Goal: Task Accomplishment & Management: Complete application form

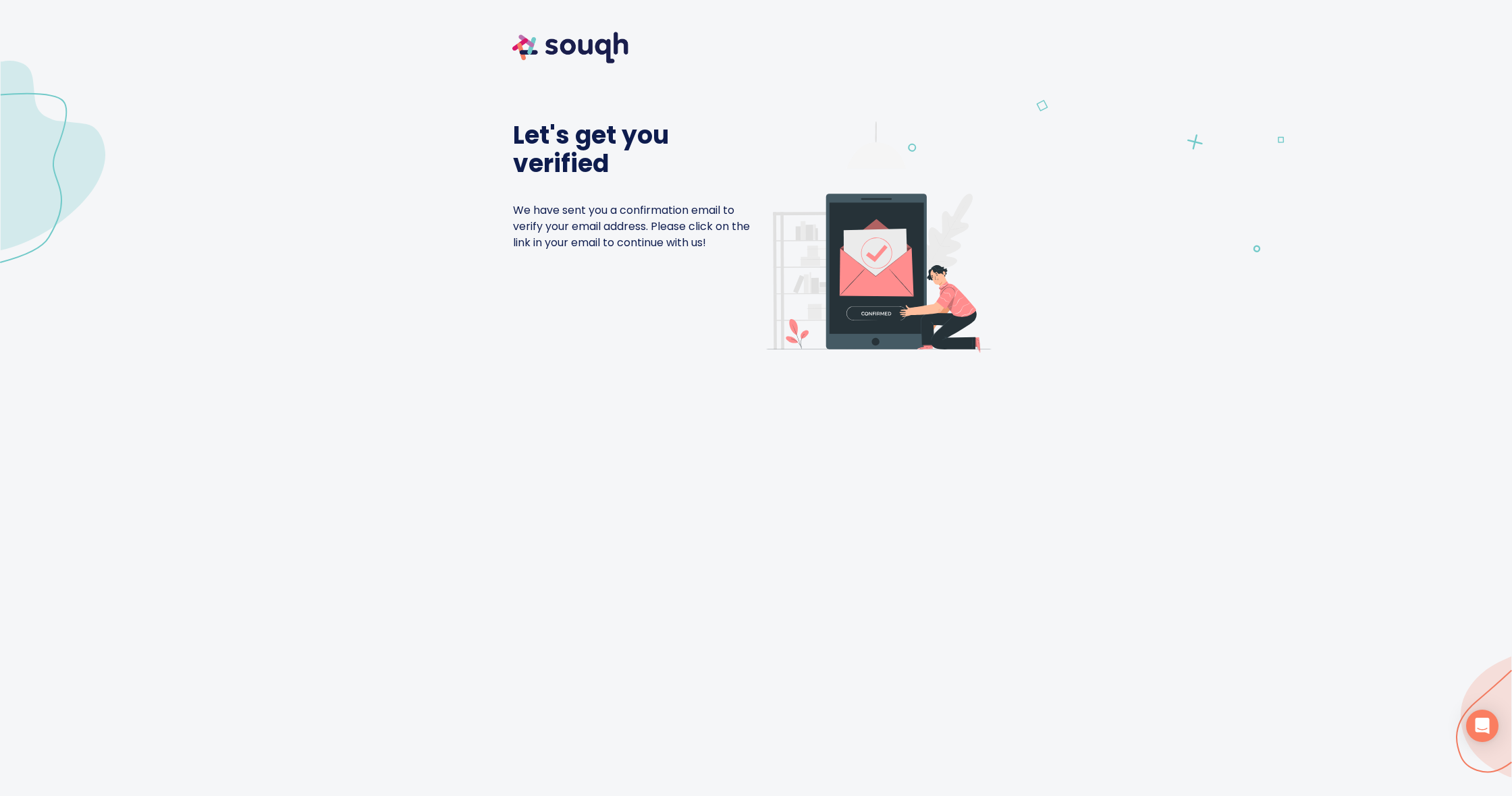
click at [538, 39] on img at bounding box center [570, 47] width 147 height 63
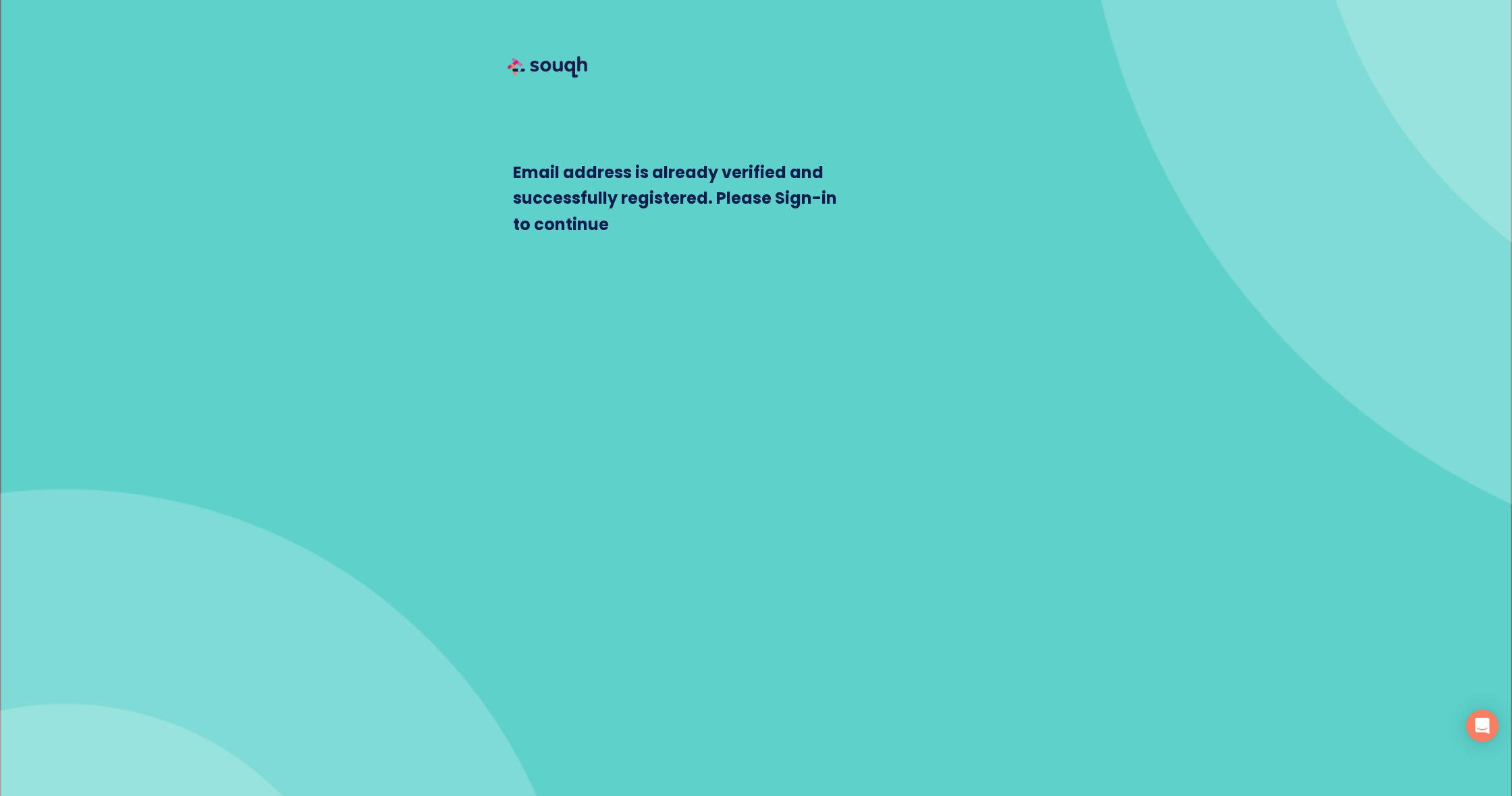
click at [519, 68] on img at bounding box center [548, 67] width 102 height 102
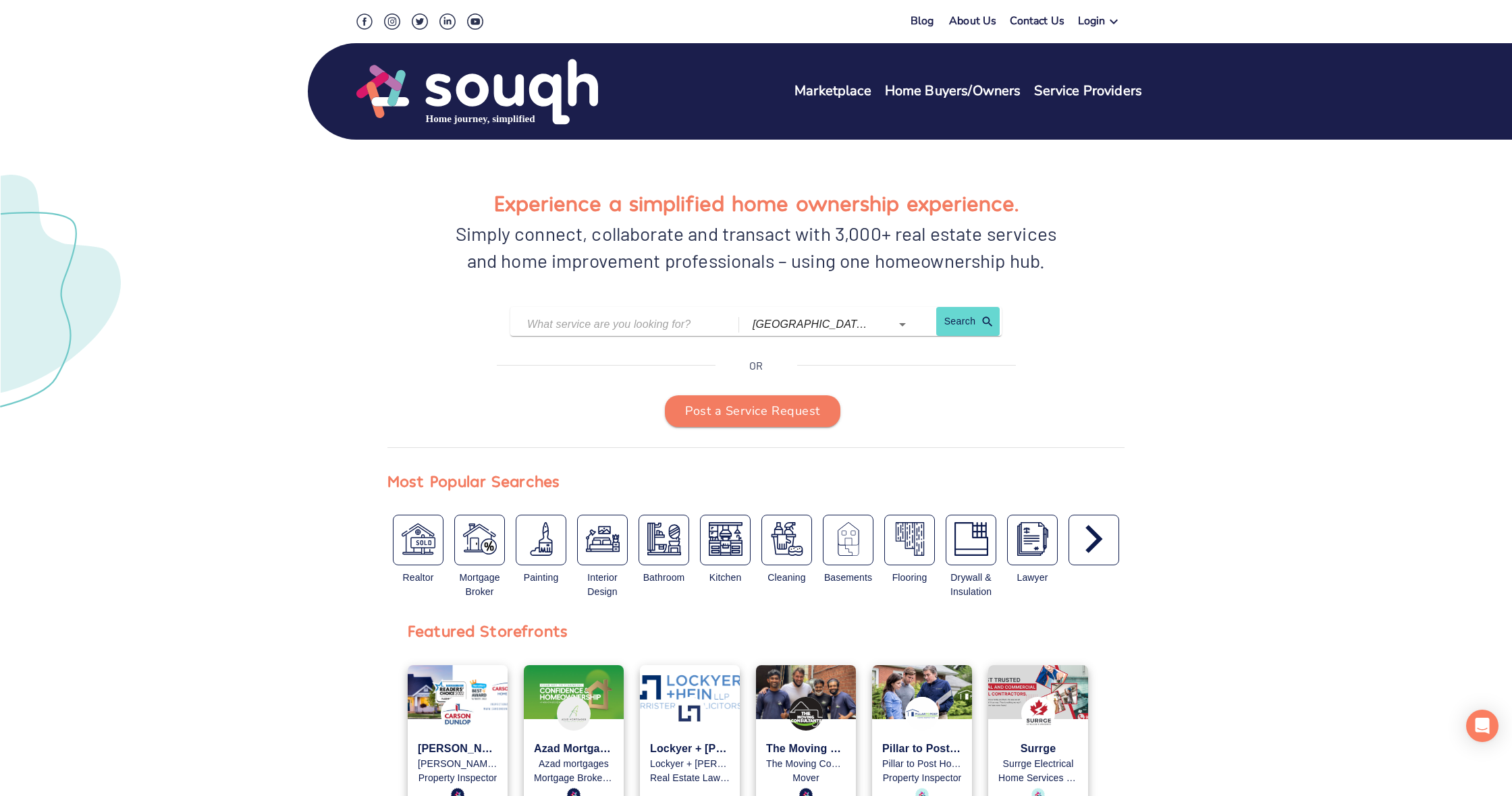
click at [1107, 23] on icon at bounding box center [1113, 22] width 16 height 16
click at [1140, 69] on link "Service Providers" at bounding box center [1145, 66] width 74 height 13
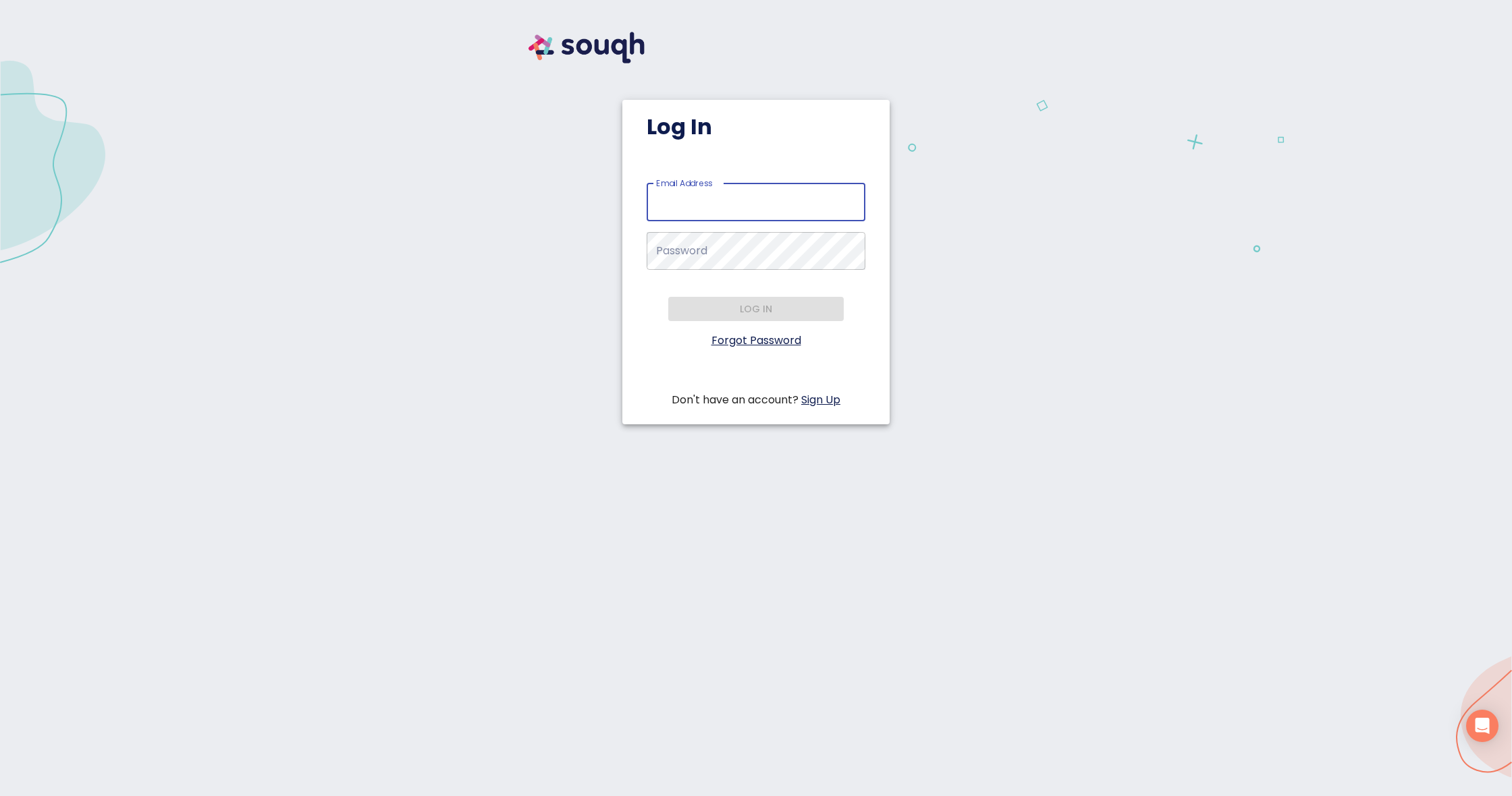
type input "[PERSON_NAME][EMAIL_ADDRESS][PERSON_NAME][DOMAIN_NAME]"
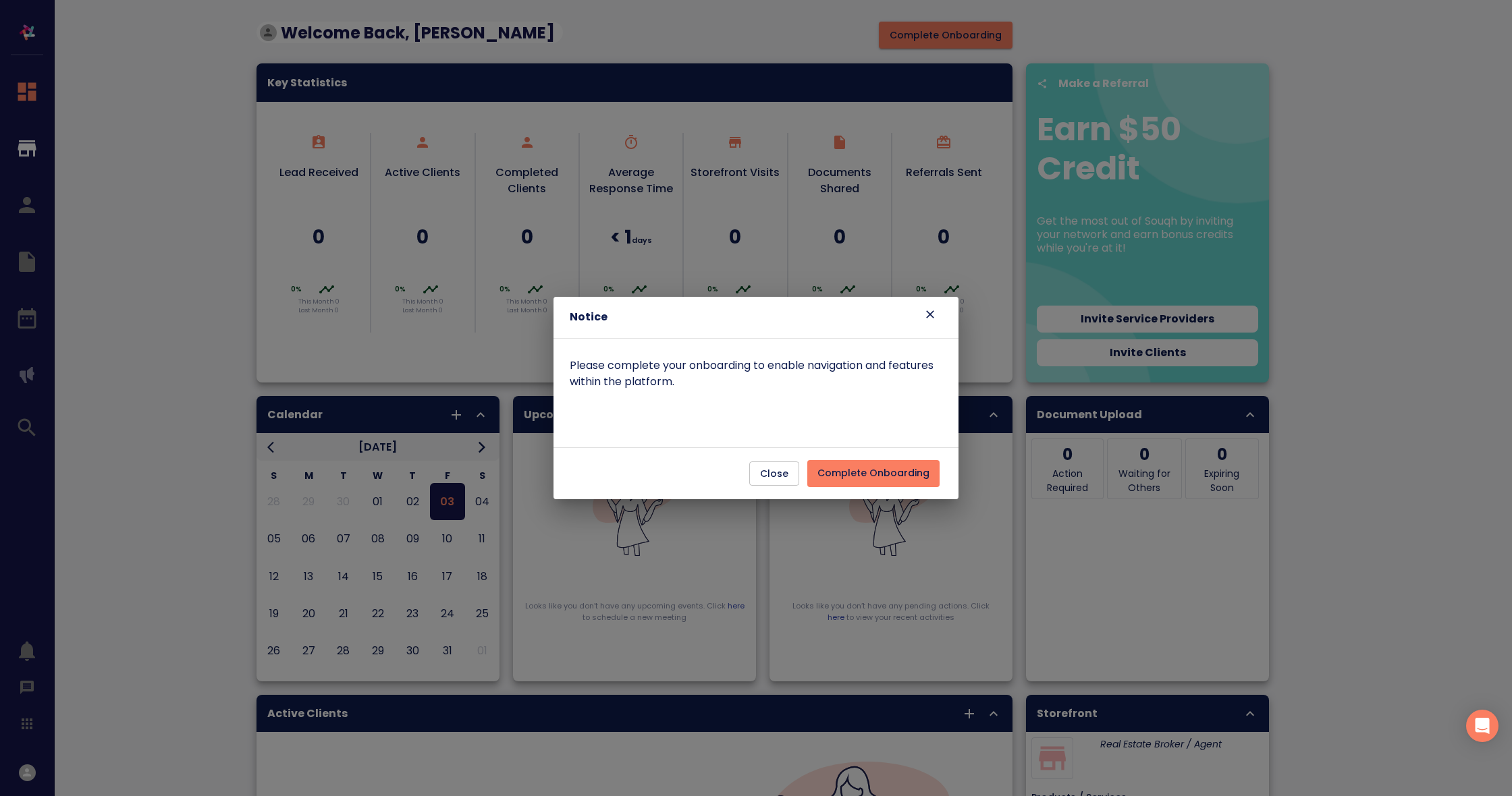
click at [876, 476] on span "Complete Onboarding" at bounding box center [874, 473] width 112 height 17
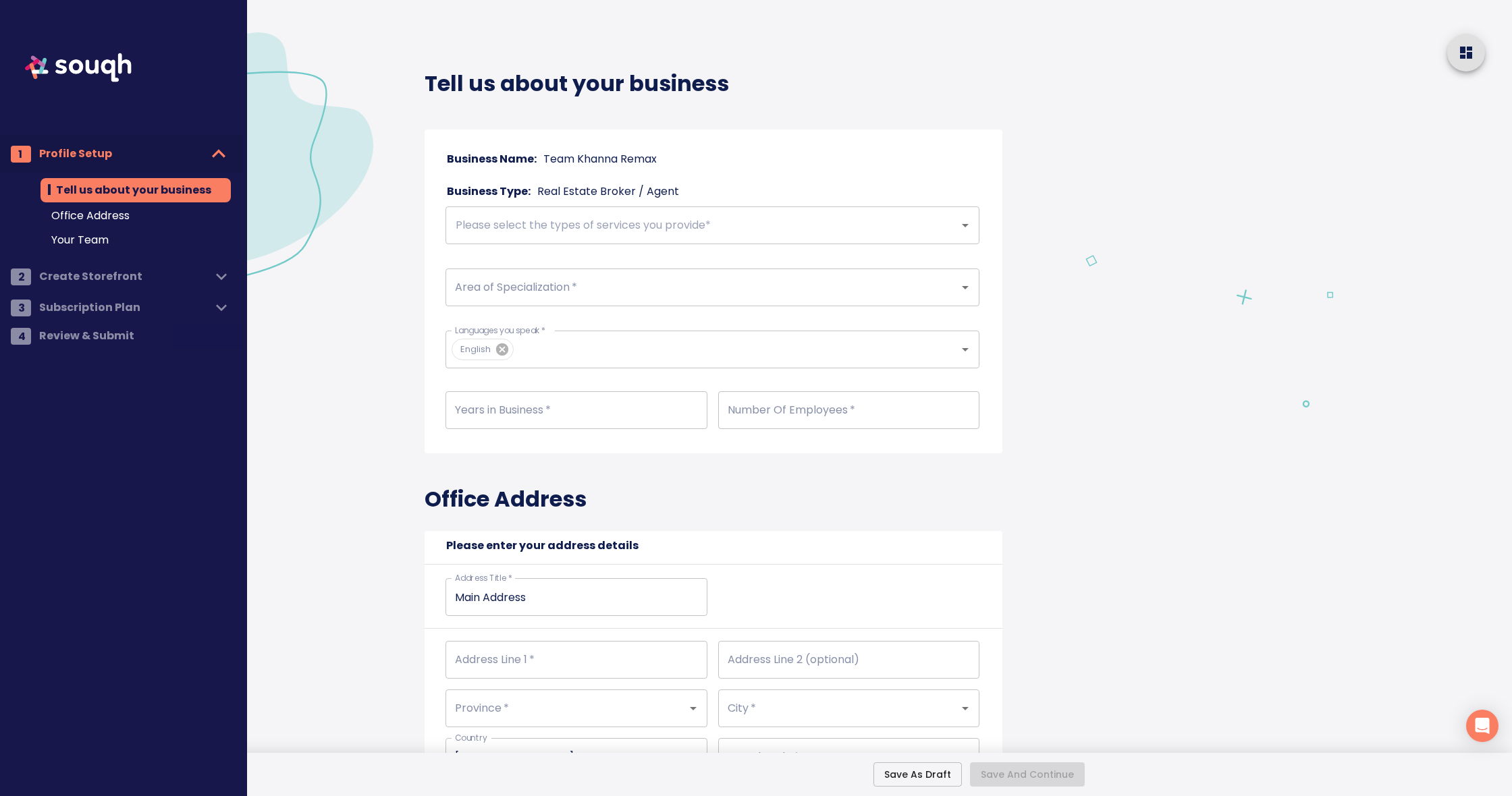
click at [686, 228] on input "text" at bounding box center [693, 226] width 484 height 25
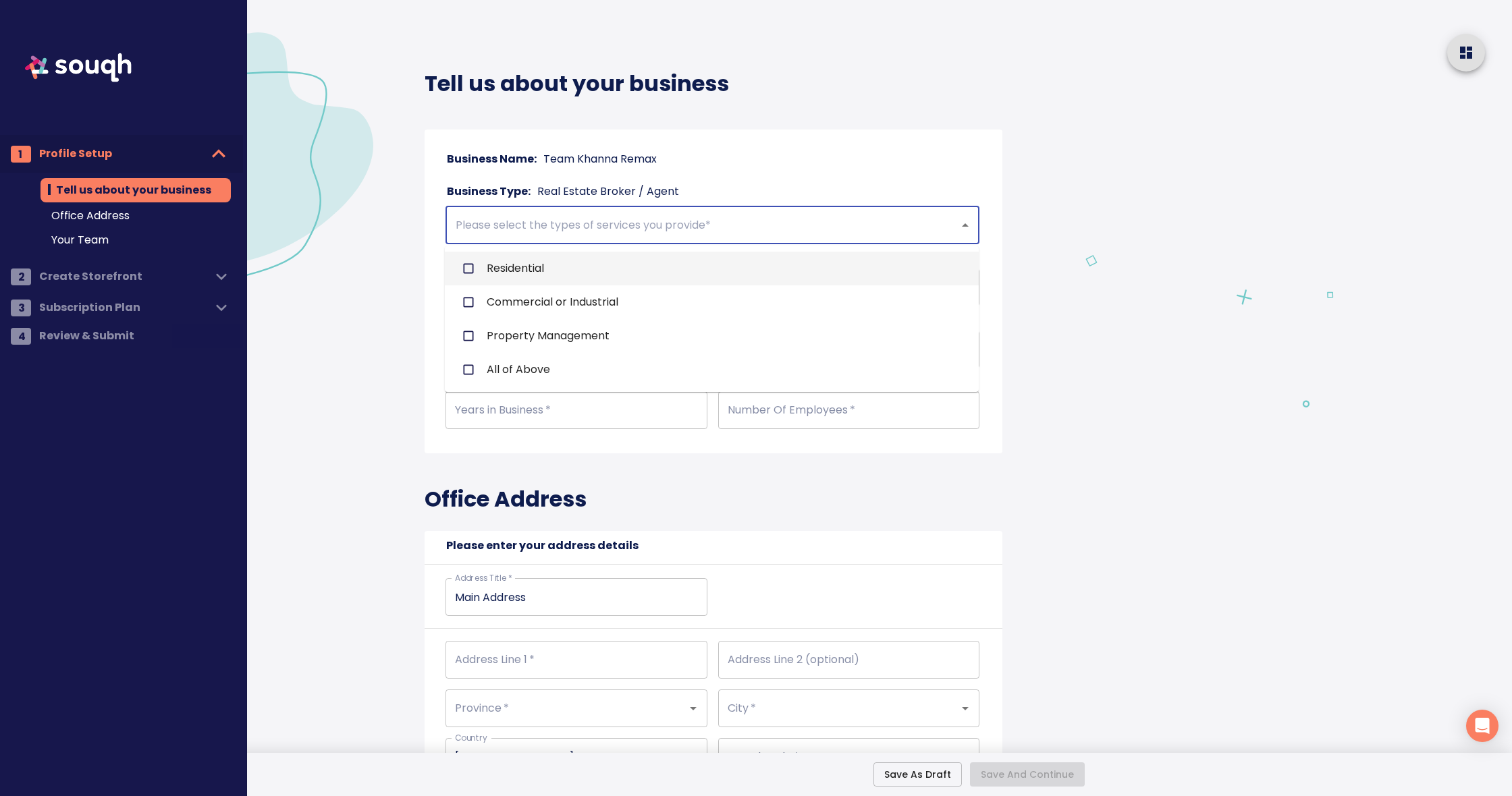
click at [468, 267] on input "checkbox" at bounding box center [469, 268] width 25 height 25
click at [584, 235] on input "text" at bounding box center [735, 226] width 401 height 25
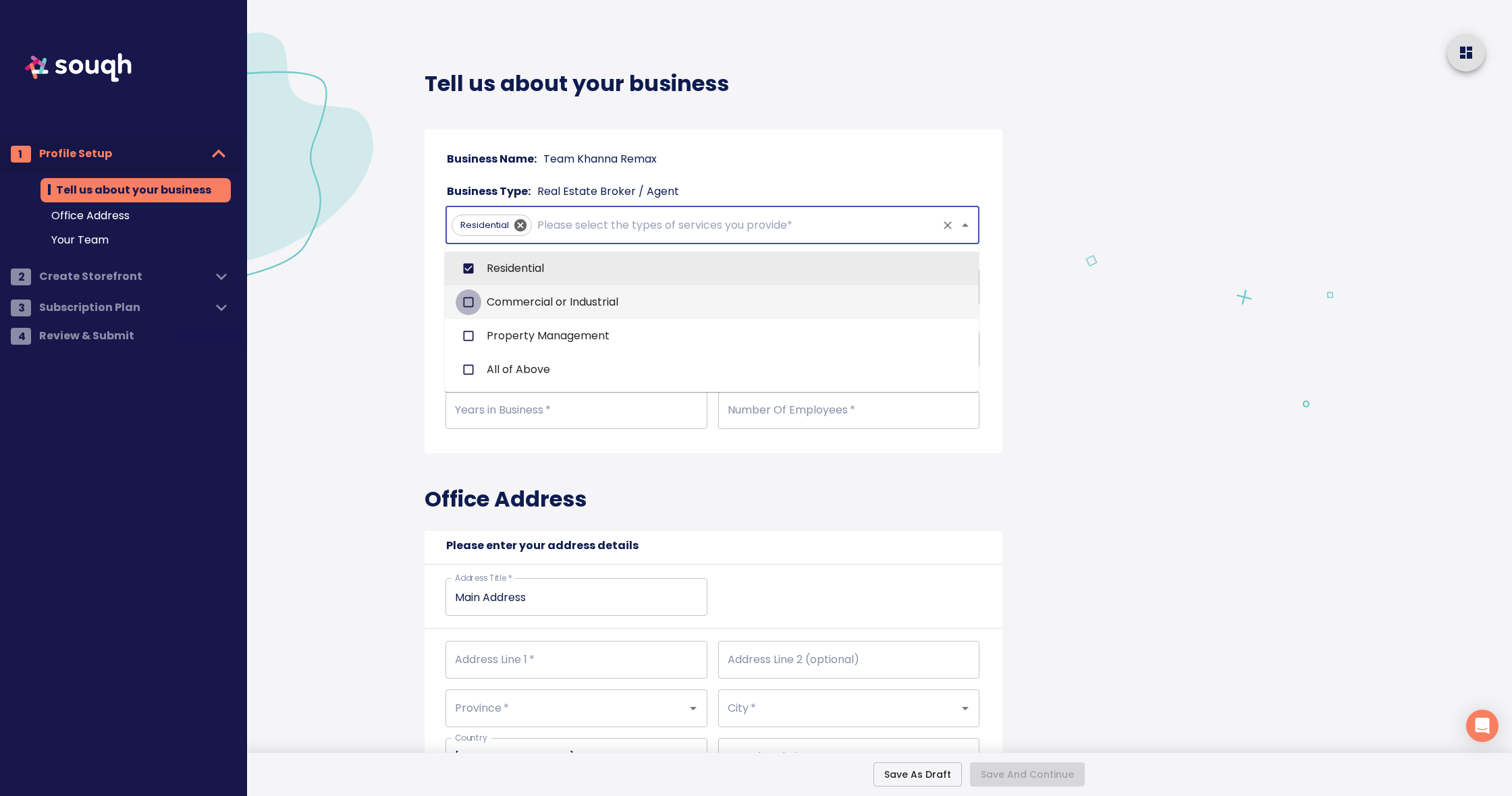
click at [469, 303] on input "checkbox" at bounding box center [469, 302] width 25 height 25
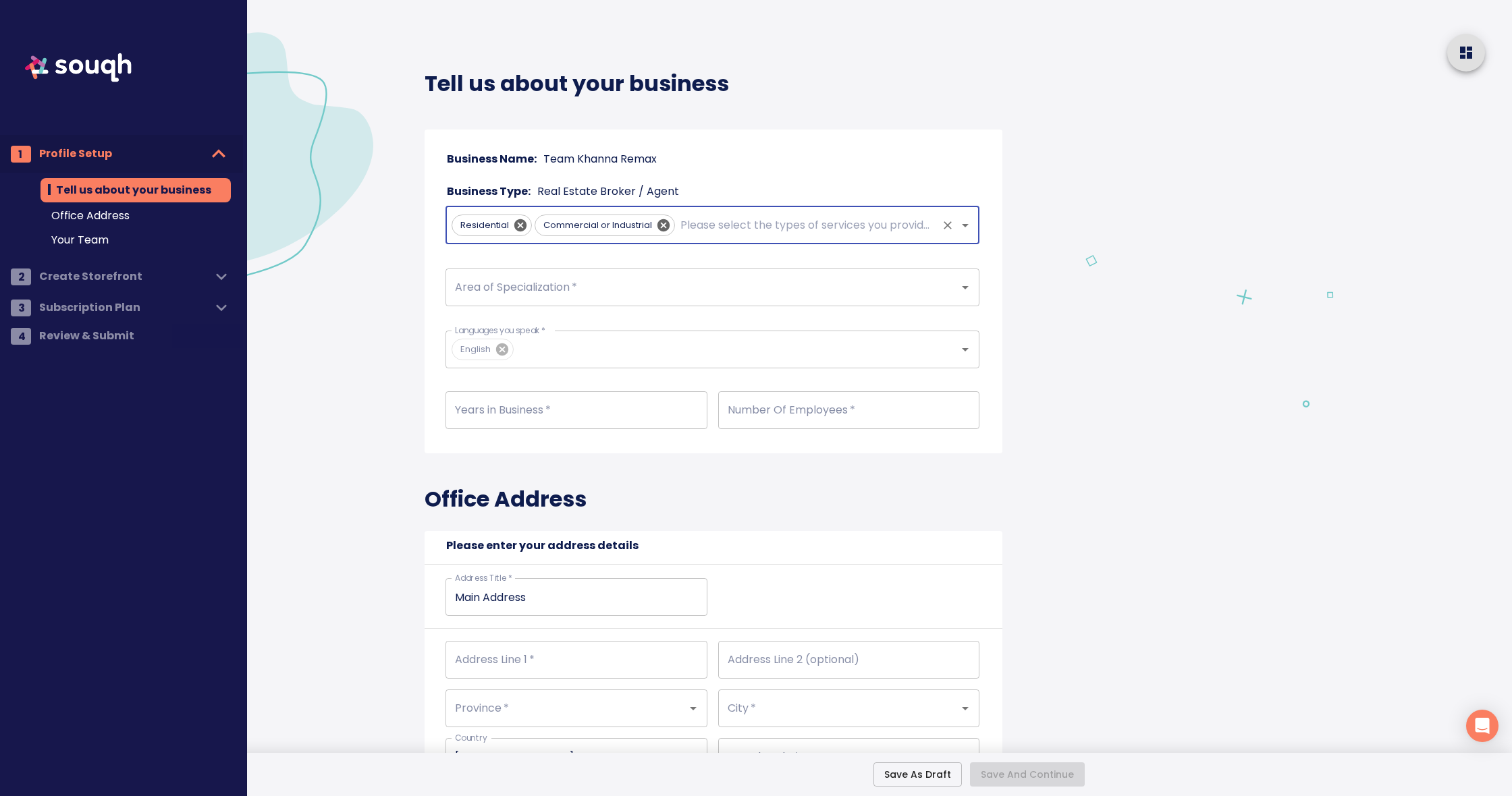
click at [705, 234] on input "text" at bounding box center [806, 226] width 257 height 25
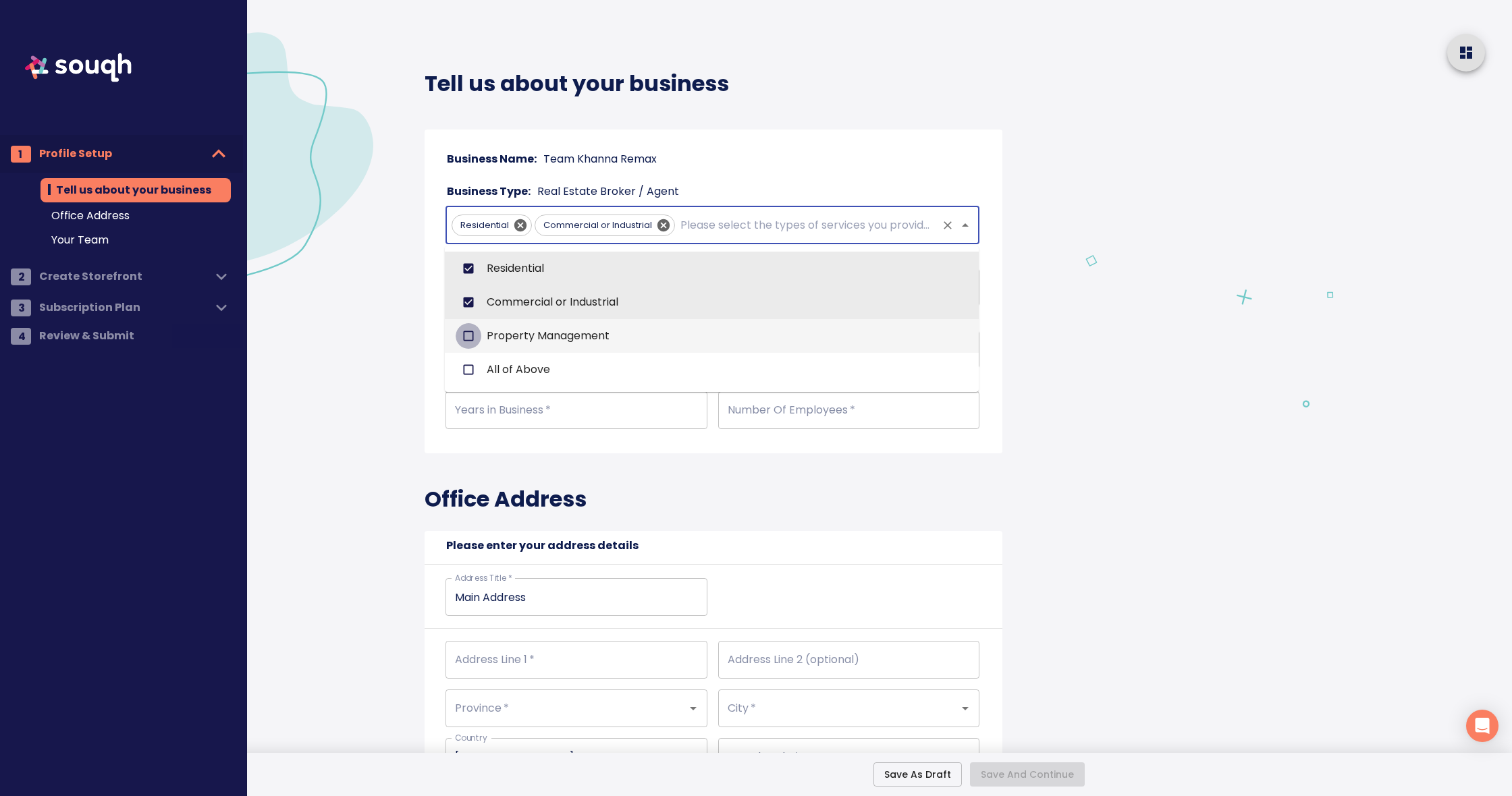
click at [470, 336] on input "checkbox" at bounding box center [469, 336] width 25 height 25
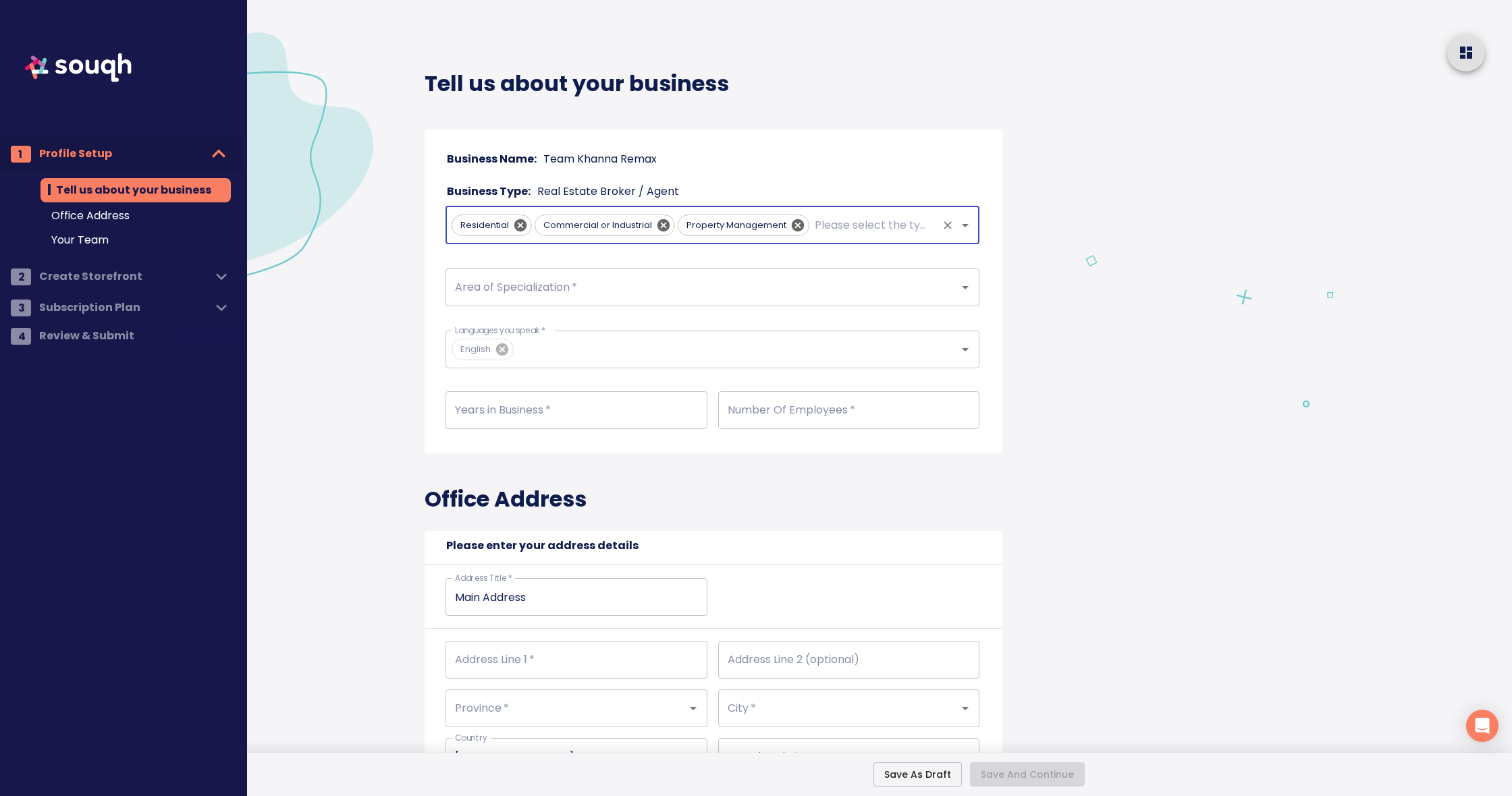
click at [567, 282] on input "Area of Specialization   *" at bounding box center [693, 287] width 484 height 25
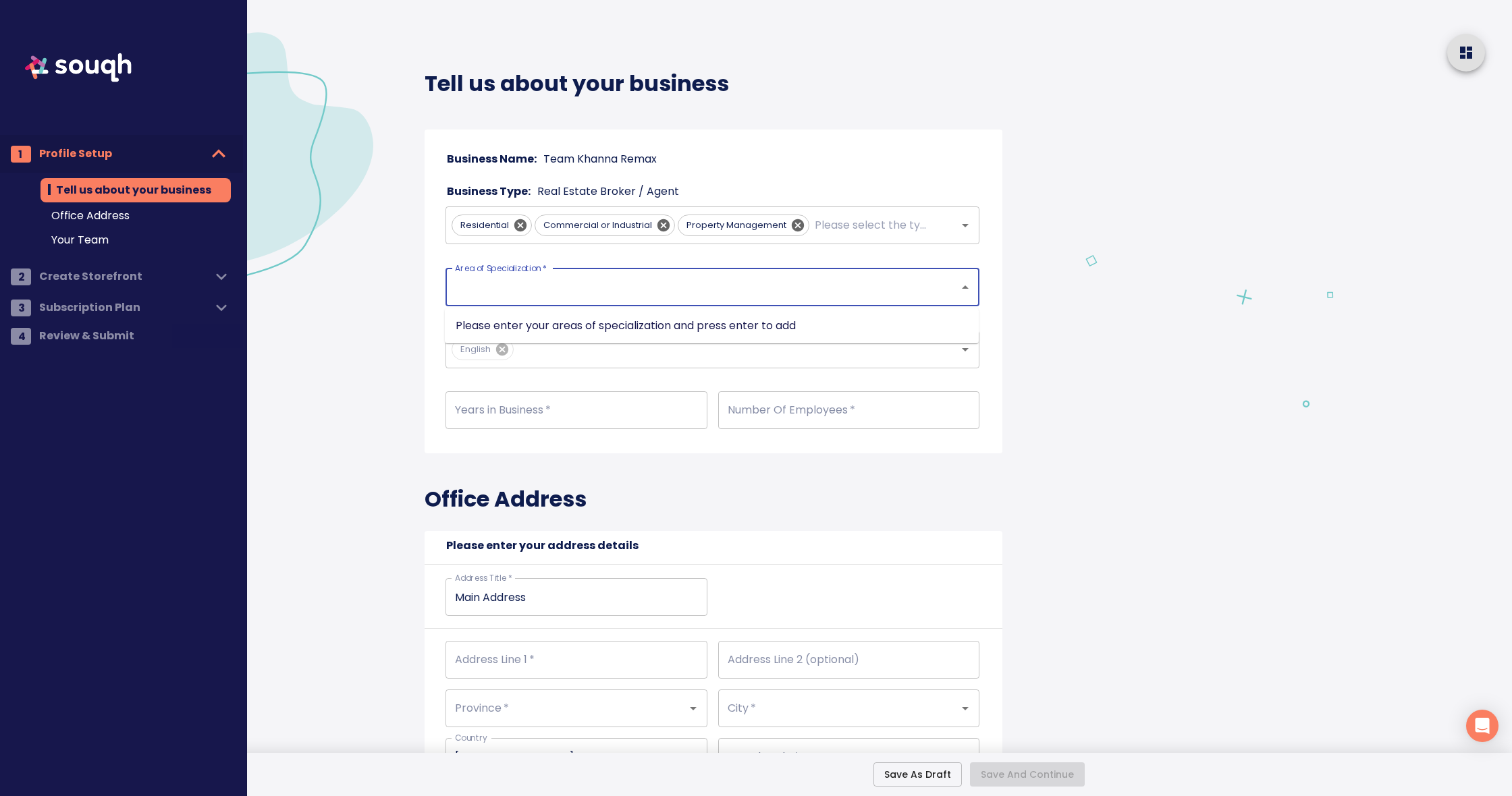
click at [841, 296] on input "Area of Specialization   *" at bounding box center [693, 287] width 484 height 25
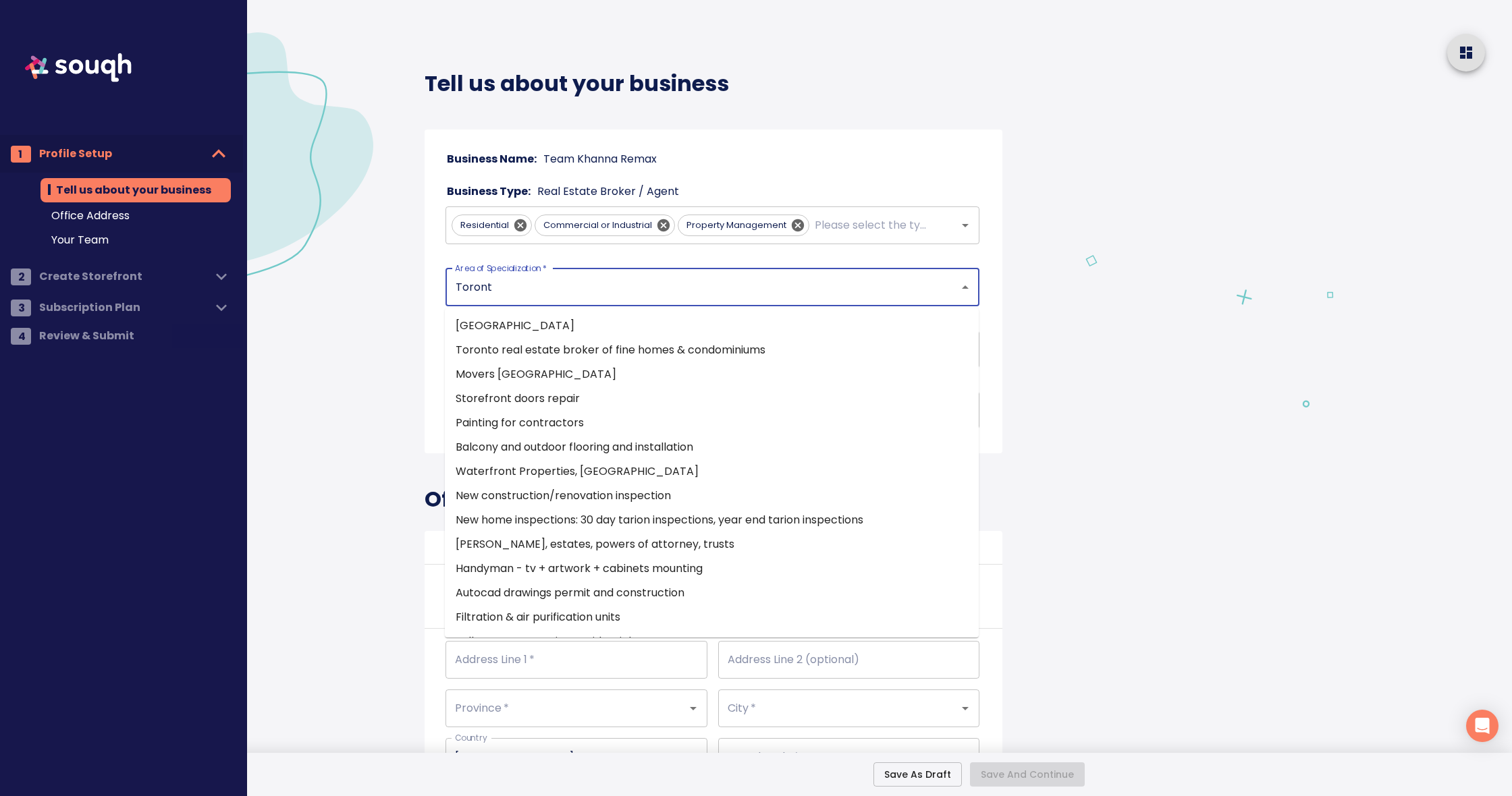
type input "Toronto"
click at [502, 324] on li "Toronto" at bounding box center [712, 325] width 534 height 24
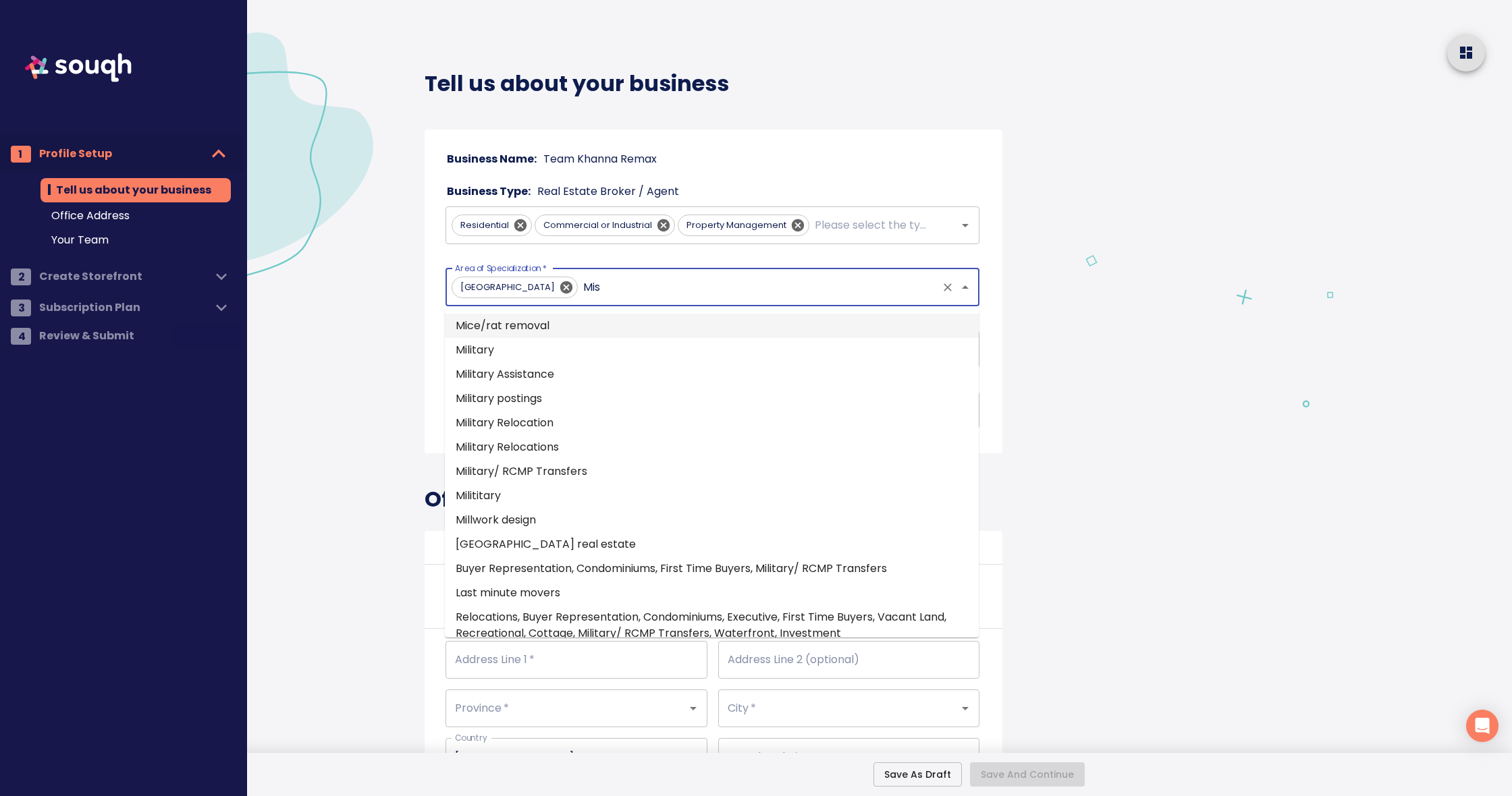
type input "Miss"
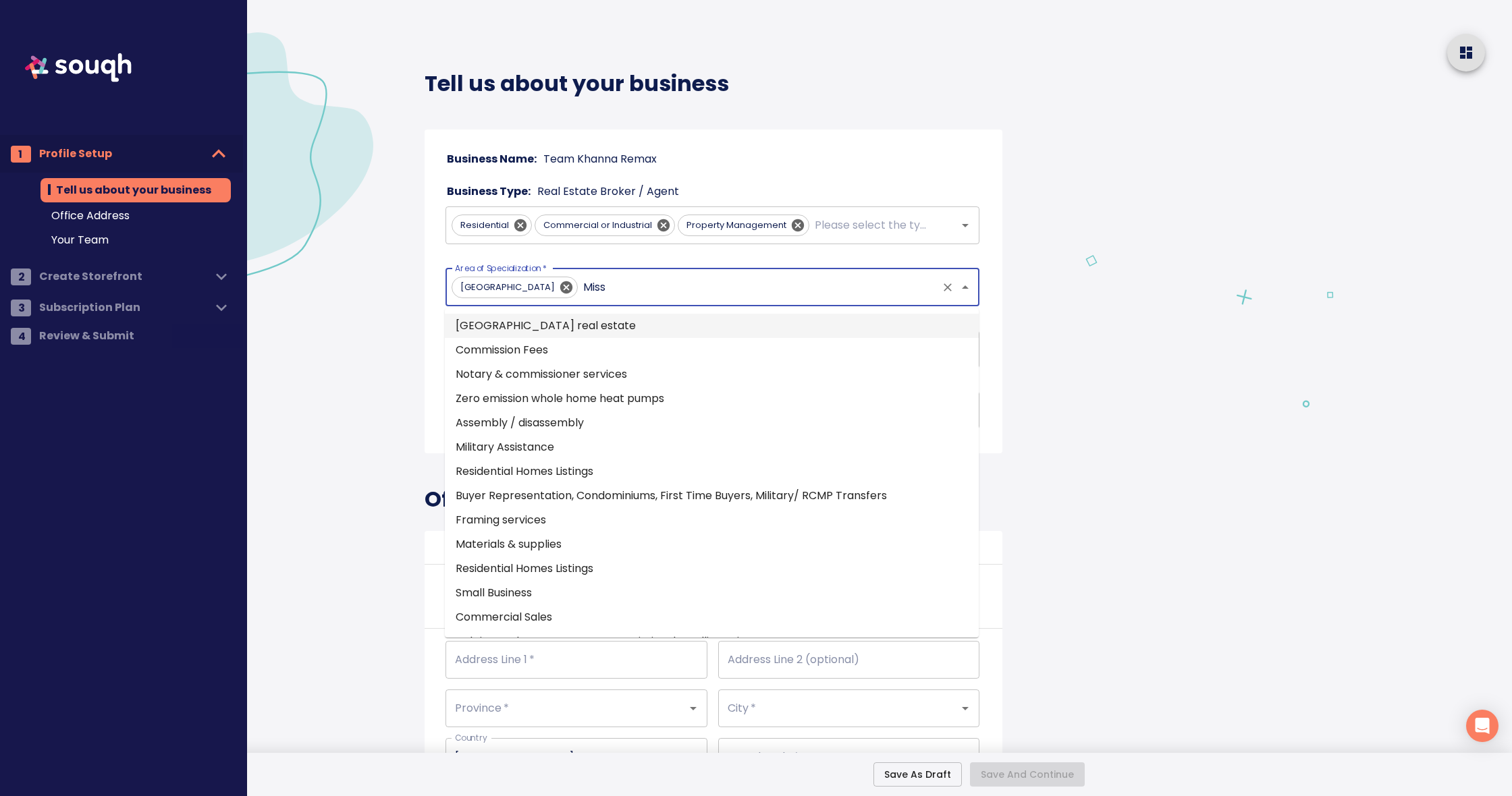
click at [500, 325] on li "Mississauga real estate" at bounding box center [712, 325] width 534 height 24
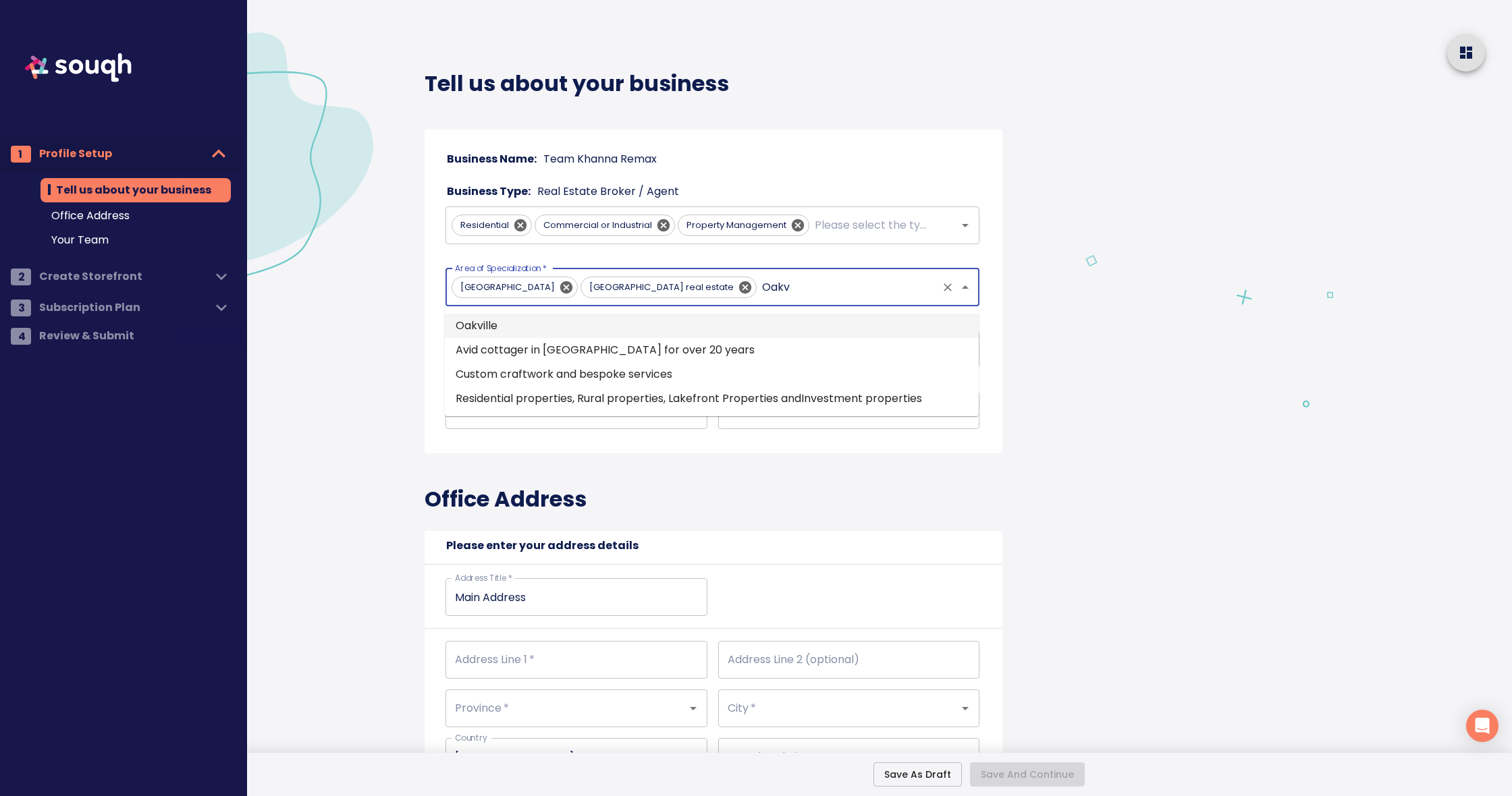
type input "Oakvi"
click at [515, 316] on li "Oakville" at bounding box center [712, 325] width 534 height 24
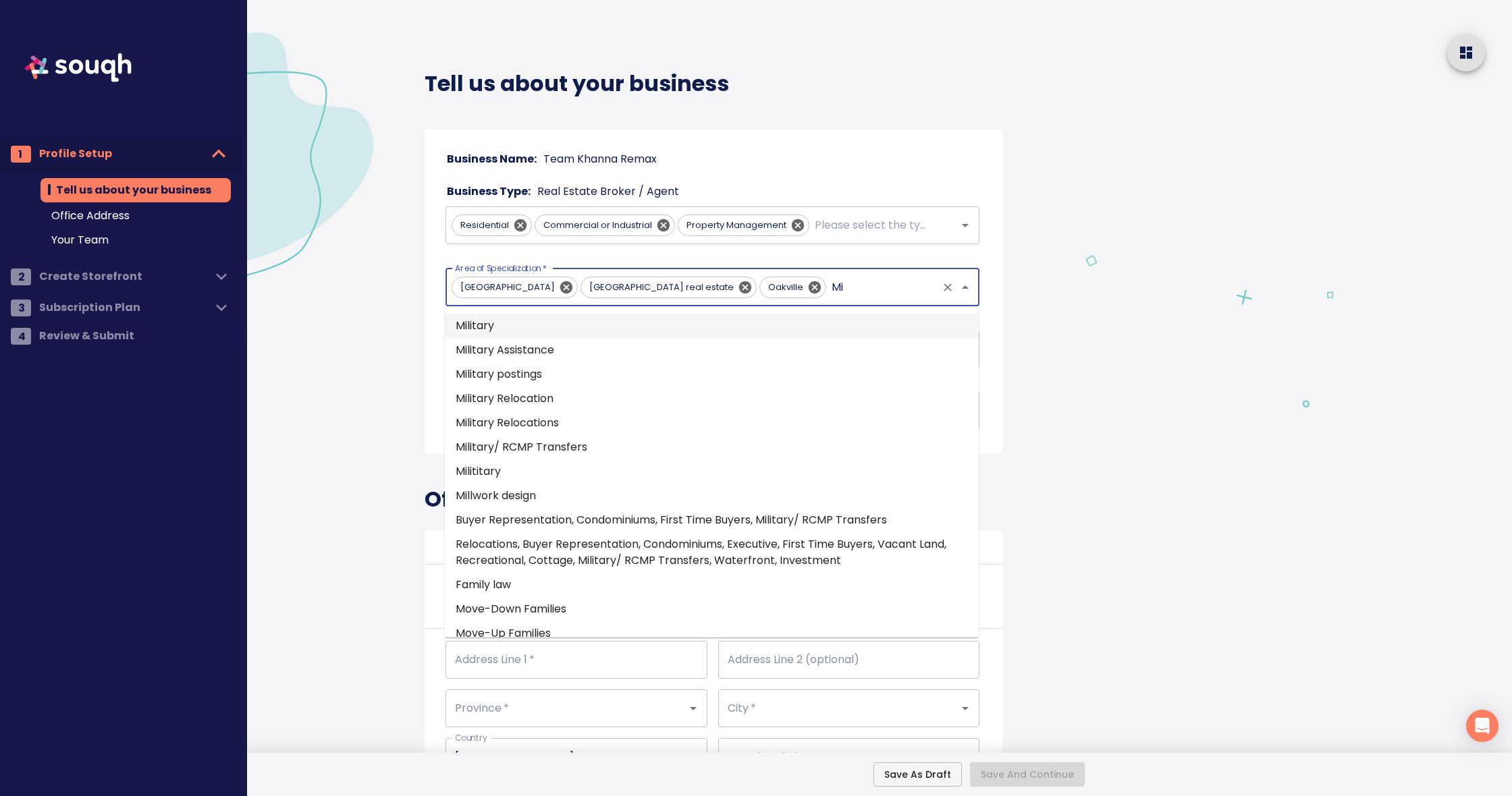
type input "M"
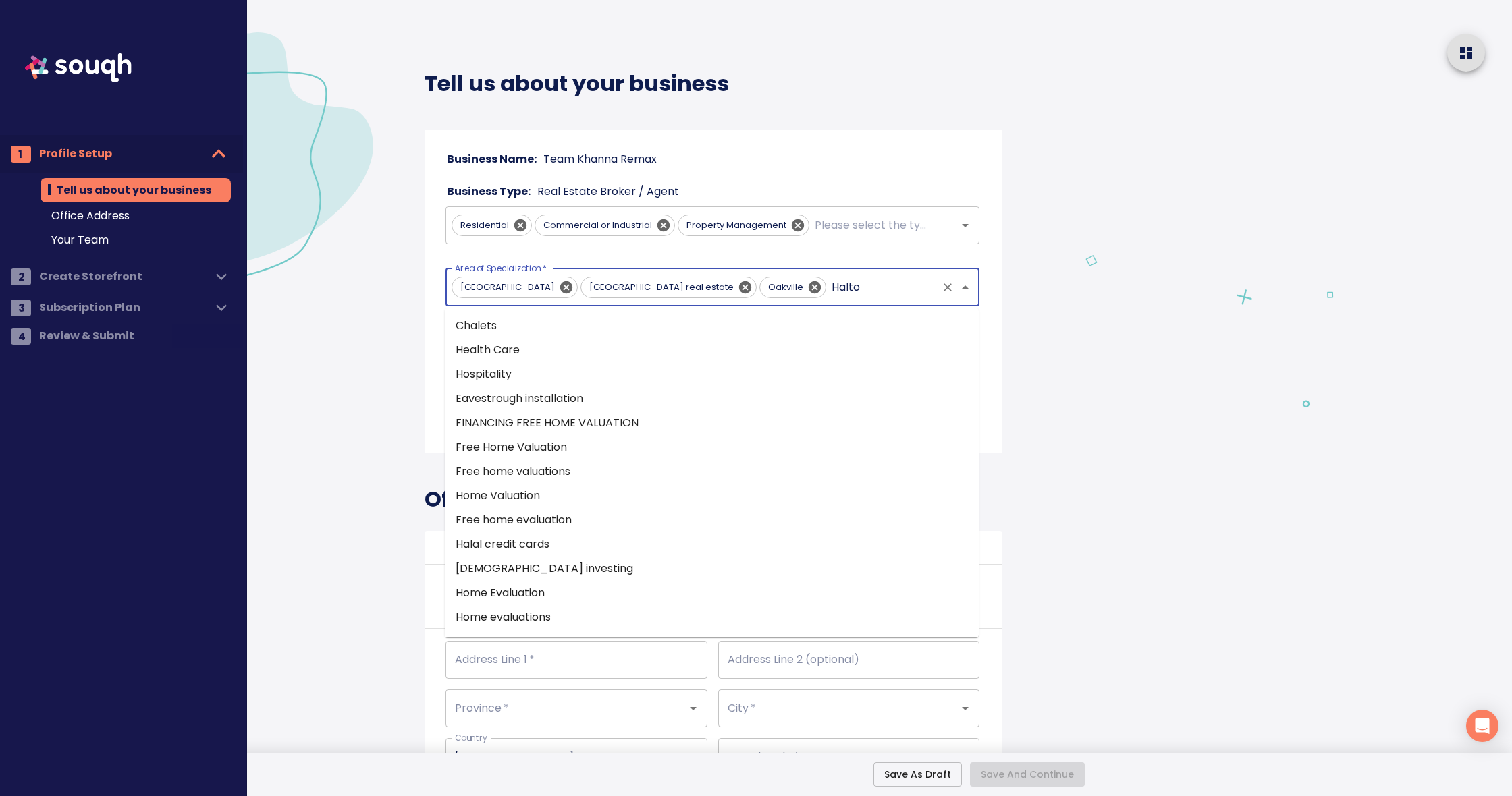
type input "Halton"
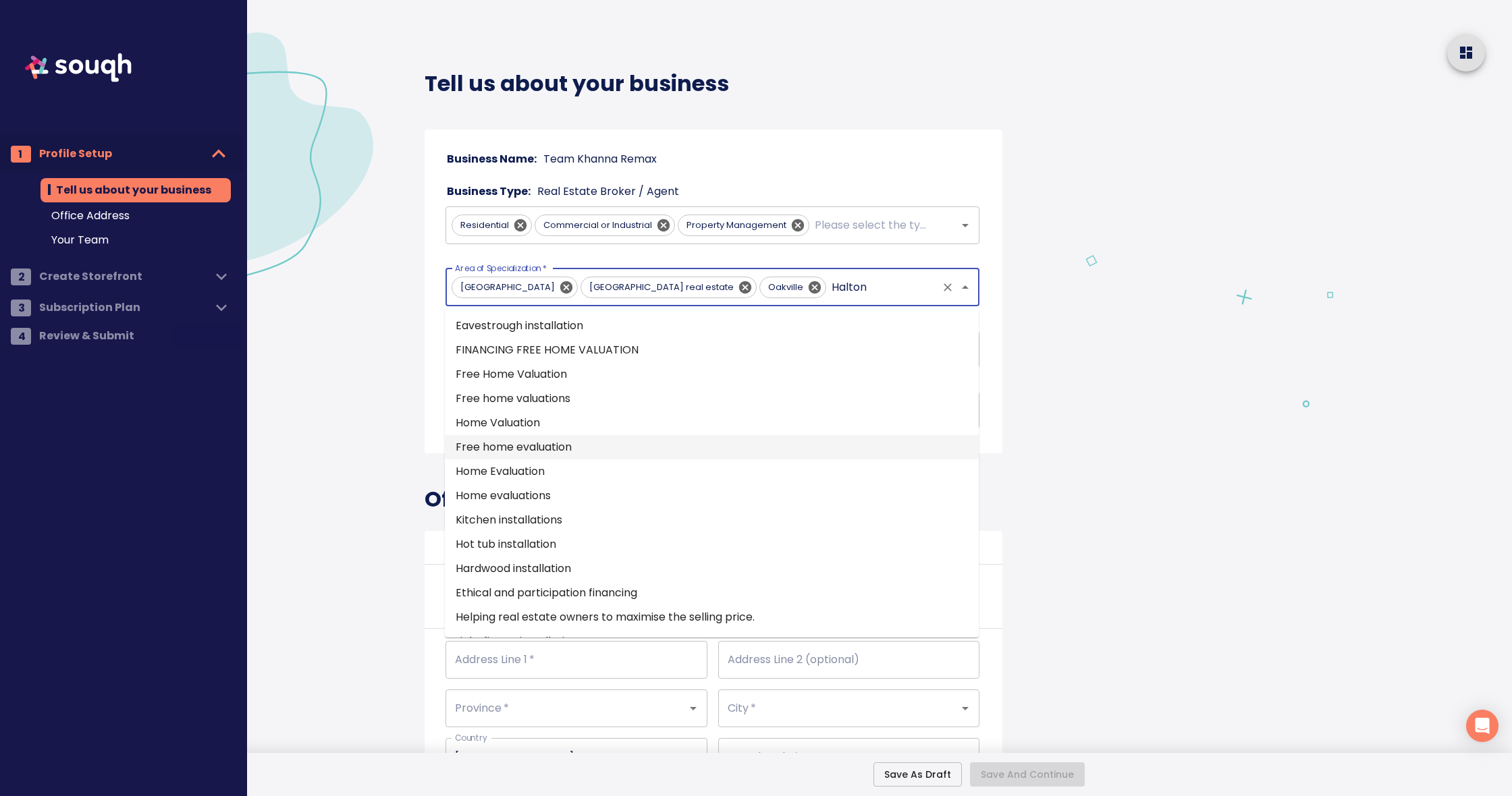
click at [529, 442] on li "Free home evaluation" at bounding box center [712, 447] width 534 height 24
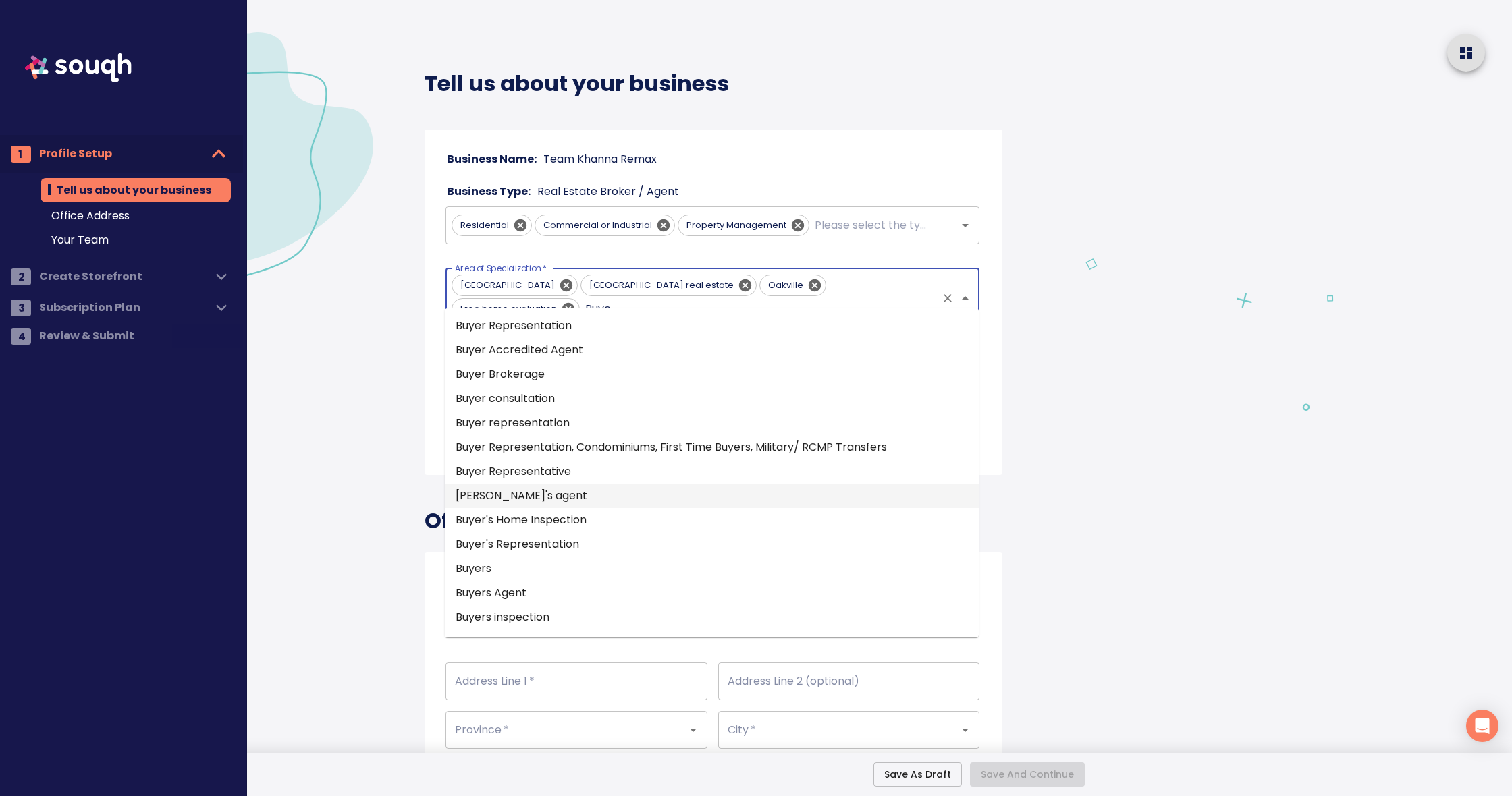
type input "Buyer"
click at [527, 324] on li "Buyer Representation" at bounding box center [712, 325] width 534 height 24
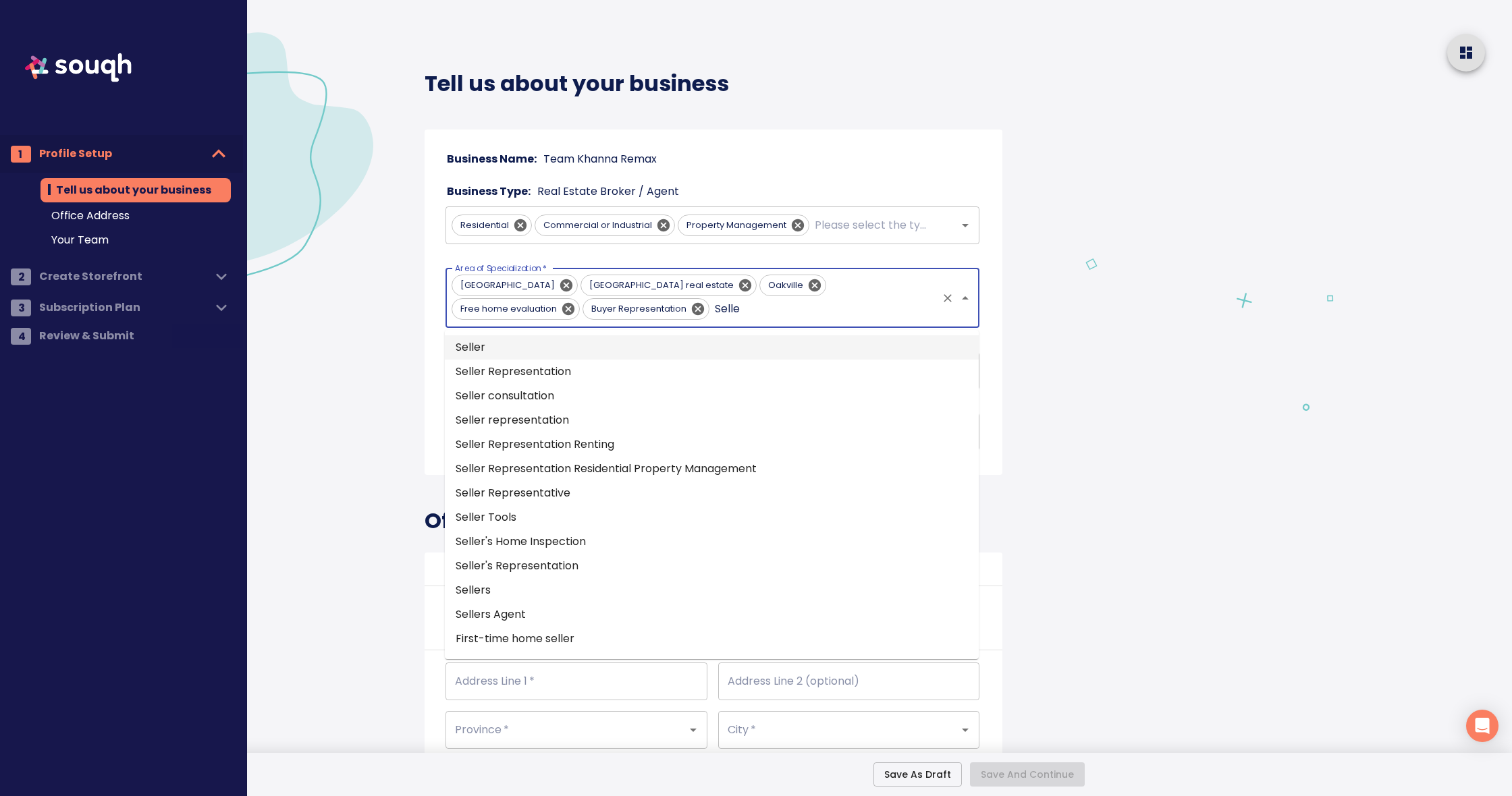
type input "Seller"
click at [538, 365] on li "Seller Representation" at bounding box center [712, 368] width 534 height 24
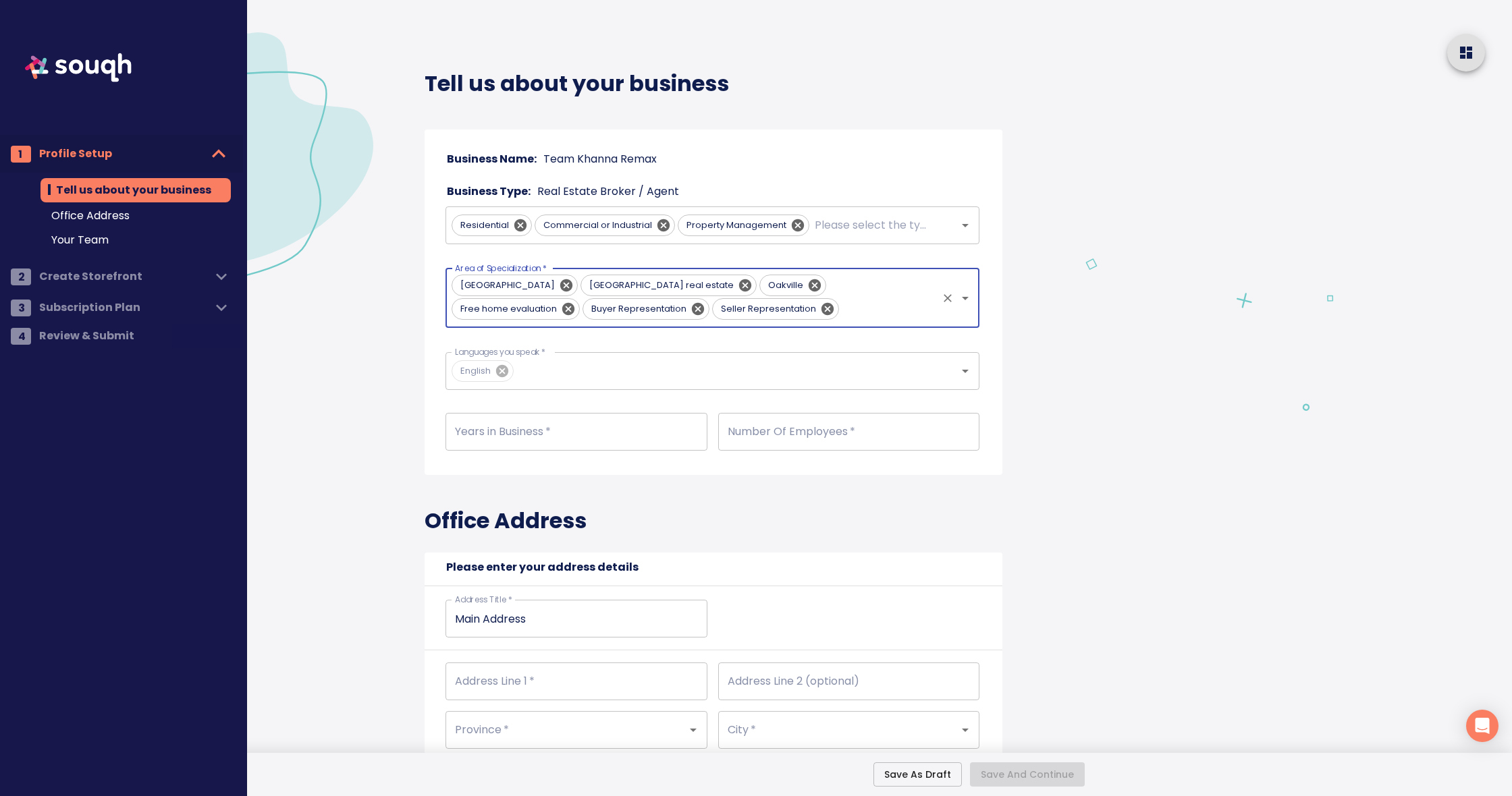
scroll to position [0, 0]
click at [603, 371] on input "Languages you speak   *" at bounding box center [726, 371] width 419 height 25
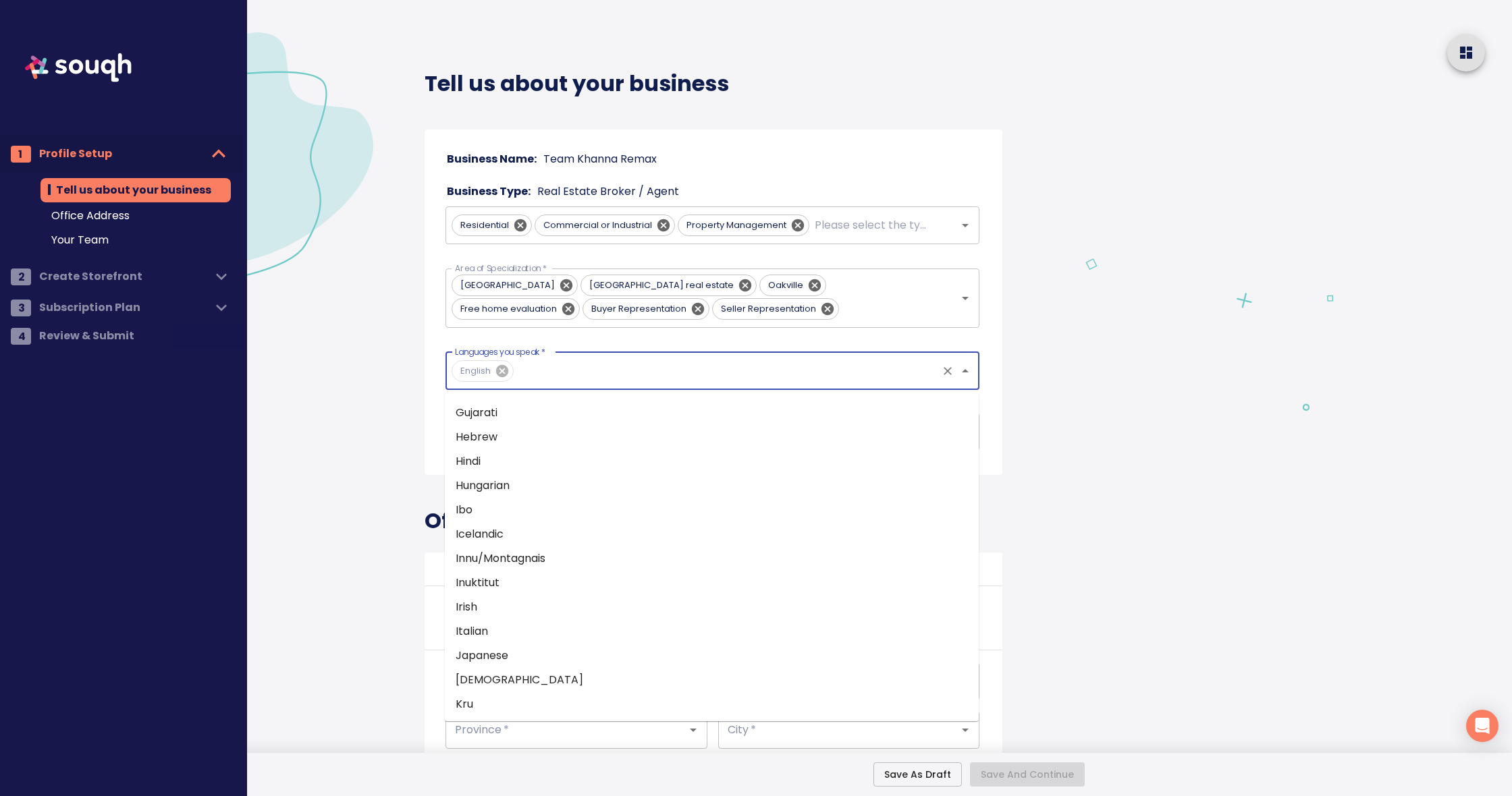
scroll to position [746, 0]
click at [471, 459] on li "Hindi" at bounding box center [712, 465] width 534 height 24
click at [622, 374] on input "Languages you speak   *" at bounding box center [753, 371] width 363 height 25
click at [584, 495] on li "Punjabi" at bounding box center [712, 500] width 534 height 24
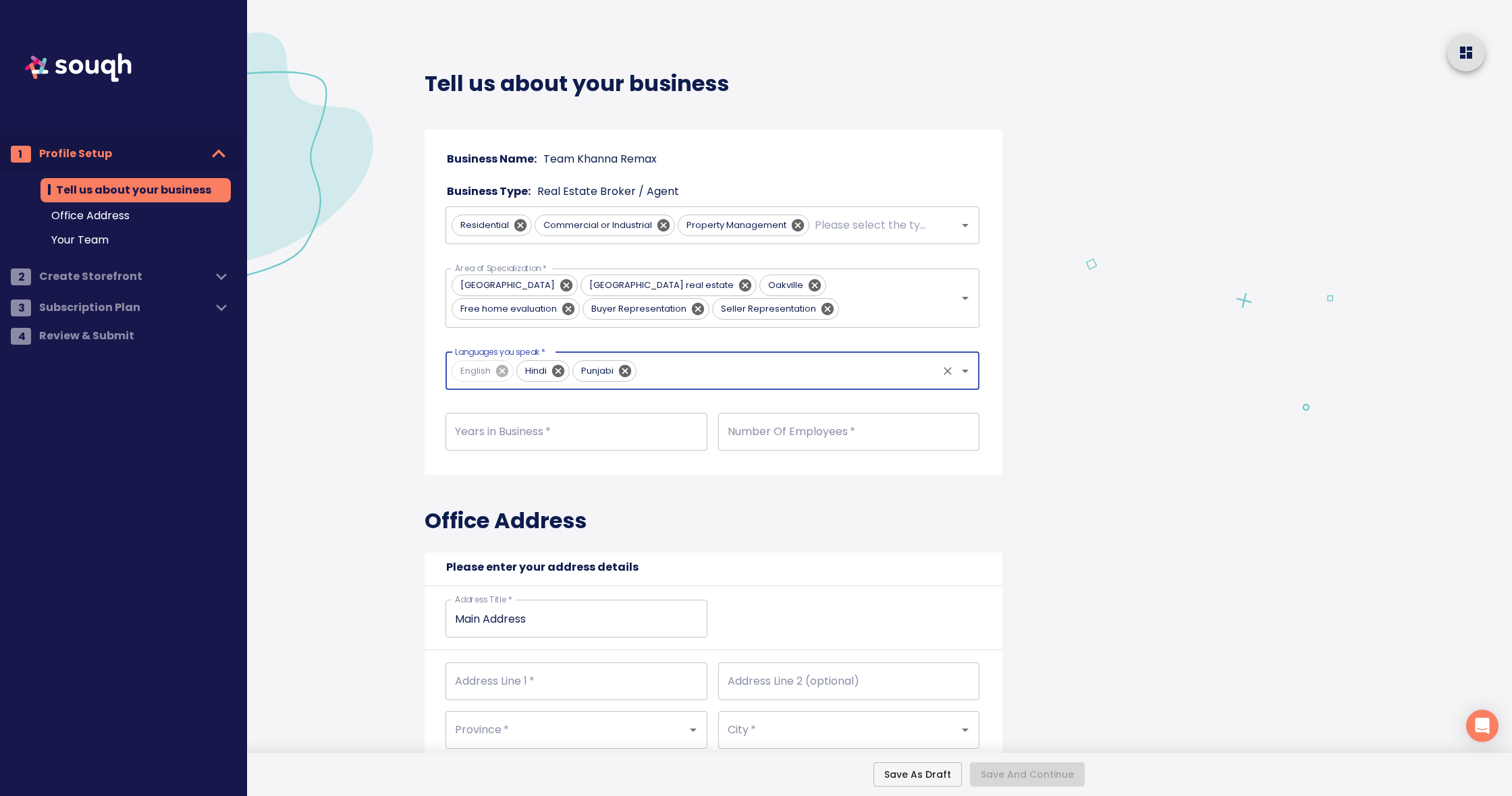
click at [723, 369] on input "Languages you speak   *" at bounding box center [787, 371] width 296 height 25
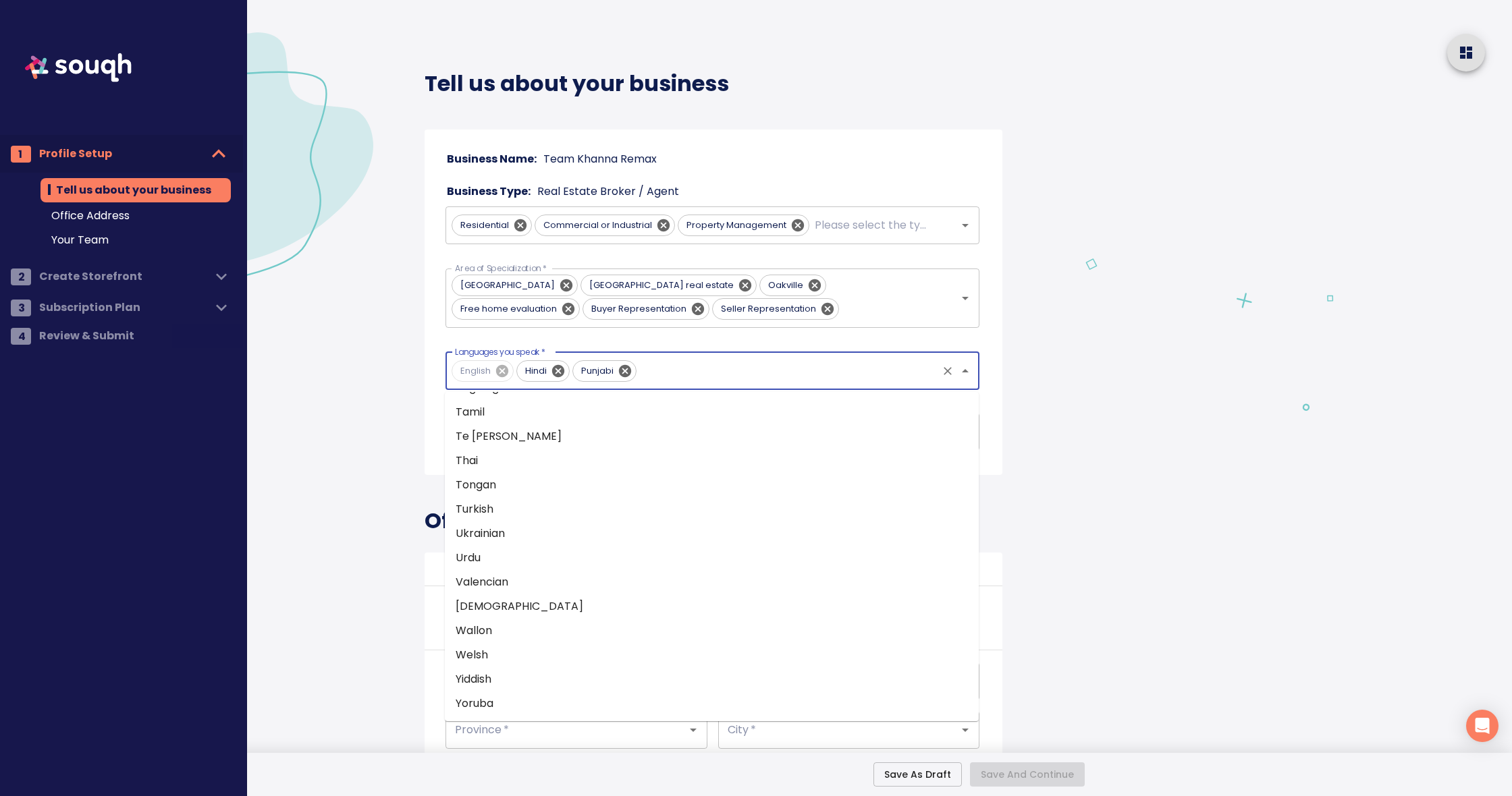
scroll to position [1772, 0]
click at [477, 556] on li "Urdu" at bounding box center [712, 558] width 534 height 24
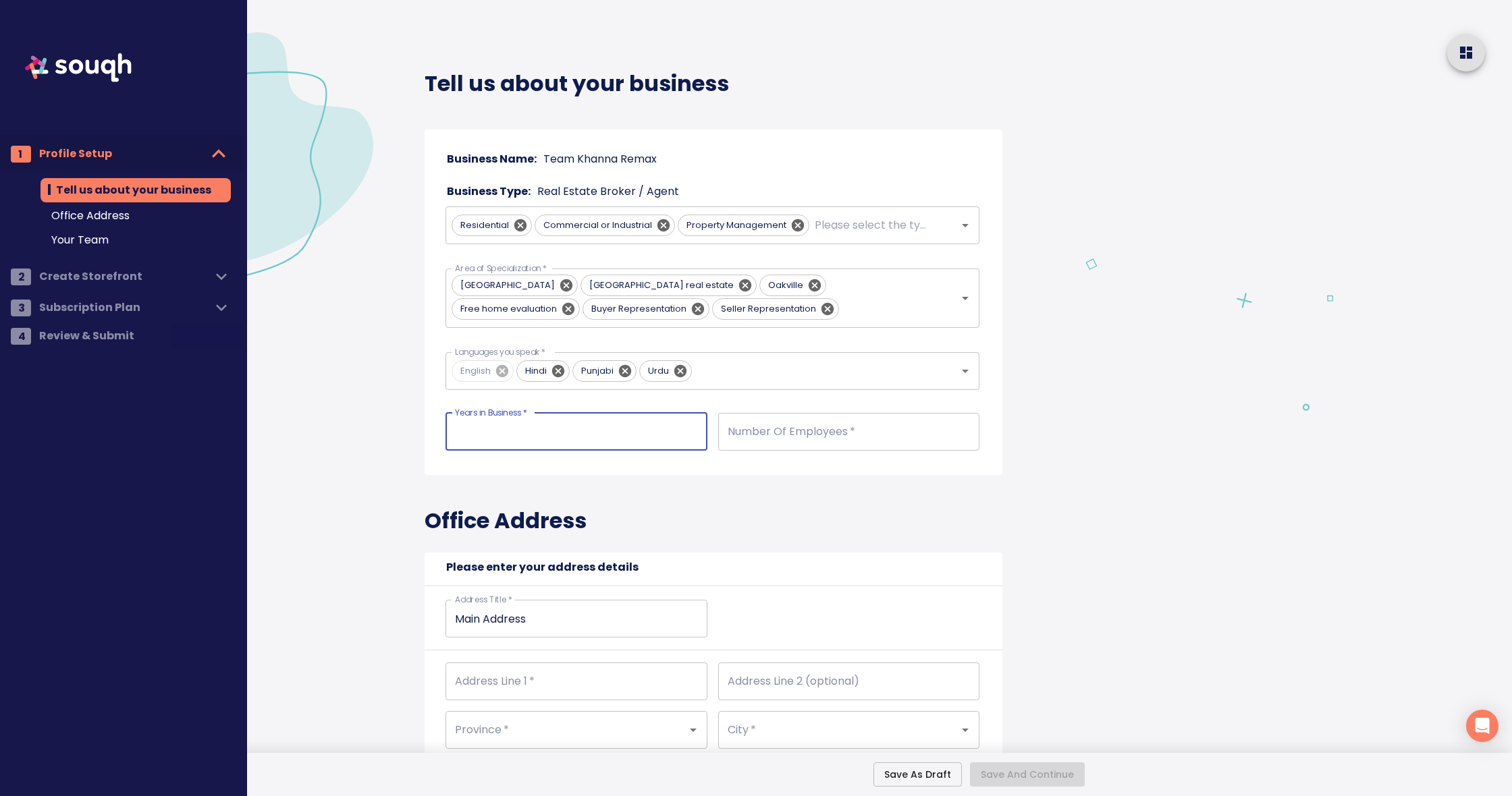
click at [672, 432] on input "number" at bounding box center [576, 432] width 261 height 38
type input "18"
click at [910, 425] on input "number" at bounding box center [848, 432] width 261 height 38
type input "2"
click at [816, 499] on div "Office Address Please enter your address details Address Title   * Main Address…" at bounding box center [712, 684] width 577 height 419
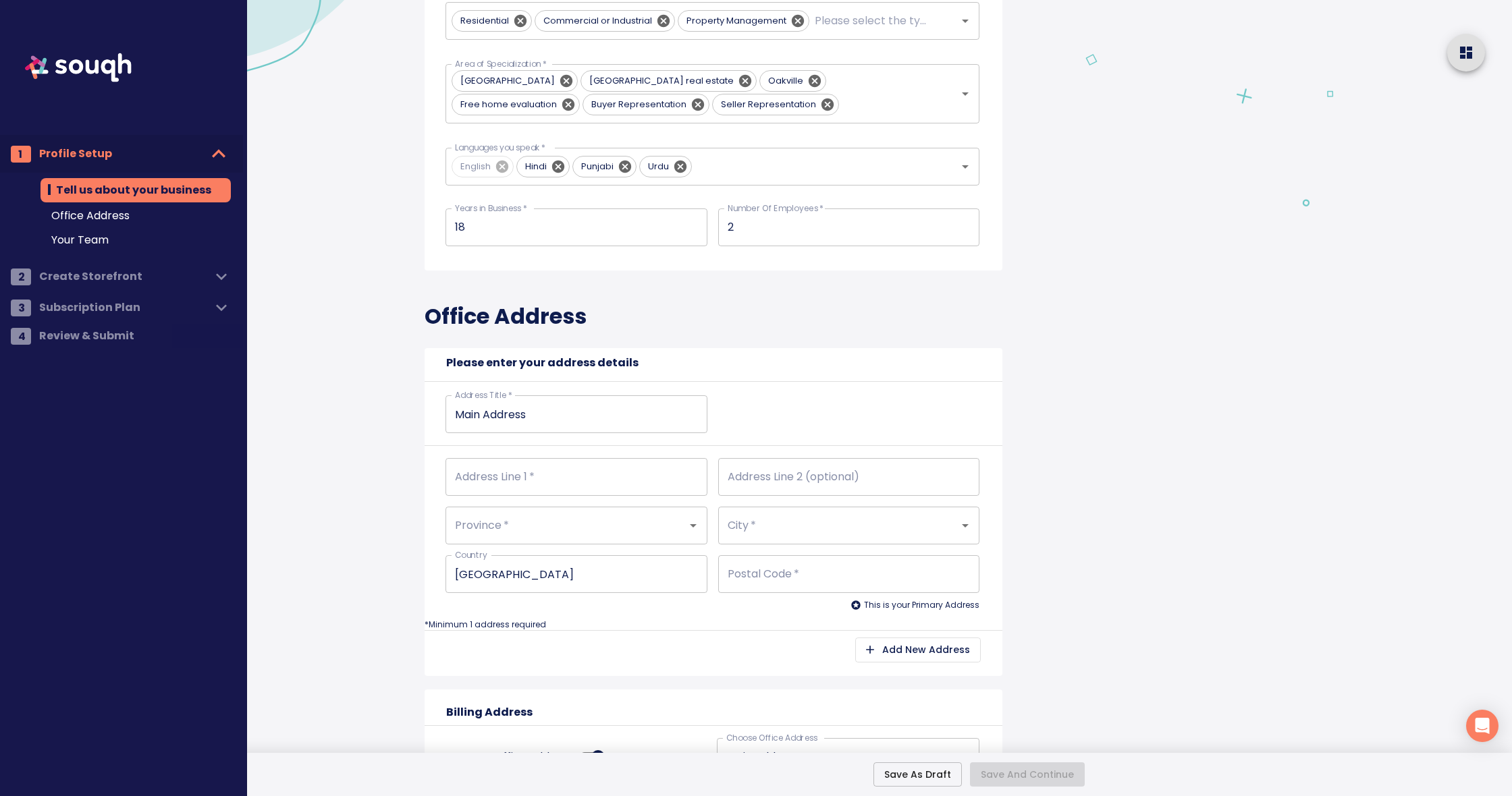
scroll to position [218, 0]
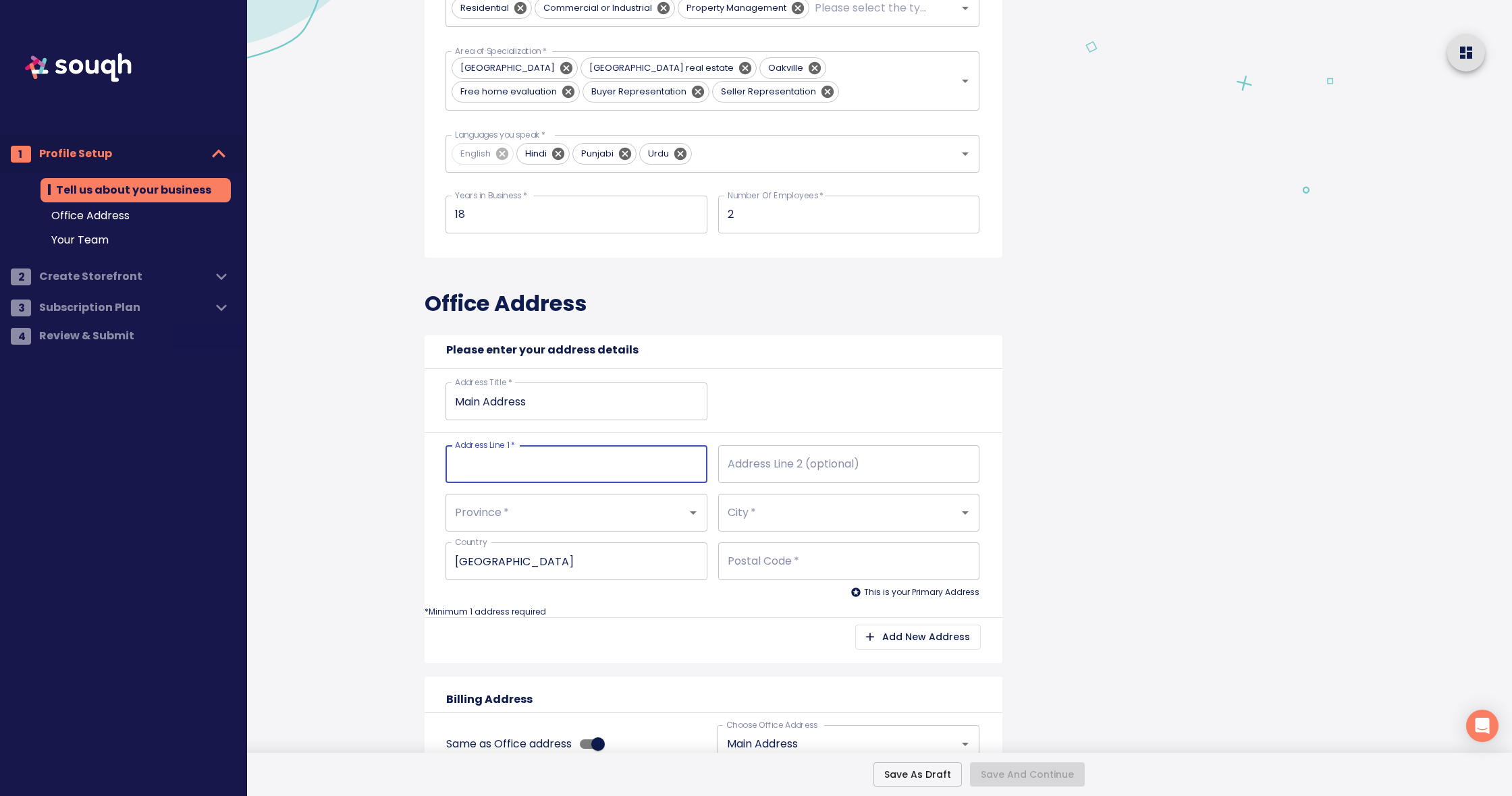
type input "3"
type input "34"
type input "345"
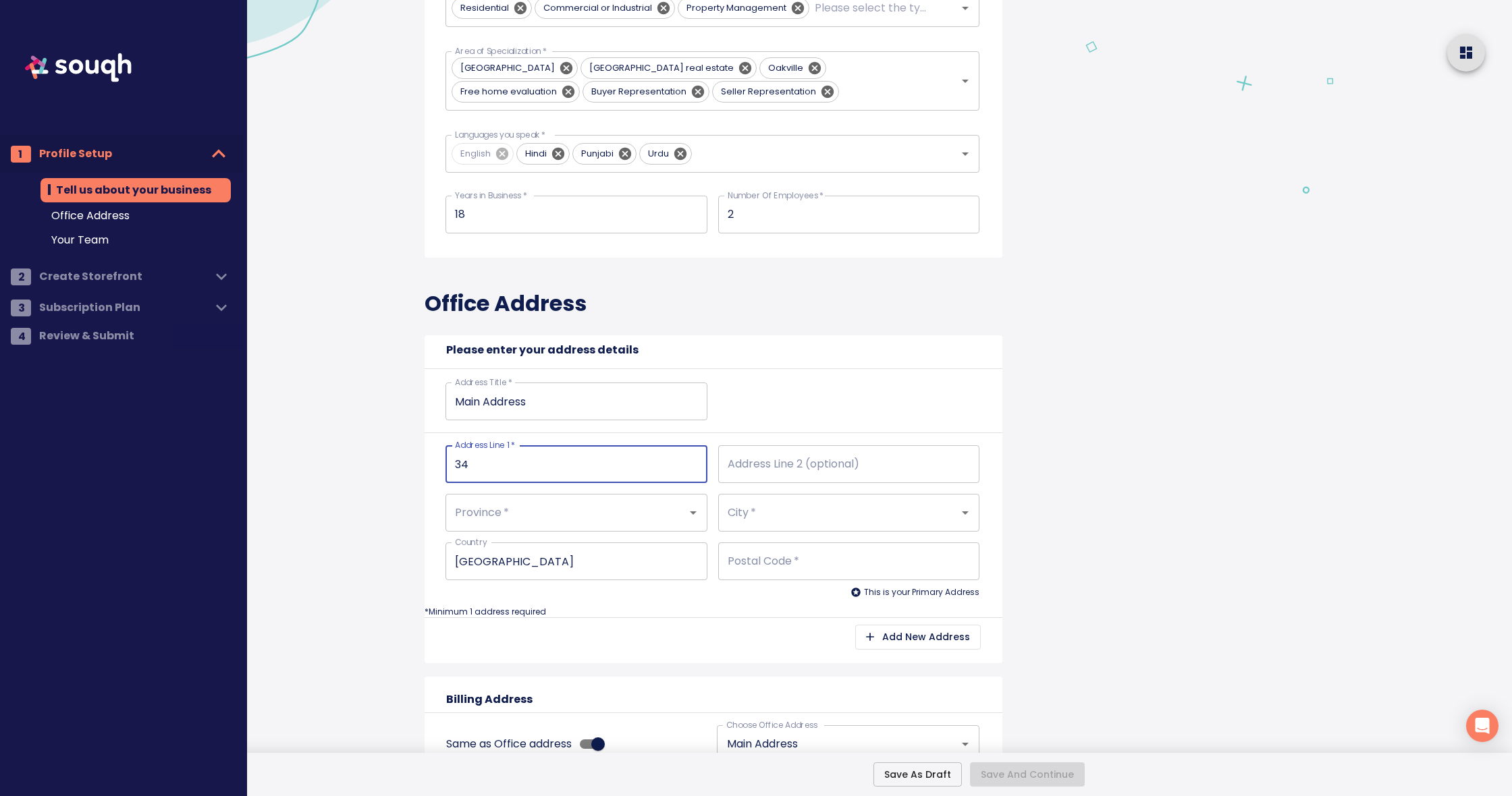
type input "345"
type input "345 S"
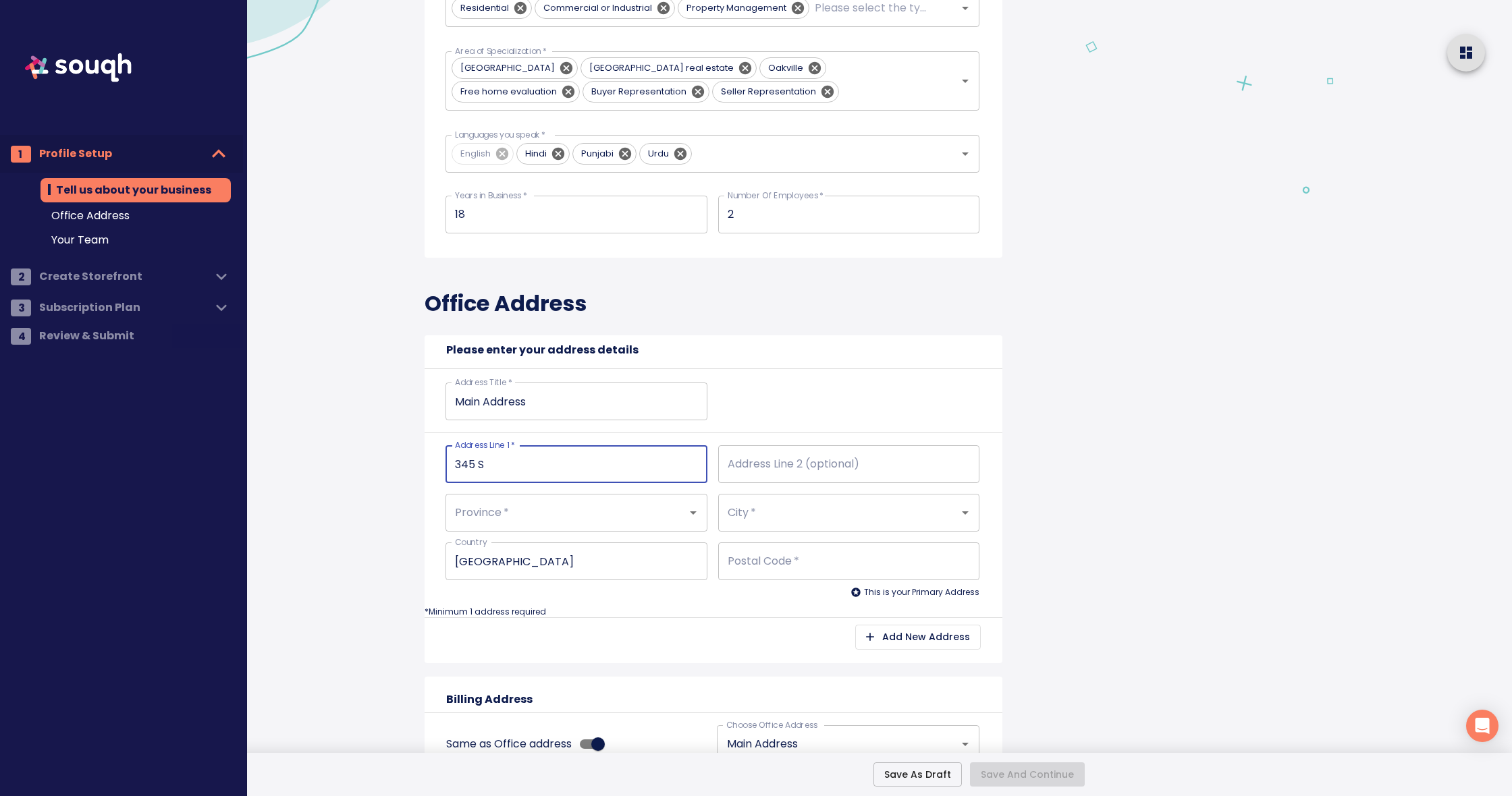
type input "345 St"
type input "345 Ste"
type input "345 Stee"
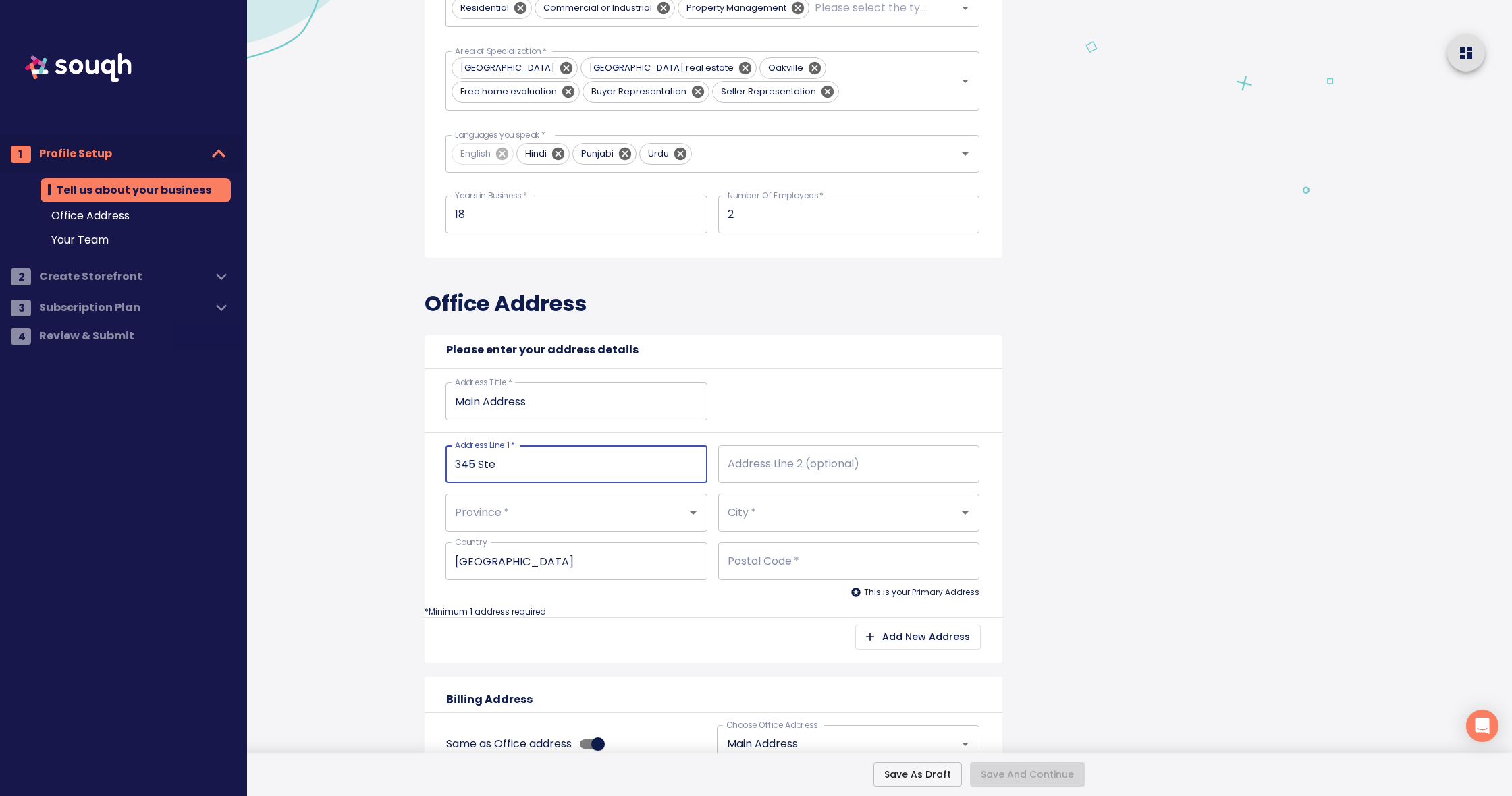
type input "345 Stee"
type input "345 Steel"
type input "345 Steele"
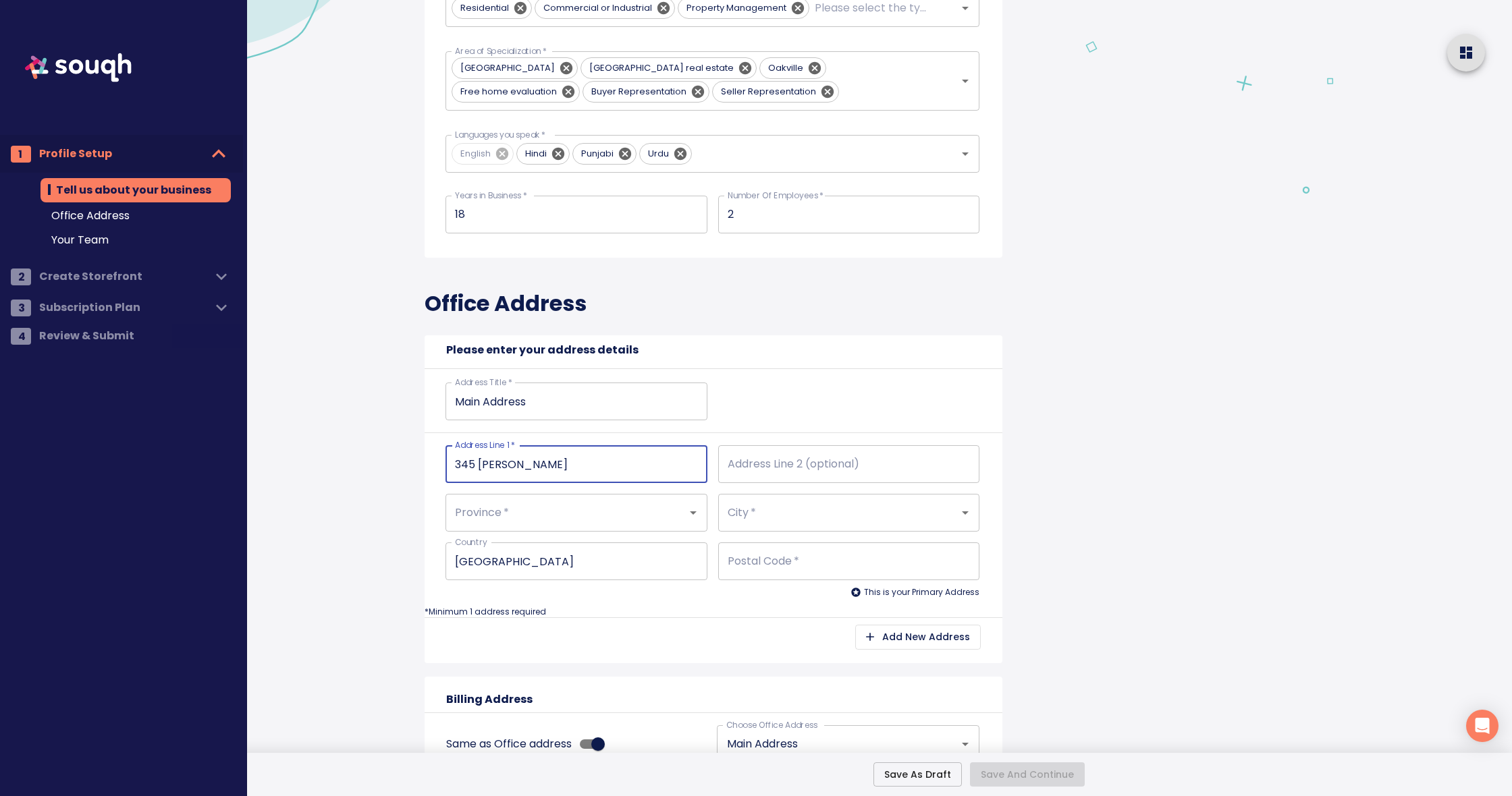
type input "345 Steeles"
type input "345 Steeles A"
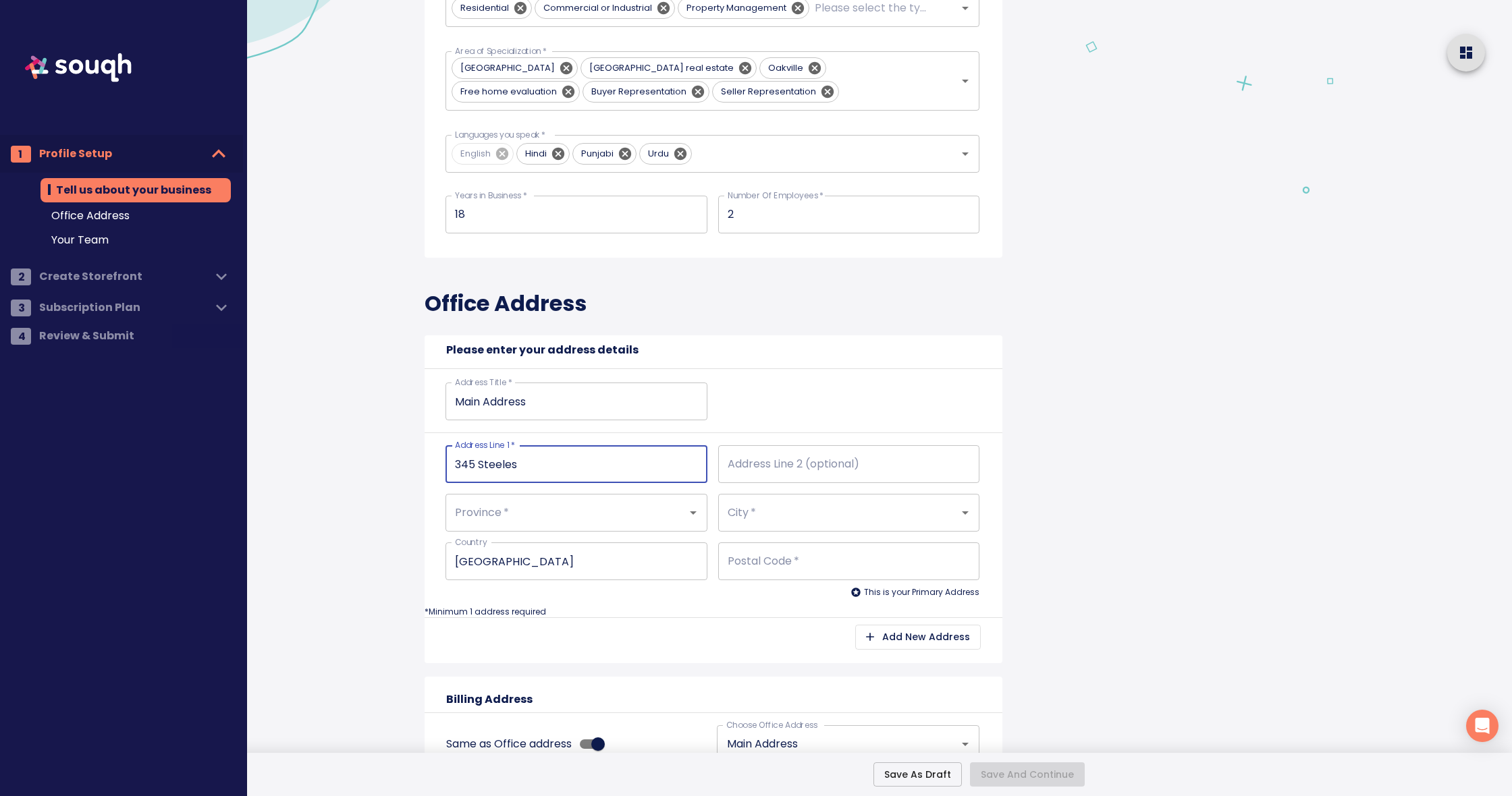
type input "345 Steeles A"
type input "345 Steeles Av"
type input "345 Steeles Ave"
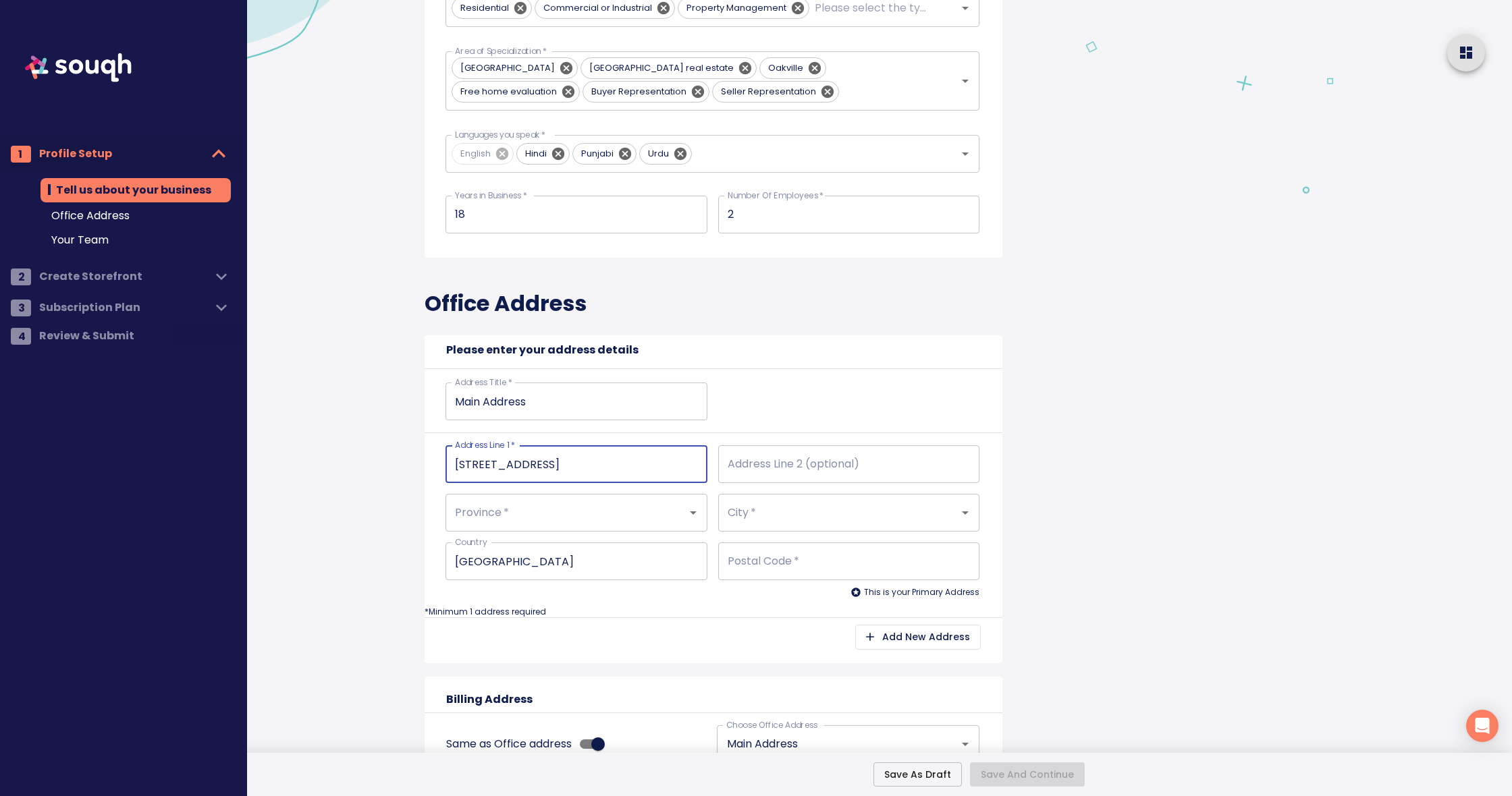
type input "345 Steeles Ave"
type input "345 Steeles Ave E"
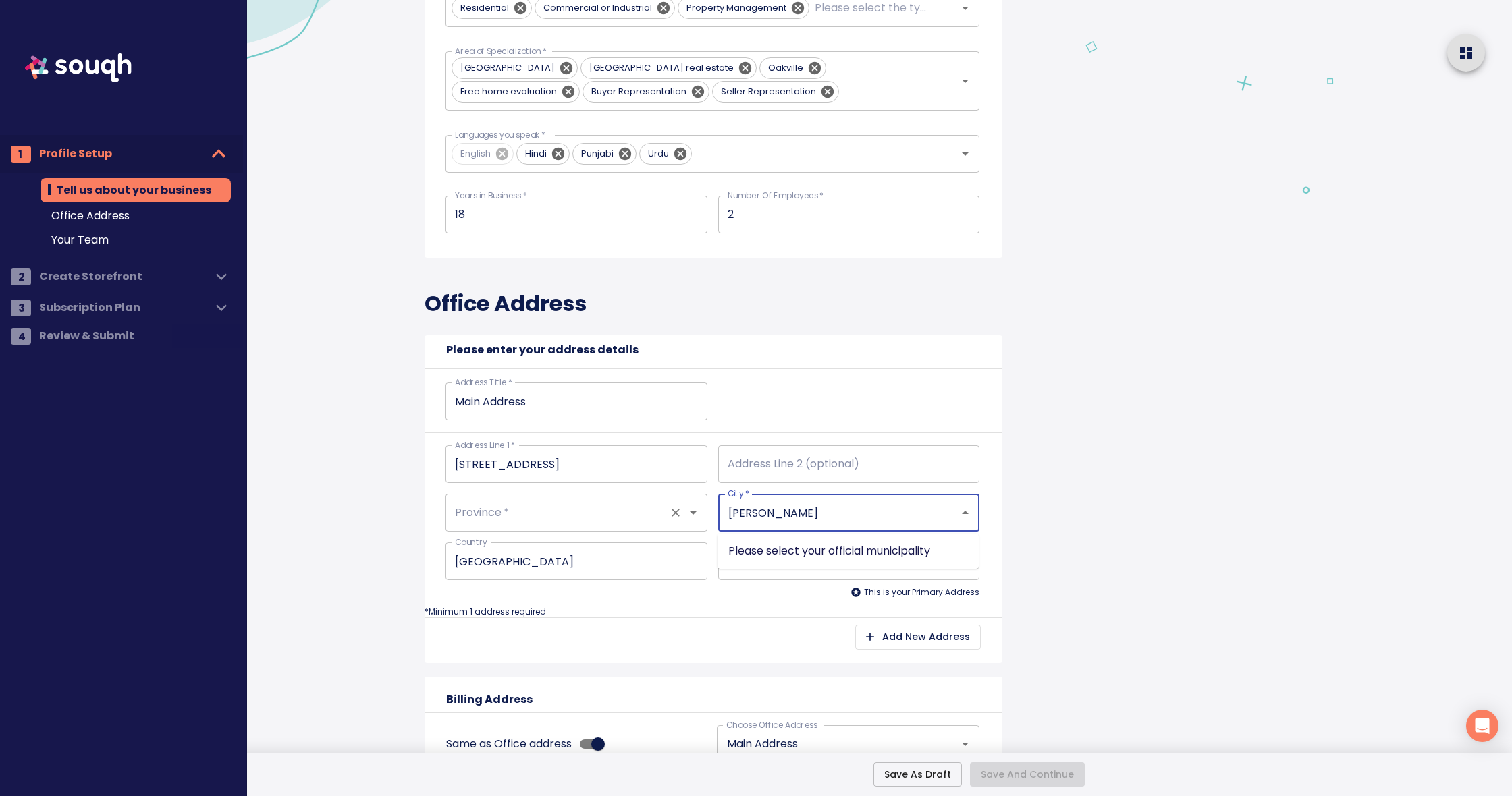
type input "Milton"
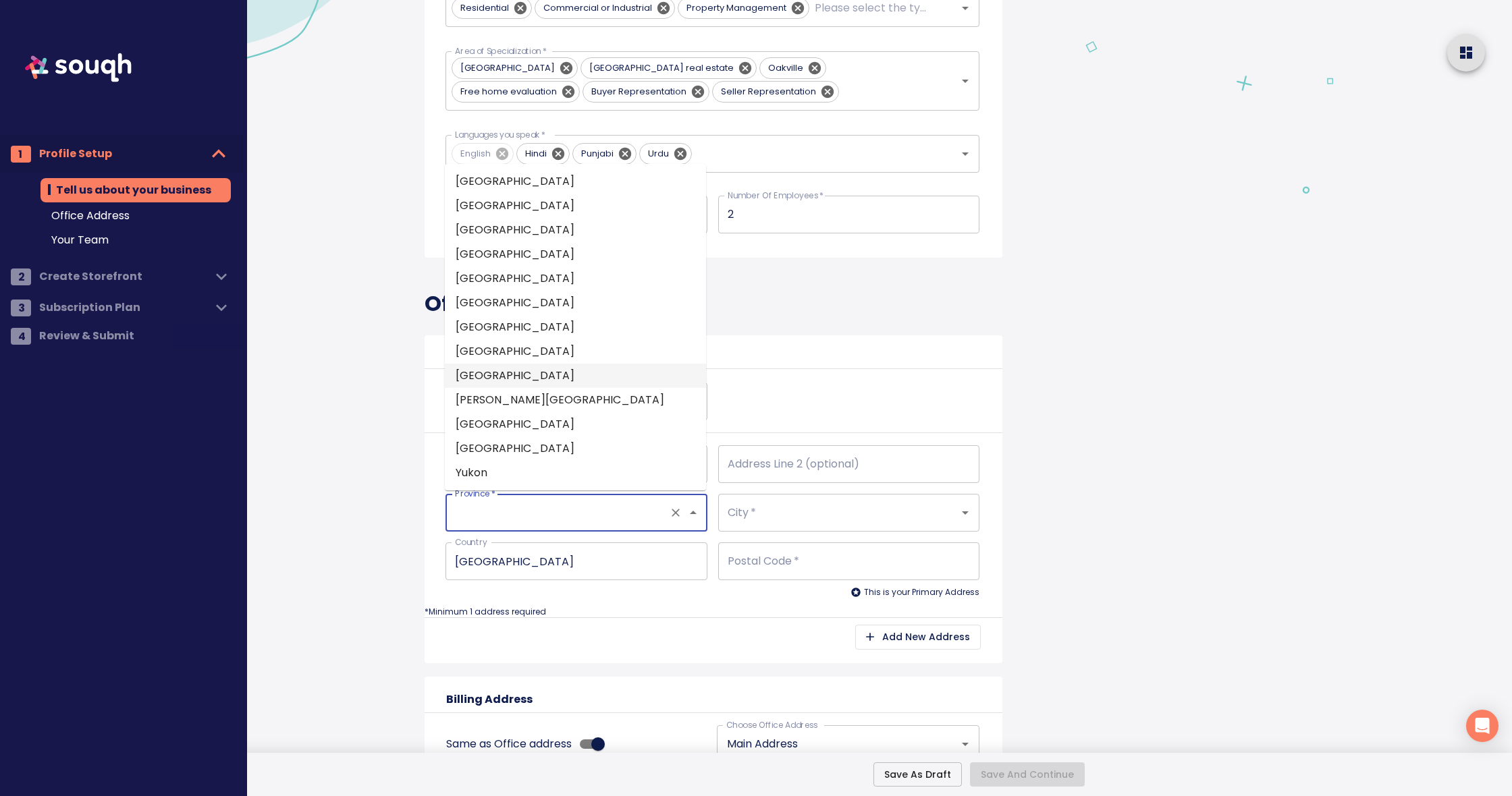
click at [502, 380] on li "Ontario" at bounding box center [576, 375] width 261 height 24
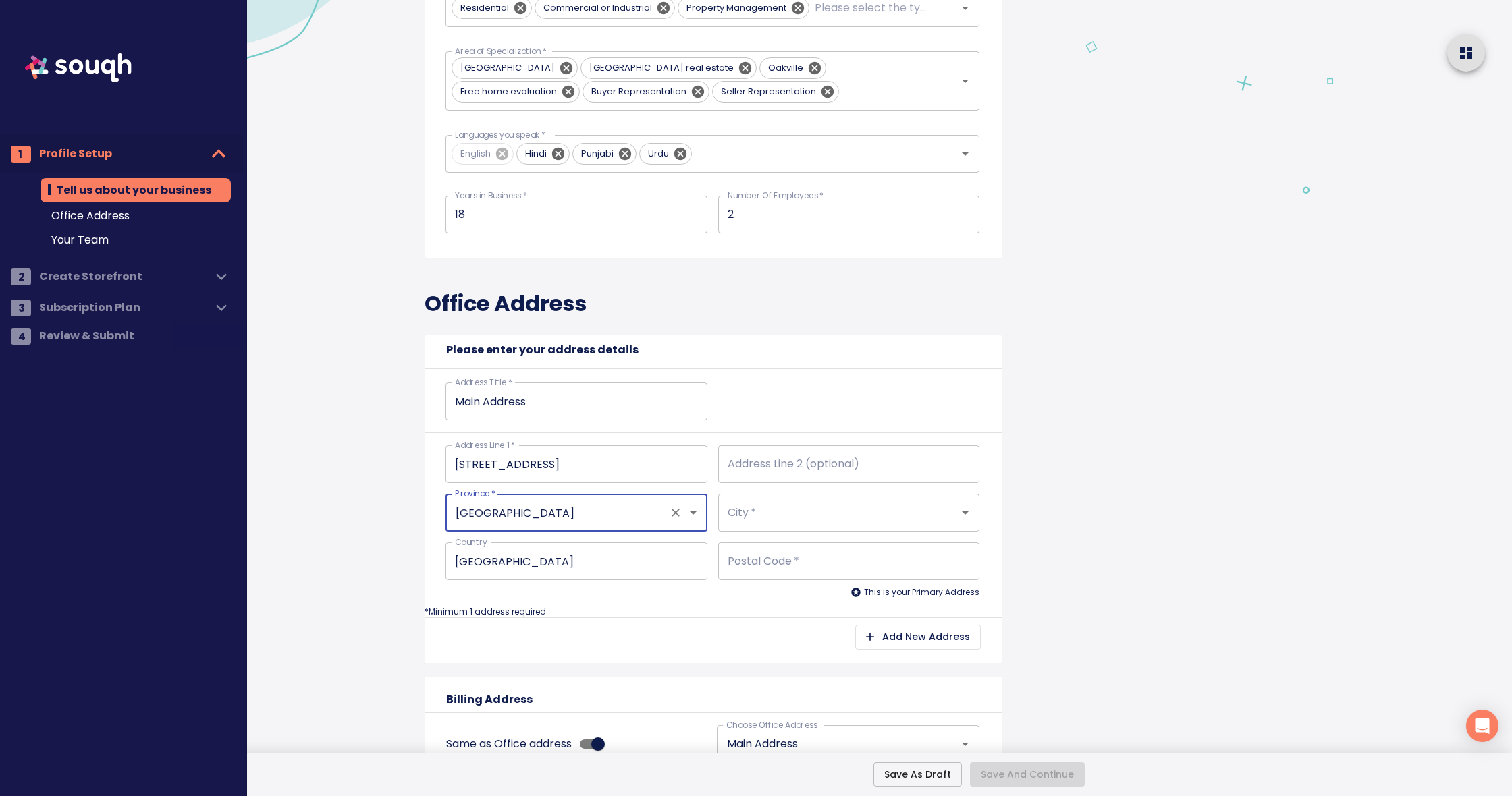
type input "Ontario"
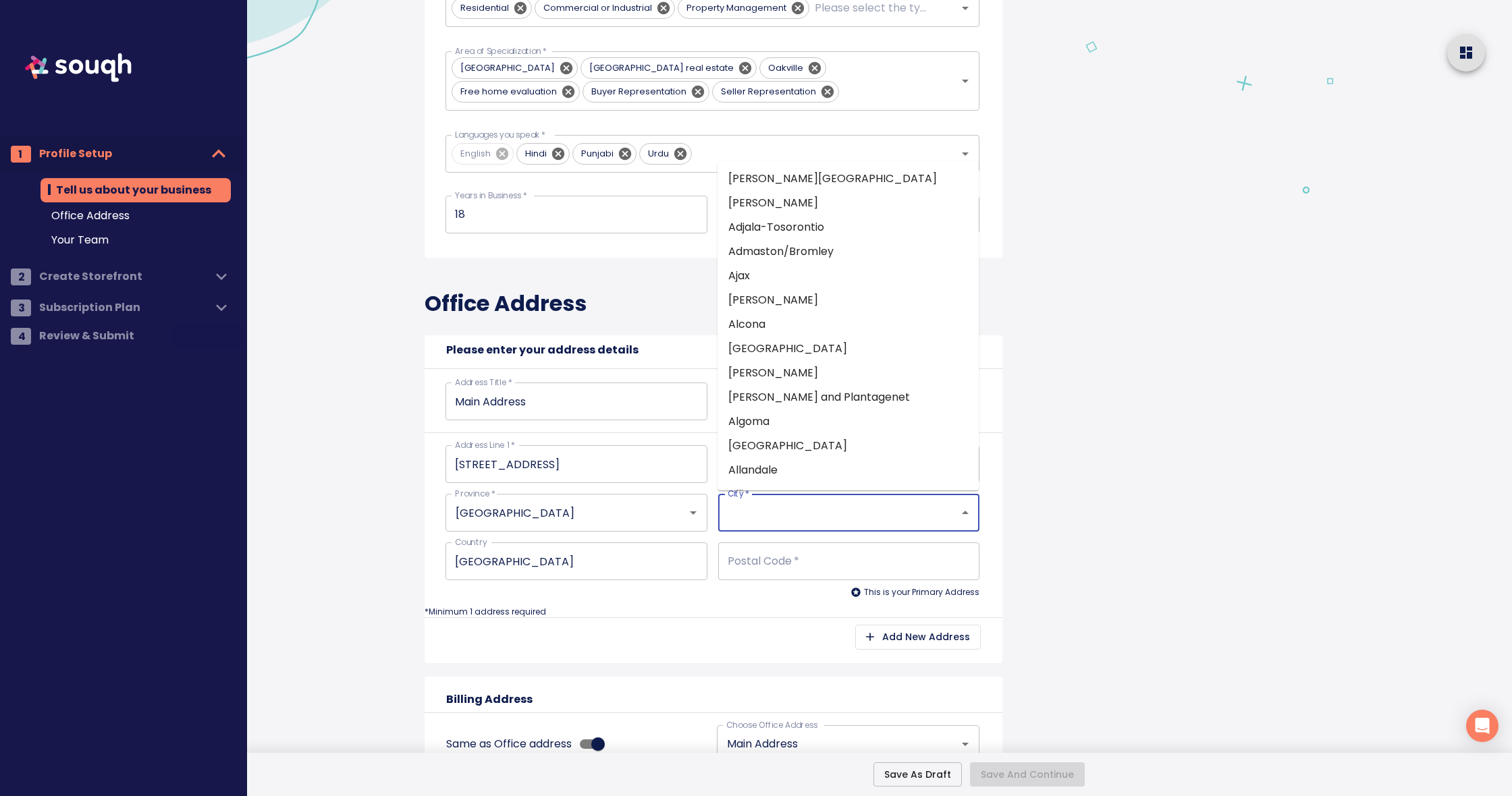
click at [750, 523] on input "City   *" at bounding box center [829, 513] width 211 height 25
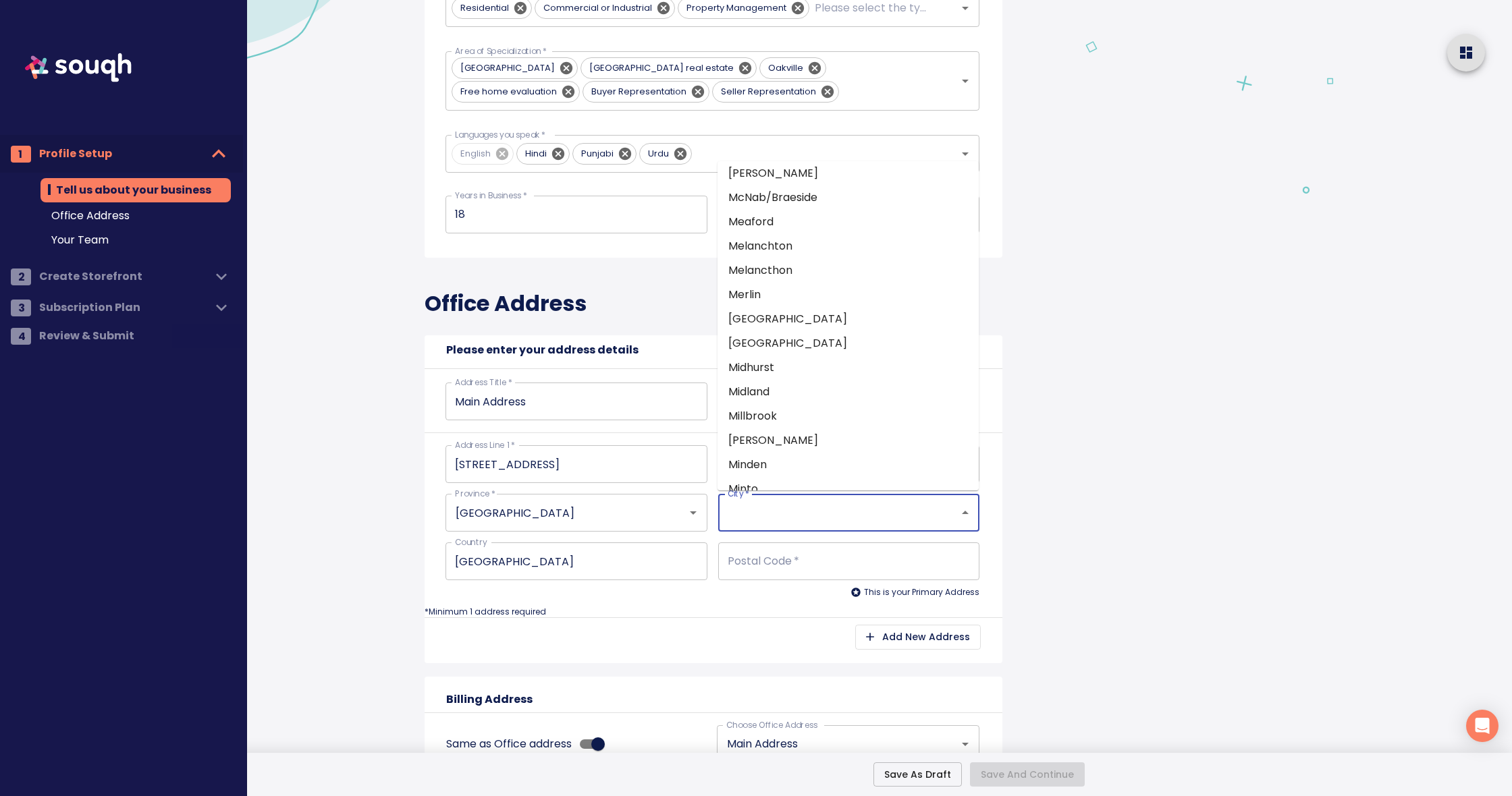
scroll to position [7675, 0]
click at [808, 429] on li "Milton" at bounding box center [848, 441] width 261 height 24
type input "Milton"
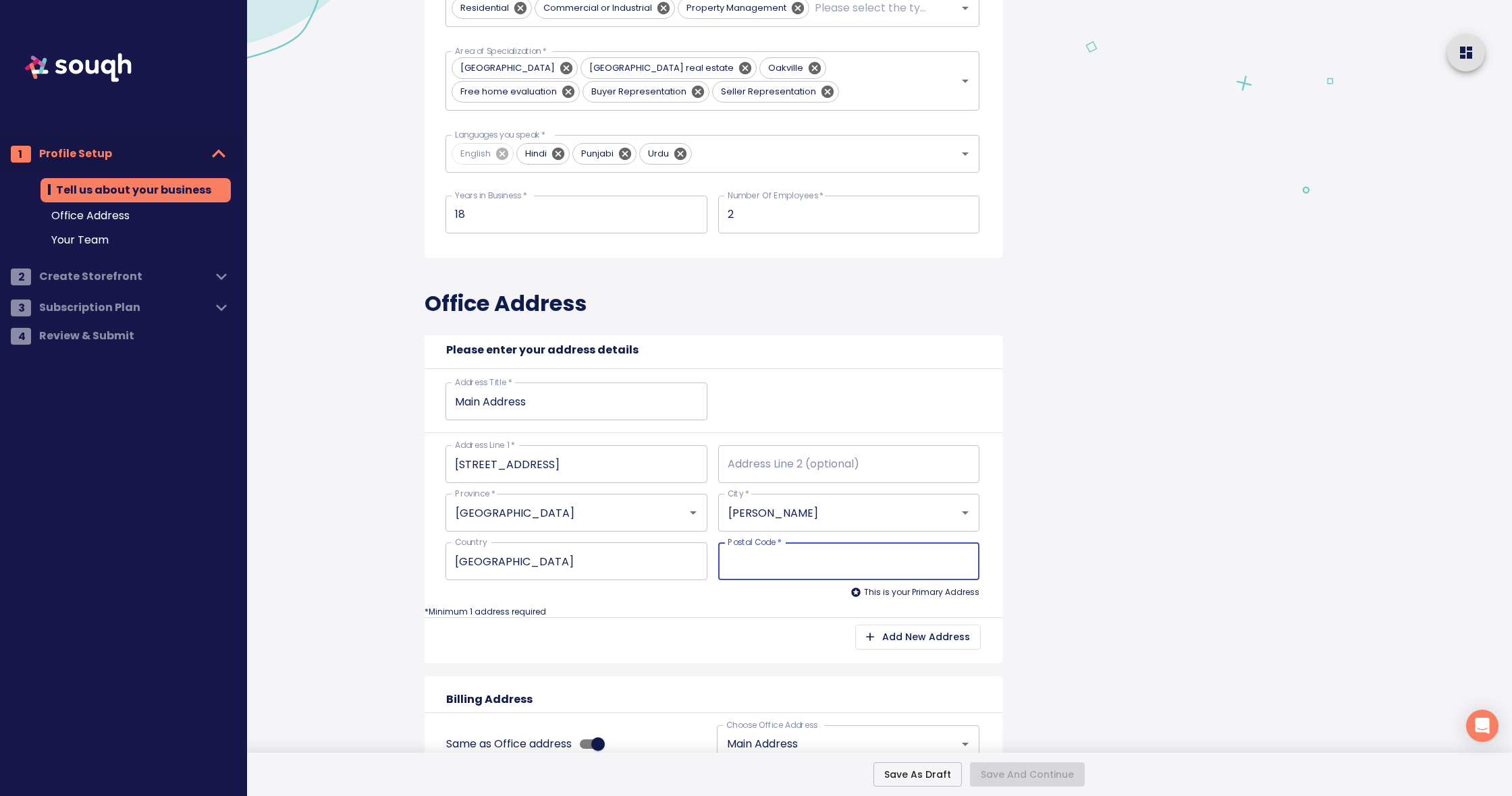
type input "L"
type input "L9"
type input "L9T"
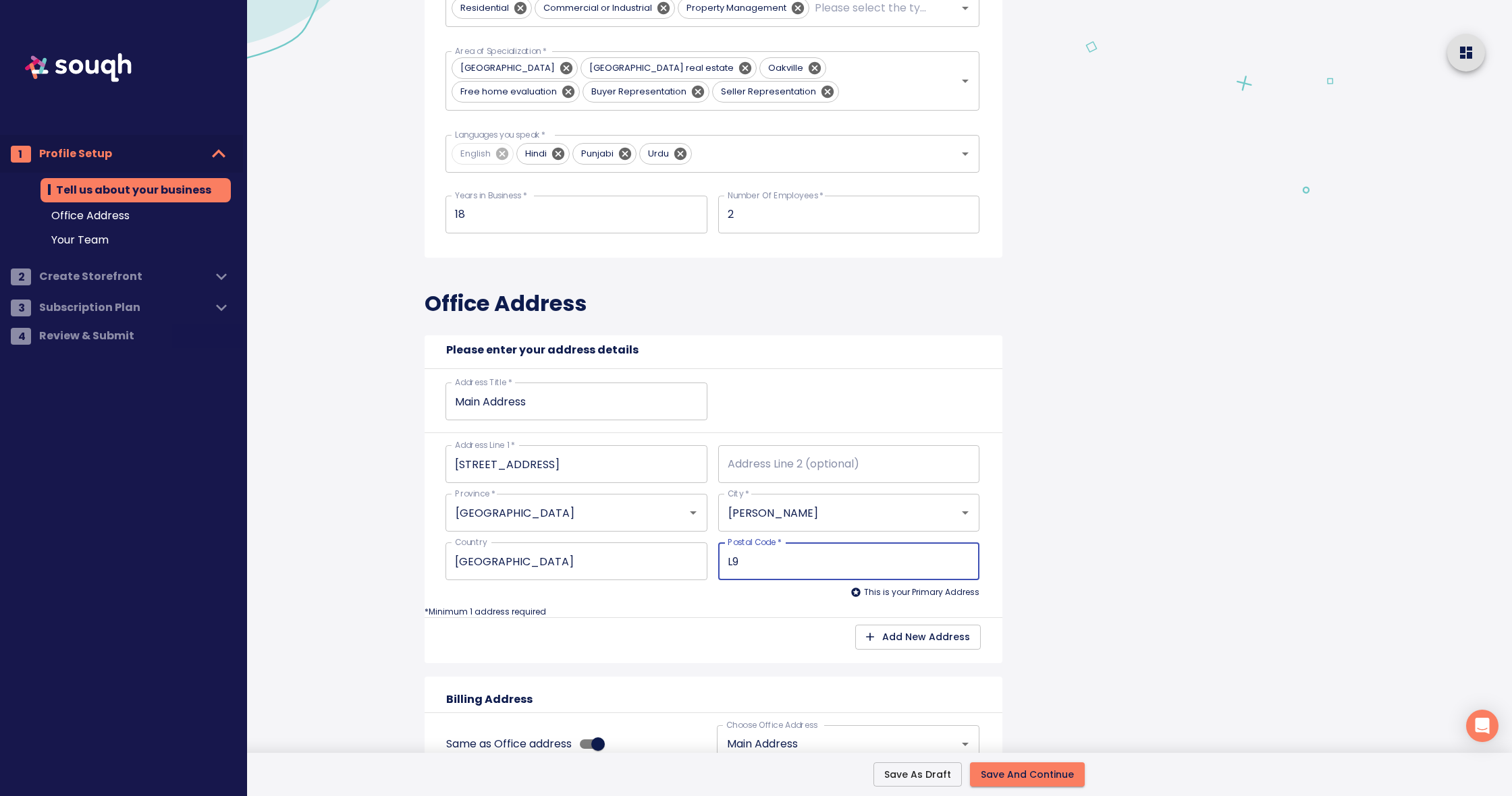
type input "L9T"
type input "L9T3"
type input "L9T3G"
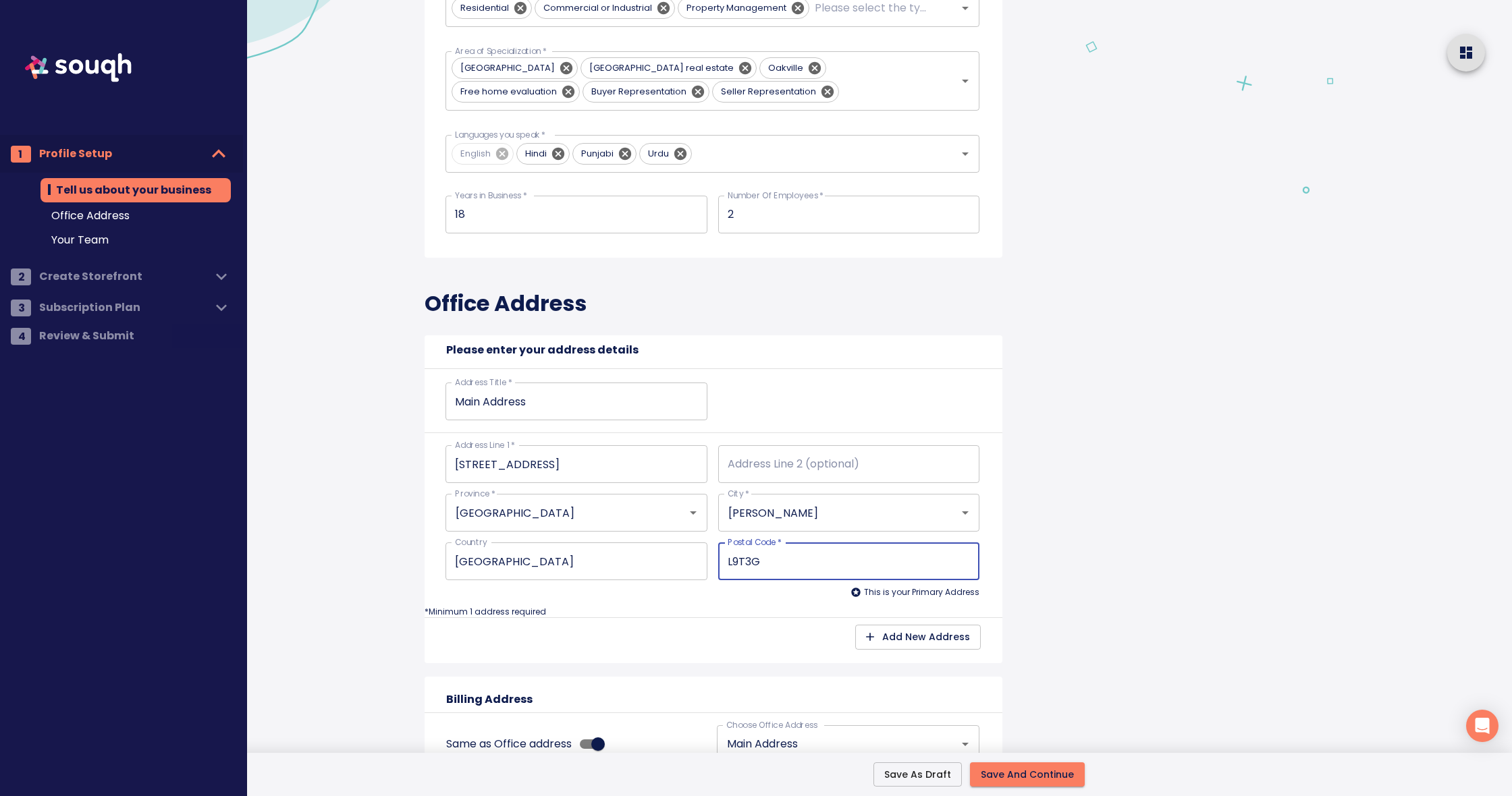
type input "L9T3G6"
click at [768, 614] on p "*Minimum 1 address required" at bounding box center [712, 612] width 577 height 12
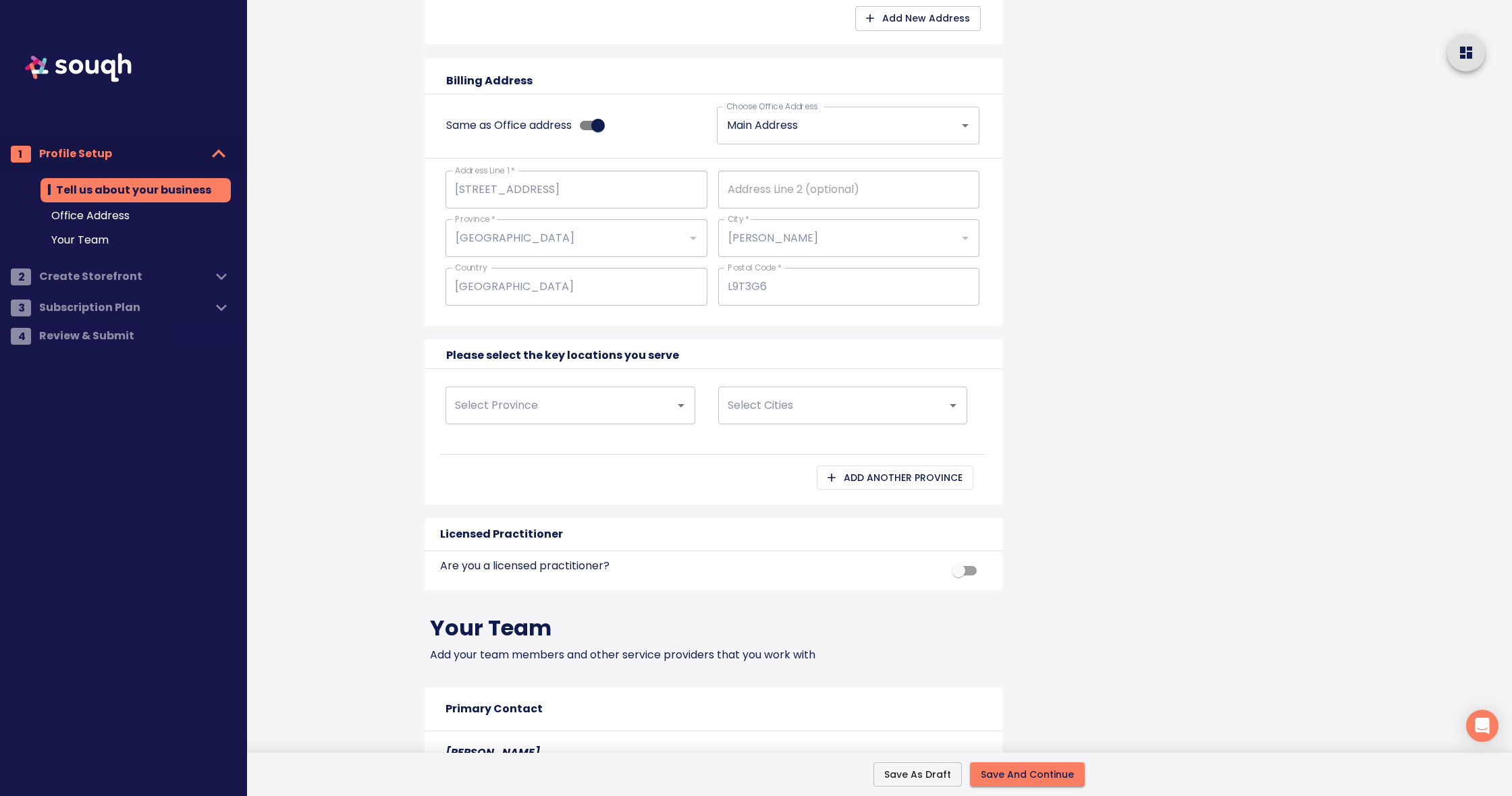
scroll to position [843, 0]
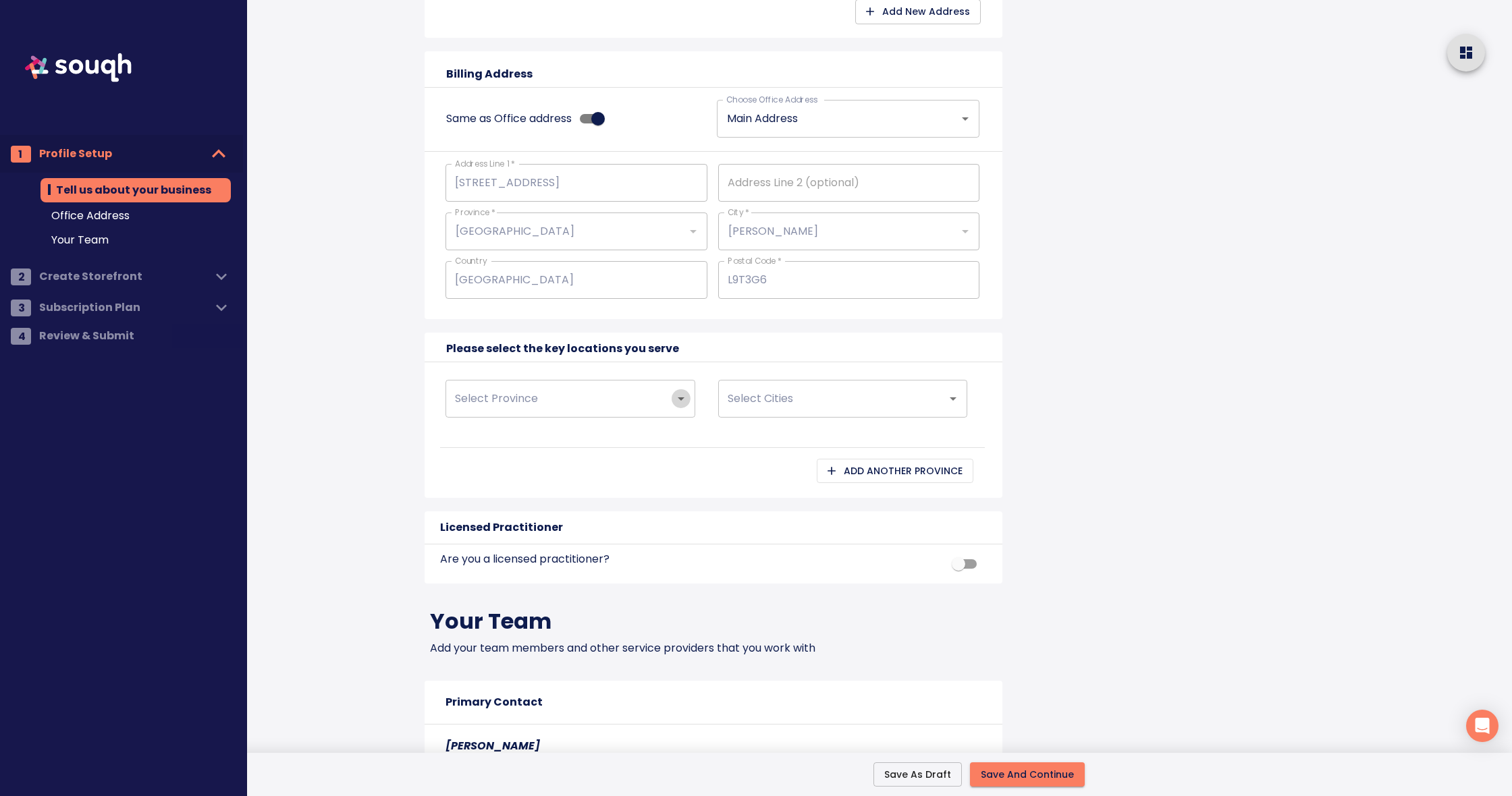
click at [677, 396] on icon "Open" at bounding box center [681, 399] width 16 height 16
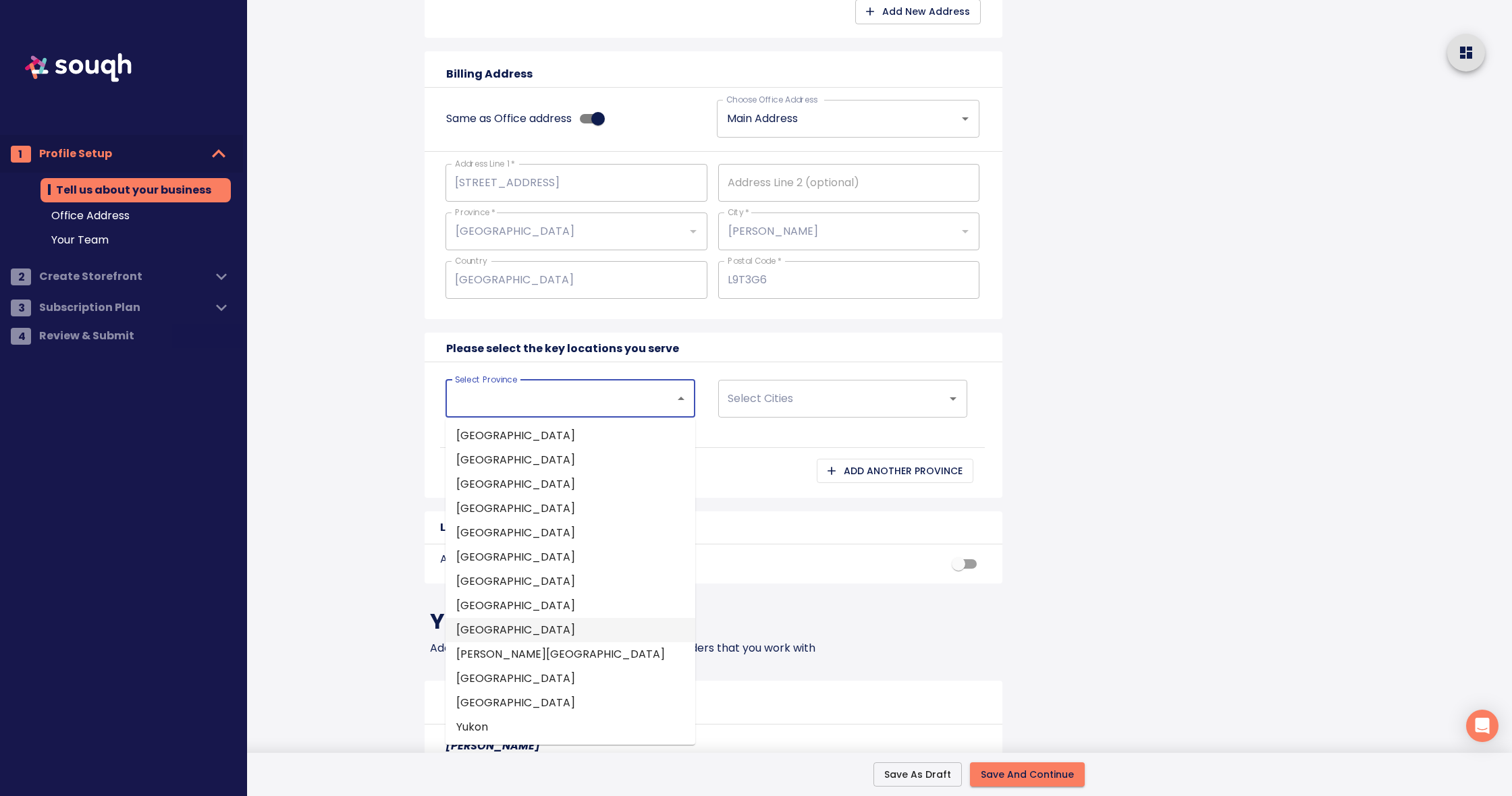
click at [492, 629] on li "Ontario" at bounding box center [569, 630] width 249 height 24
type input "Ontario"
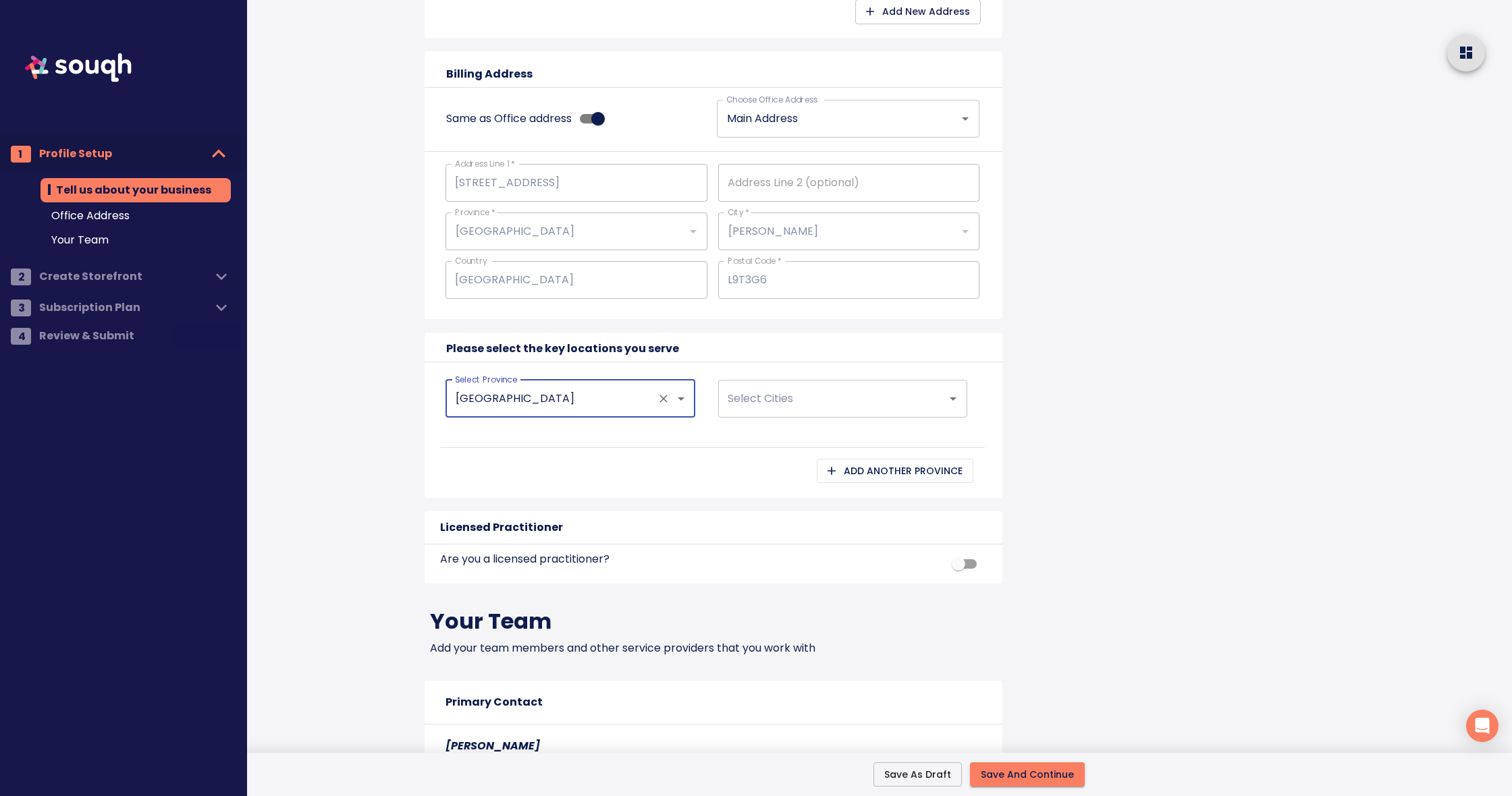
click at [856, 398] on input "Select Cities" at bounding box center [824, 399] width 199 height 25
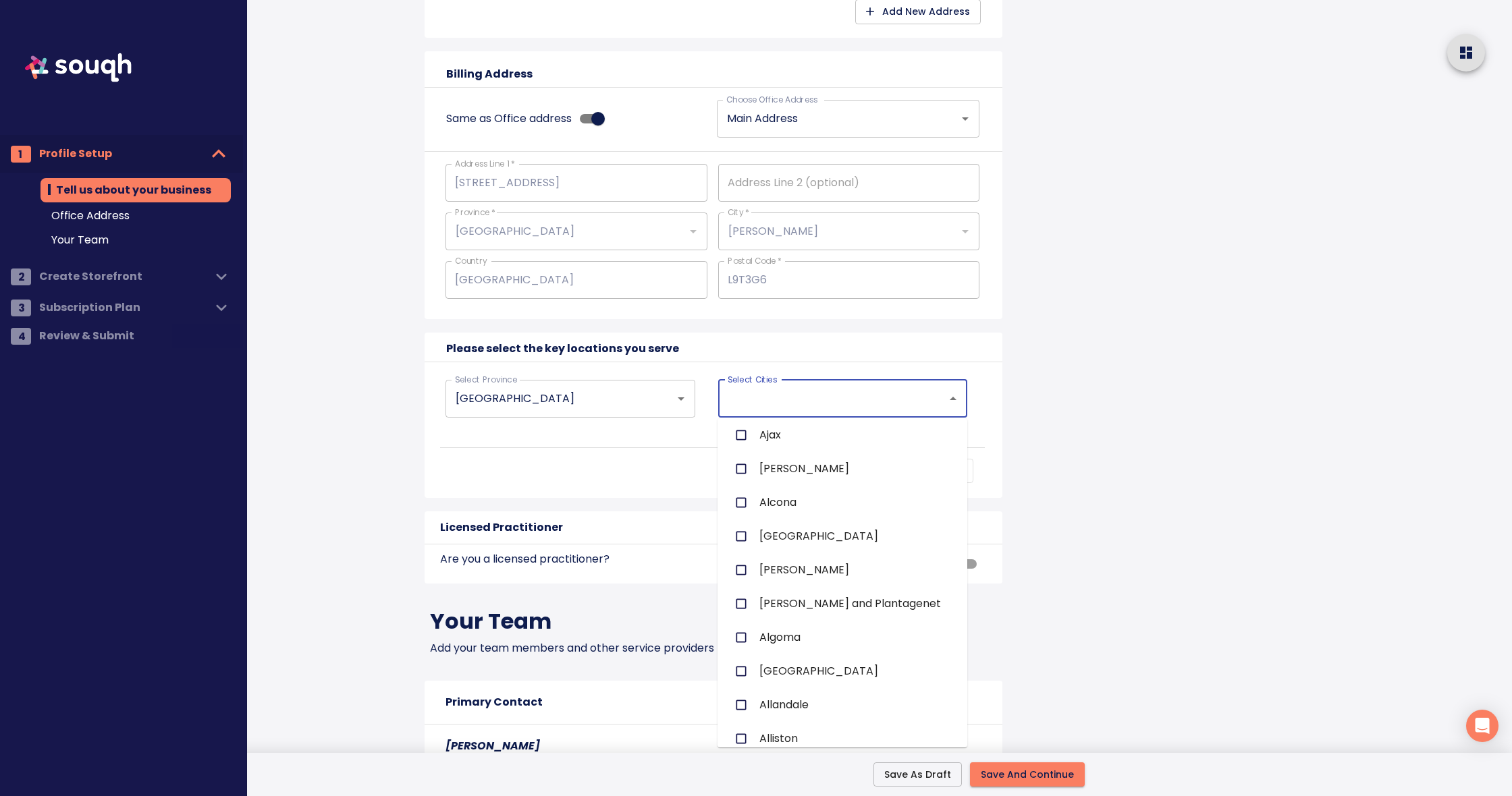
scroll to position [180, 0]
click at [740, 429] on input "checkbox" at bounding box center [741, 437] width 25 height 25
checkbox input "true"
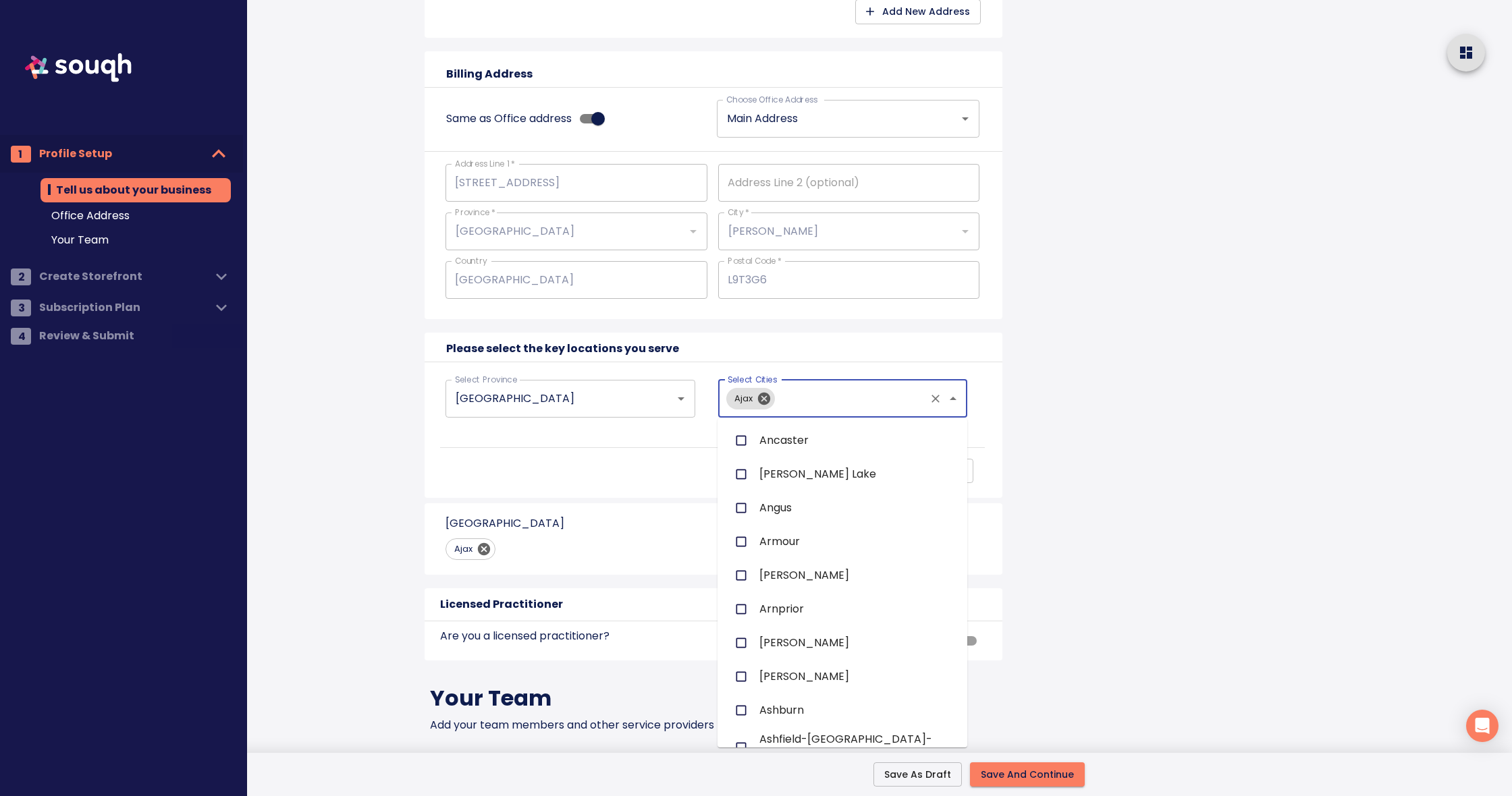
scroll to position [789, 0]
click at [741, 429] on input "checkbox" at bounding box center [741, 434] width 25 height 25
checkbox input "true"
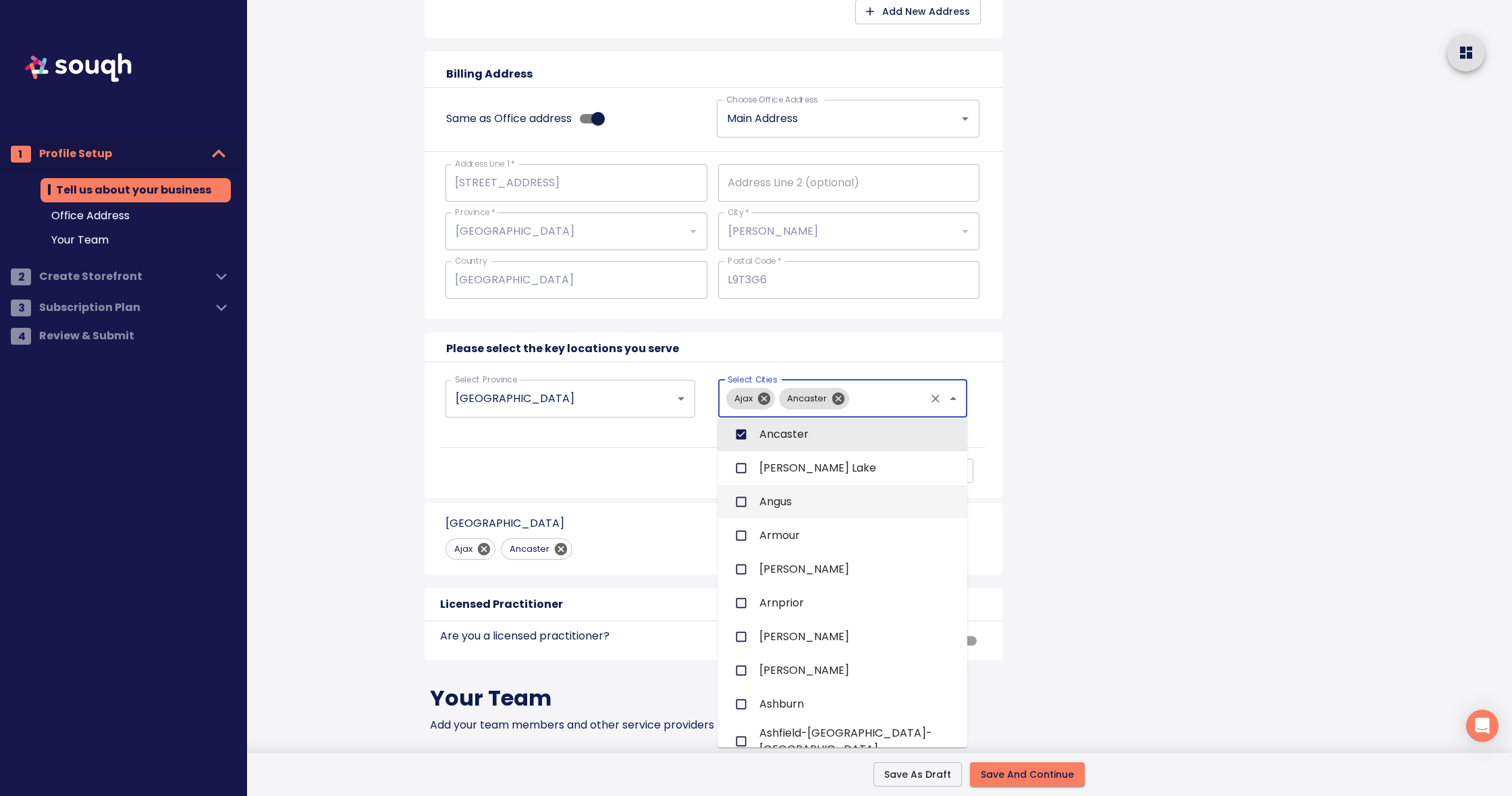
click at [740, 498] on input "checkbox" at bounding box center [741, 502] width 25 height 25
checkbox input "true"
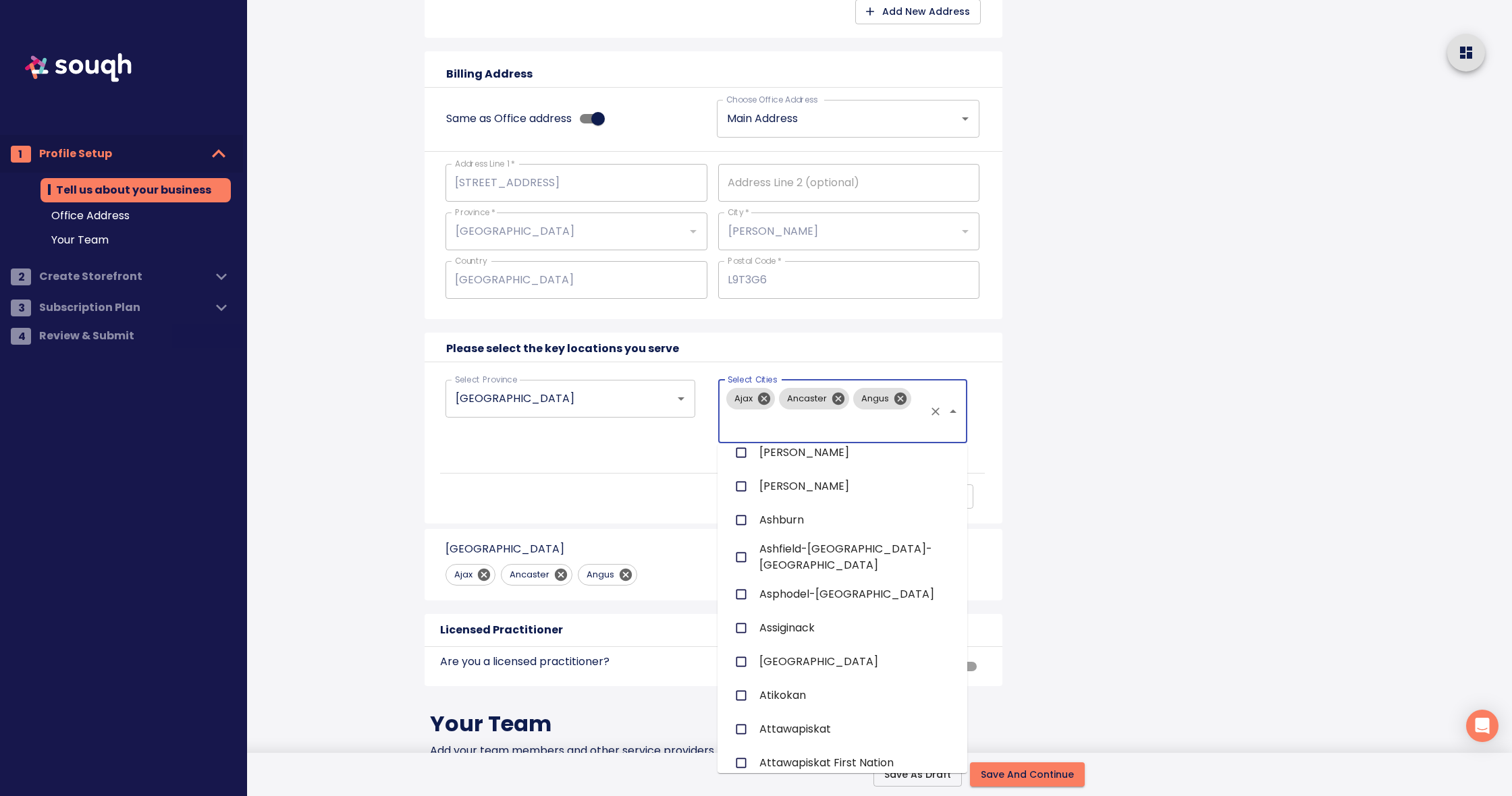
scroll to position [1000, 0]
click at [741, 480] on input "checkbox" at bounding box center [741, 486] width 25 height 25
checkbox input "true"
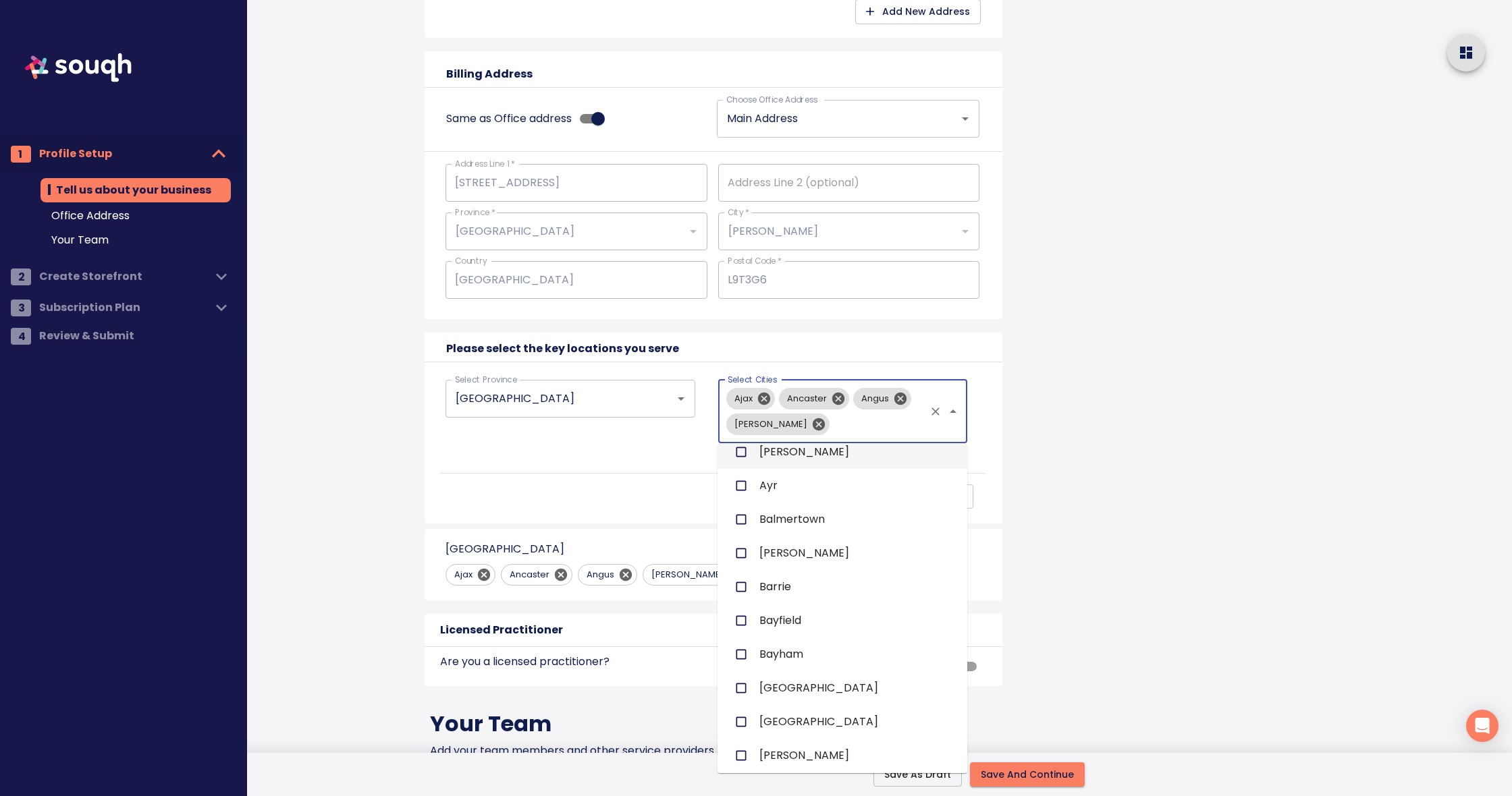
scroll to position [1413, 0]
click at [743, 573] on input "checkbox" at bounding box center [741, 585] width 25 height 25
checkbox input "true"
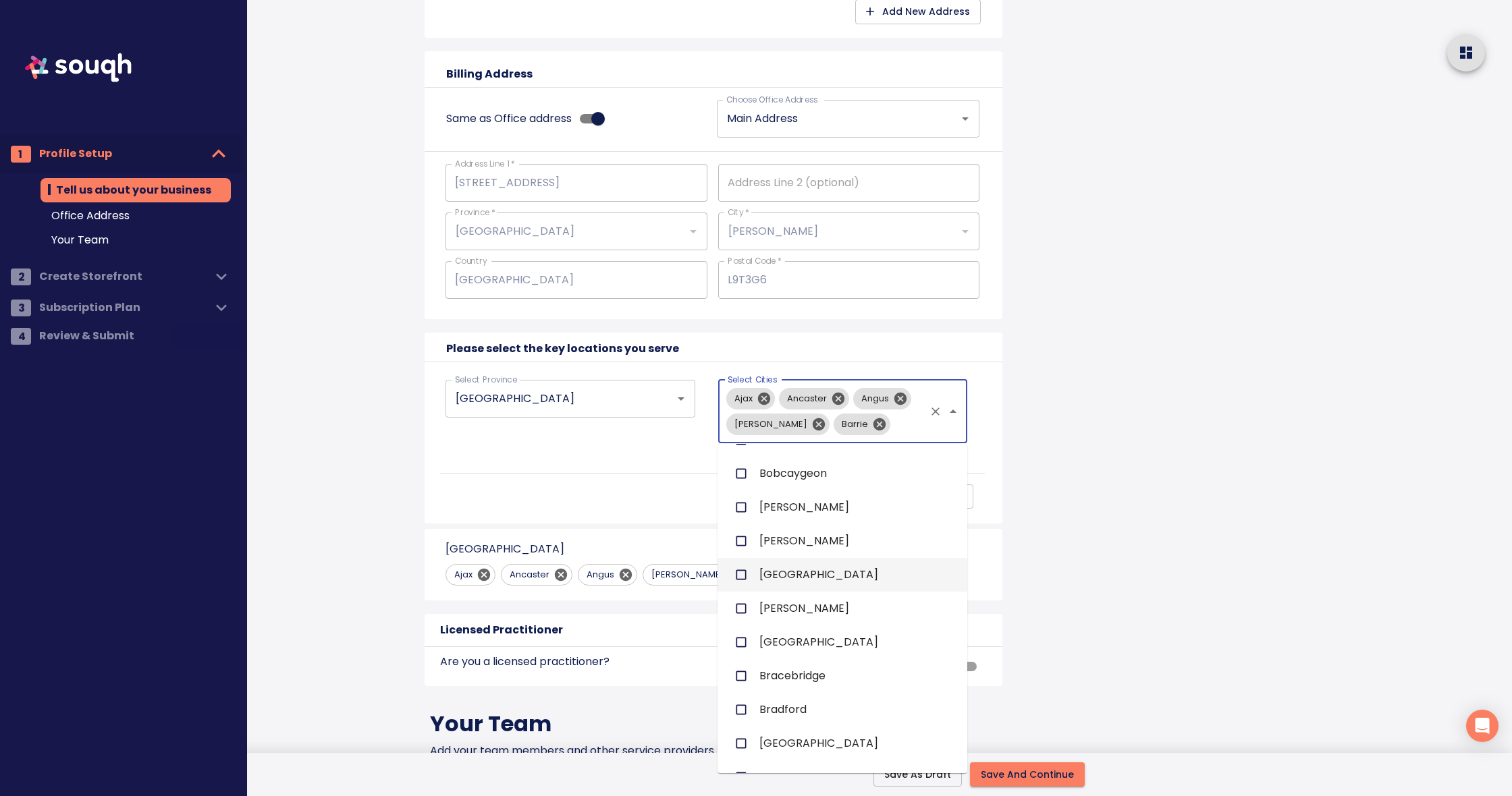
scroll to position [2168, 0]
click at [742, 495] on input "checkbox" at bounding box center [741, 505] width 25 height 25
checkbox input "true"
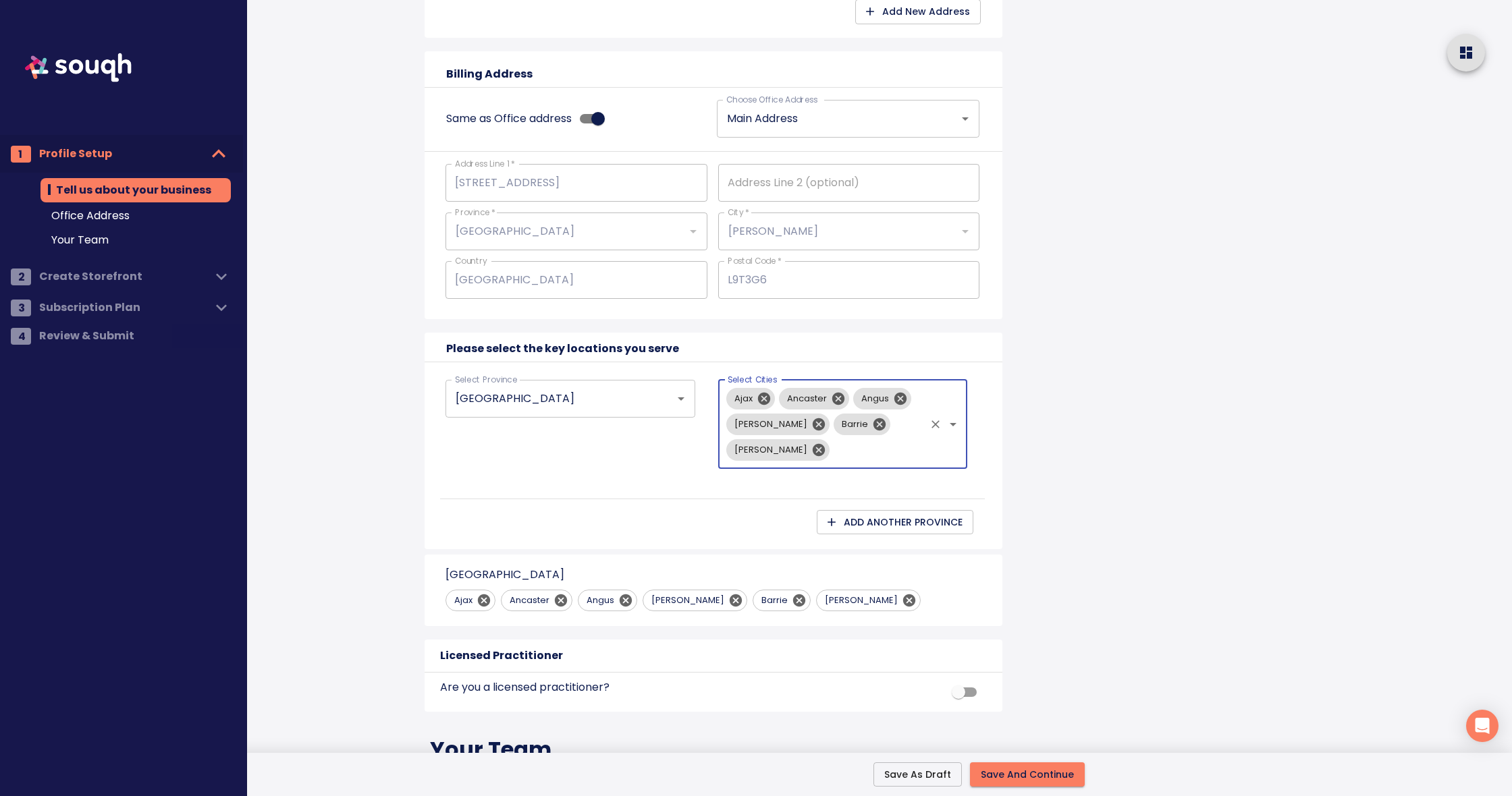
click at [831, 450] on input "Select Cities" at bounding box center [877, 450] width 92 height 25
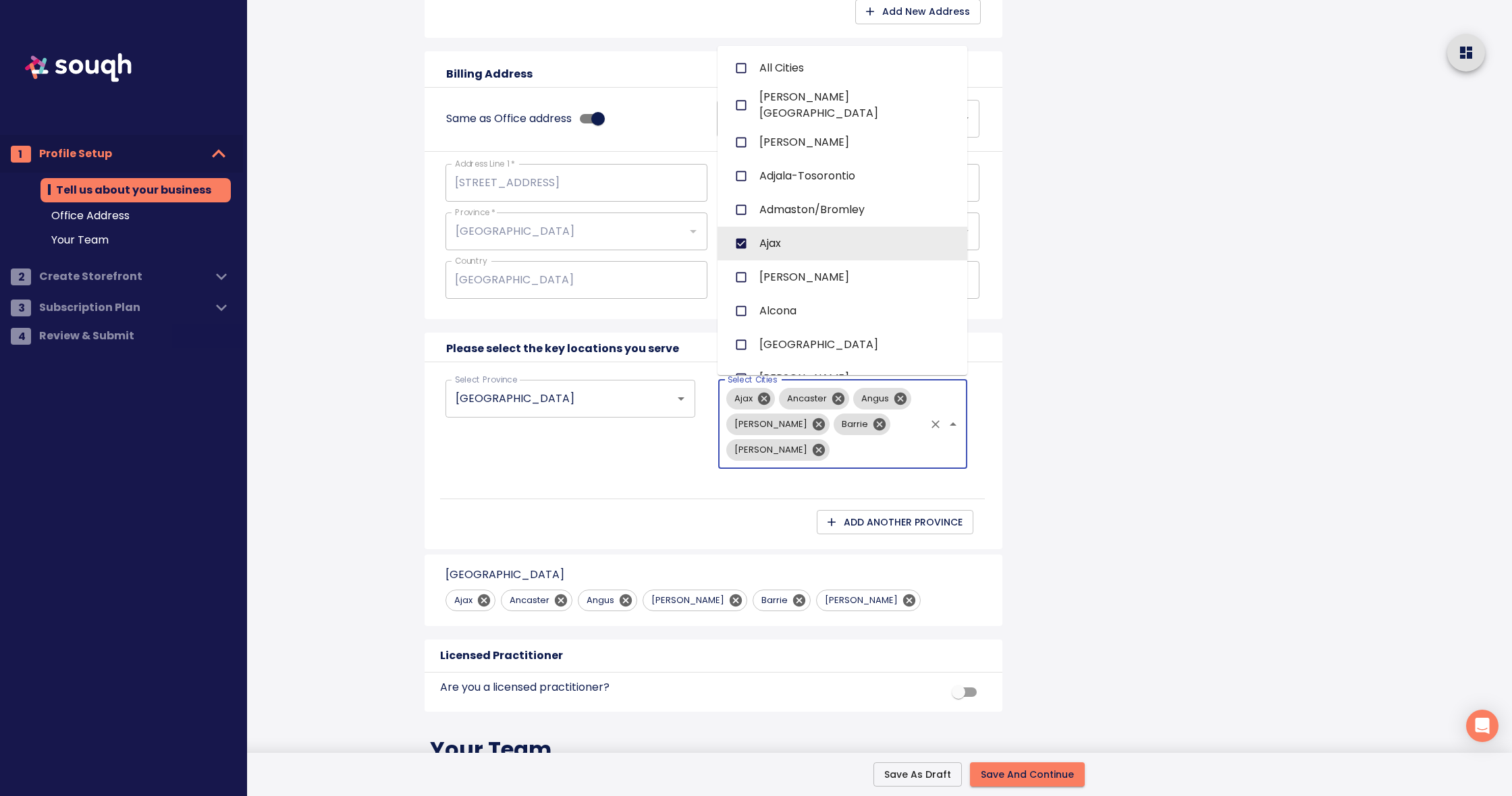
click at [831, 455] on input "Select Cities" at bounding box center [877, 450] width 92 height 25
click at [831, 442] on input "Select Cities" at bounding box center [877, 450] width 92 height 25
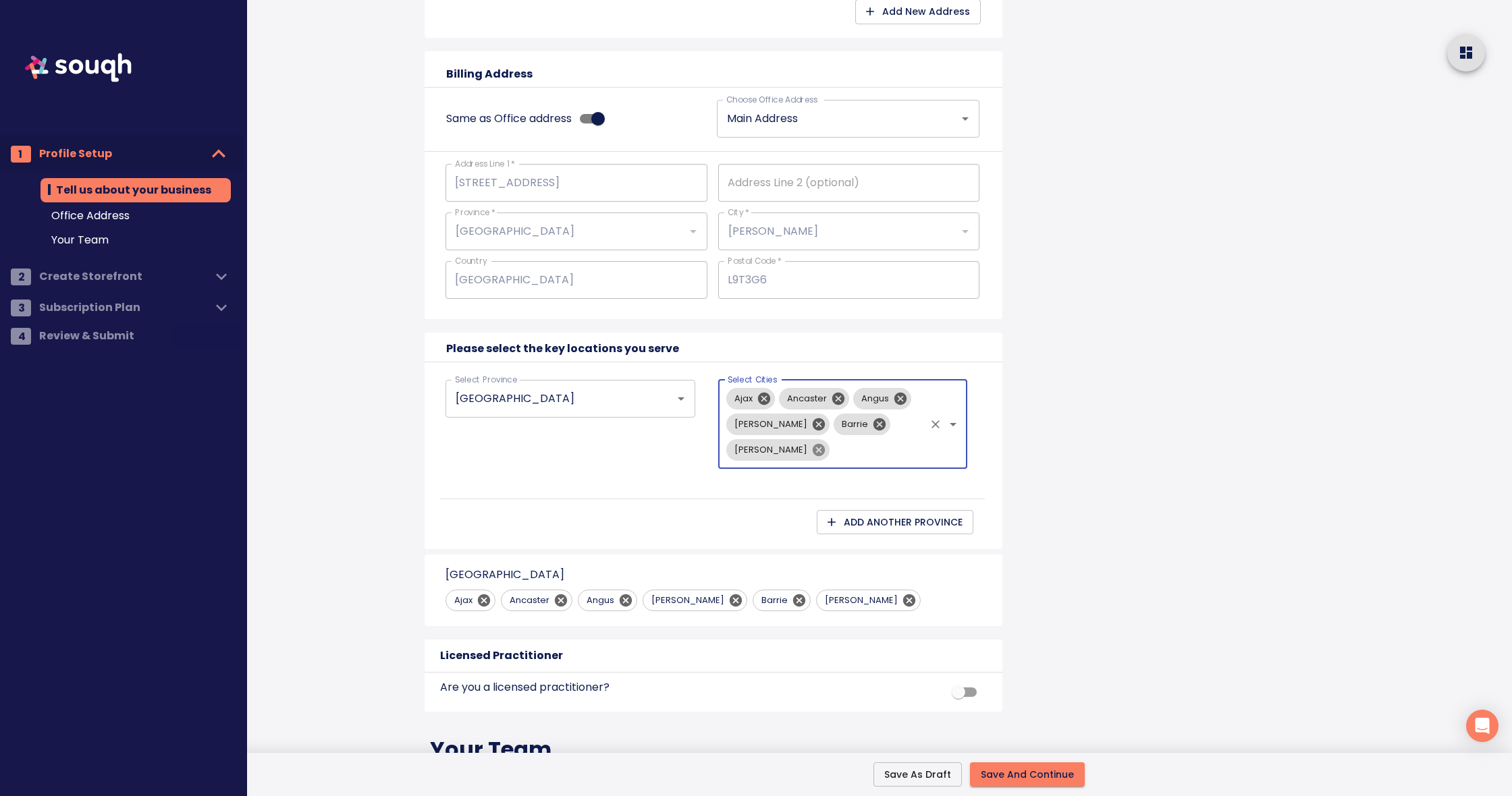
click at [826, 442] on icon at bounding box center [819, 450] width 15 height 15
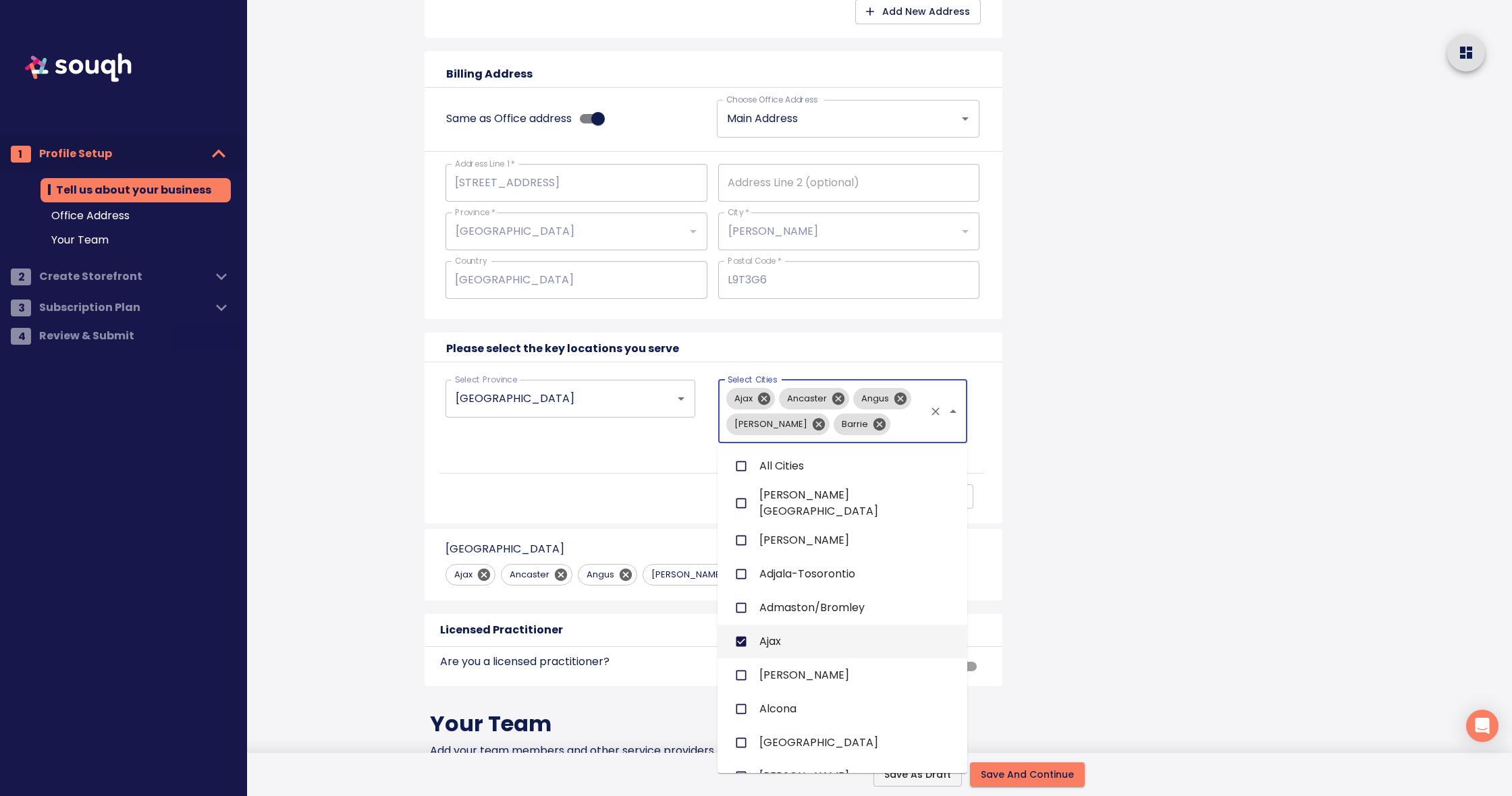
click at [892, 424] on input "Select Cities" at bounding box center [907, 424] width 32 height 25
click at [746, 466] on input "checkbox" at bounding box center [741, 466] width 25 height 25
checkbox input "true"
checkbox input "false"
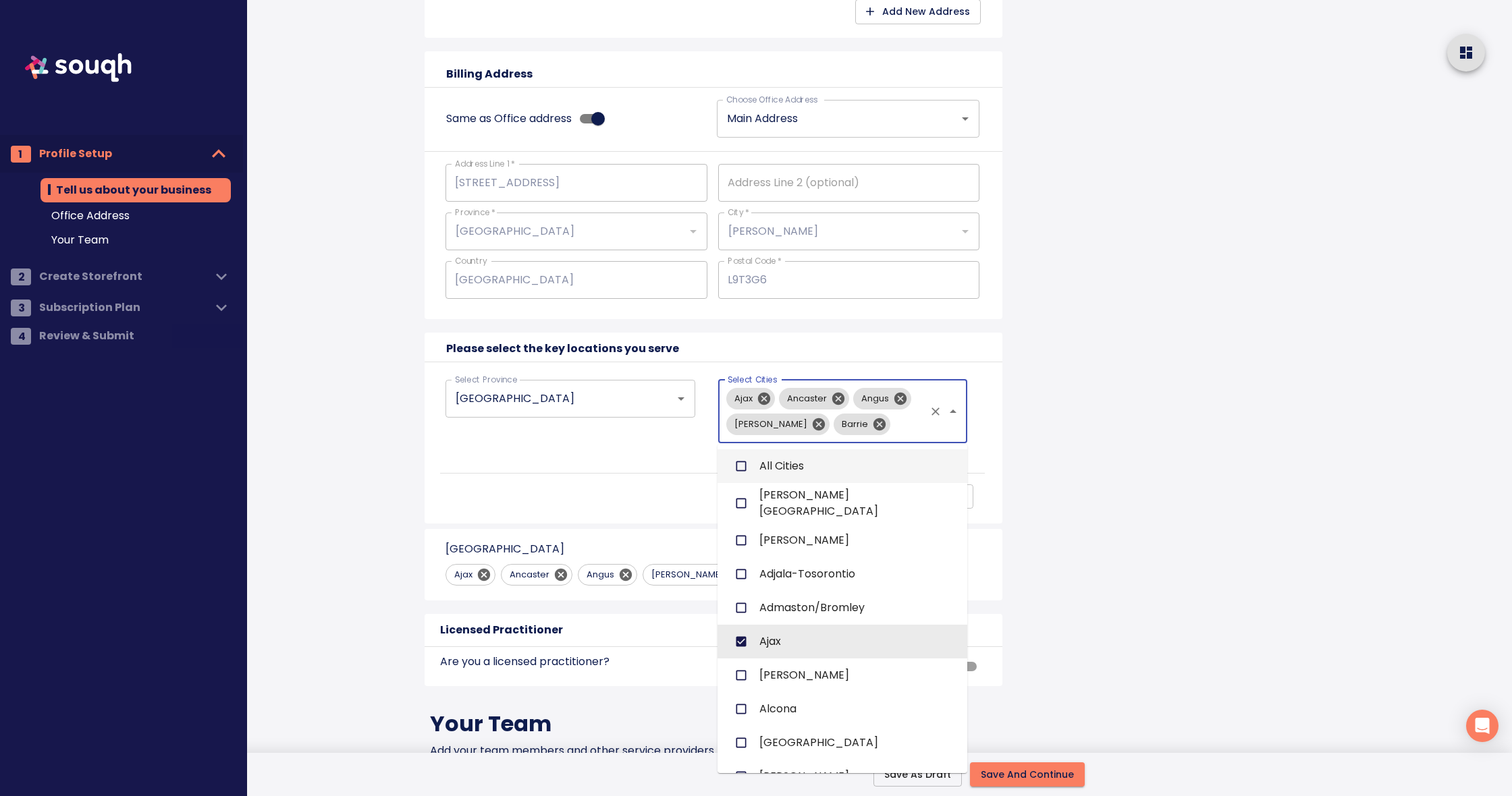
checkbox input "false"
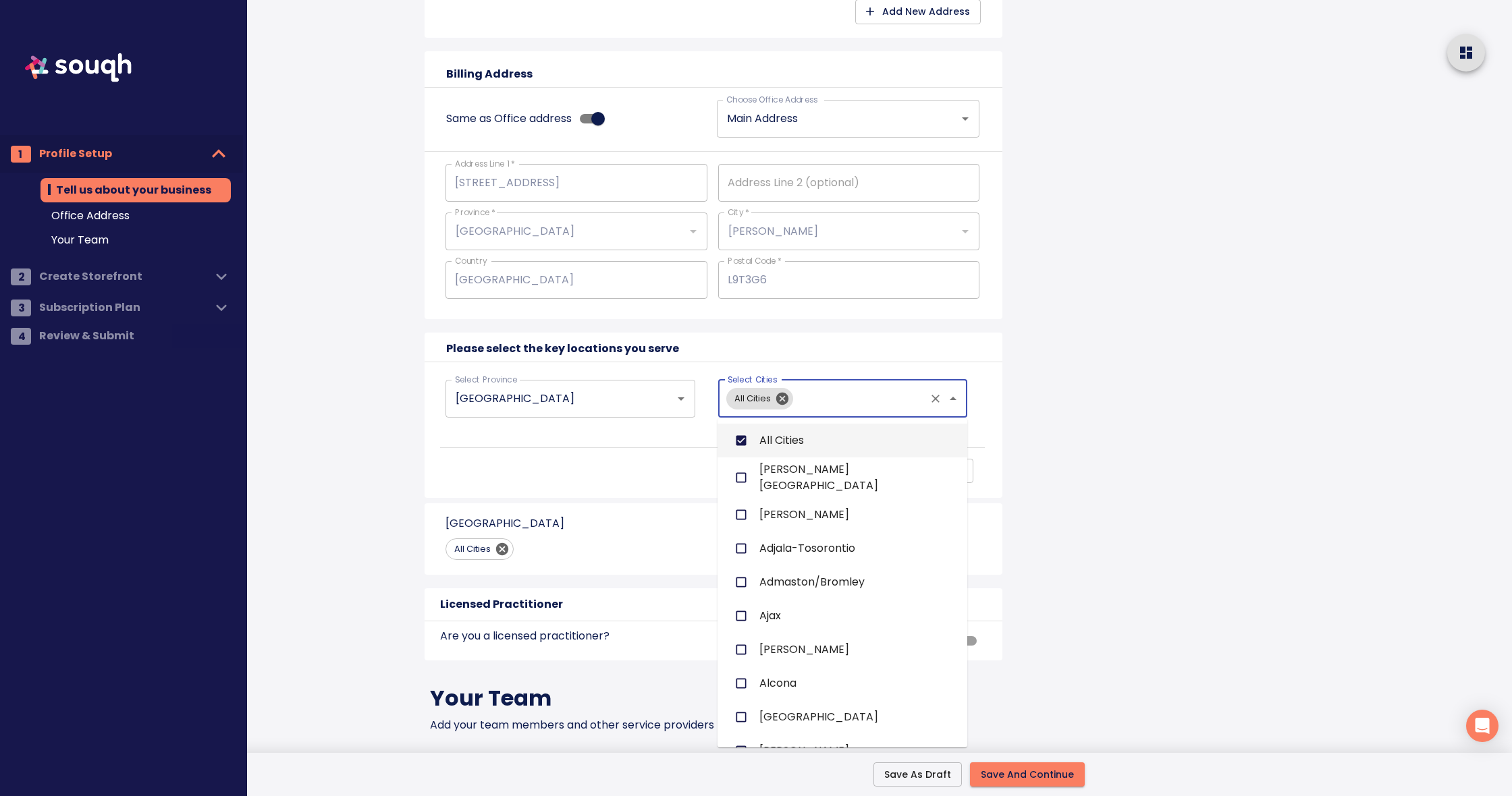
click at [1079, 486] on div "Tell us about your business Business Name: Team Khanna Remax Business Type: Rea…" at bounding box center [721, 130] width 738 height 1946
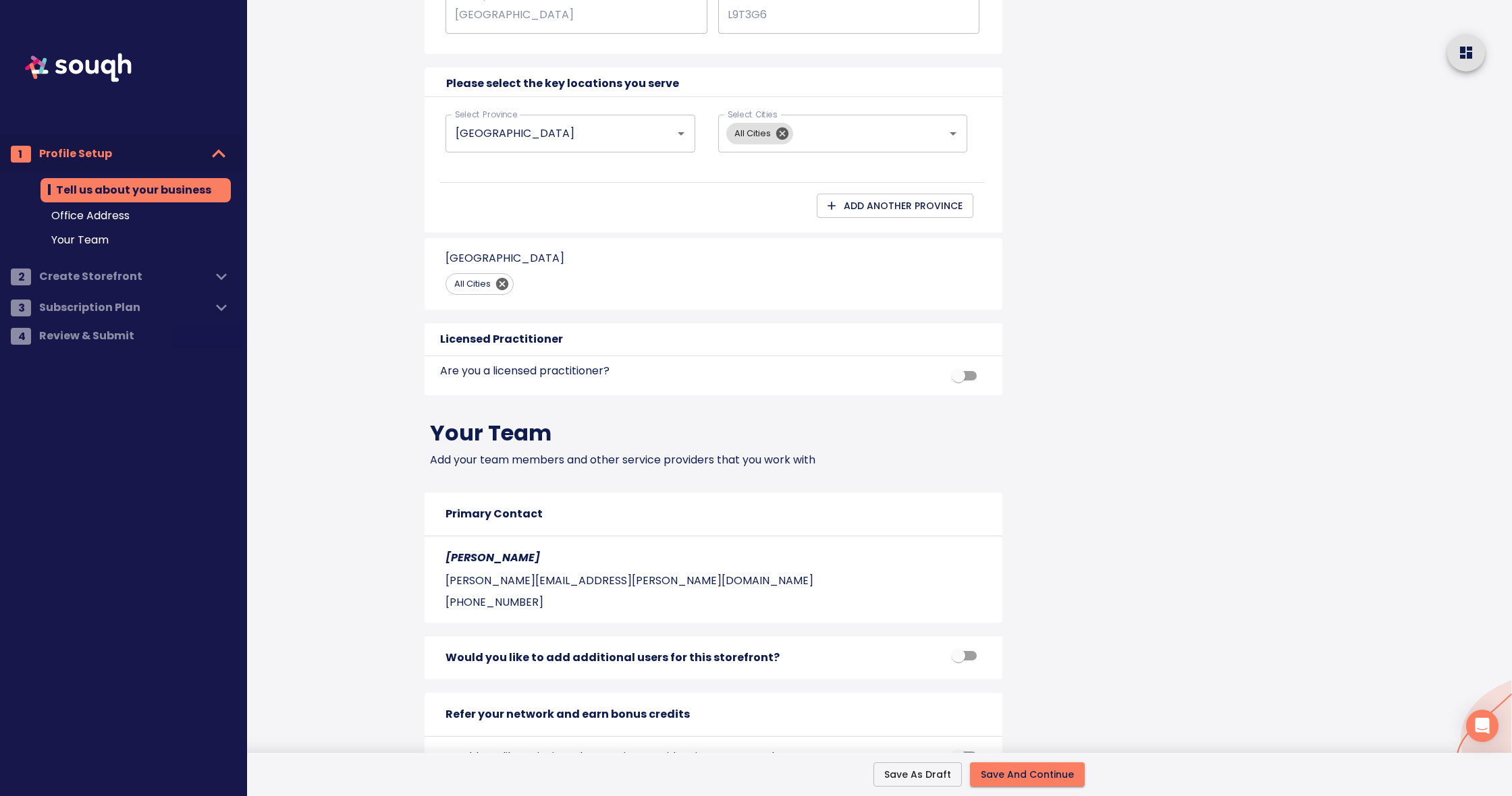
scroll to position [1110, 0]
click at [971, 373] on input "checkbox" at bounding box center [958, 374] width 77 height 25
checkbox input "true"
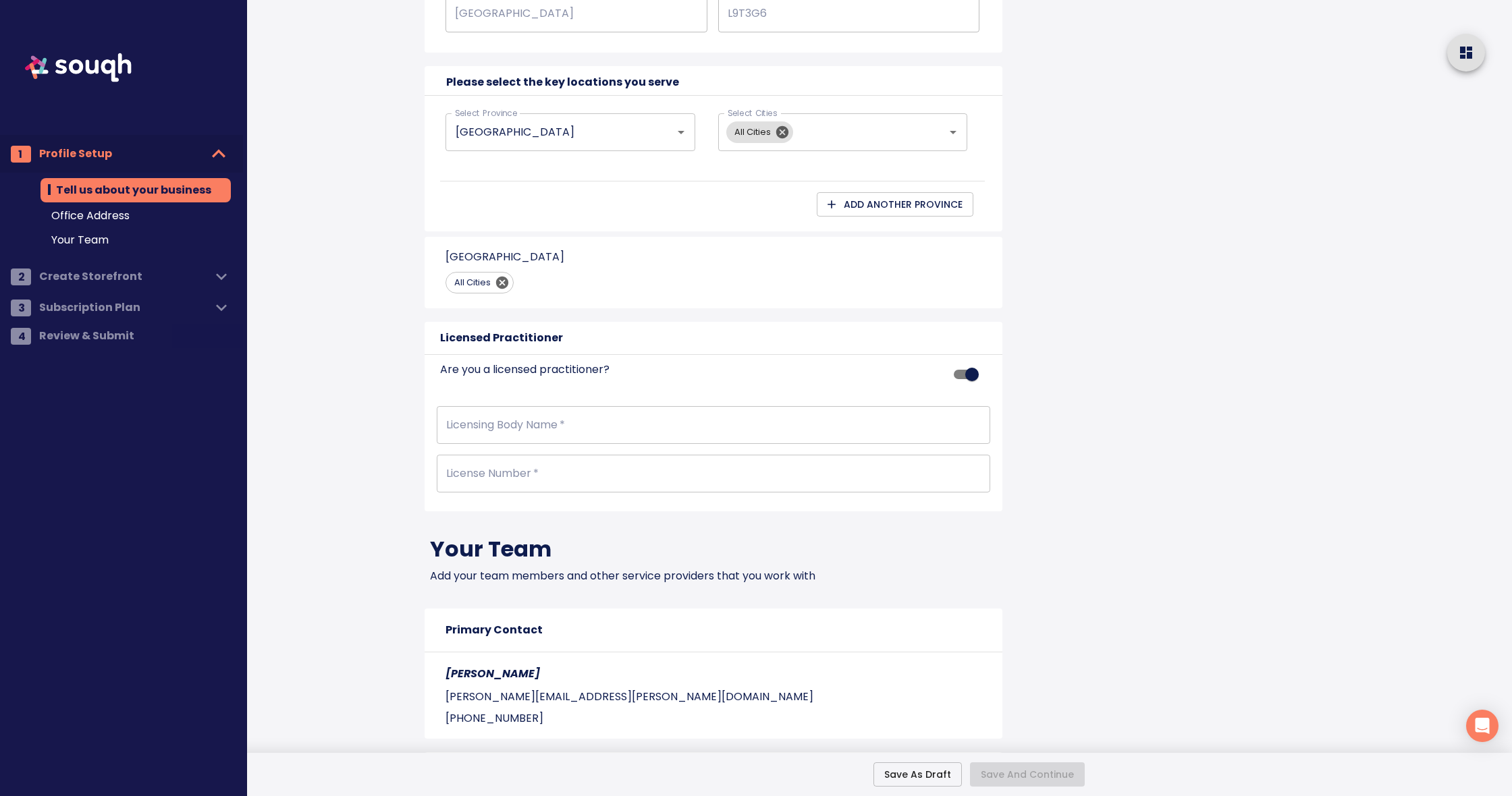
click at [606, 430] on input "text" at bounding box center [713, 425] width 553 height 38
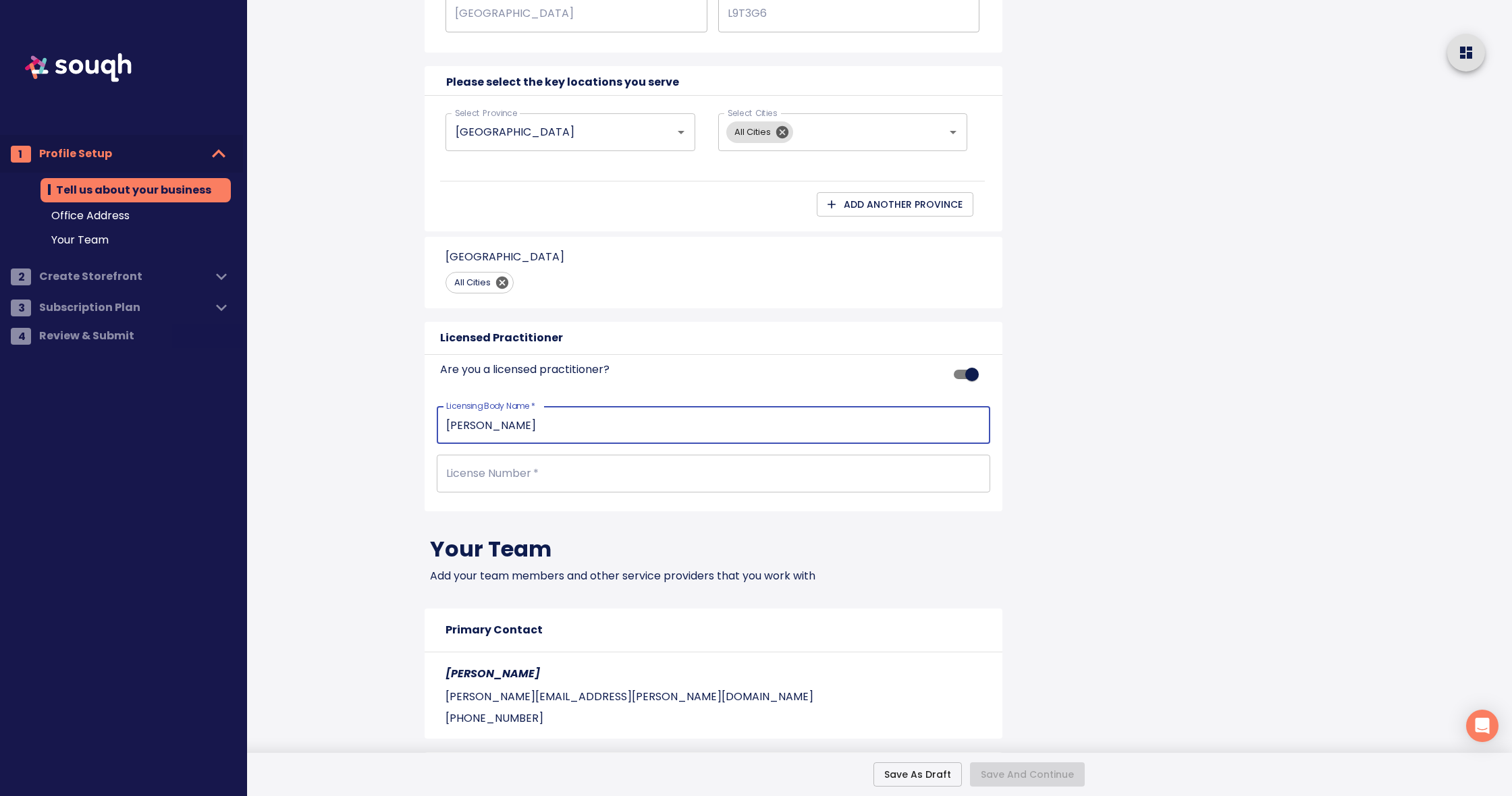
type input "OREA"
click at [577, 470] on input "text" at bounding box center [713, 474] width 553 height 38
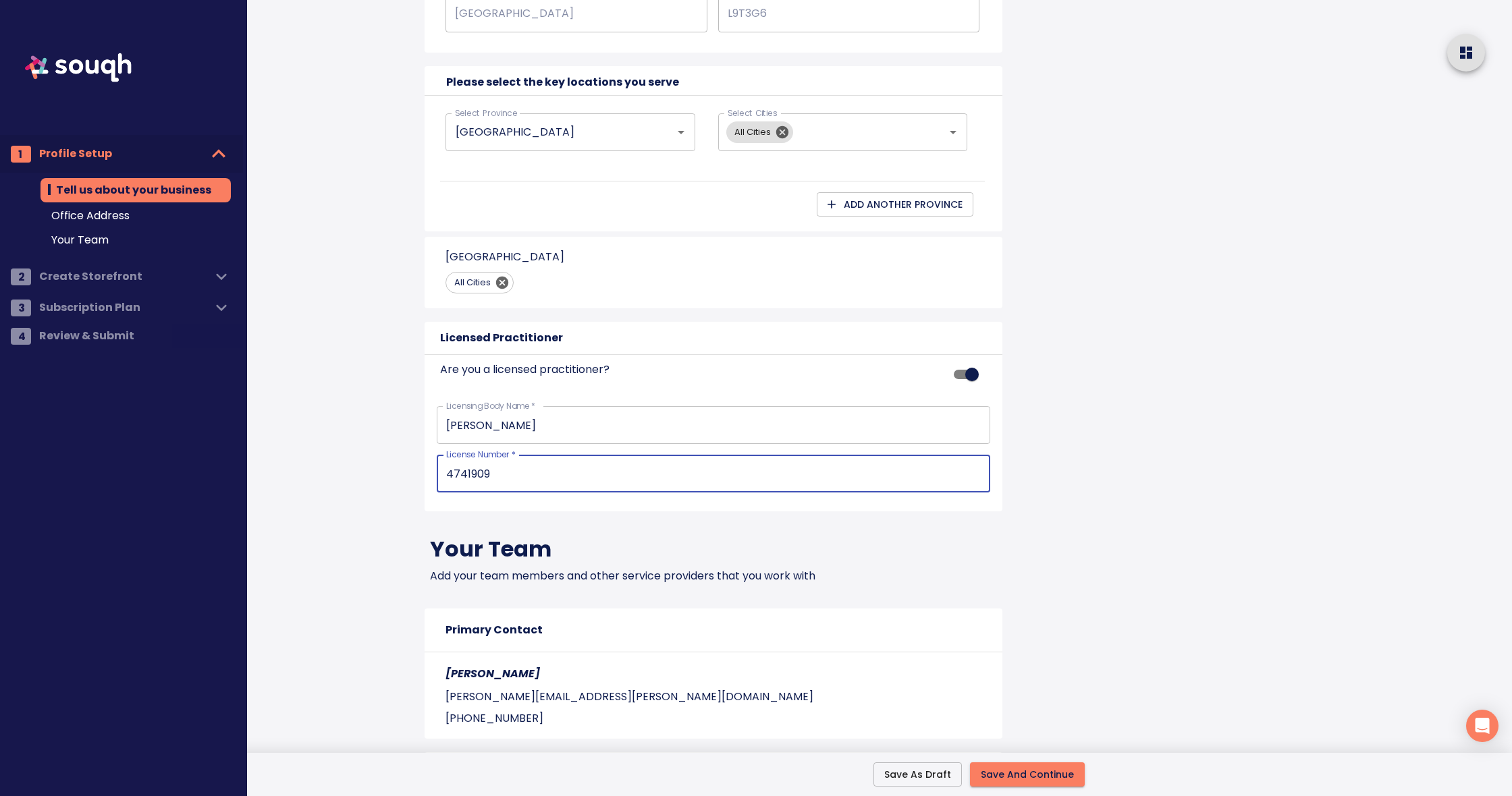
type input "4741909"
click at [830, 538] on h4 "Your Team" at bounding box center [712, 549] width 567 height 27
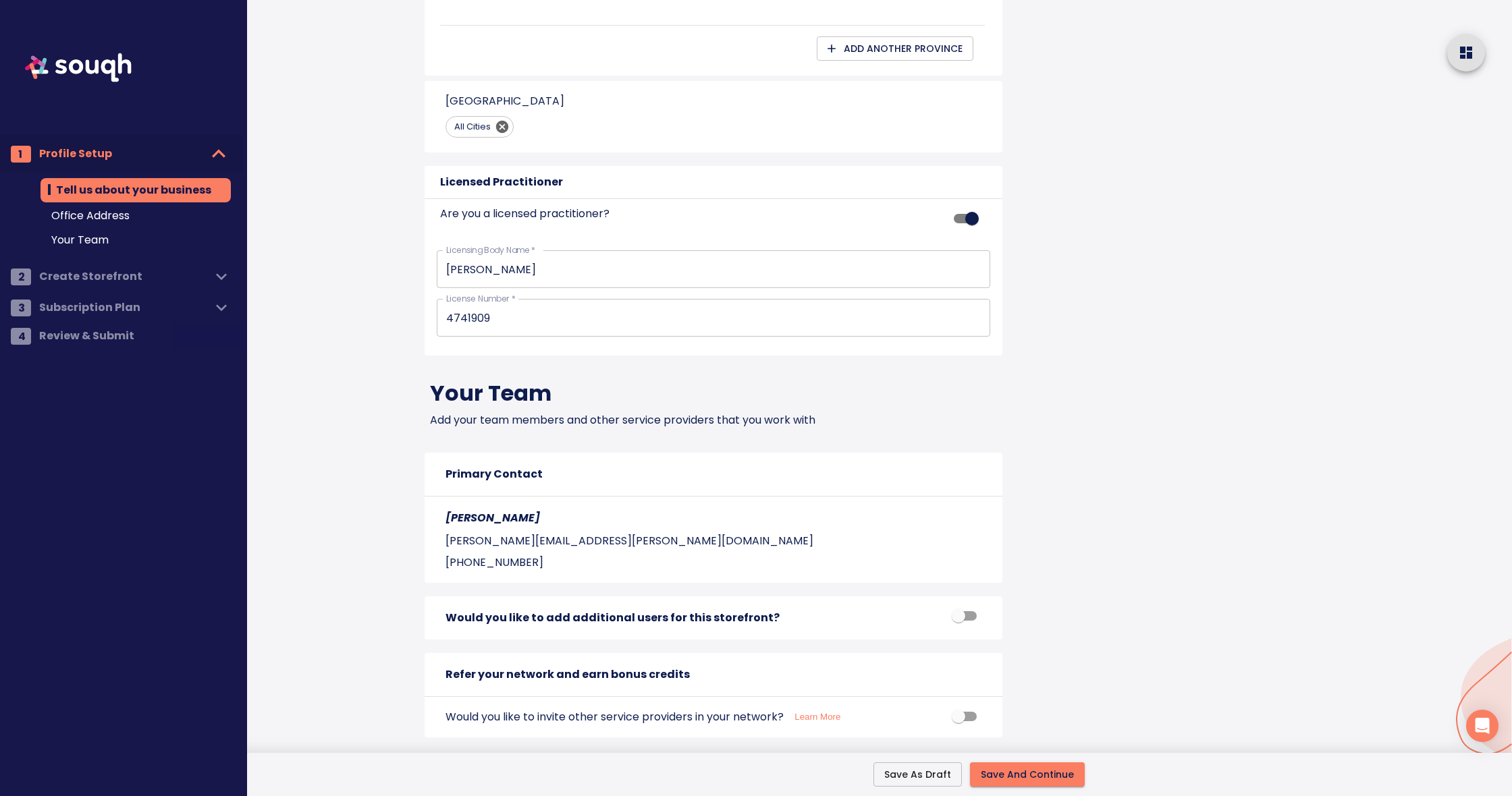
scroll to position [1265, 0]
click at [972, 614] on input "checkbox" at bounding box center [958, 616] width 77 height 25
checkbox input "true"
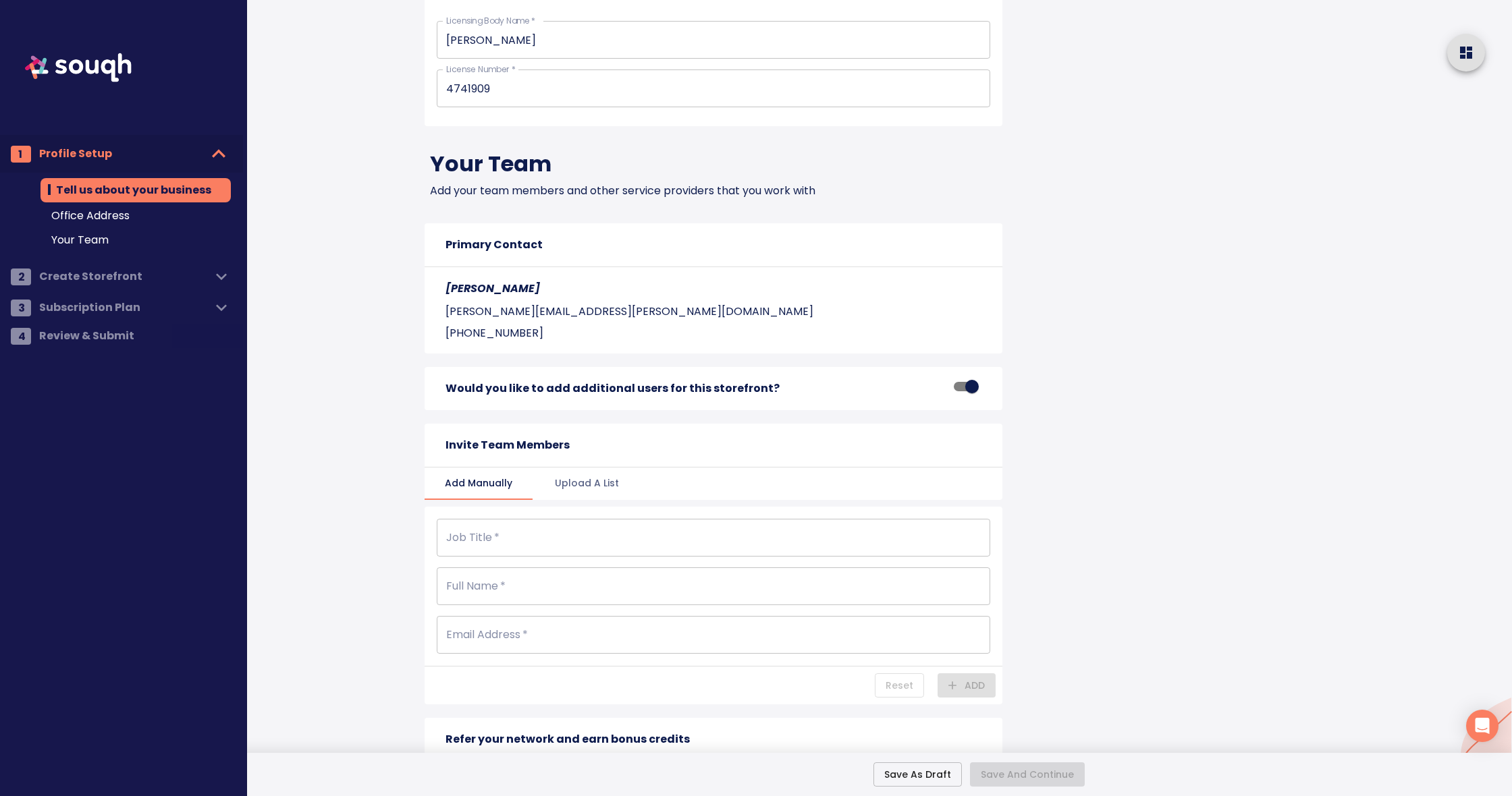
scroll to position [1497, 0]
type input "Sales representation"
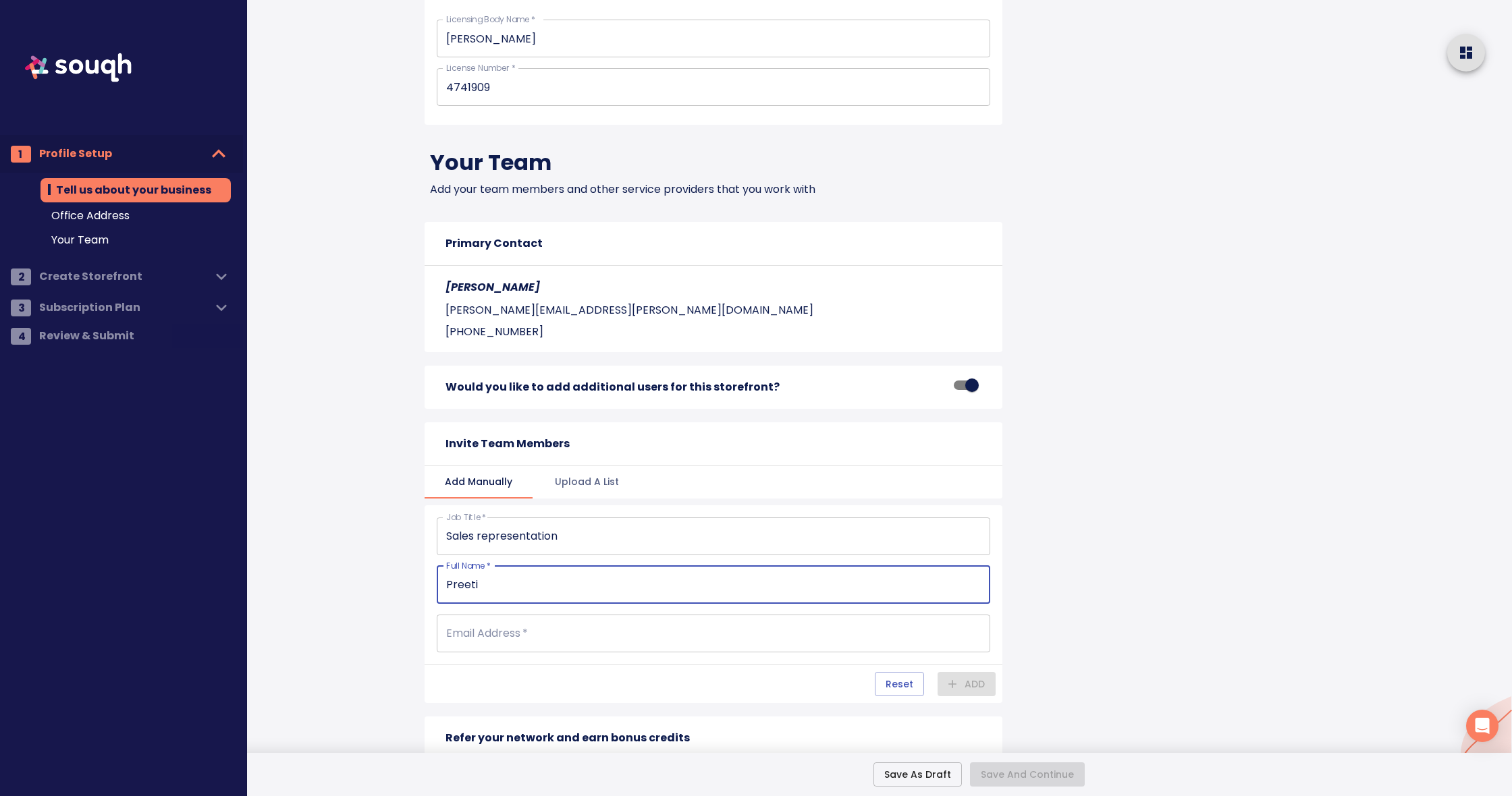
type input "Preeti"
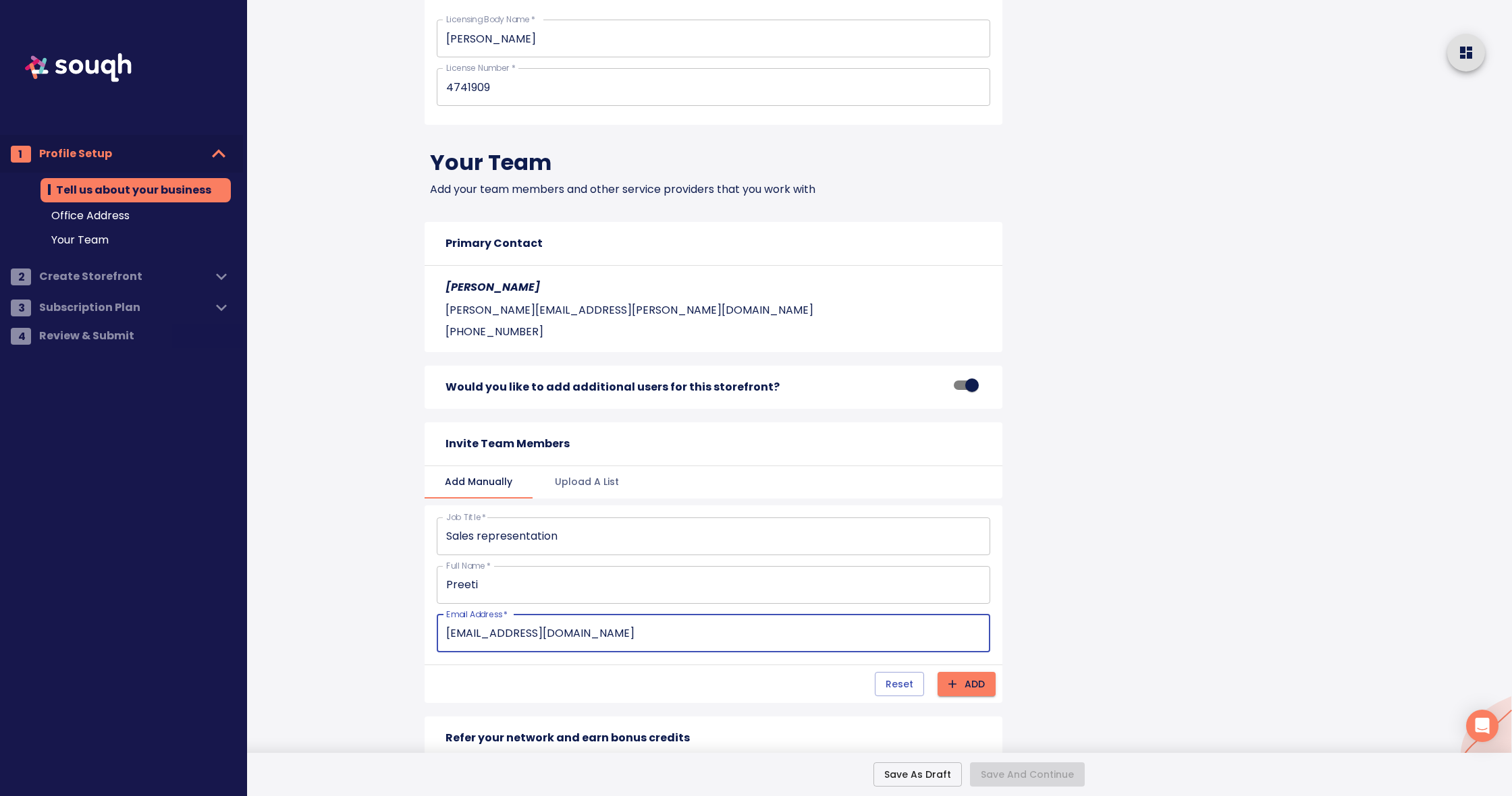
type input "preeti@khannas.ca"
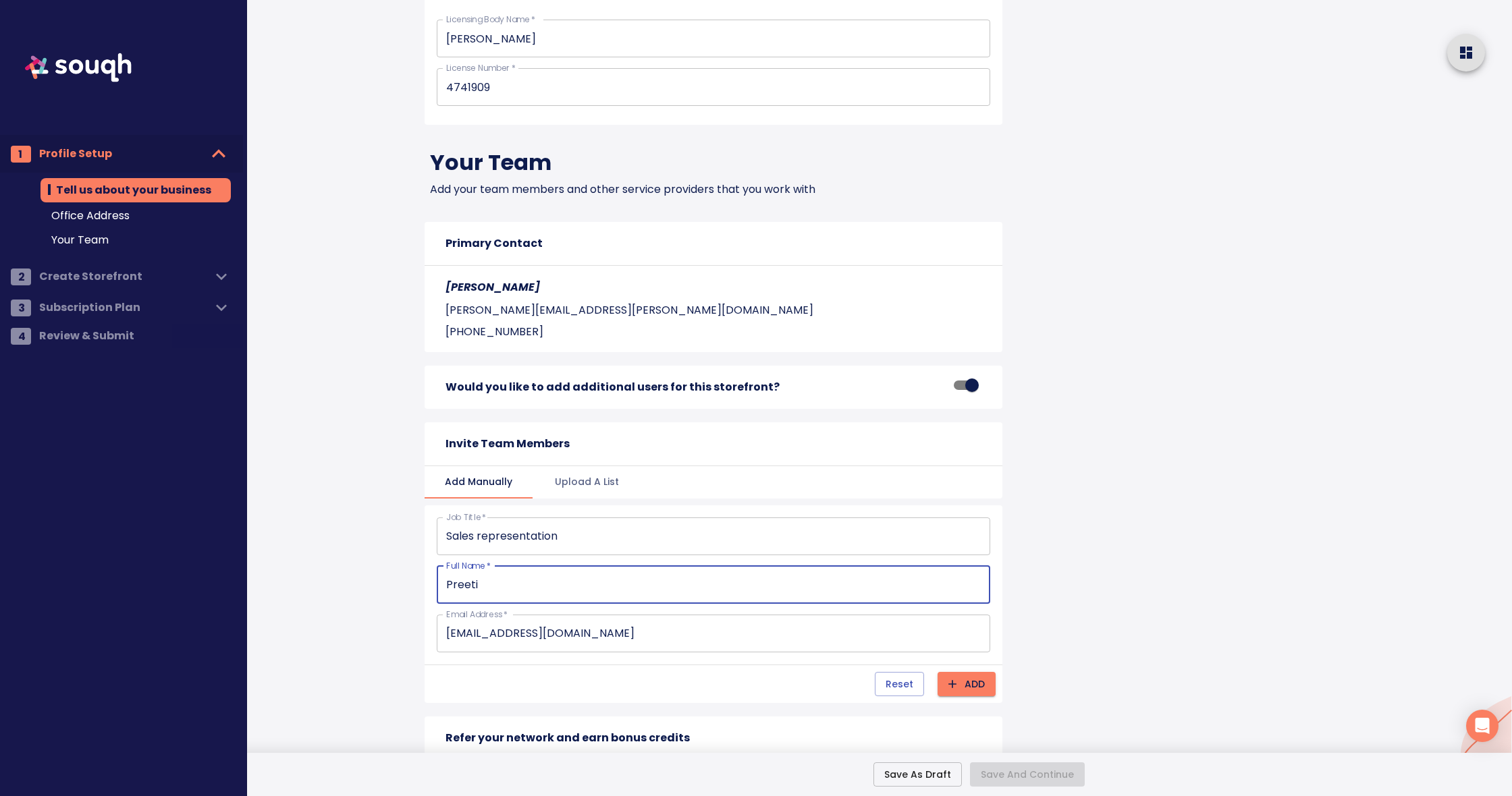
click at [542, 580] on input "Preeti" at bounding box center [713, 586] width 553 height 38
type input "Preeti Khanna"
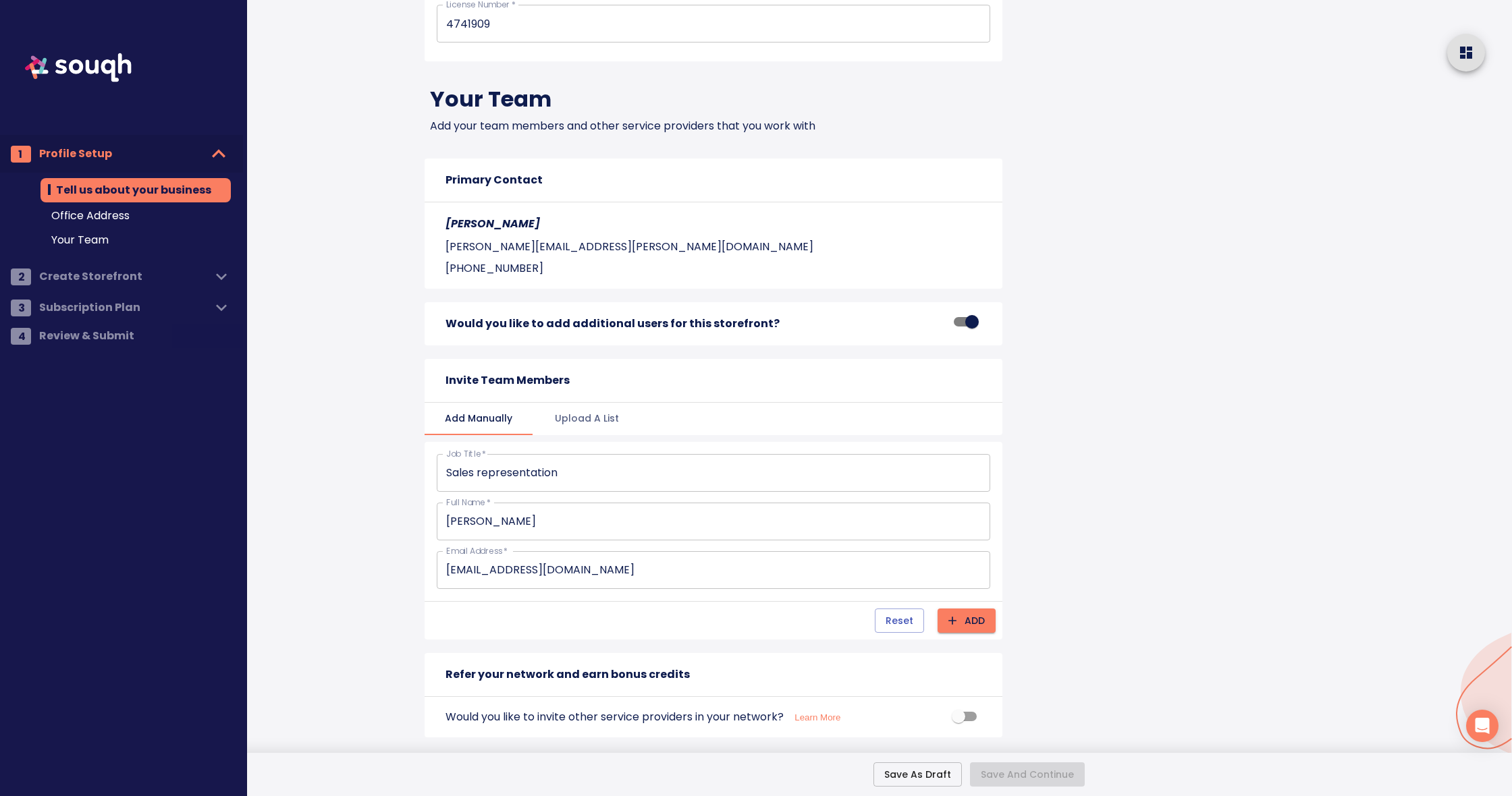
scroll to position [1559, 0]
click at [968, 614] on span "Add" at bounding box center [966, 622] width 36 height 17
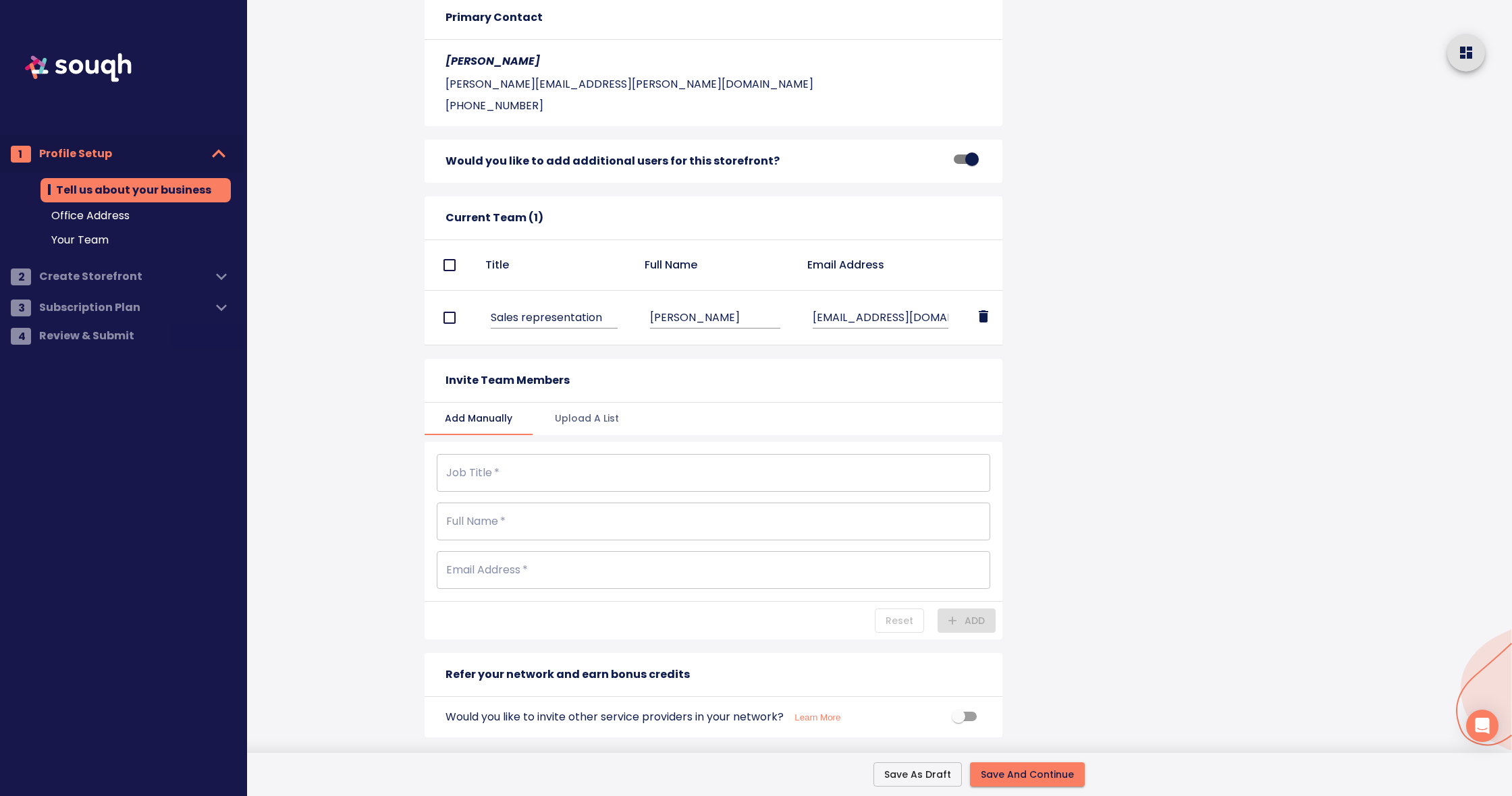
scroll to position [1722, 0]
click at [1021, 773] on span "Save And Continue" at bounding box center [1027, 775] width 93 height 17
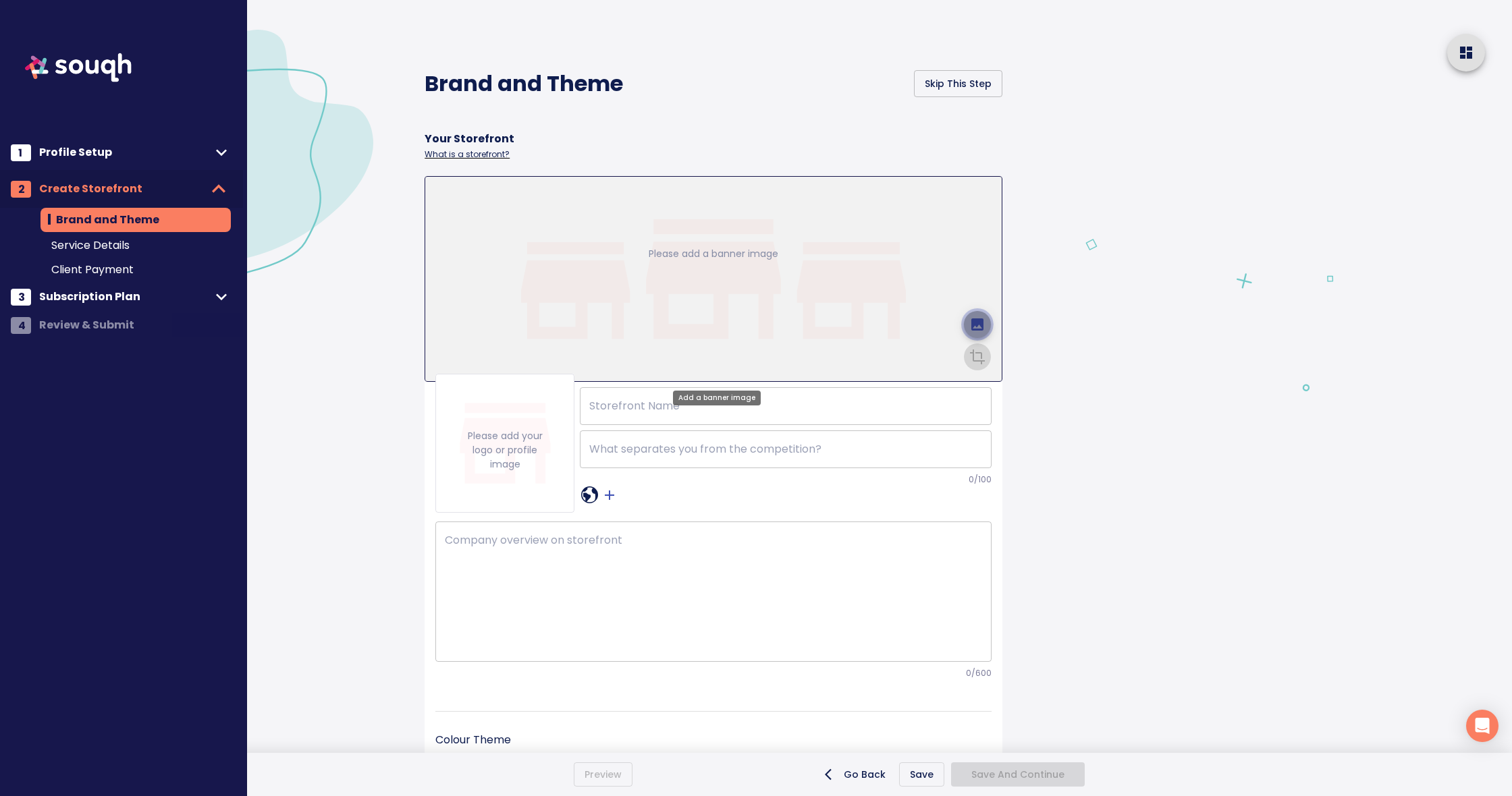
click at [979, 318] on icon "upload picture" at bounding box center [976, 324] width 12 height 12
click at [0, 0] on input "file" at bounding box center [0, 0] width 0 height 0
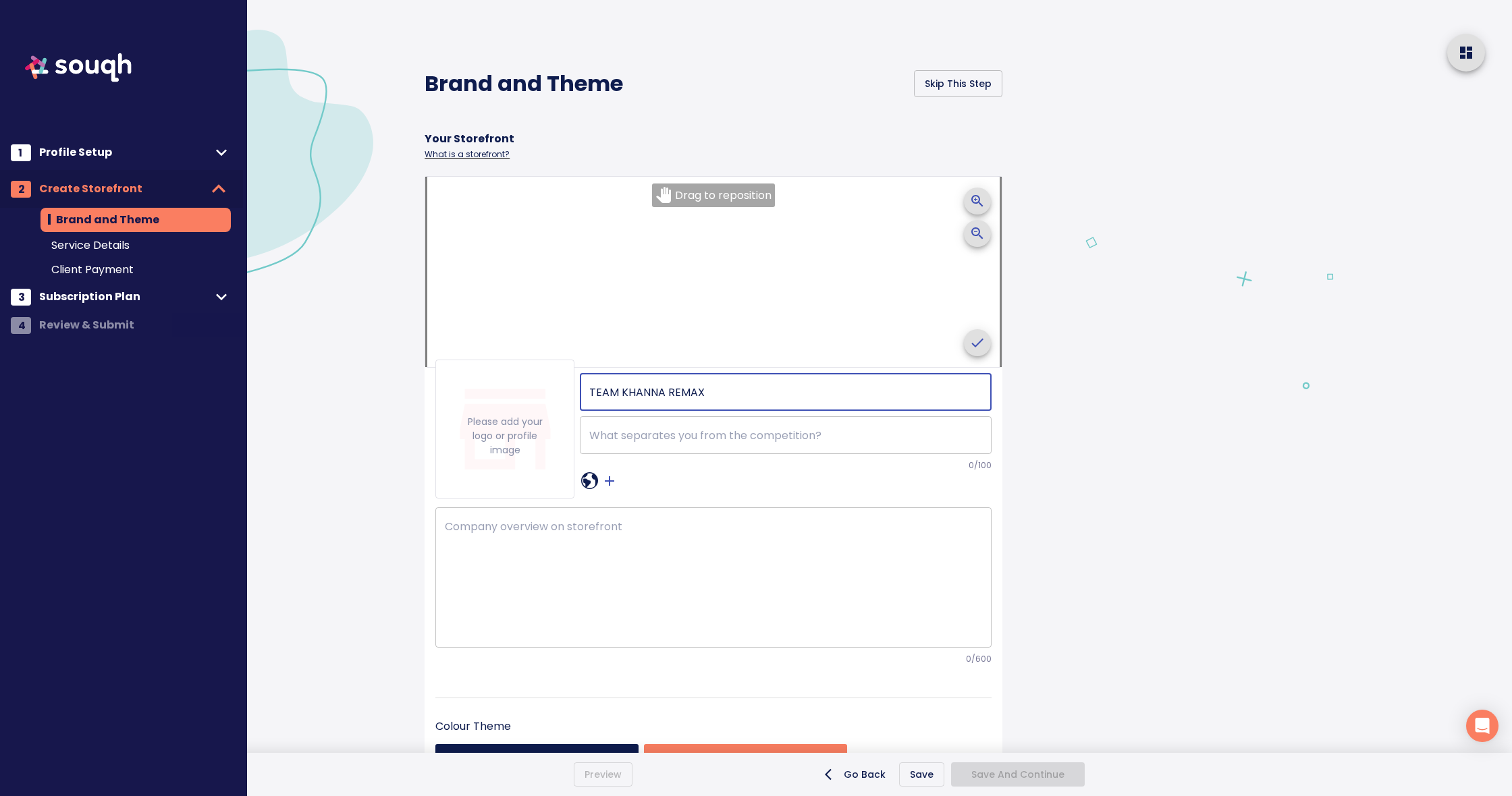
type input "TEAM KHANNA REMAX"
click at [651, 430] on textarea at bounding box center [785, 435] width 393 height 13
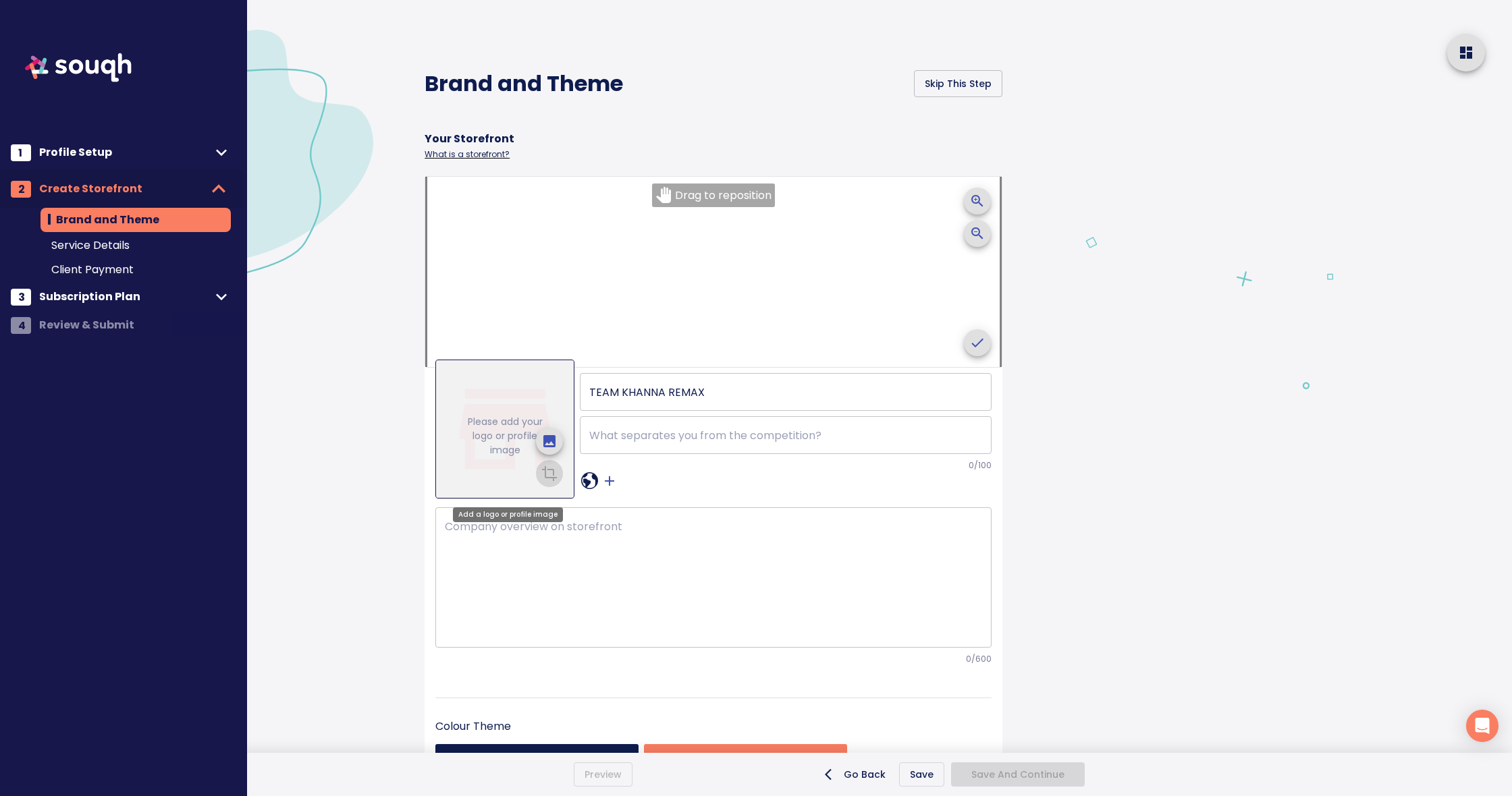
click at [500, 431] on p "Please add your logo or profile image" at bounding box center [505, 436] width 94 height 43
click at [546, 434] on icon "upload picture" at bounding box center [549, 442] width 16 height 16
click at [0, 0] on input "file" at bounding box center [0, 0] width 0 height 0
click at [609, 548] on textarea at bounding box center [713, 578] width 538 height 115
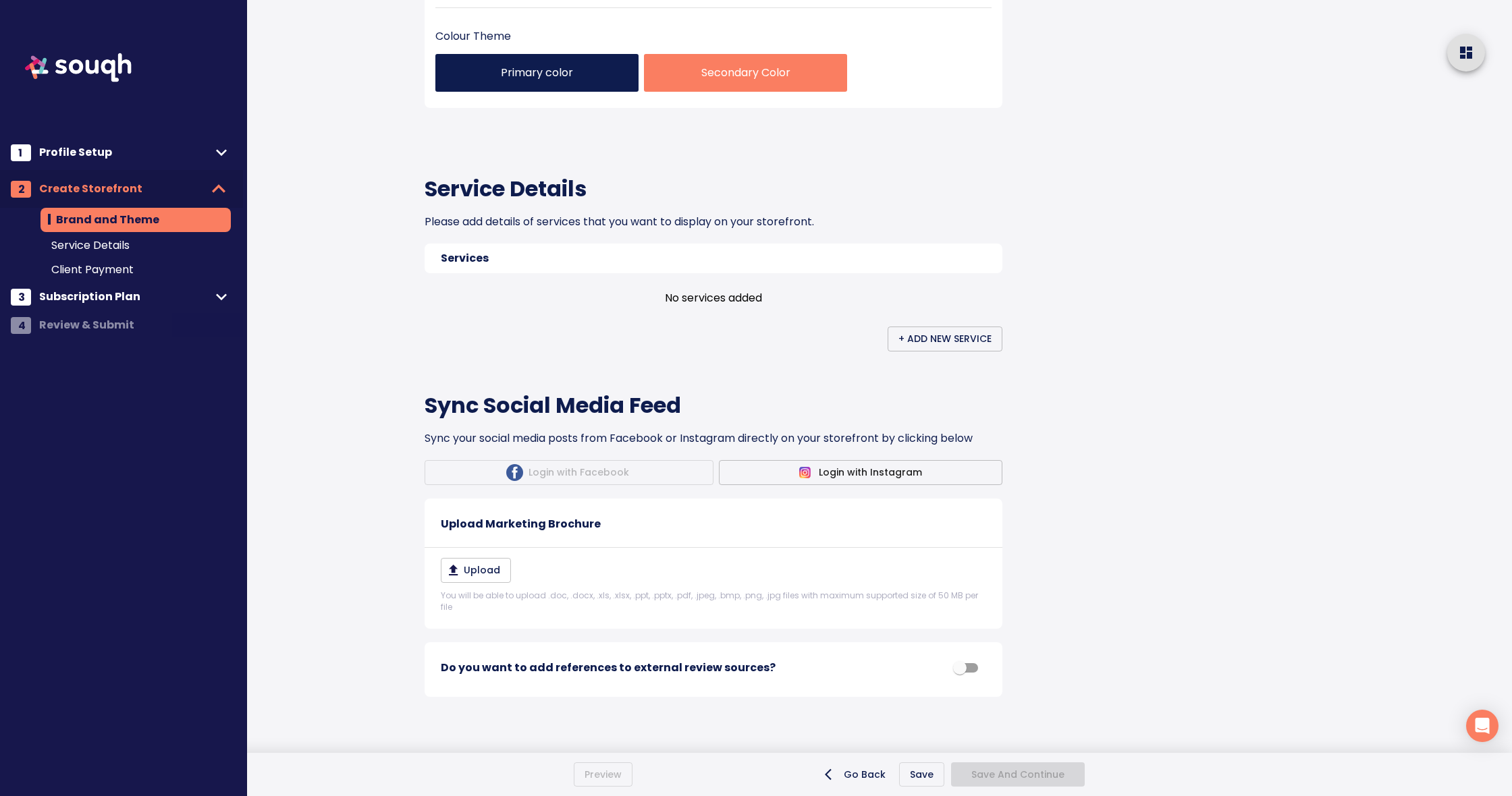
scroll to position [707, 0]
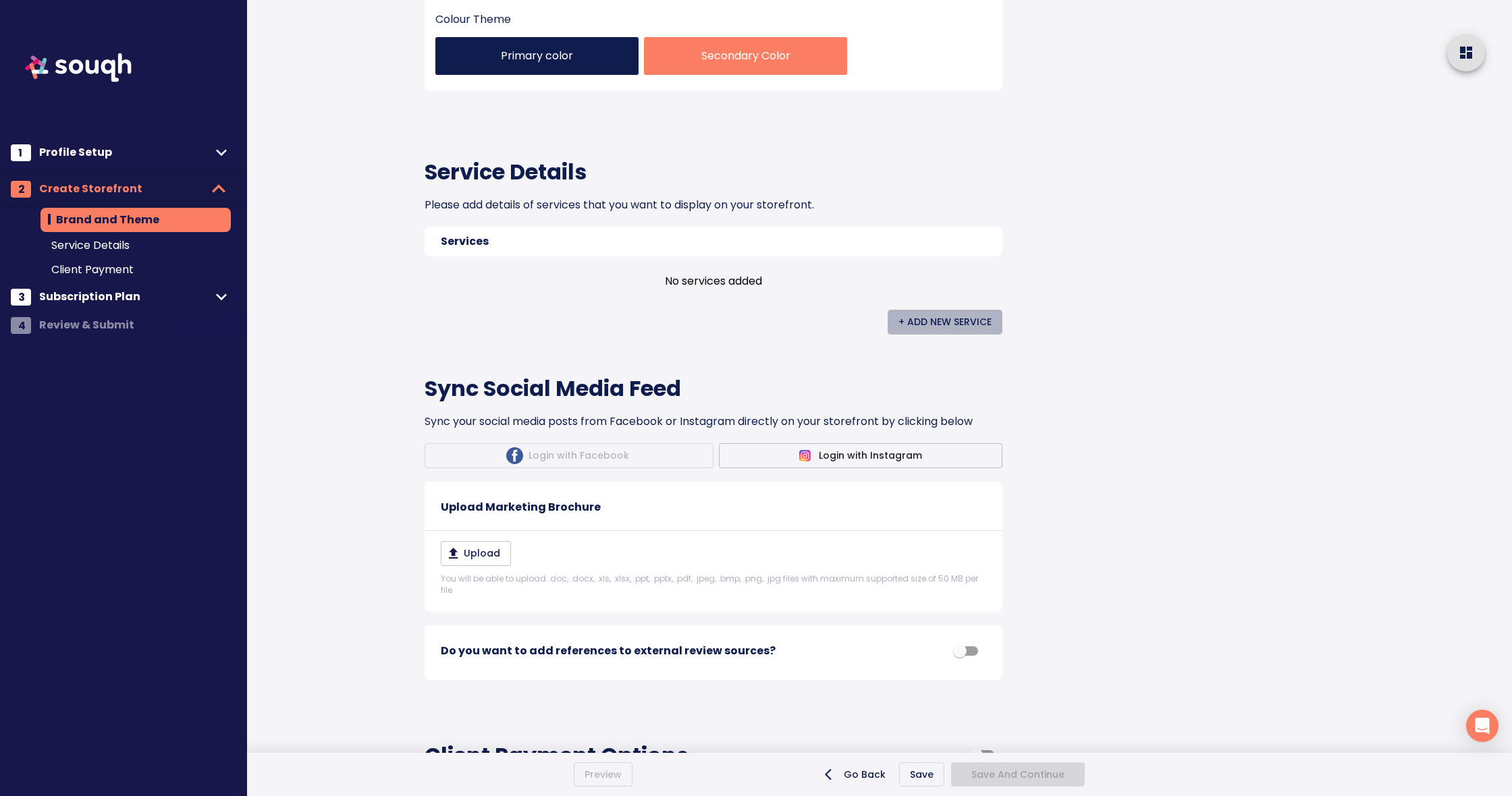
click at [928, 320] on span "+ Add New Service" at bounding box center [945, 322] width 93 height 17
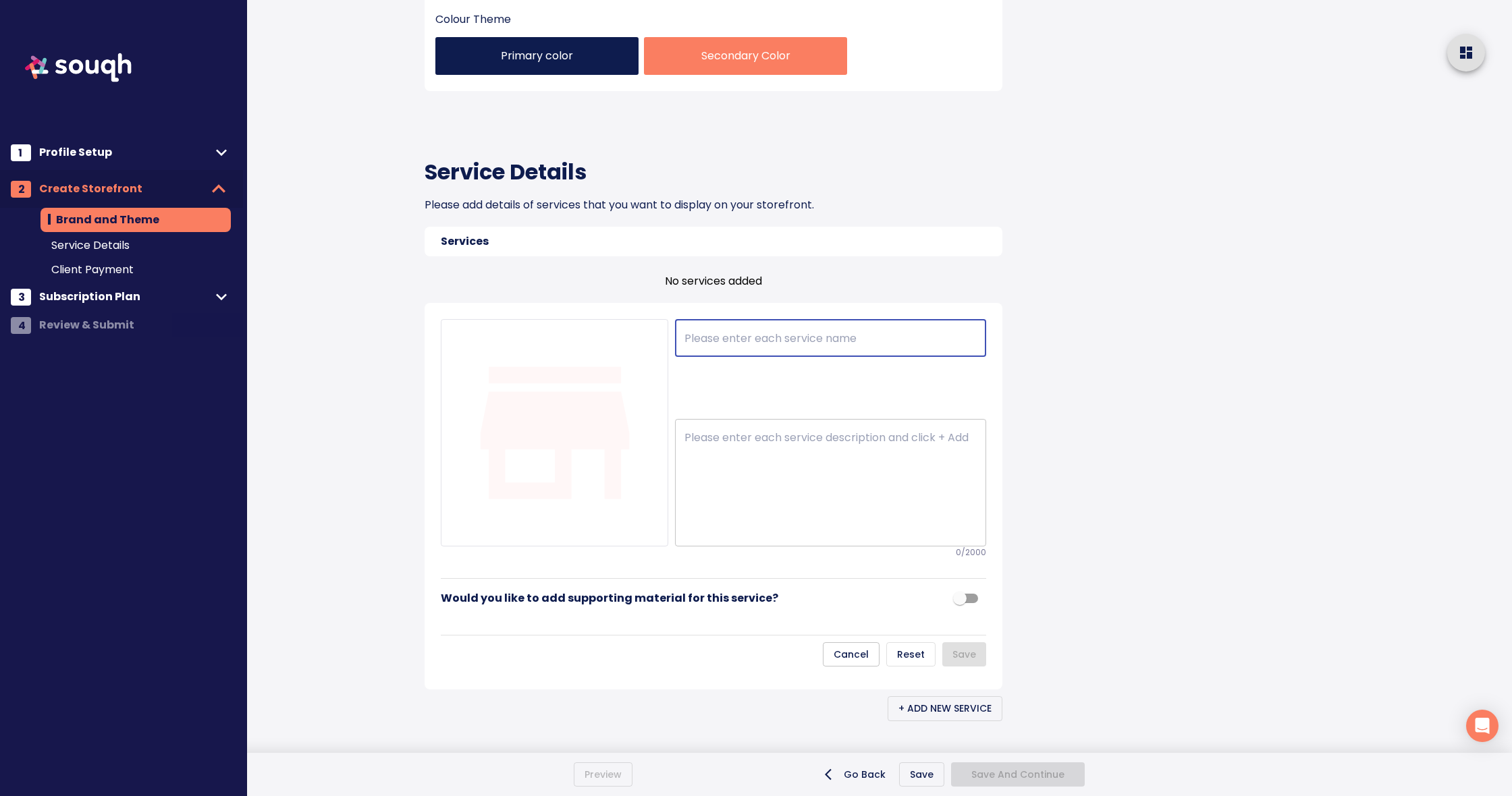
click at [837, 334] on input "text" at bounding box center [829, 338] width 311 height 38
type input "REAL ESTATE"
click at [1066, 453] on div "Brand and Theme Skip This Step Your Storefront What is a storefront? Drag to re…" at bounding box center [741, 348] width 665 height 2111
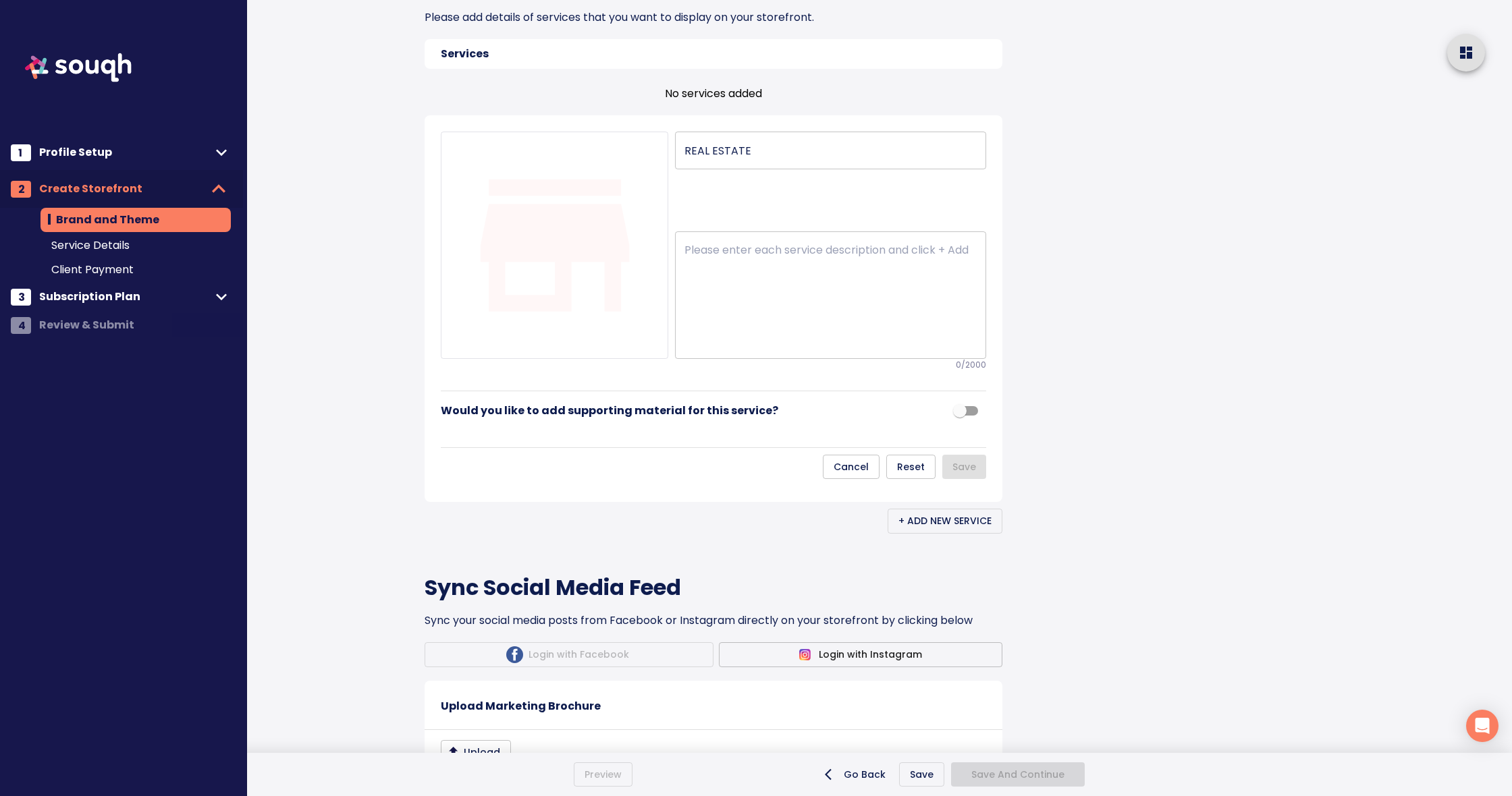
scroll to position [896, 0]
click at [976, 407] on input "checkbox" at bounding box center [959, 411] width 77 height 25
checkbox input "true"
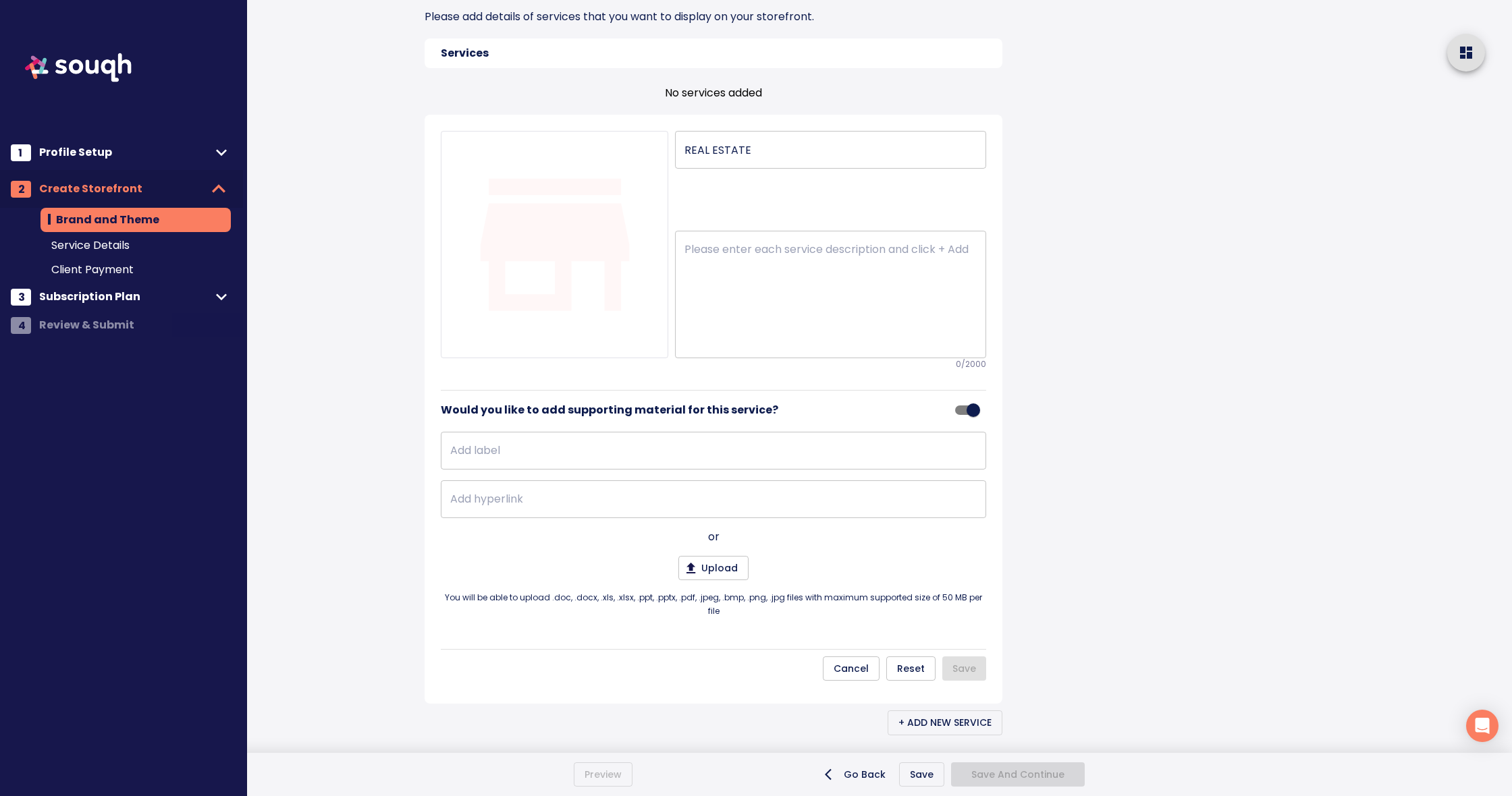
click at [477, 499] on input "text" at bounding box center [713, 500] width 546 height 38
type input "www.khannas.ca"
click at [897, 564] on div "Upload You will be able to upload .doc, .docx, .xls, .xlsx, .ppt, .pptx, .pdf, …" at bounding box center [713, 587] width 546 height 62
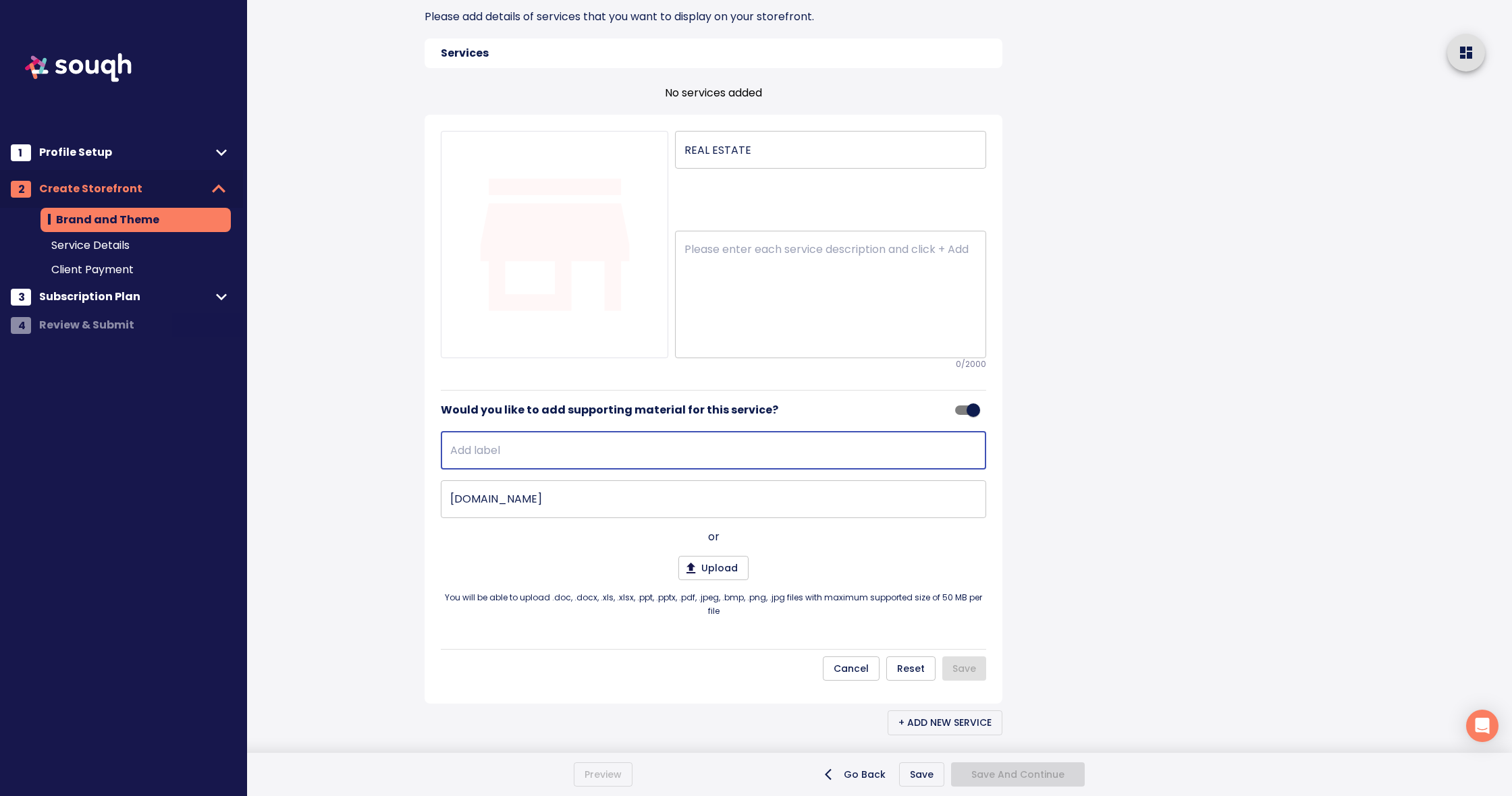
click at [543, 451] on input "text" at bounding box center [713, 451] width 546 height 38
type input "website"
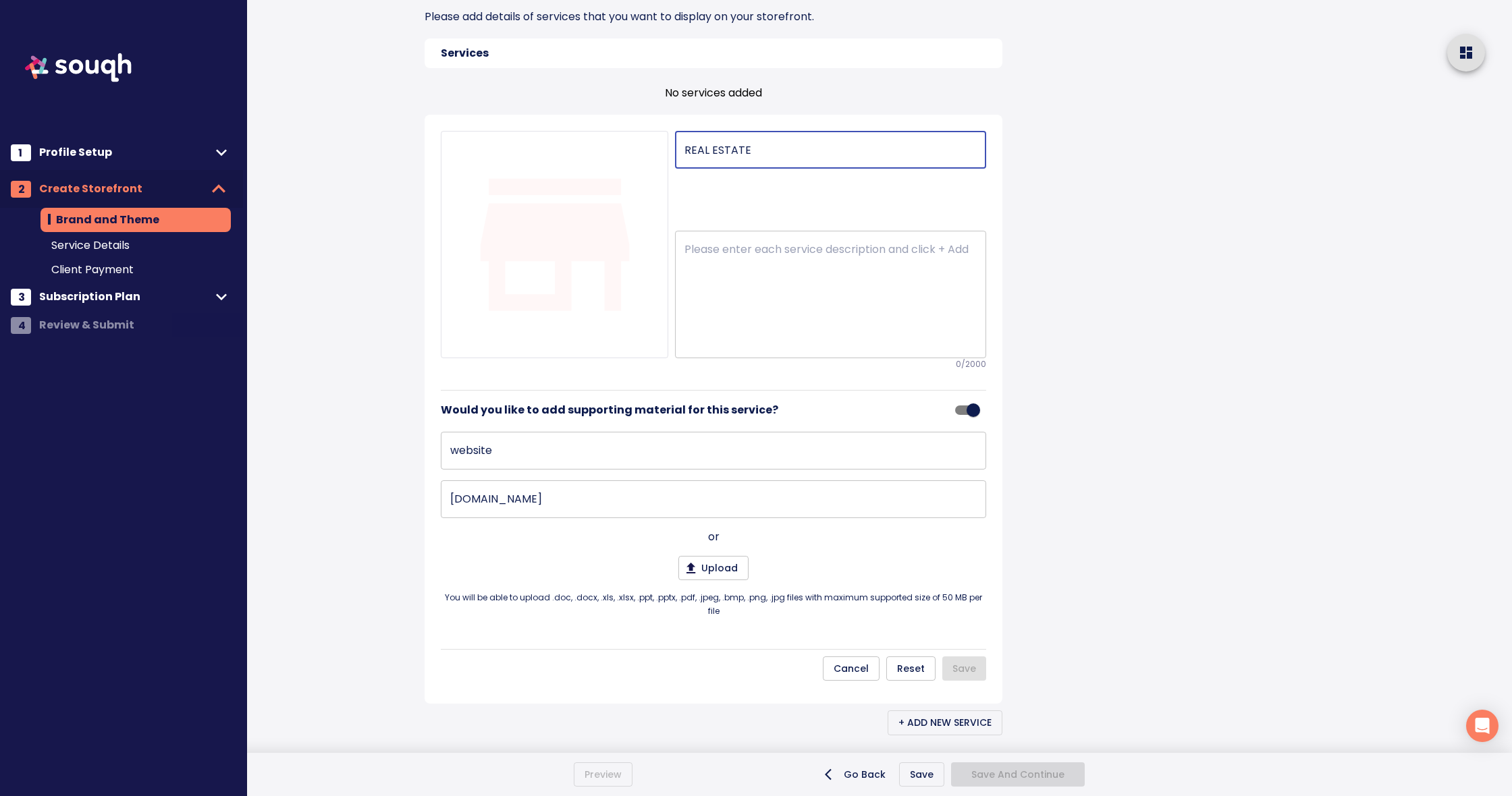
click at [843, 152] on input "REAL ESTATE" at bounding box center [829, 150] width 311 height 38
click at [799, 152] on input "REAL ESTATE sale and purchase" at bounding box center [829, 150] width 311 height 38
click at [855, 157] on input "REAL ESTATE sale, purchase" at bounding box center [829, 150] width 311 height 38
click at [907, 151] on input "REAL ESTATE sale, purchase and Lease for both Residential and Commercial" at bounding box center [829, 150] width 311 height 38
click at [982, 152] on input "REAL ESTATE sale, purchase and Lease for both Residential, Commercial" at bounding box center [829, 150] width 311 height 38
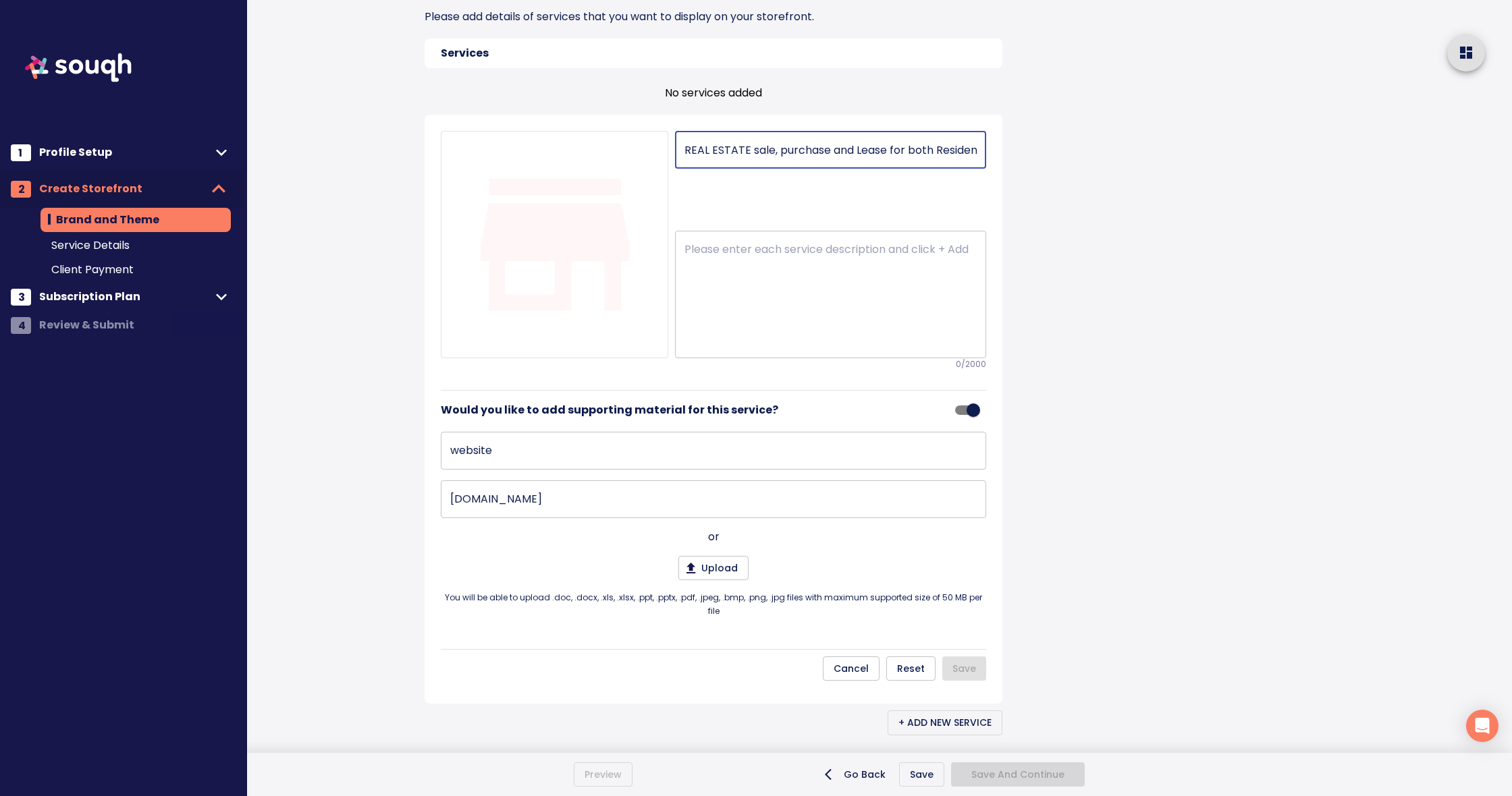
drag, startPoint x: 974, startPoint y: 152, endPoint x: 983, endPoint y: 151, distance: 9.1
click at [979, 151] on input "REAL ESTATE sale, purchase and Lease for both Residential, Commercial" at bounding box center [829, 150] width 311 height 38
type input "REAL ESTATE sale, purchase and Lease for both Residential, Commercial and Indus…"
click at [1116, 334] on div at bounding box center [1300, 260] width 422 height 2313
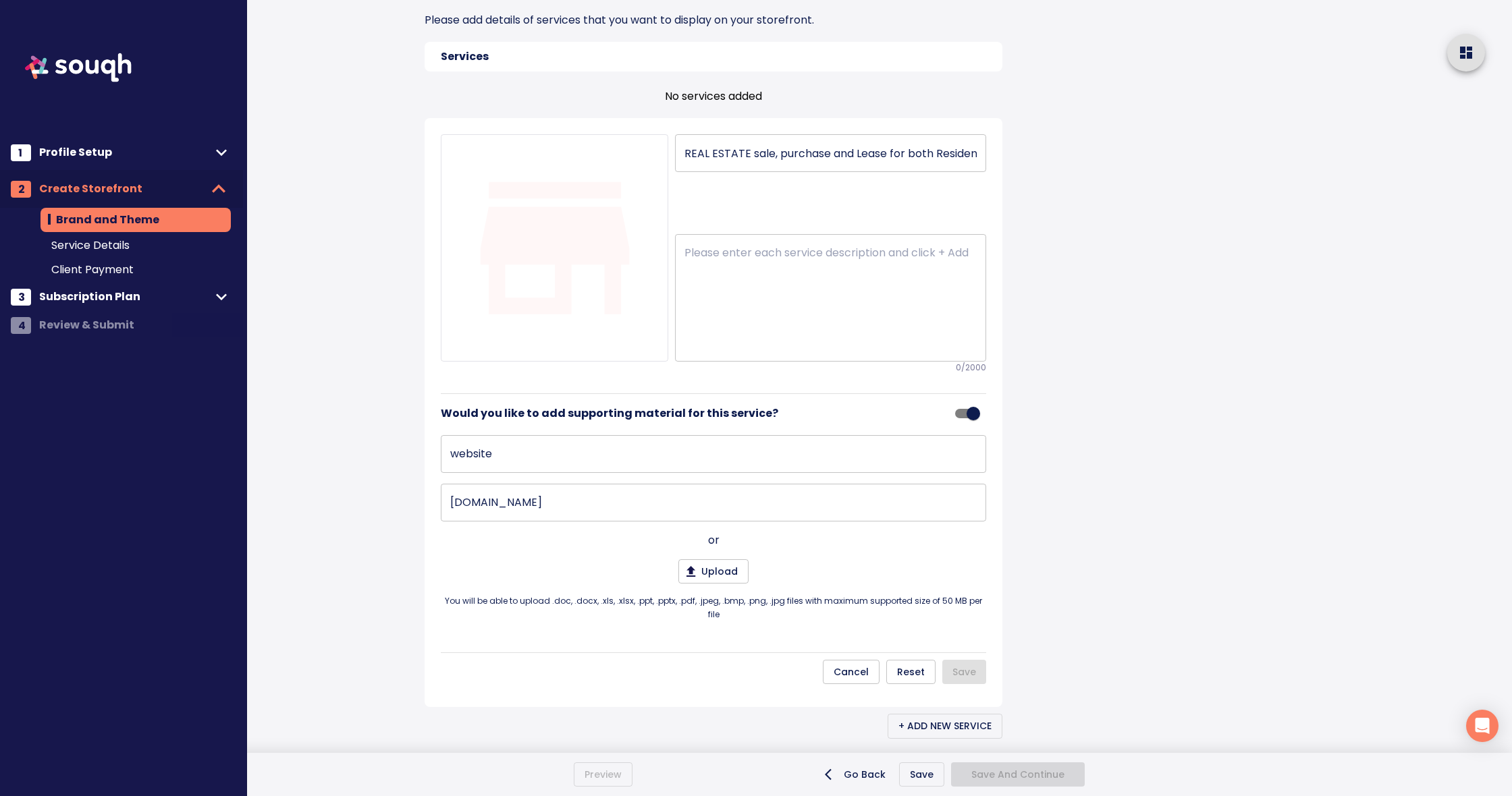
click at [1080, 627] on div "Brand and Theme Skip This Step Your Storefront What is a storefront? Drag to re…" at bounding box center [721, 264] width 738 height 2313
click at [816, 597] on span "You will be able to upload .doc, .docx, .xls, .xlsx, .ppt, .pptx, .pdf, .jpeg, …" at bounding box center [713, 609] width 546 height 27
click at [965, 553] on div "website ​ www.khannas.ca ​ or Upload You will be able to upload .doc, .docx, .x…" at bounding box center [713, 532] width 546 height 202
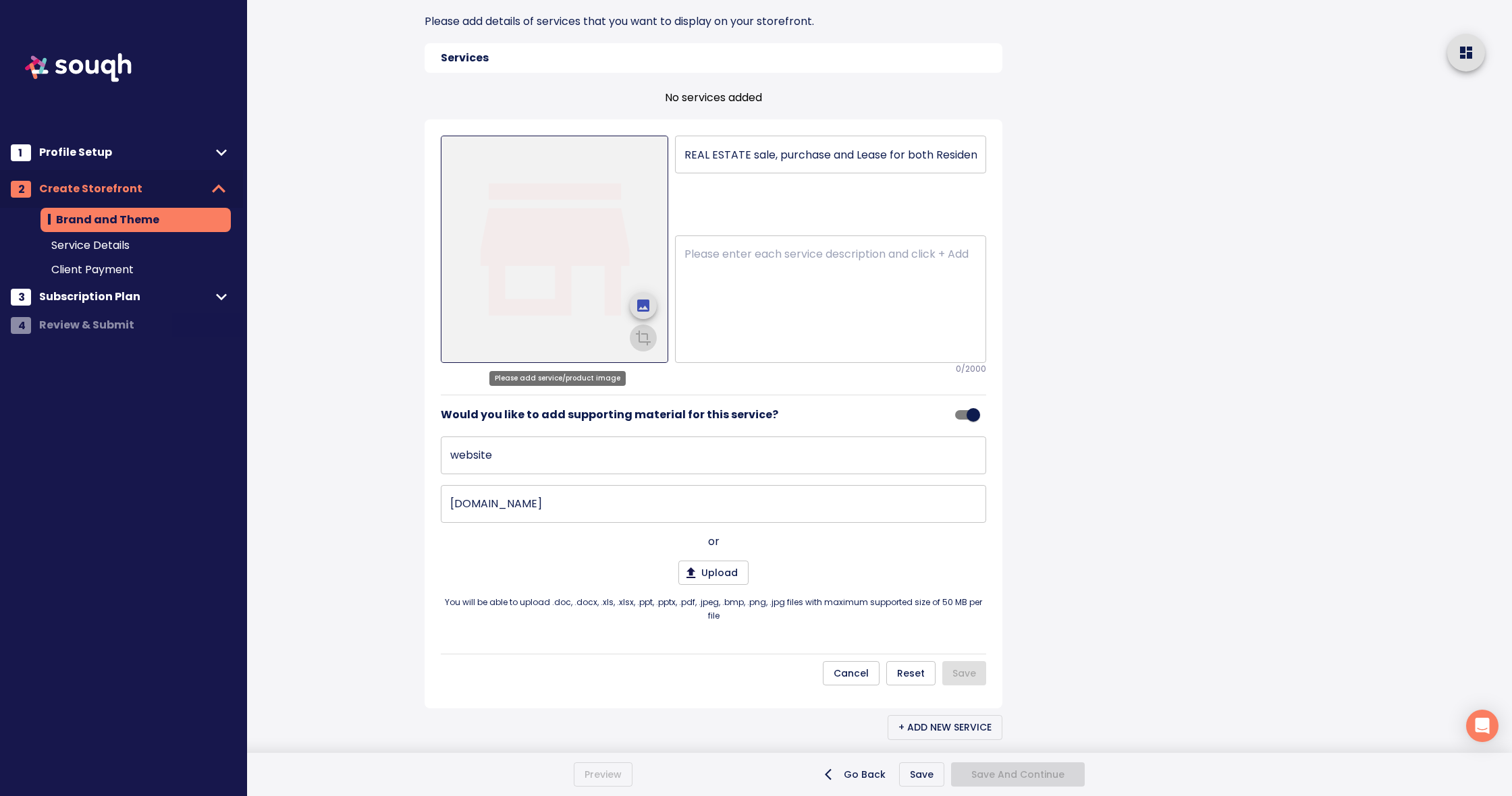
click at [644, 297] on icon "upload picture" at bounding box center [644, 306] width 16 height 16
click at [0, 0] on input "file" at bounding box center [0, 0] width 0 height 0
click at [872, 544] on div "or" at bounding box center [713, 540] width 546 height 16
click at [790, 500] on input "www.khannas.ca" at bounding box center [713, 503] width 546 height 38
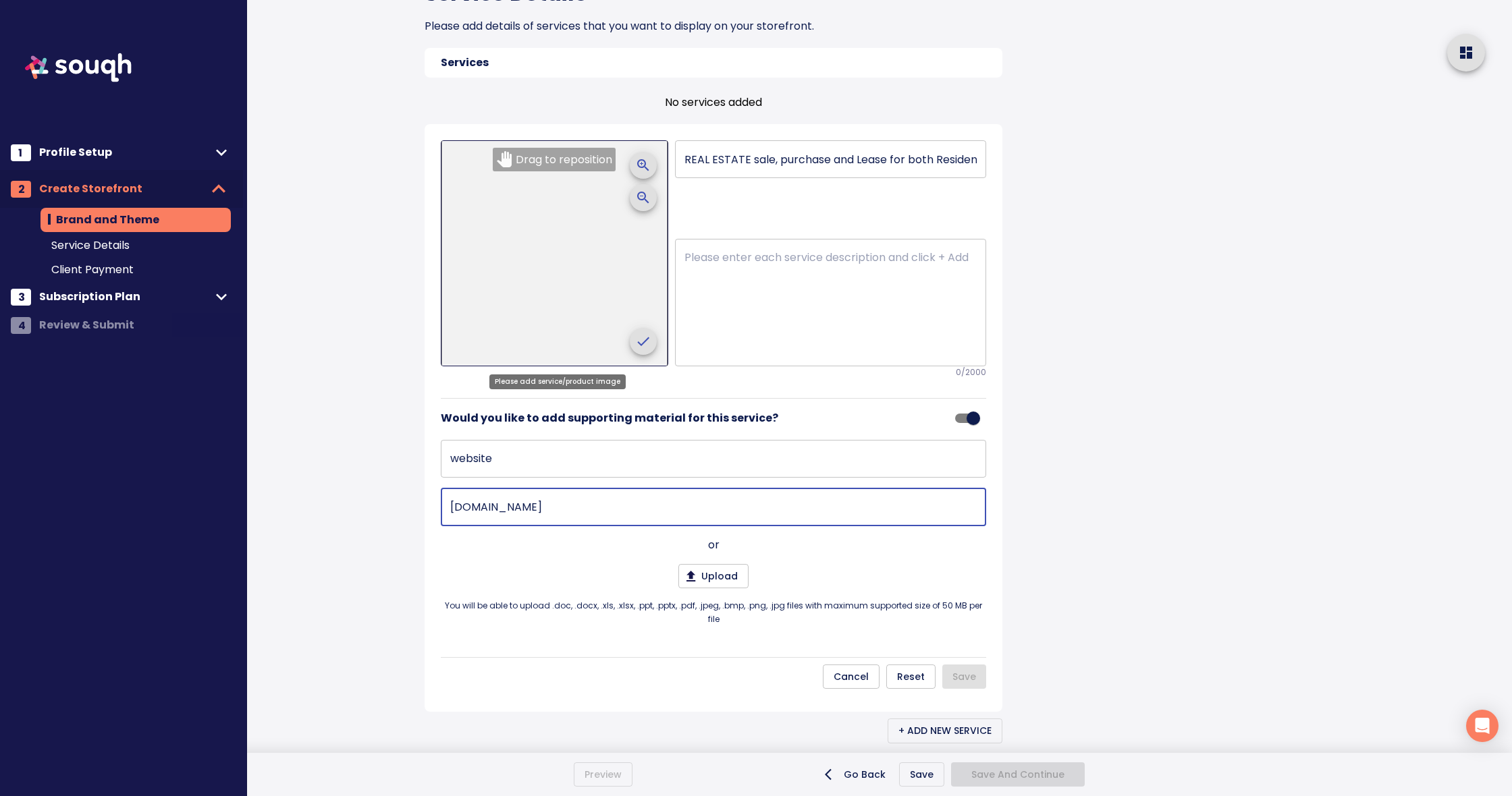
scroll to position [886, 0]
click at [911, 561] on div "website ​ www.khannas.ca ​ or Upload You will be able to upload .doc, .docx, .x…" at bounding box center [713, 536] width 546 height 202
click at [887, 565] on div "Upload You will be able to upload .doc, .docx, .xls, .xlsx, .ppt, .pptx, .pdf, …" at bounding box center [713, 596] width 546 height 62
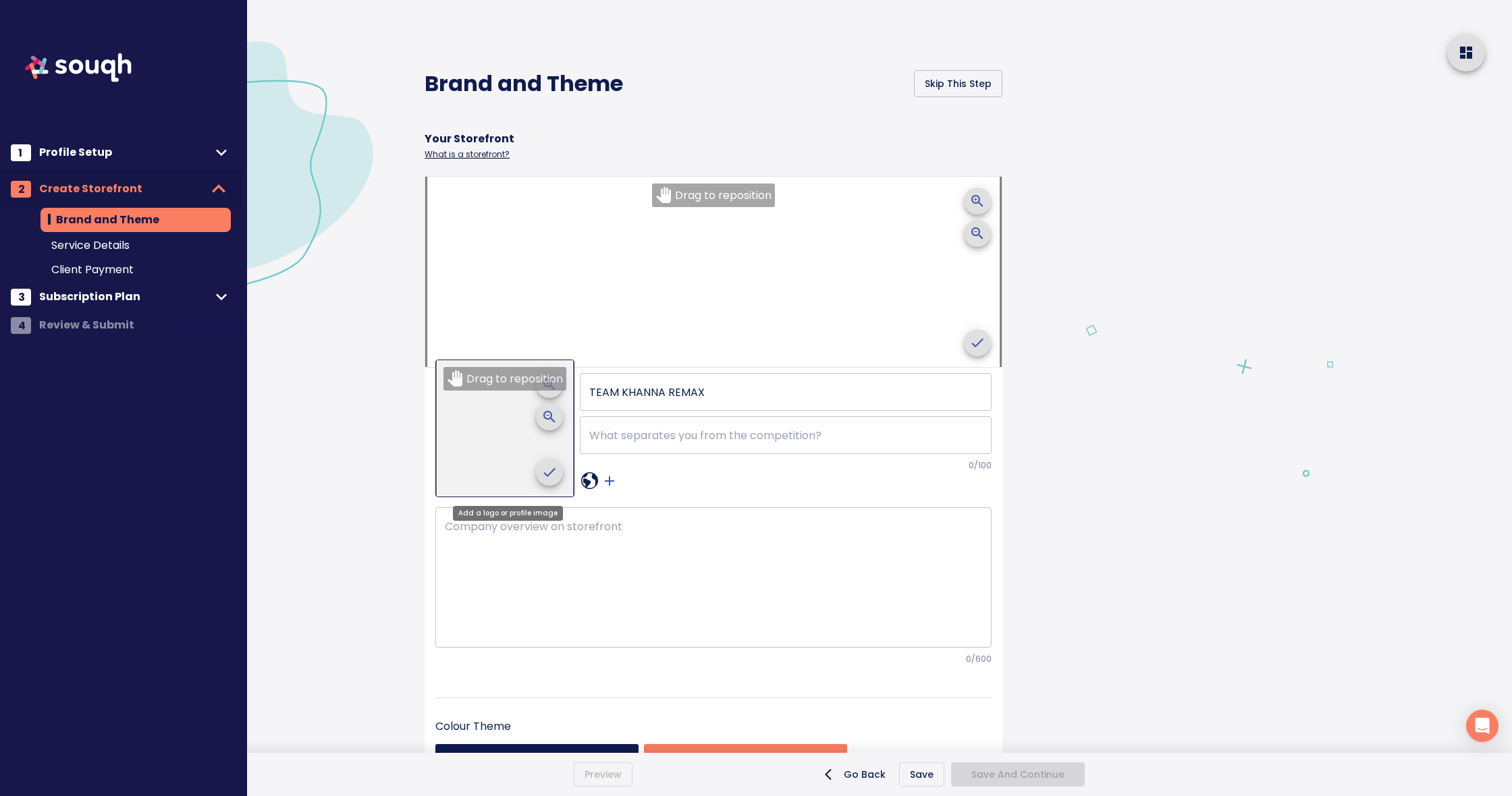
scroll to position [0, 0]
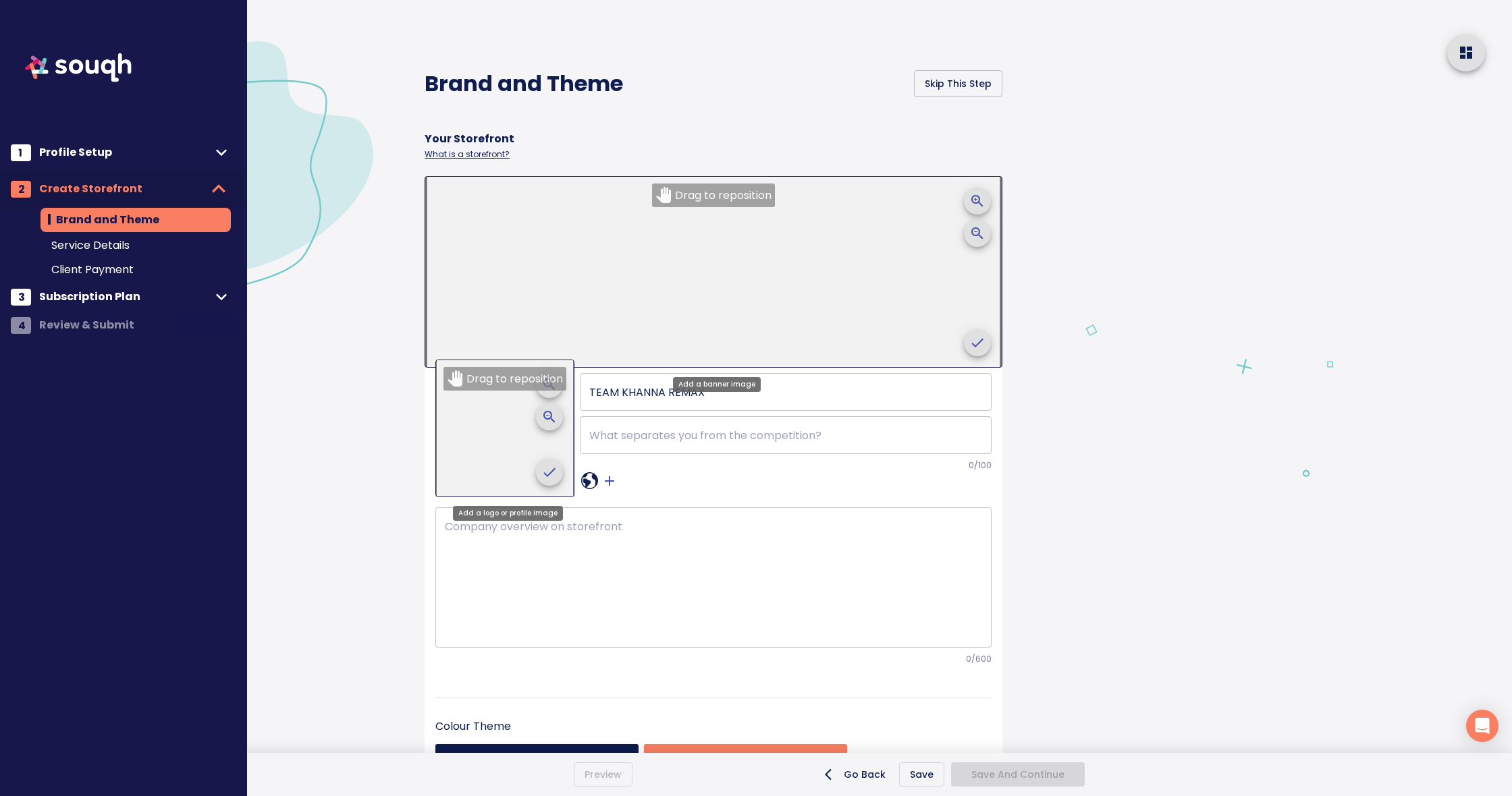
click at [977, 339] on icon "crop picture" at bounding box center [977, 343] width 16 height 16
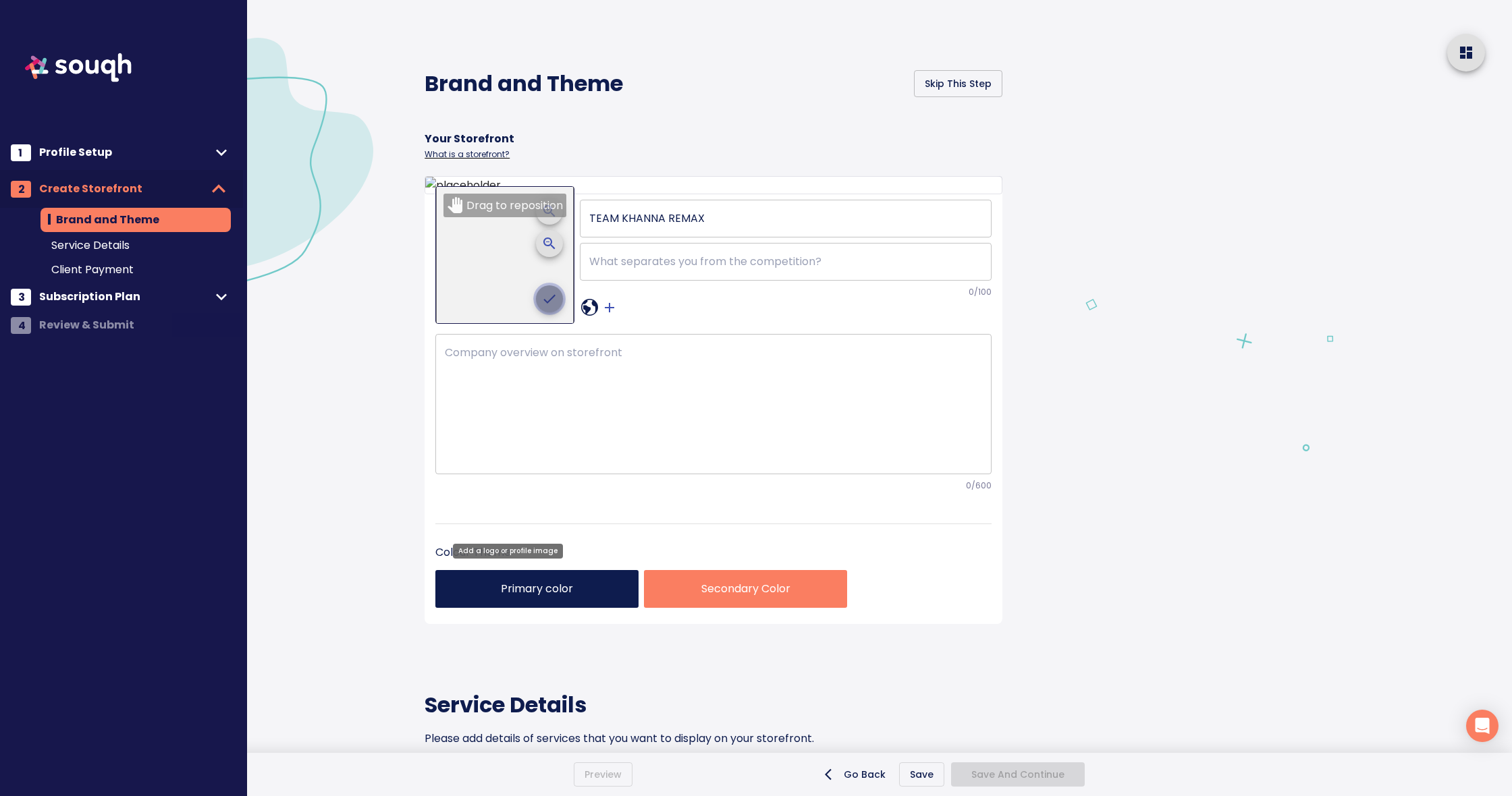
click at [551, 303] on icon "crop picture" at bounding box center [549, 299] width 12 height 9
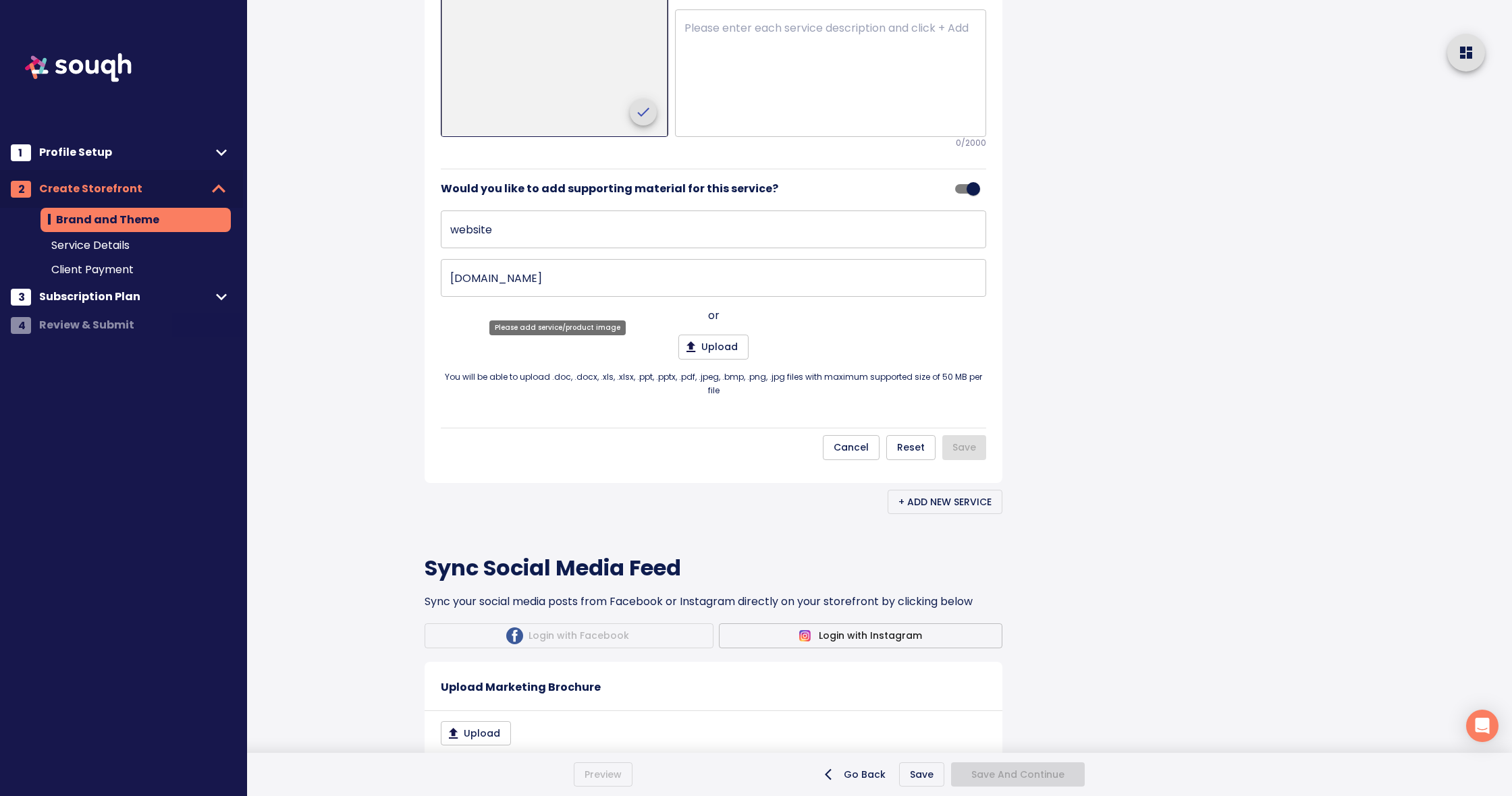
scroll to position [939, 0]
click at [639, 122] on icon "crop picture" at bounding box center [644, 115] width 16 height 16
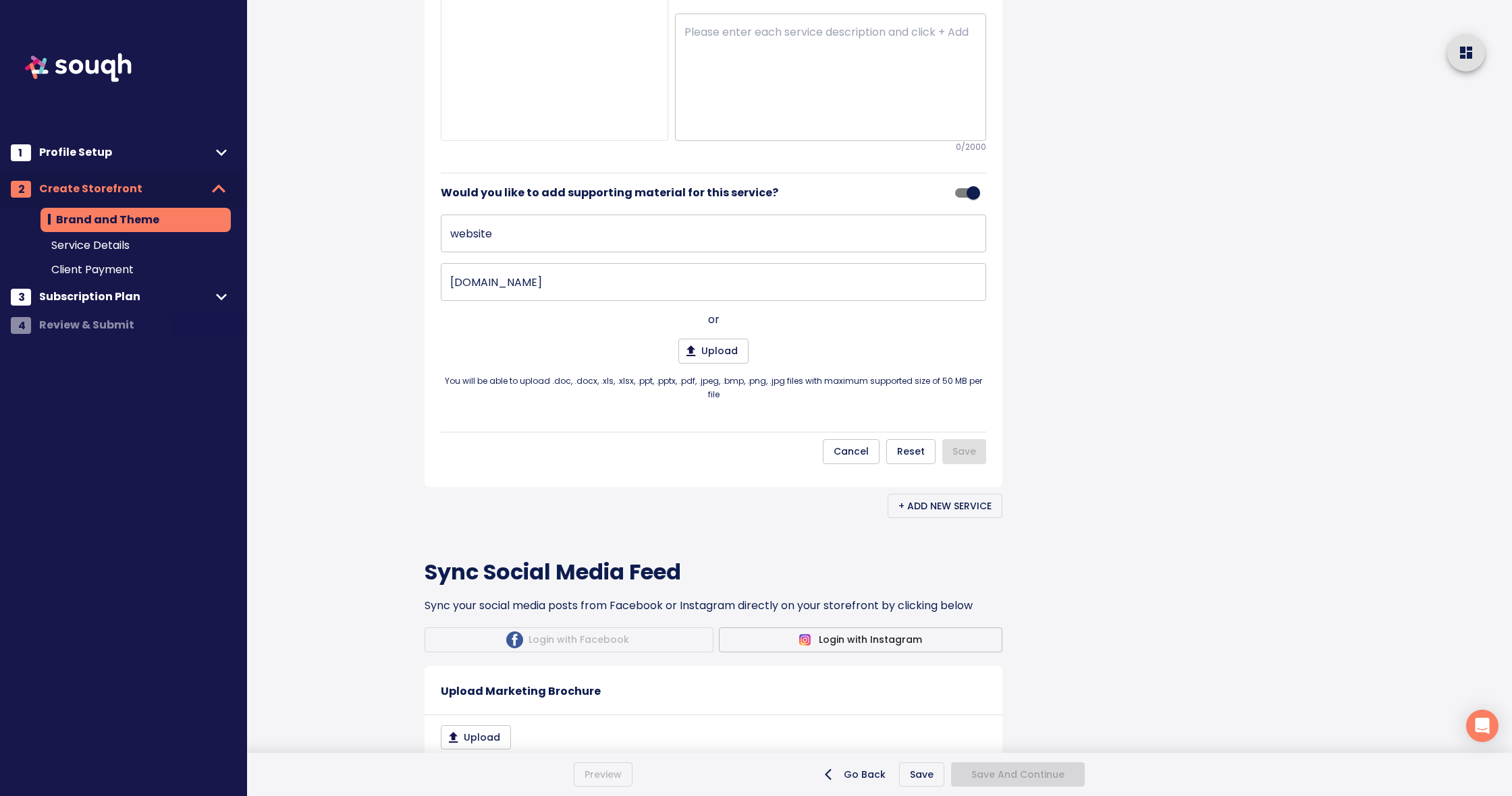
click at [1113, 524] on div at bounding box center [1300, 130] width 422 height 2139
click at [786, 128] on textarea at bounding box center [830, 76] width 292 height 102
drag, startPoint x: 750, startPoint y: 111, endPoint x: 1021, endPoint y: 119, distance: 271.1
click at [1021, 119] on div "Brand and Theme Skip This Step Your Storefront What is a storefront? TEAM KHANN…" at bounding box center [741, 130] width 665 height 2139
click at [693, 128] on textarea at bounding box center [830, 76] width 292 height 102
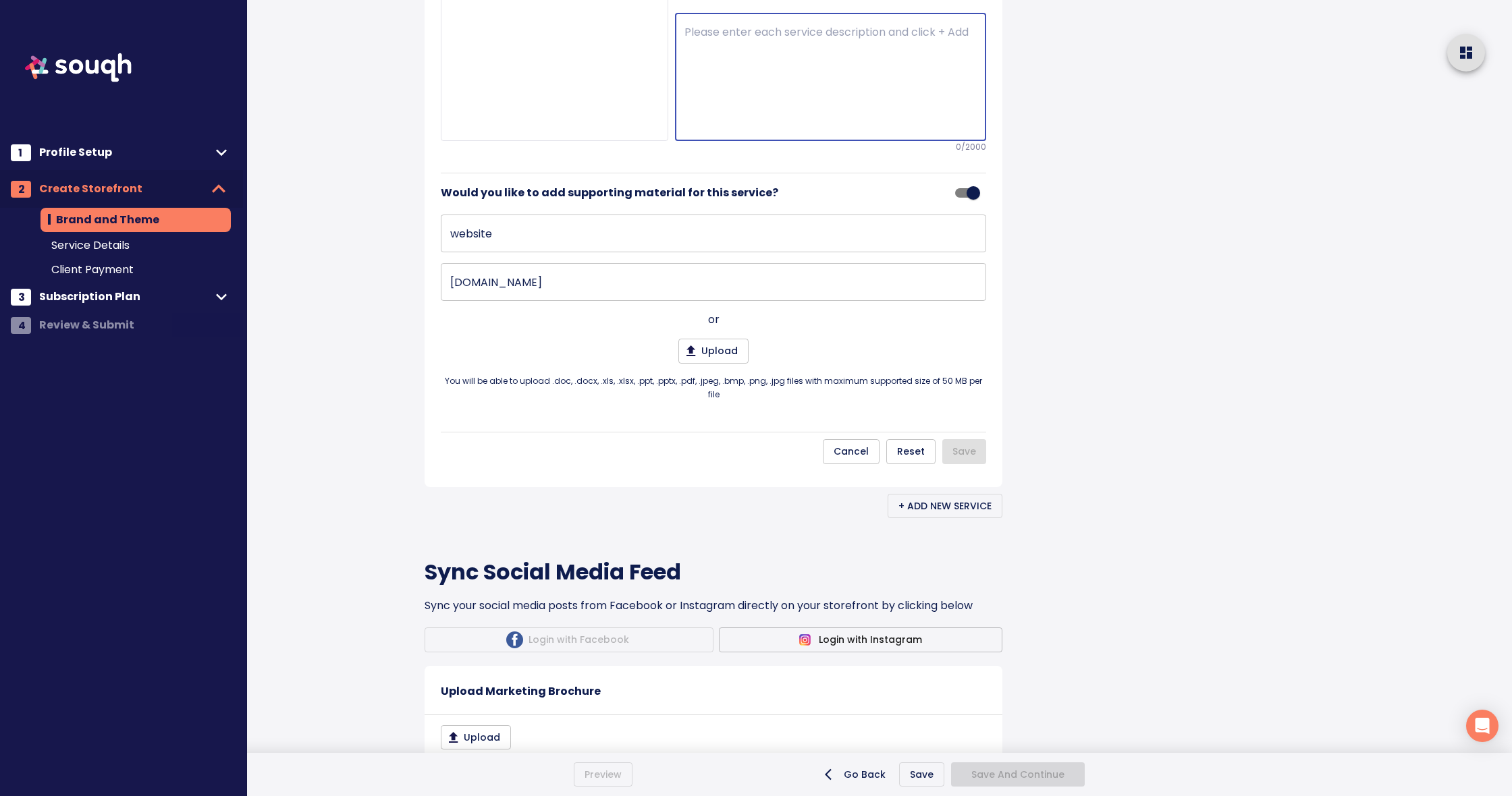
paste textarea "sale, purchase and Lease for both Residential, Commercial and Industrial"
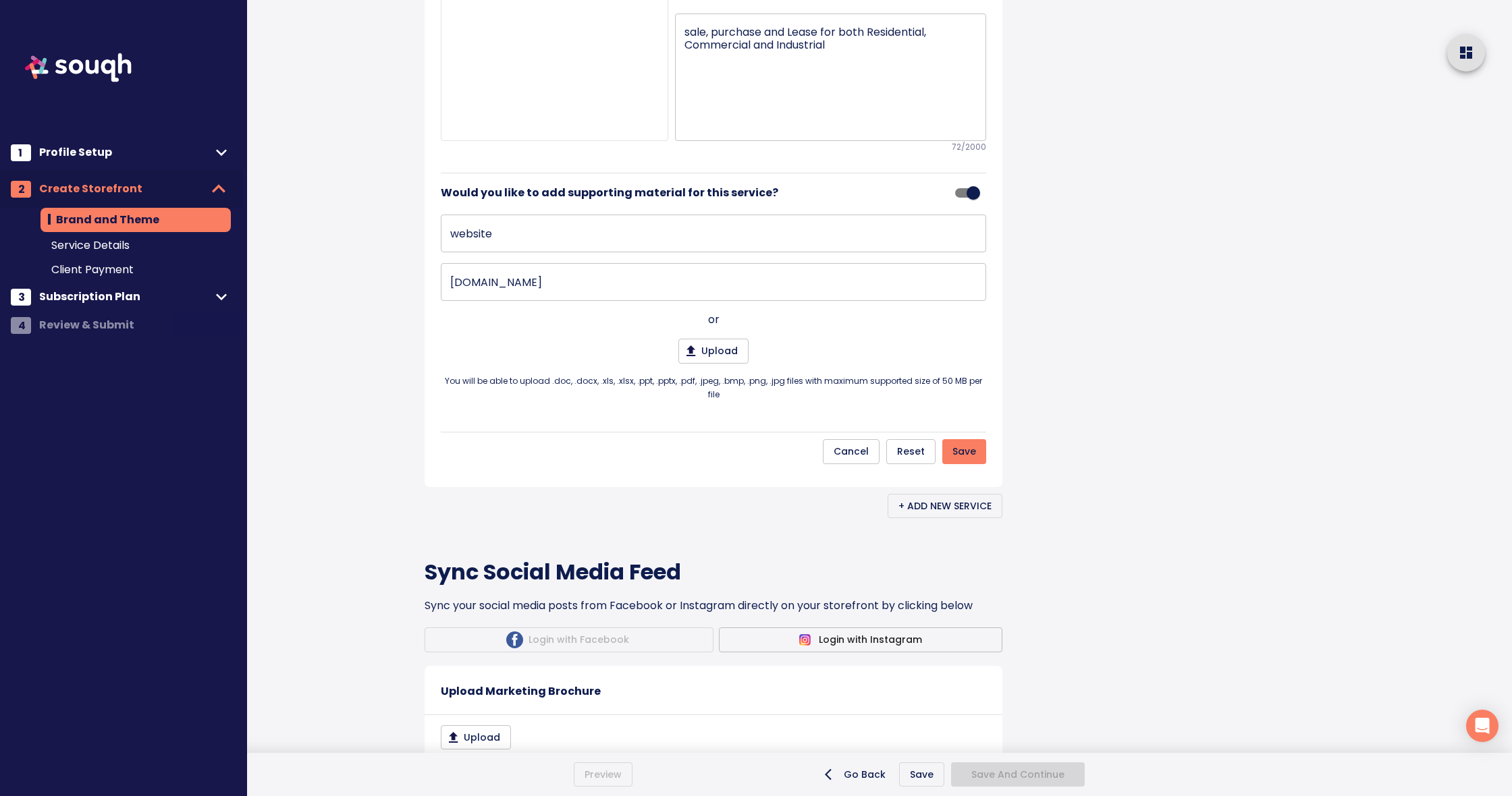
click at [1208, 590] on div at bounding box center [1300, 130] width 422 height 2139
click at [691, 128] on textarea "sale, purchase and Lease for both Residential, Commercial and Industrial" at bounding box center [830, 76] width 292 height 102
type textarea "Sale, purchase and Lease for both Residential, Commercial and Industrial"
drag, startPoint x: 1168, startPoint y: 525, endPoint x: 1158, endPoint y: 524, distance: 10.0
click at [1167, 525] on div at bounding box center [1300, 130] width 422 height 2139
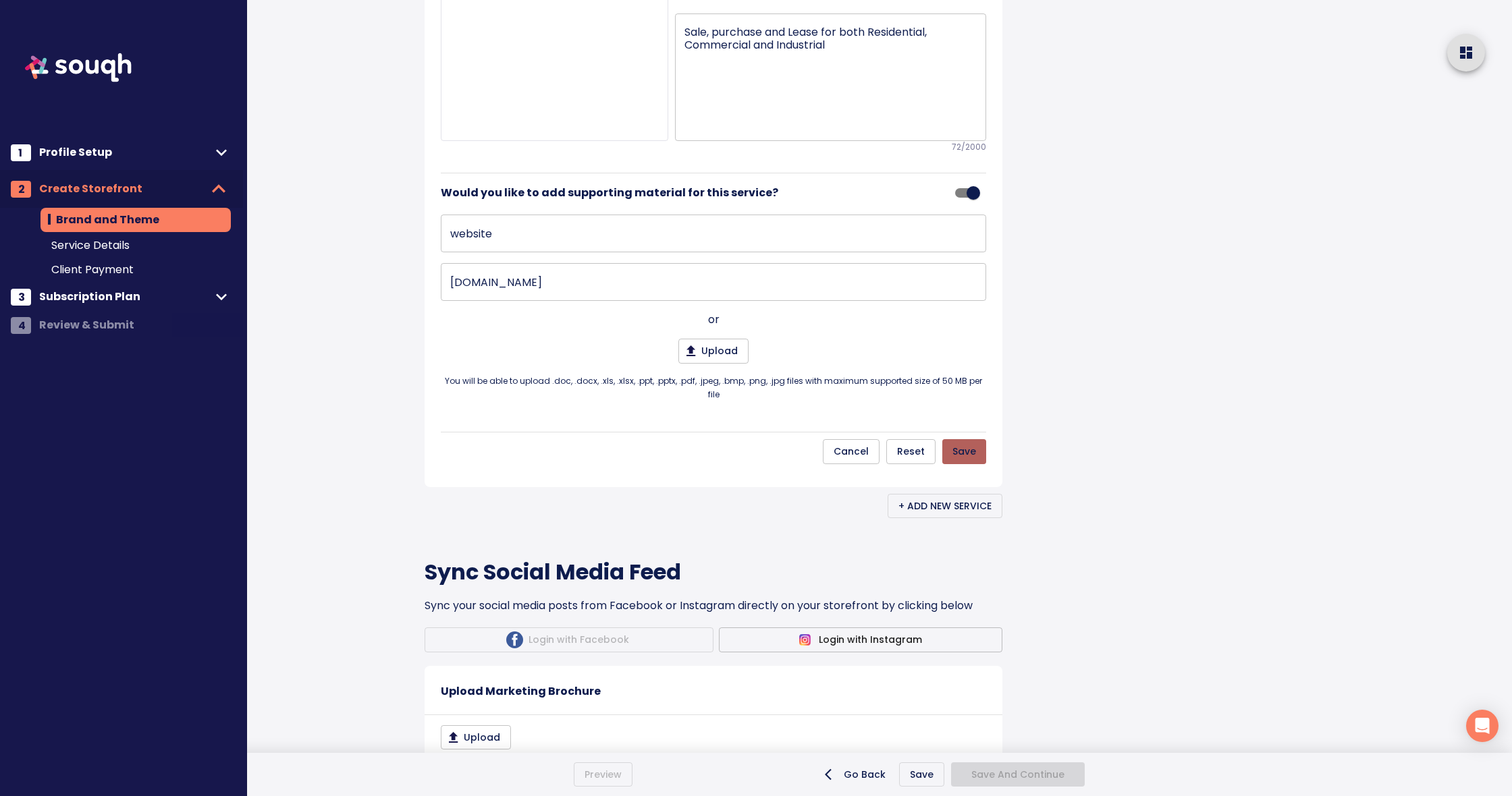
click at [964, 461] on span "Save" at bounding box center [964, 451] width 24 height 17
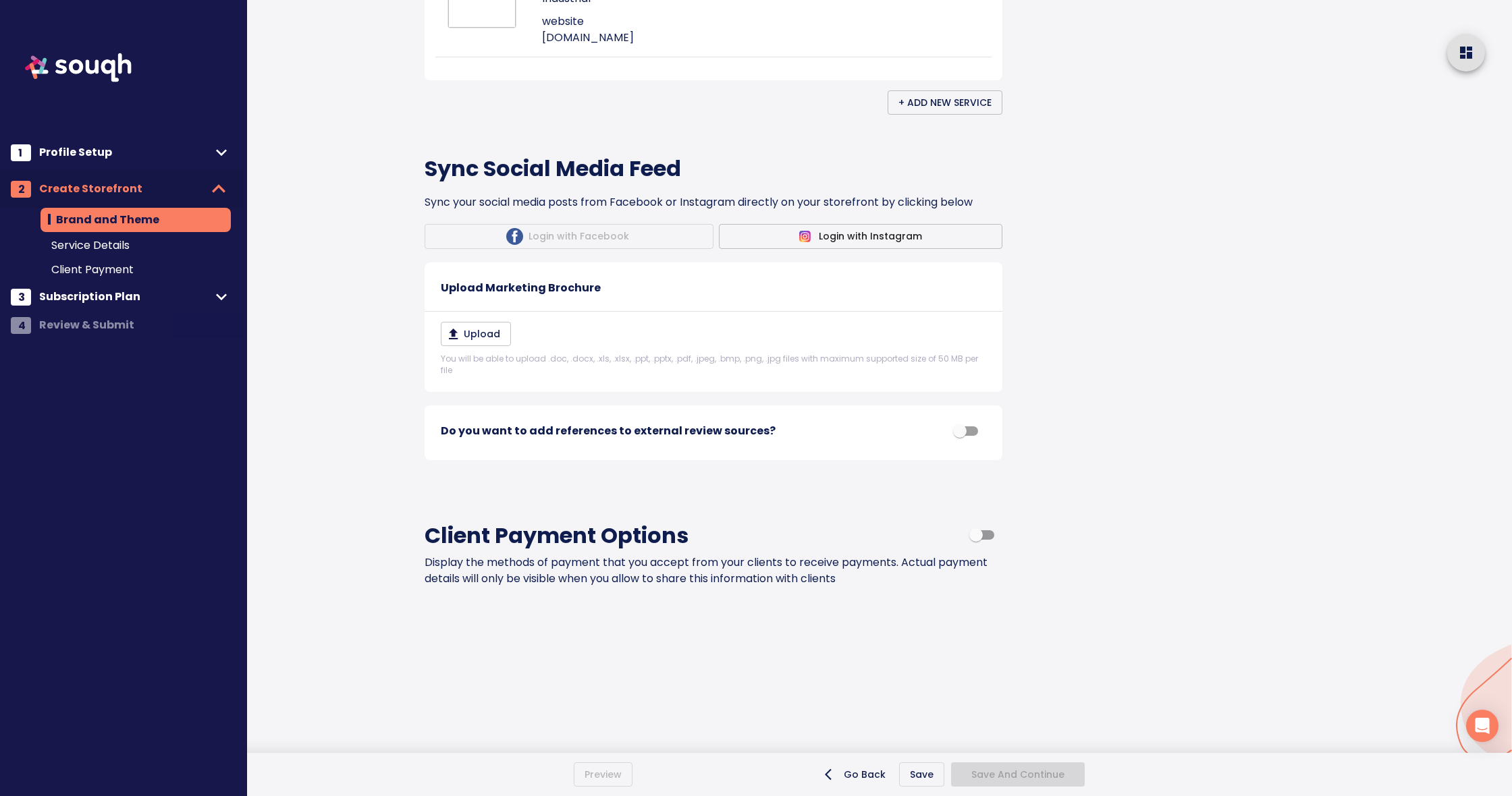
click at [859, 245] on span "Login with Instagram" at bounding box center [860, 237] width 262 height 17
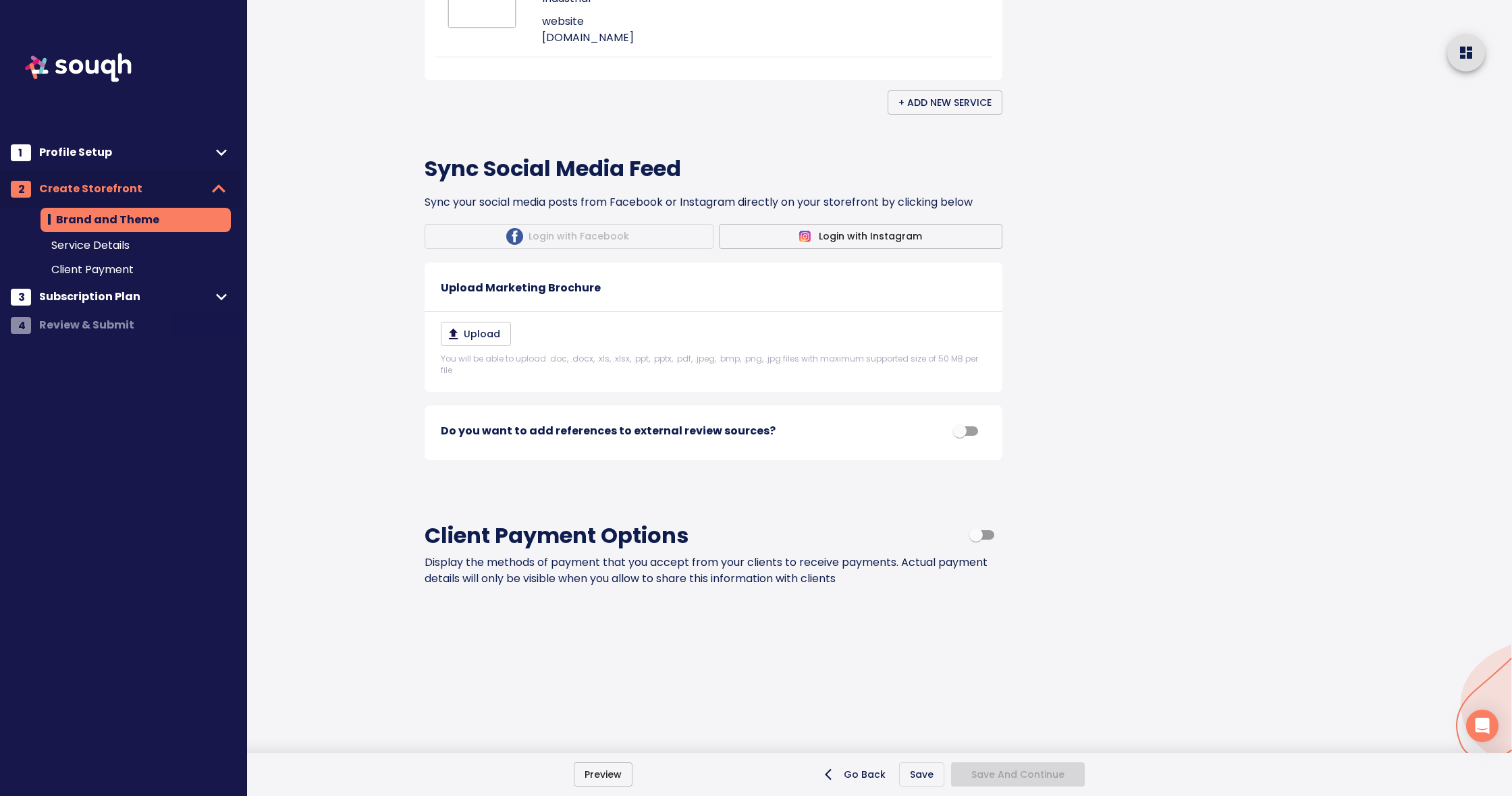
scroll to position [1029, 0]
click at [562, 249] on div "Login with Facebook" at bounding box center [568, 237] width 289 height 25
click at [973, 432] on input "checkbox" at bounding box center [959, 432] width 77 height 25
checkbox input "true"
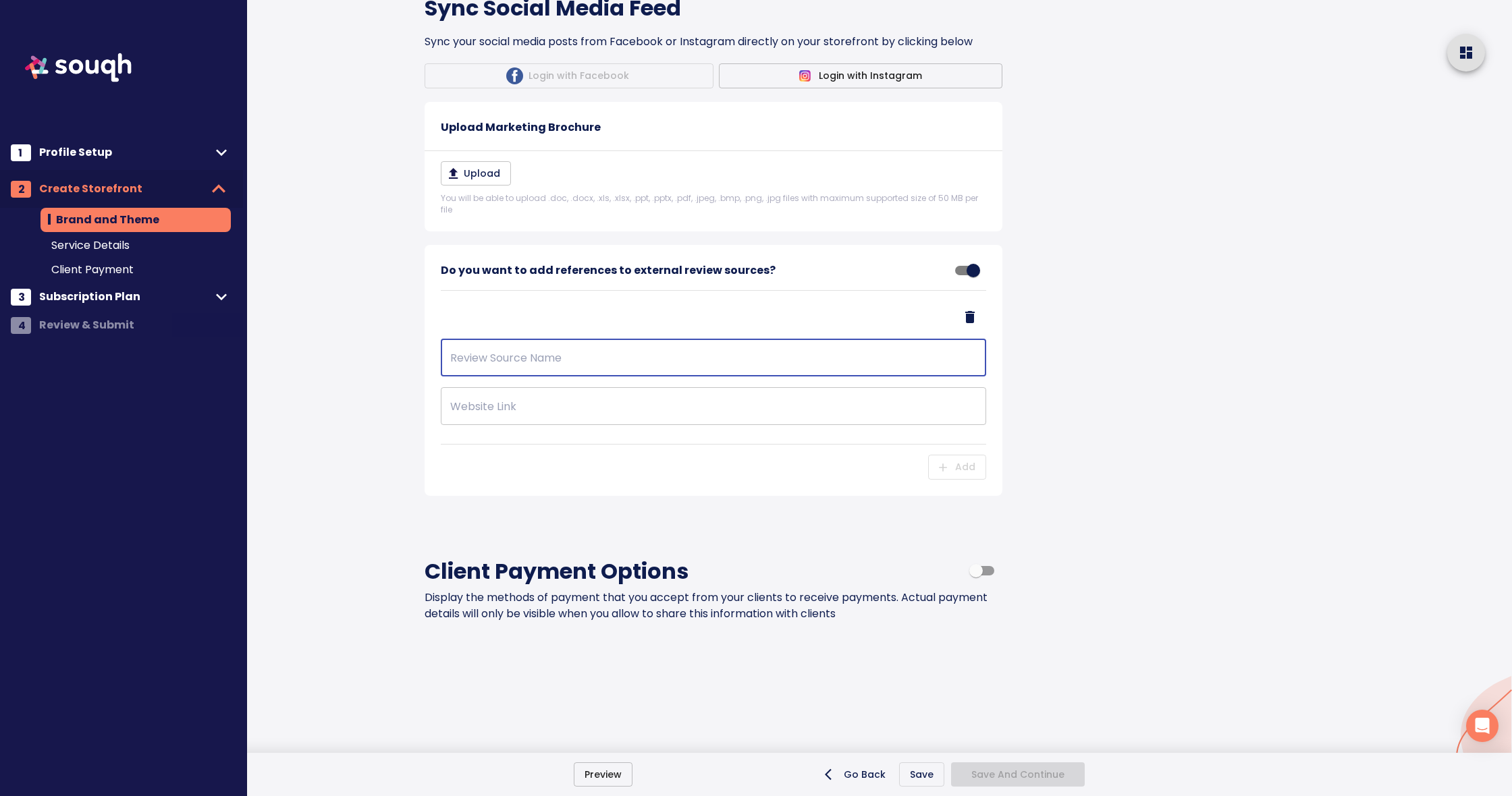
click at [585, 376] on input "text" at bounding box center [713, 358] width 546 height 38
type input "Instagram"
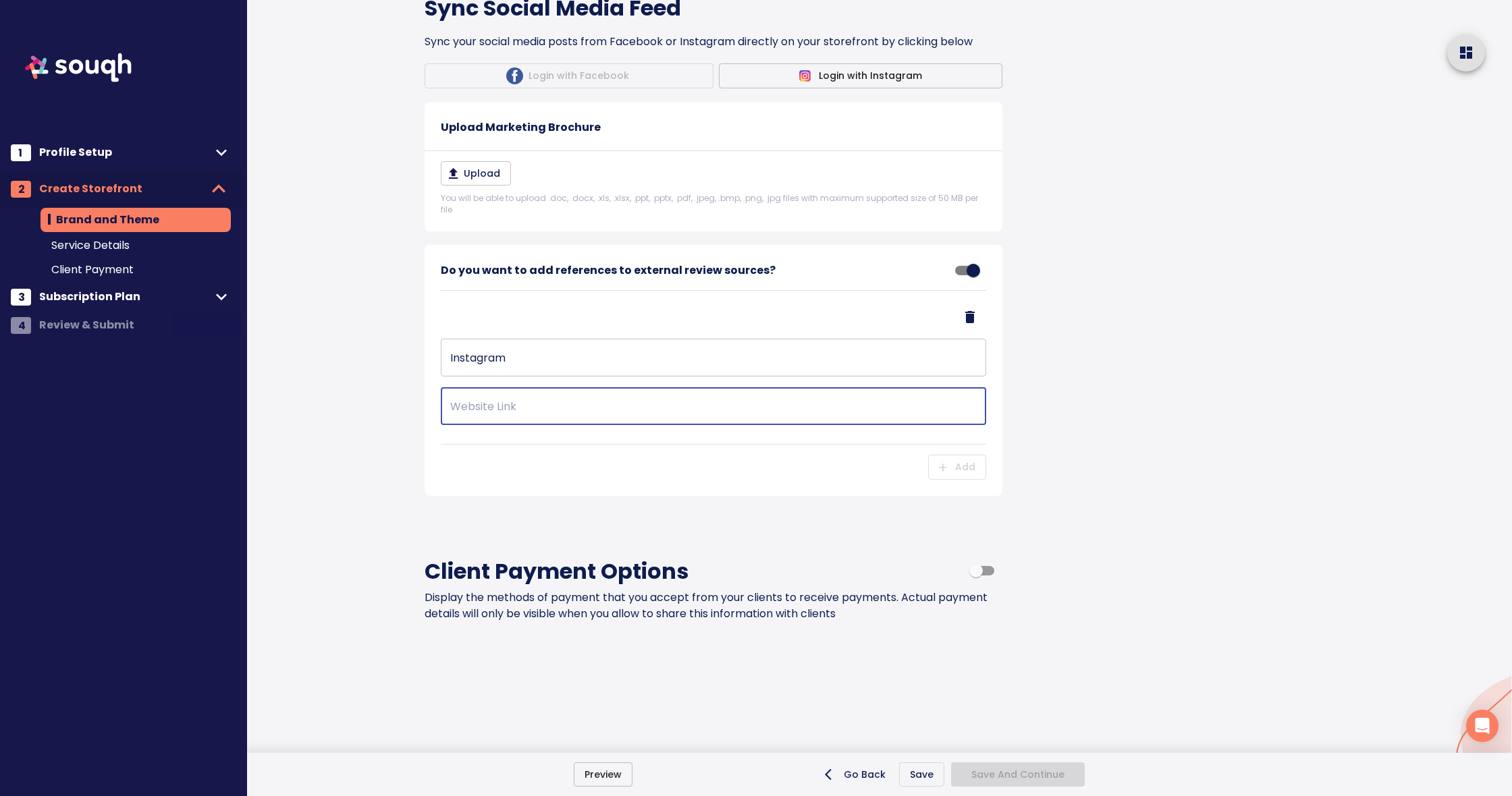
click at [557, 425] on input "text" at bounding box center [713, 406] width 546 height 38
paste input "https://www.instagram.com/teamkhannaremax/"
type input "https://www.instagram.com/teamkhannaremax/"
click at [960, 476] on span "Add" at bounding box center [957, 467] width 36 height 17
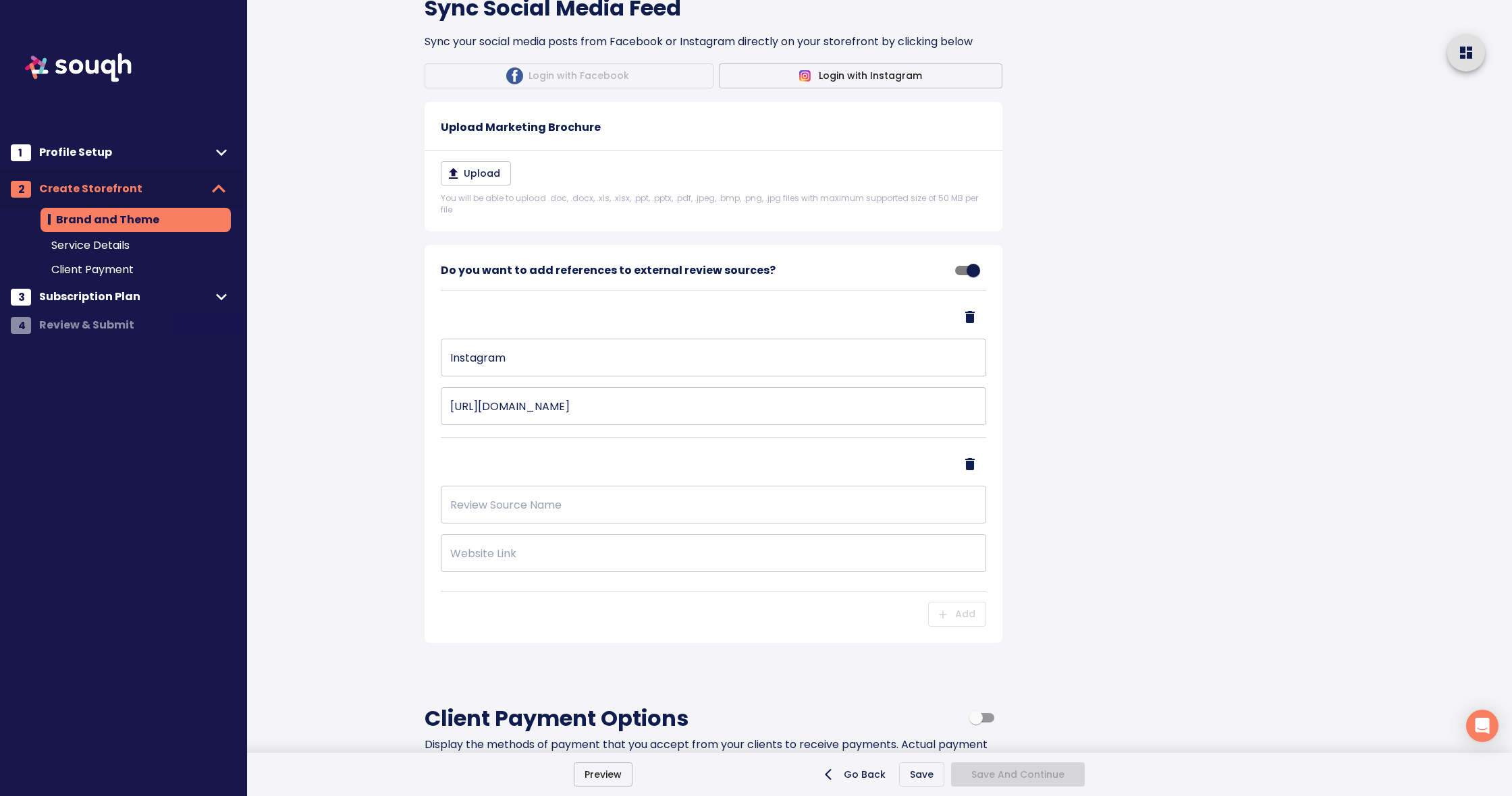
click at [591, 524] on input "text" at bounding box center [713, 505] width 546 height 38
type input "Facebook"
drag, startPoint x: 575, startPoint y: 712, endPoint x: 939, endPoint y: 605, distance: 379.4
click at [577, 572] on input "text" at bounding box center [713, 554] width 546 height 38
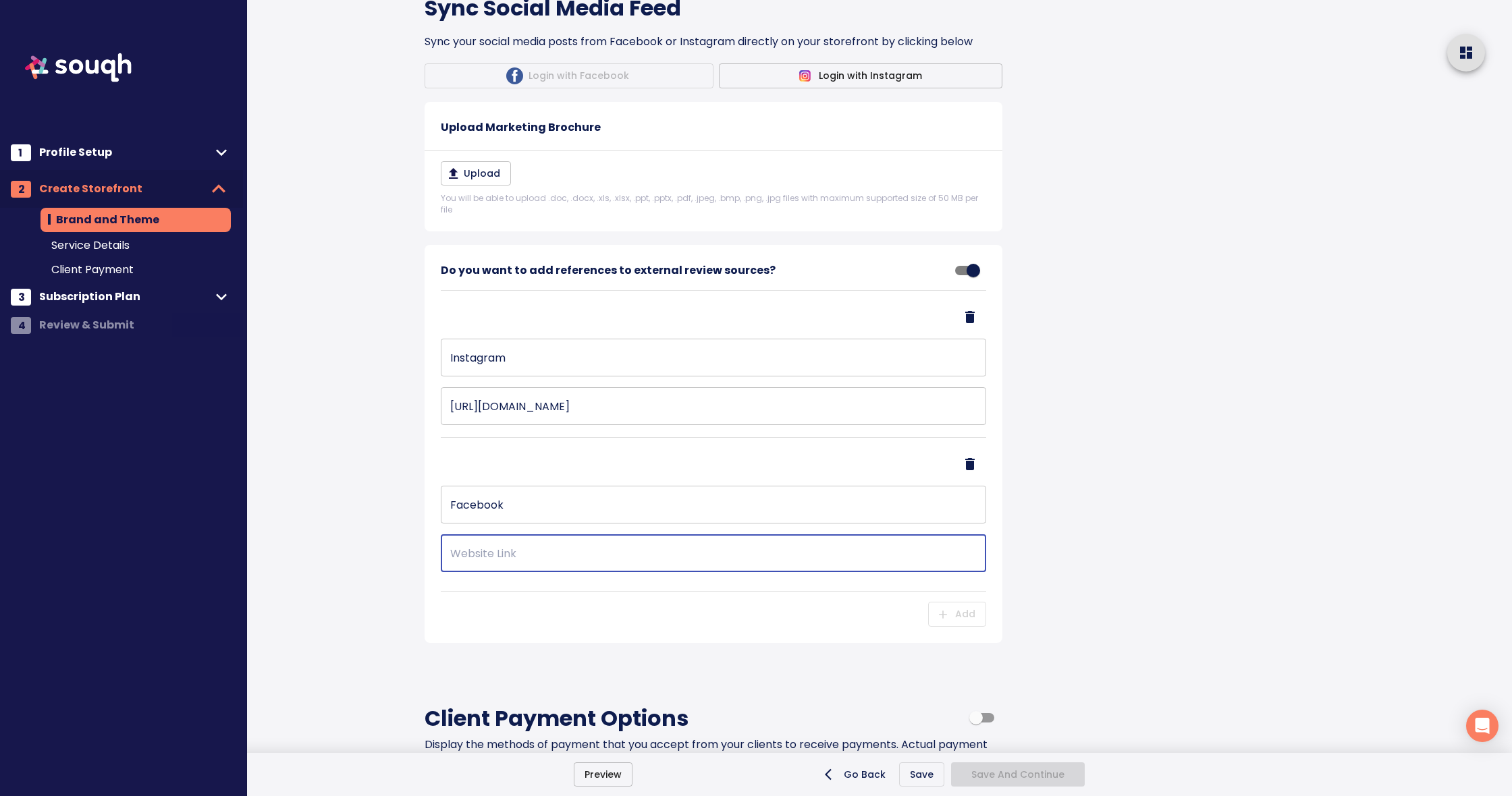
paste input "https://www.facebook.com/teamkhanna"
type input "https://www.facebook.com/teamkhanna"
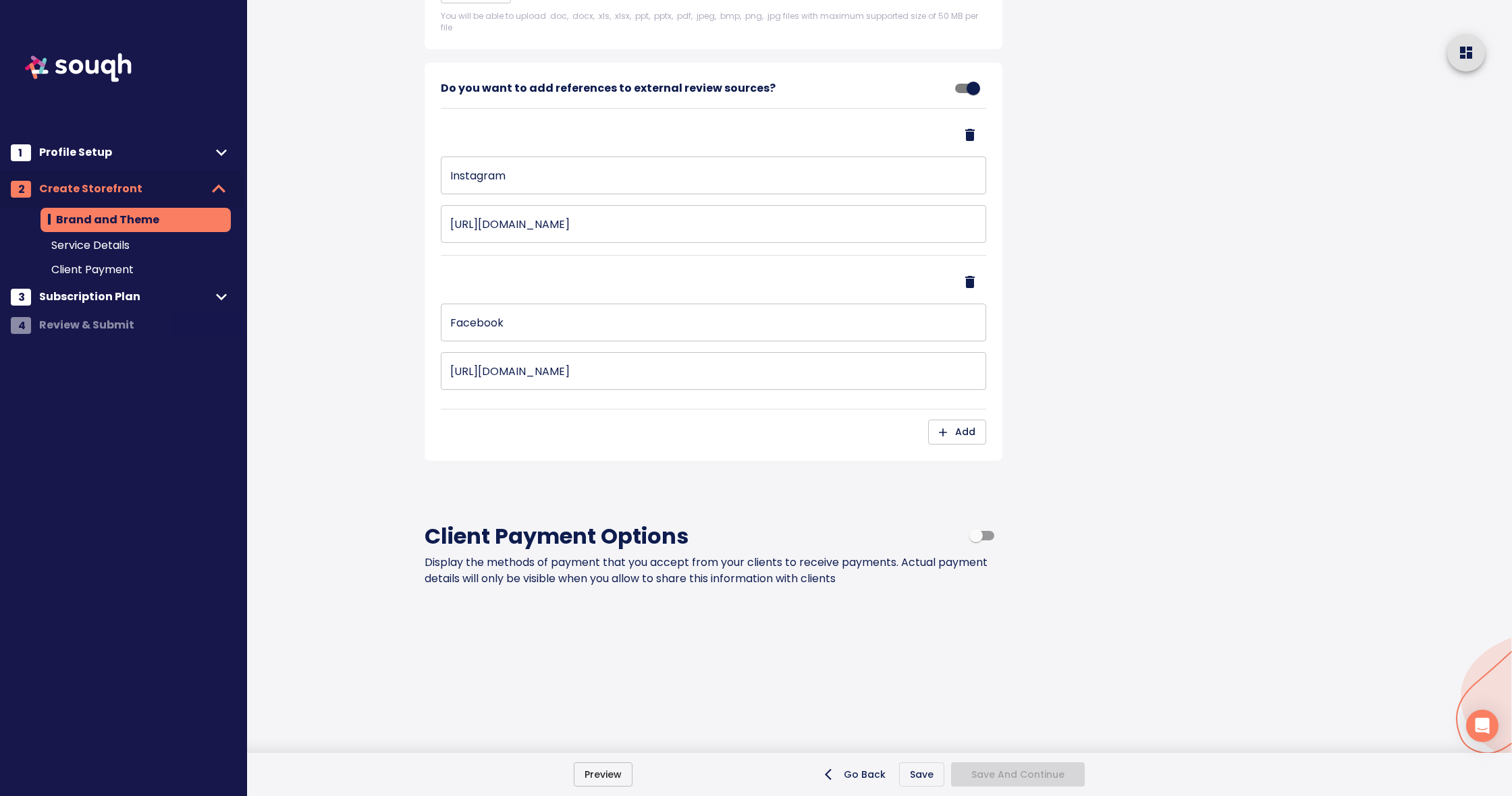
scroll to position [1303, 0]
click at [991, 536] on input "checkbox" at bounding box center [975, 536] width 77 height 25
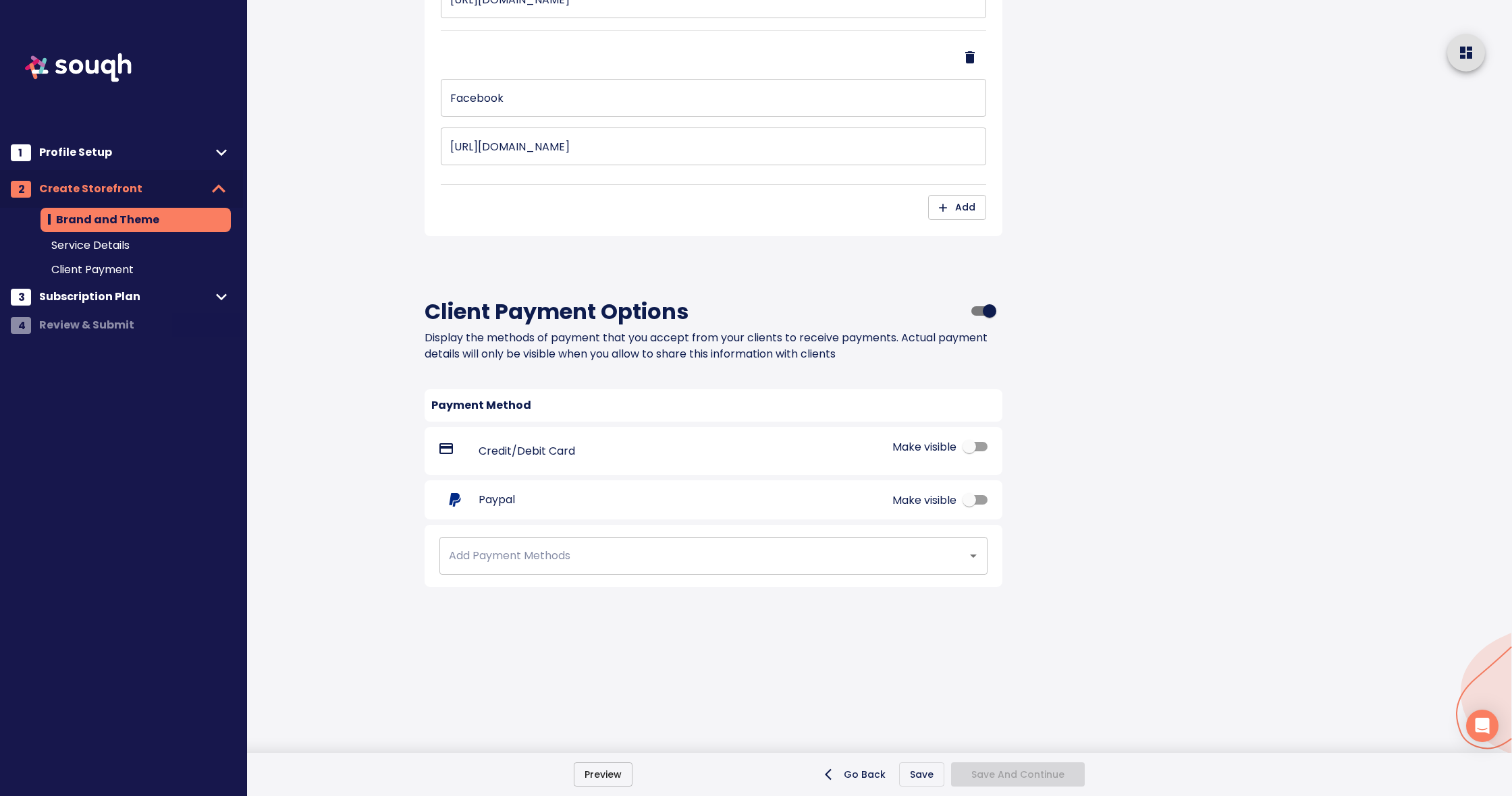
scroll to position [1597, 0]
click at [980, 309] on input "checkbox" at bounding box center [989, 311] width 77 height 25
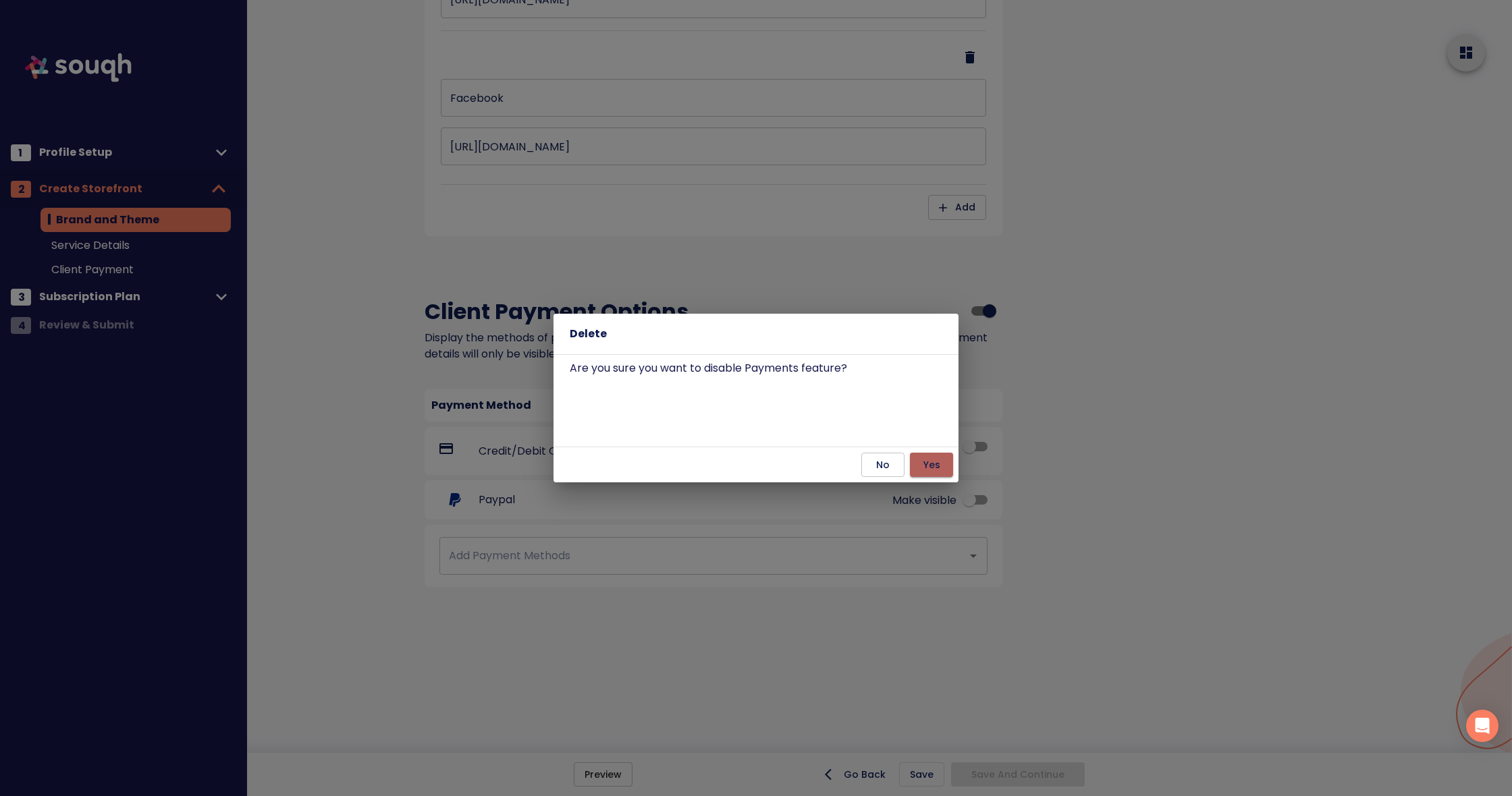
click at [936, 466] on span "Yes" at bounding box center [931, 465] width 22 height 17
checkbox input "false"
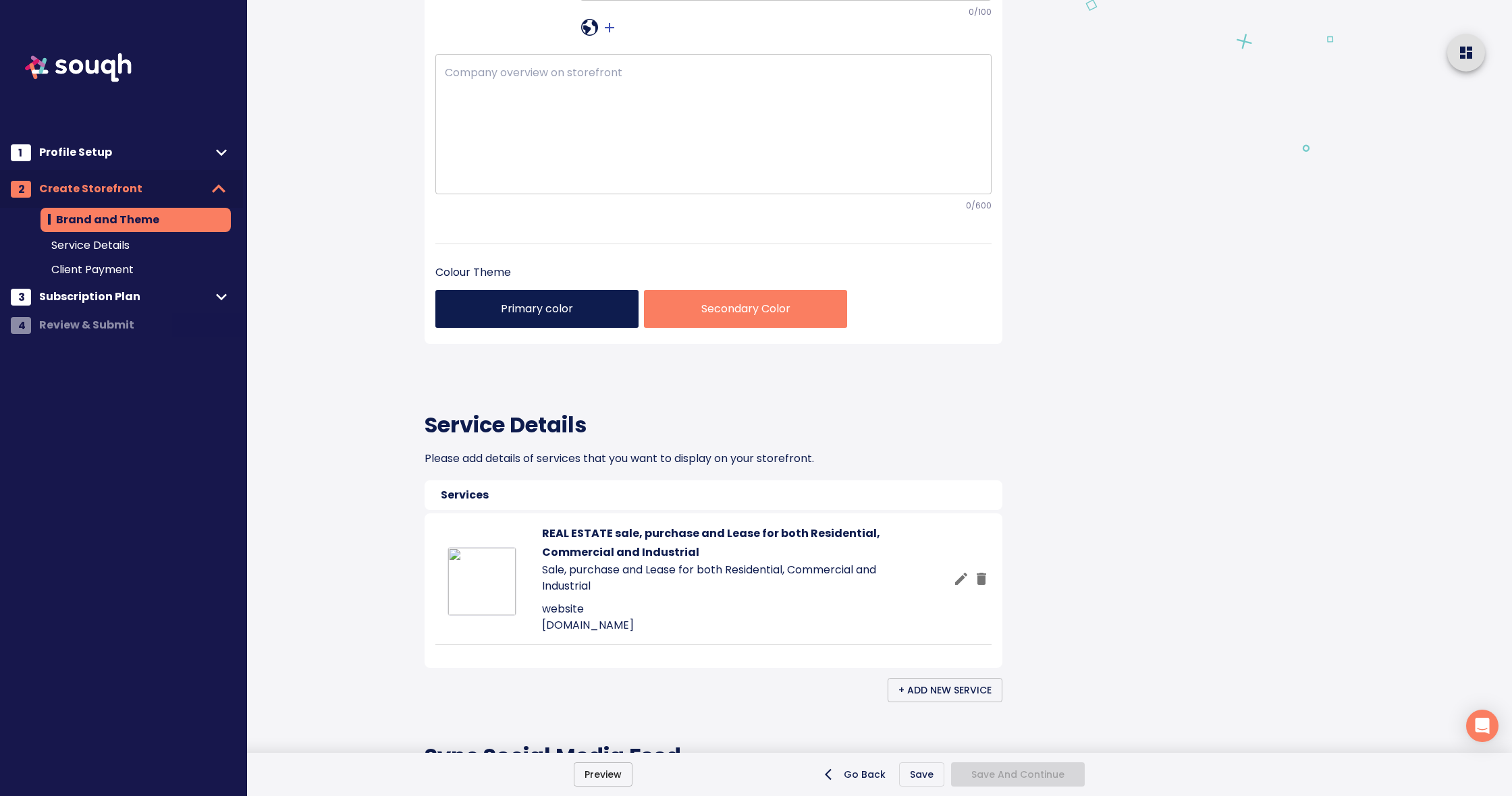
scroll to position [266, 0]
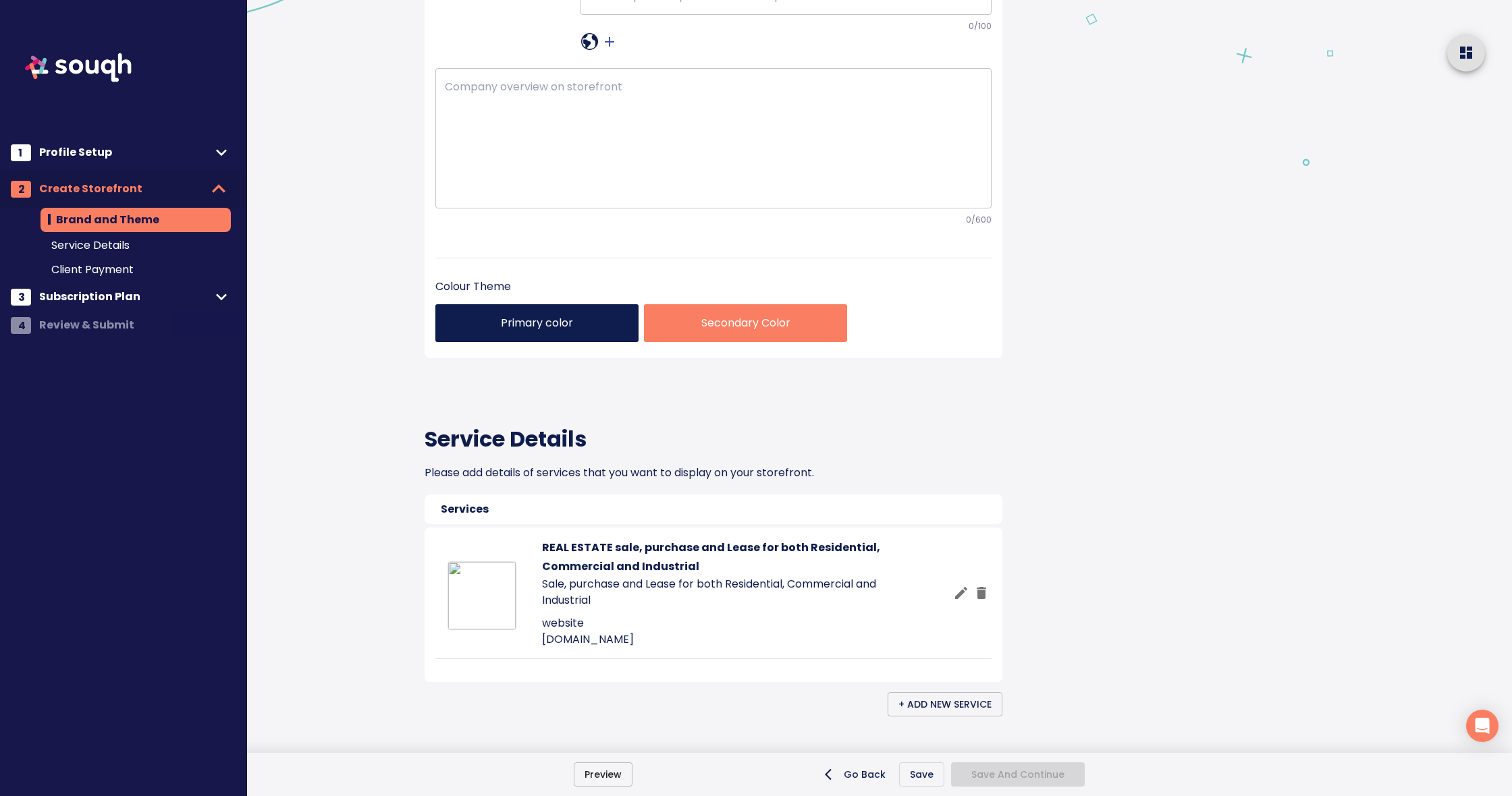
click at [513, 196] on textarea at bounding box center [713, 138] width 538 height 115
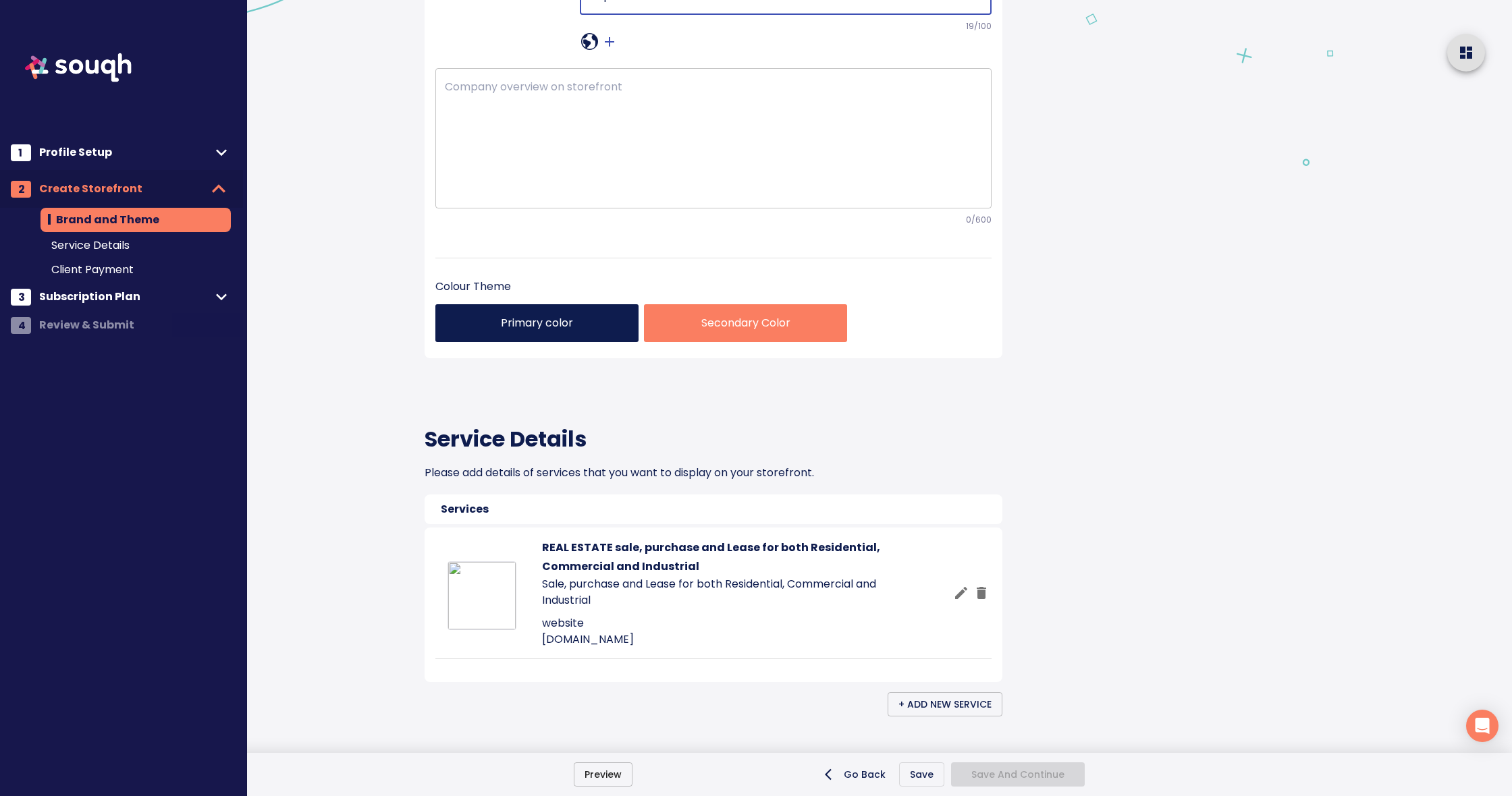
scroll to position [268, 0]
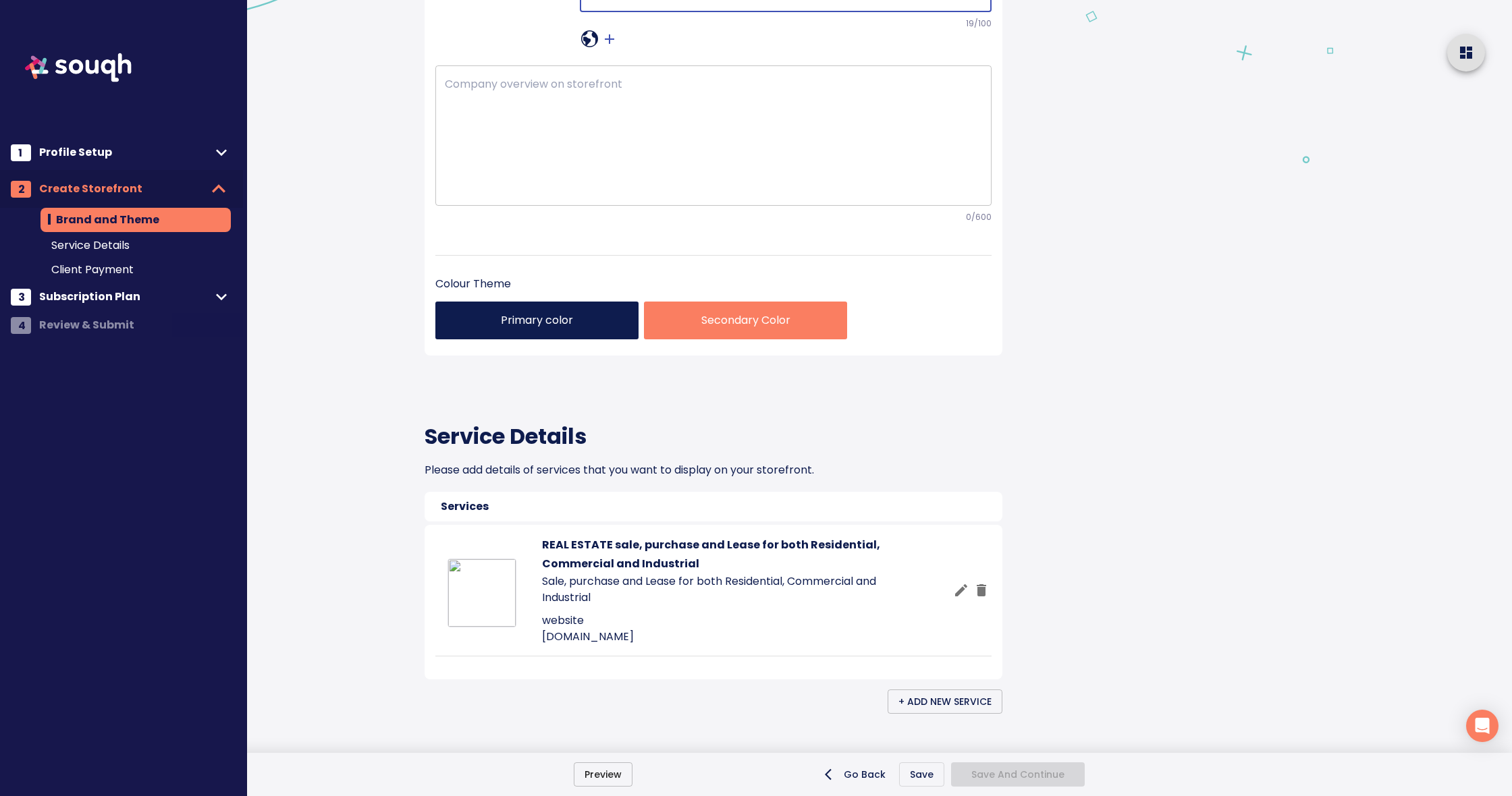
drag, startPoint x: 651, startPoint y: 166, endPoint x: 587, endPoint y: 163, distance: 64.1
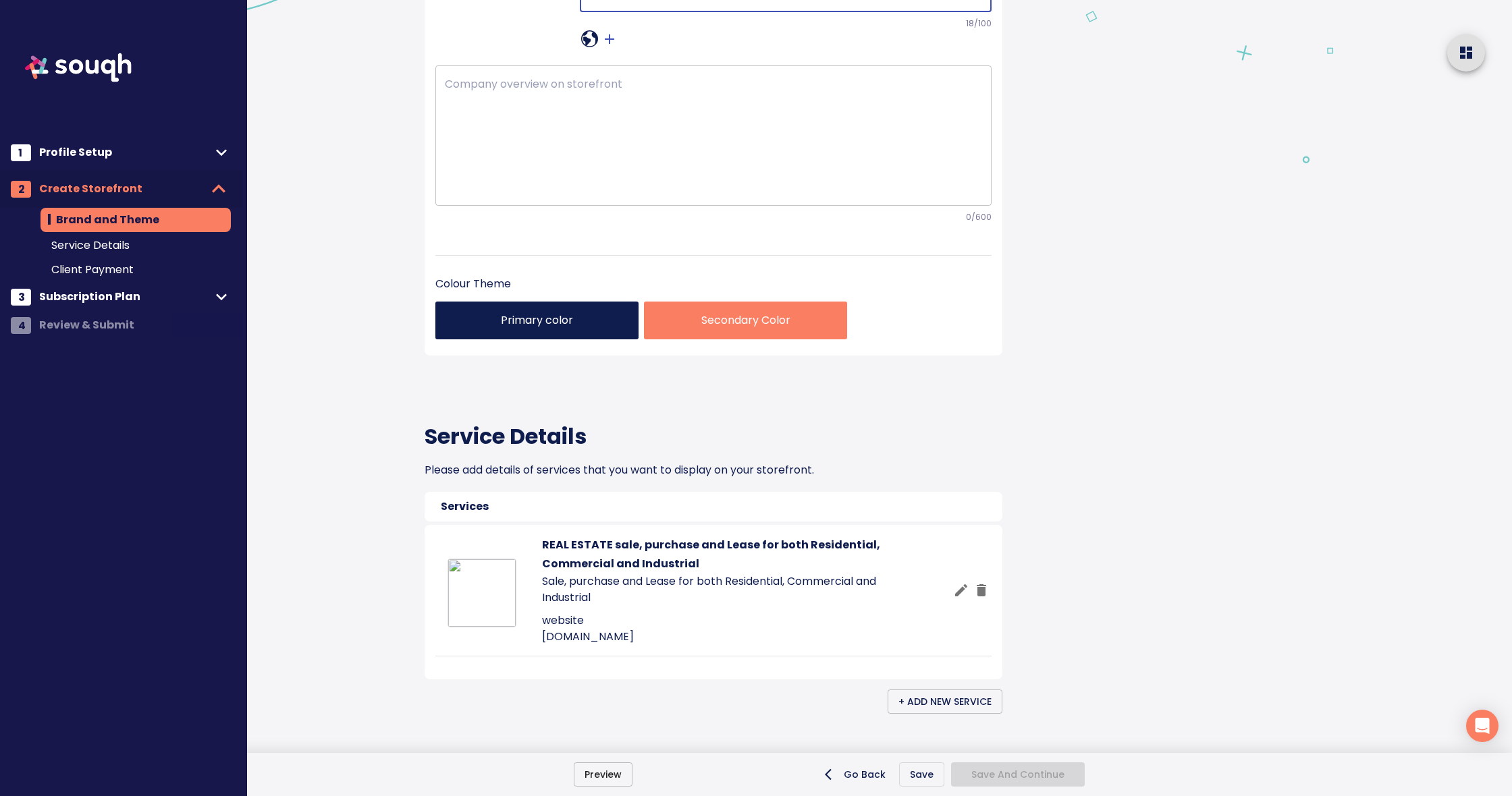
type textarea "Unparalled service"
click at [490, 193] on textarea at bounding box center [713, 135] width 538 height 115
paste textarea "eam Khanna’s reputation is evident in the number of referrals they receive. Thi…"
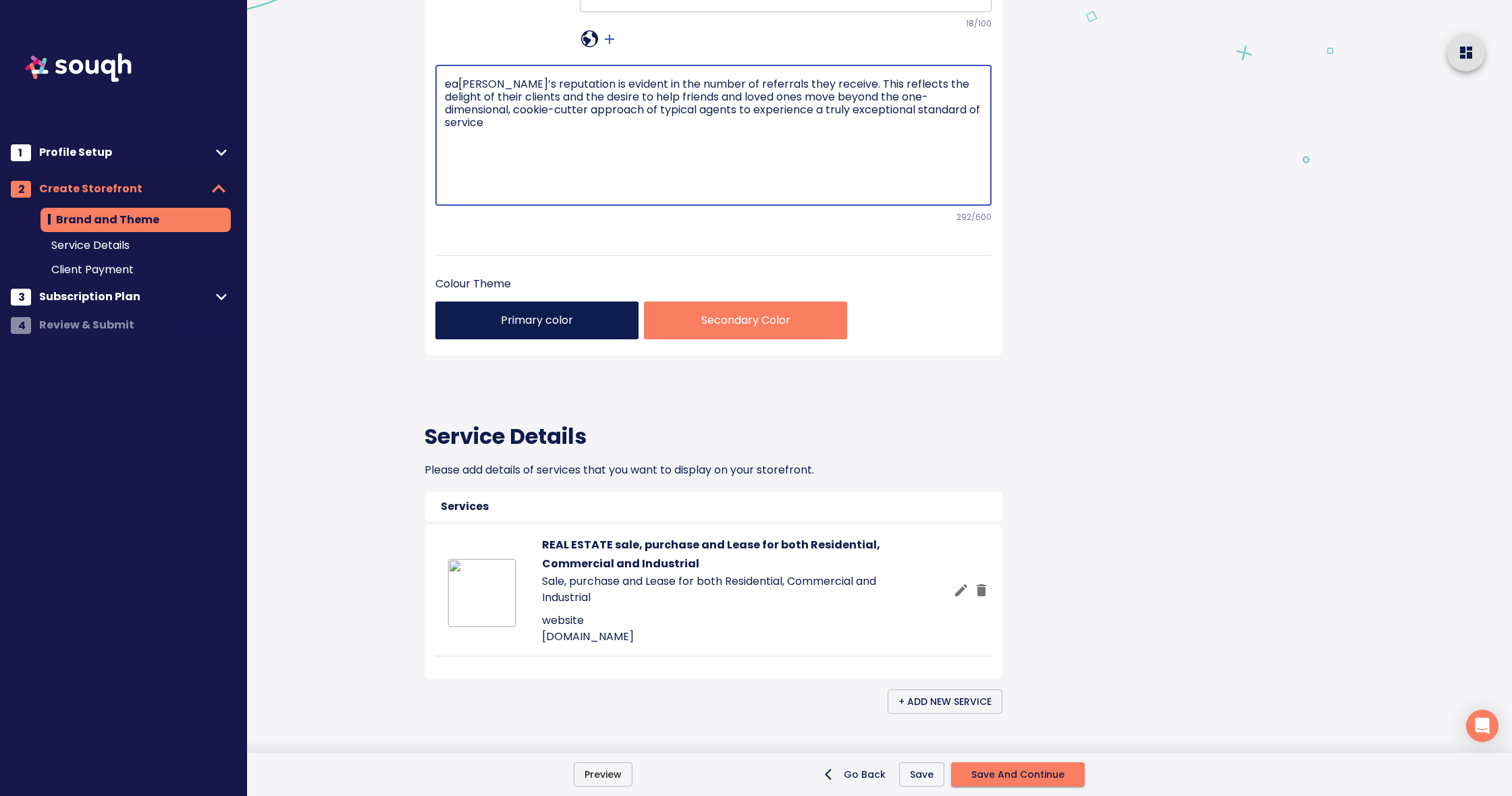
click at [445, 206] on div "eam Khanna’s reputation is evident in the number of referrals they receive. Thi…" at bounding box center [712, 135] width 556 height 141
click at [447, 193] on textarea "eam Khanna’s reputation is evident in the number of referrals they receive. Thi…" at bounding box center [713, 135] width 538 height 115
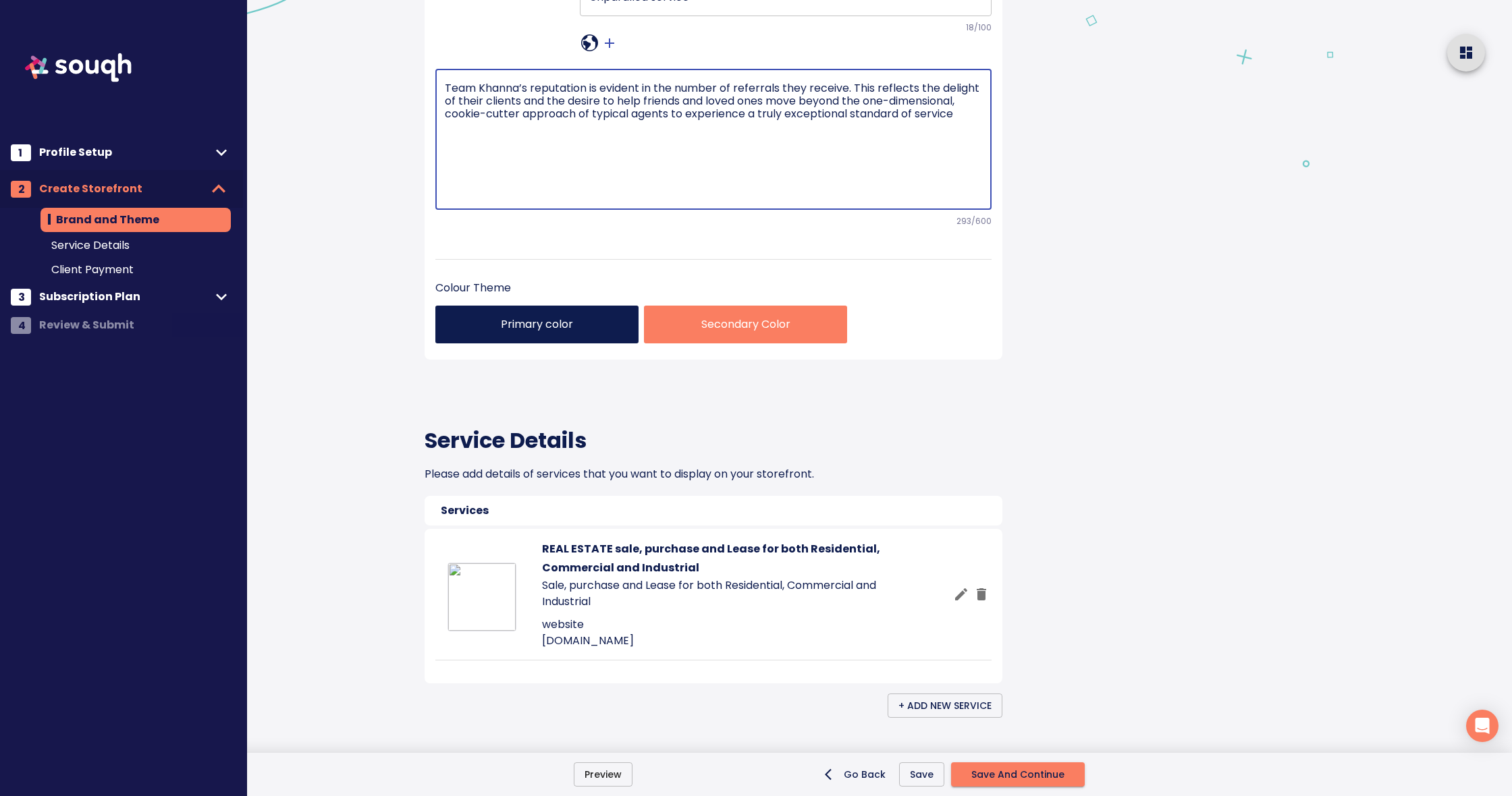
type textarea "Team Khanna’s reputation is evident in the number of referrals they receive. Th…"
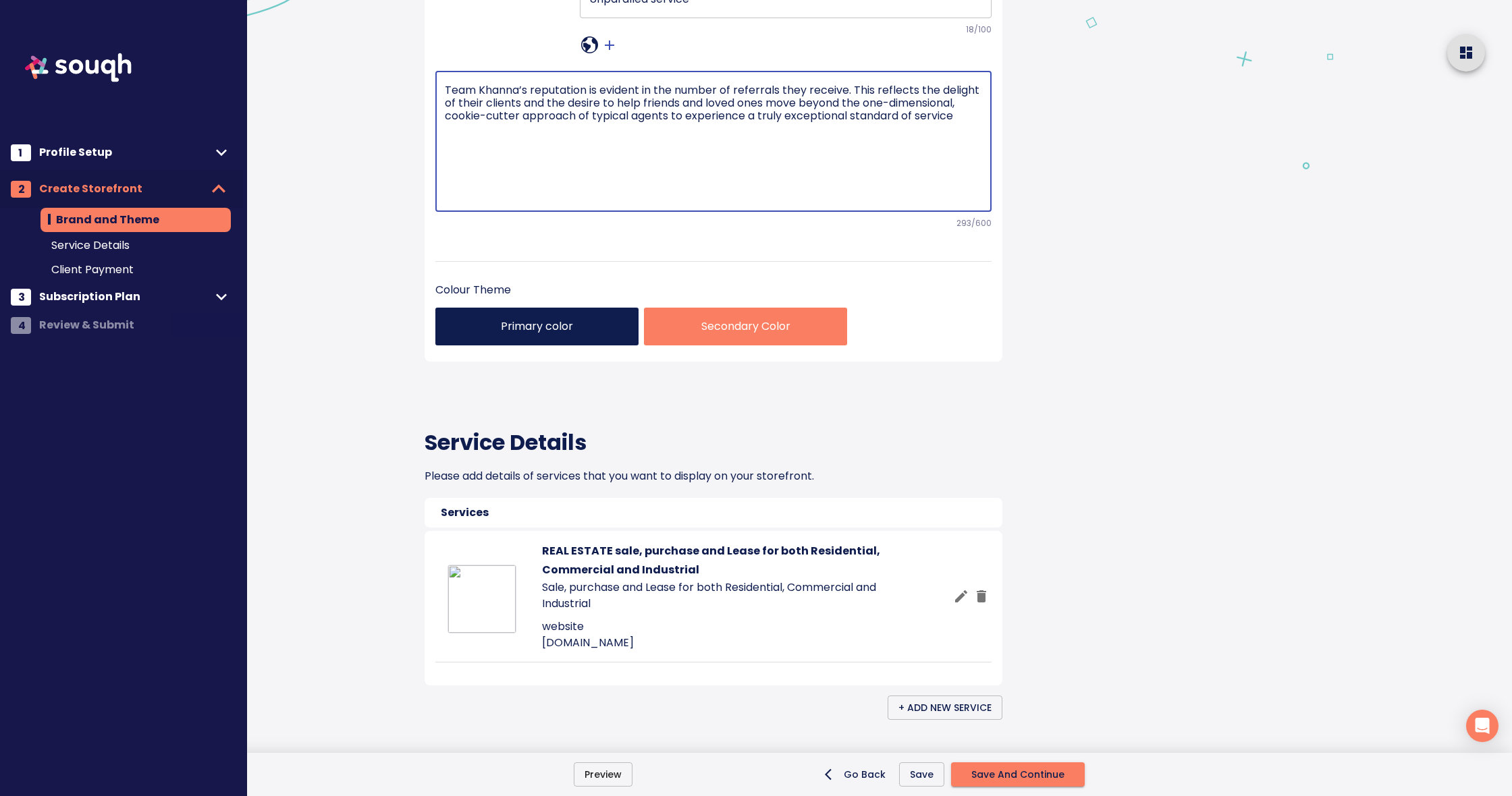
click at [1055, 364] on div "Brand and Theme Skip This Step Your Storefront What is a storefront? TEAM KHANN…" at bounding box center [741, 741] width 665 height 2007
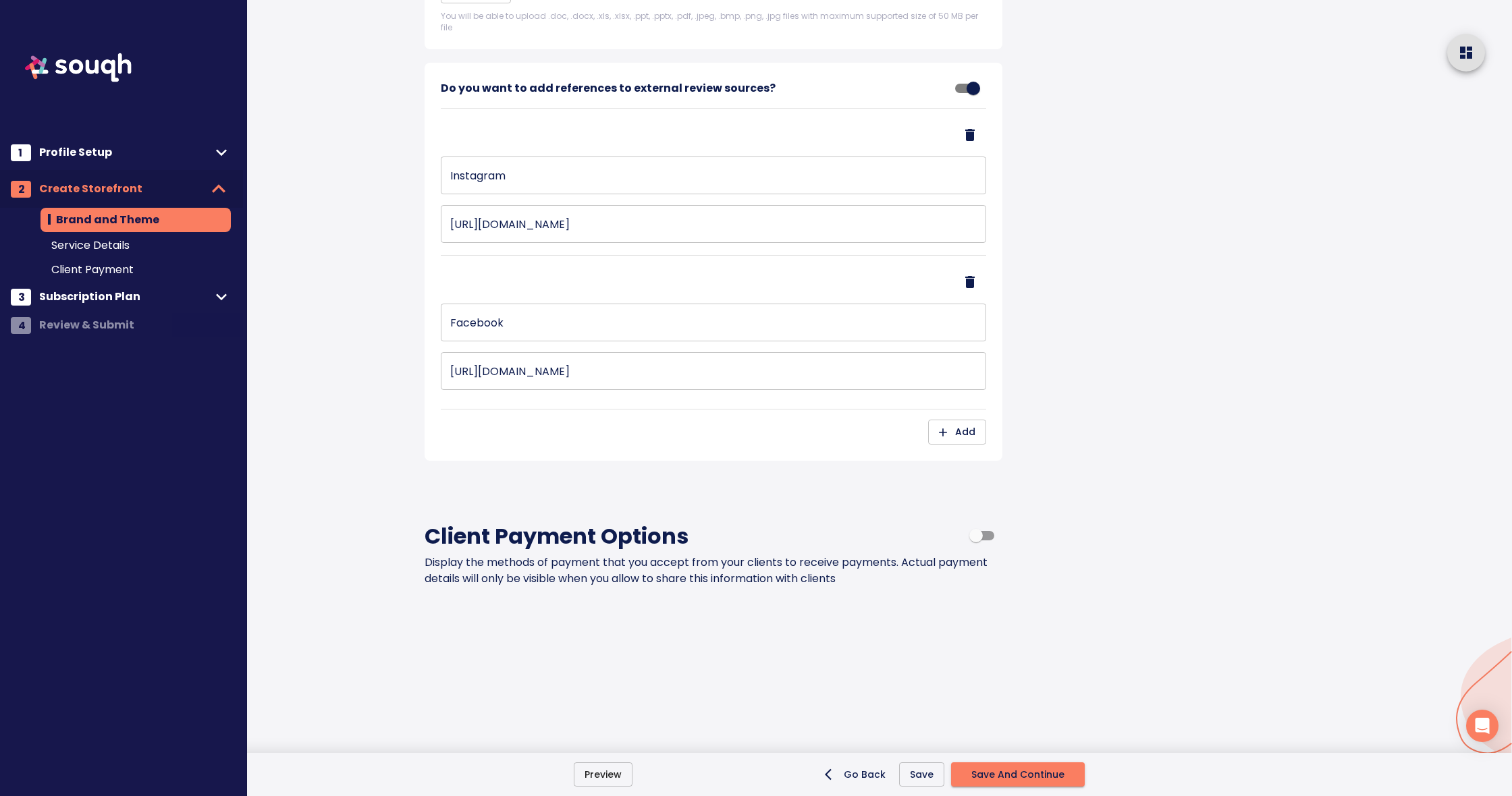
scroll to position [1372, 0]
click at [1026, 772] on span "Save And Continue" at bounding box center [1017, 775] width 93 height 17
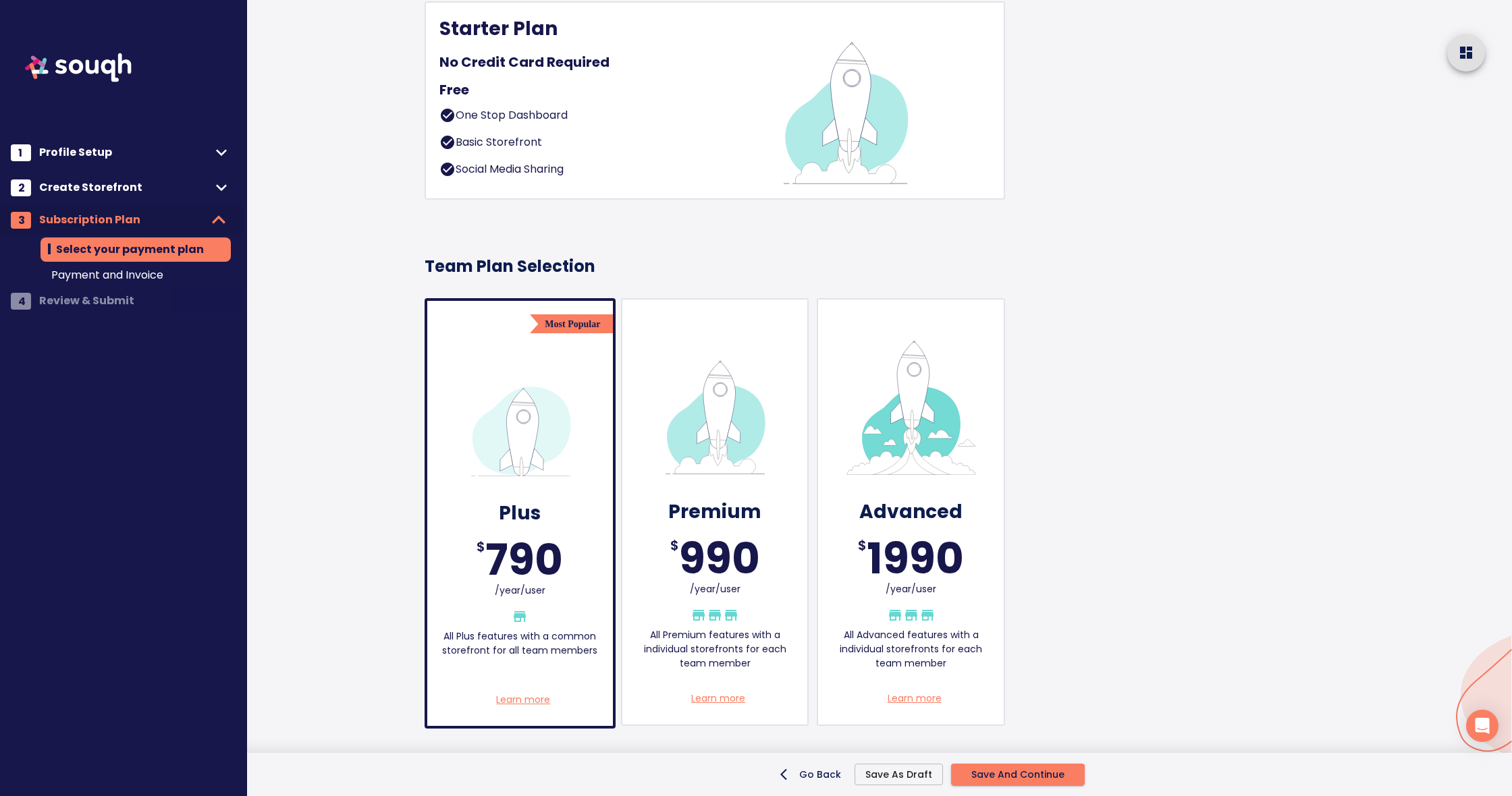
scroll to position [1300, 0]
click at [1024, 768] on span "Save And Continue" at bounding box center [1017, 775] width 93 height 17
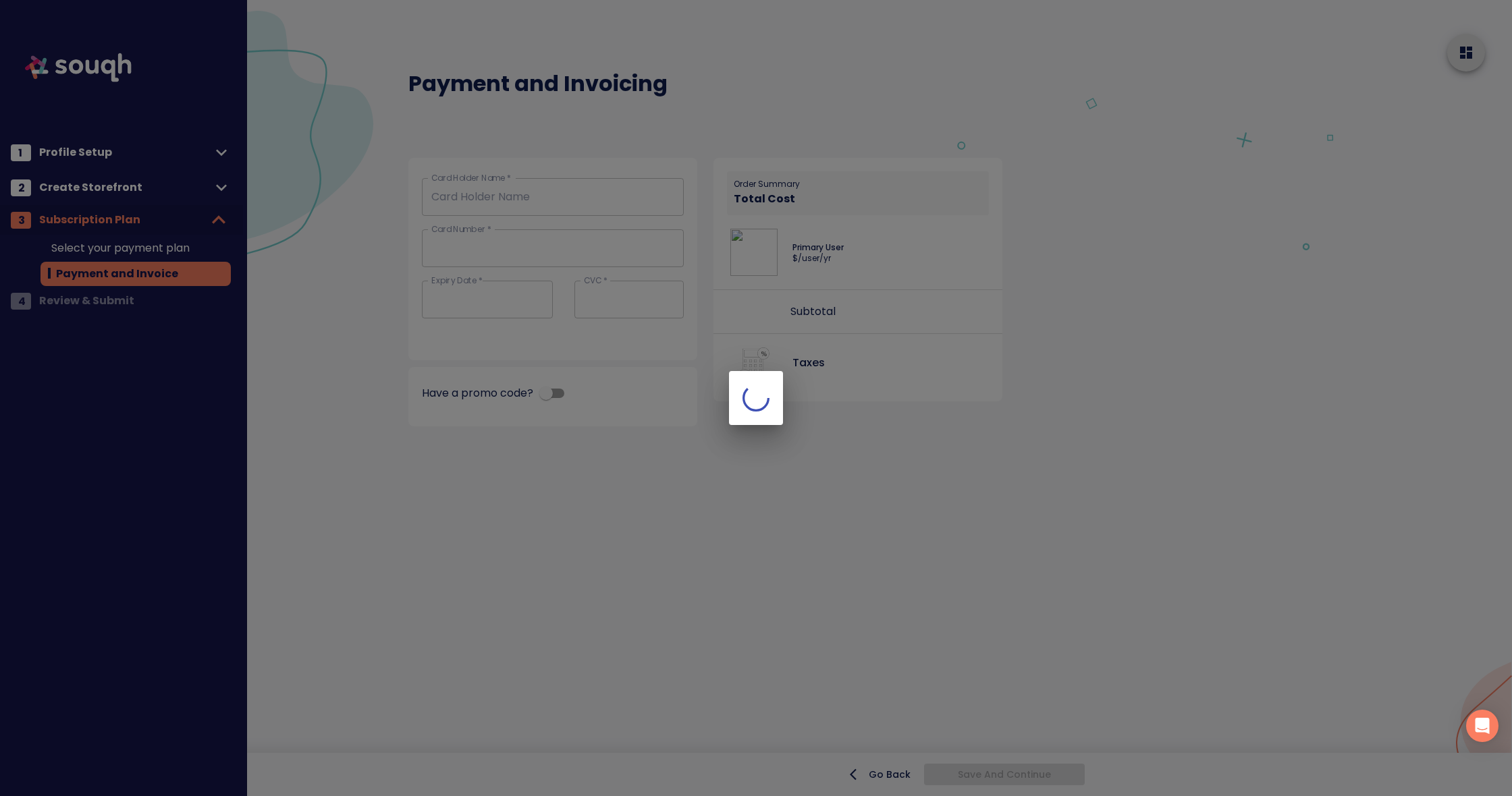
scroll to position [0, 0]
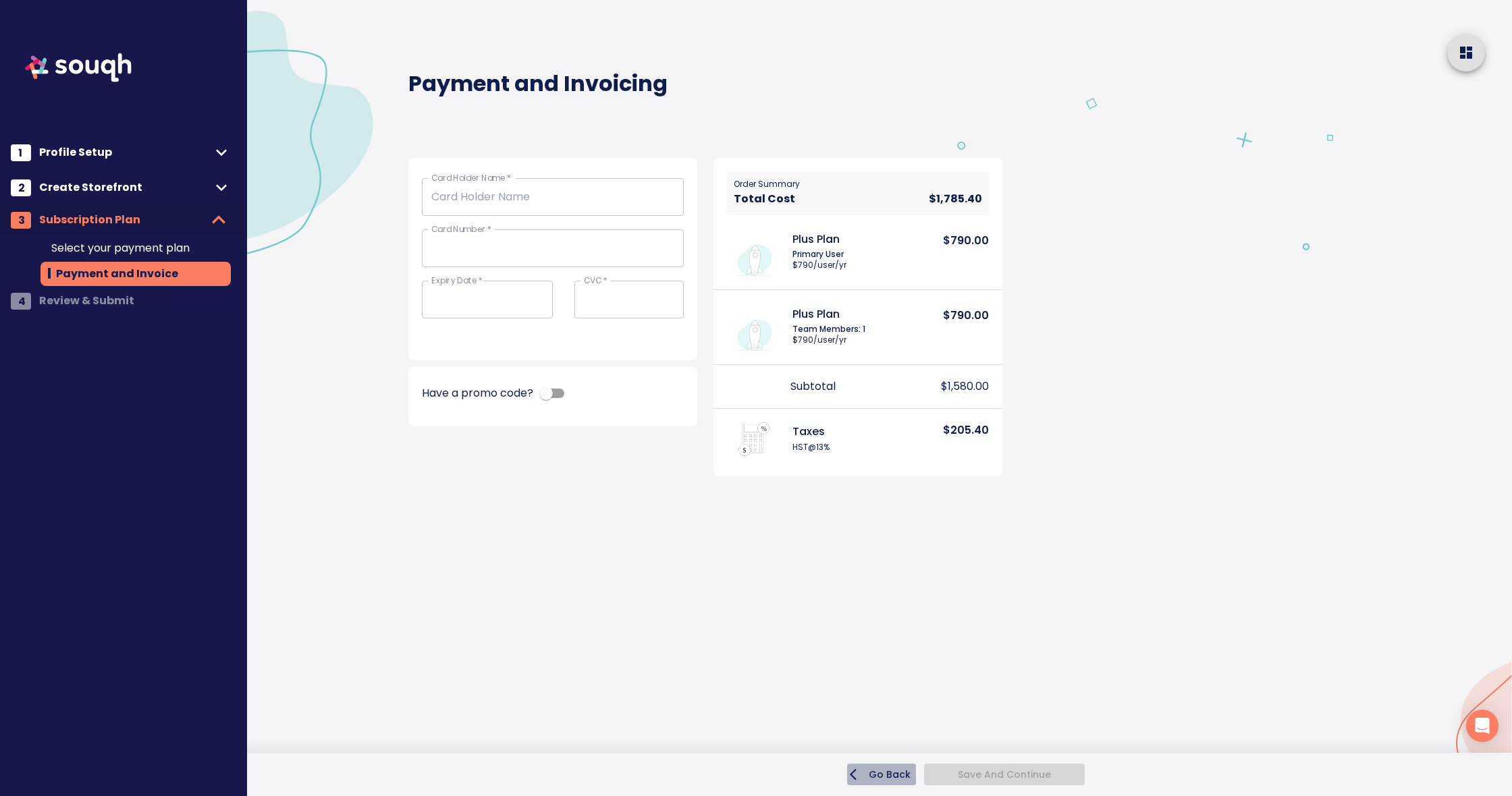
click at [888, 772] on span "Go Back" at bounding box center [881, 774] width 58 height 14
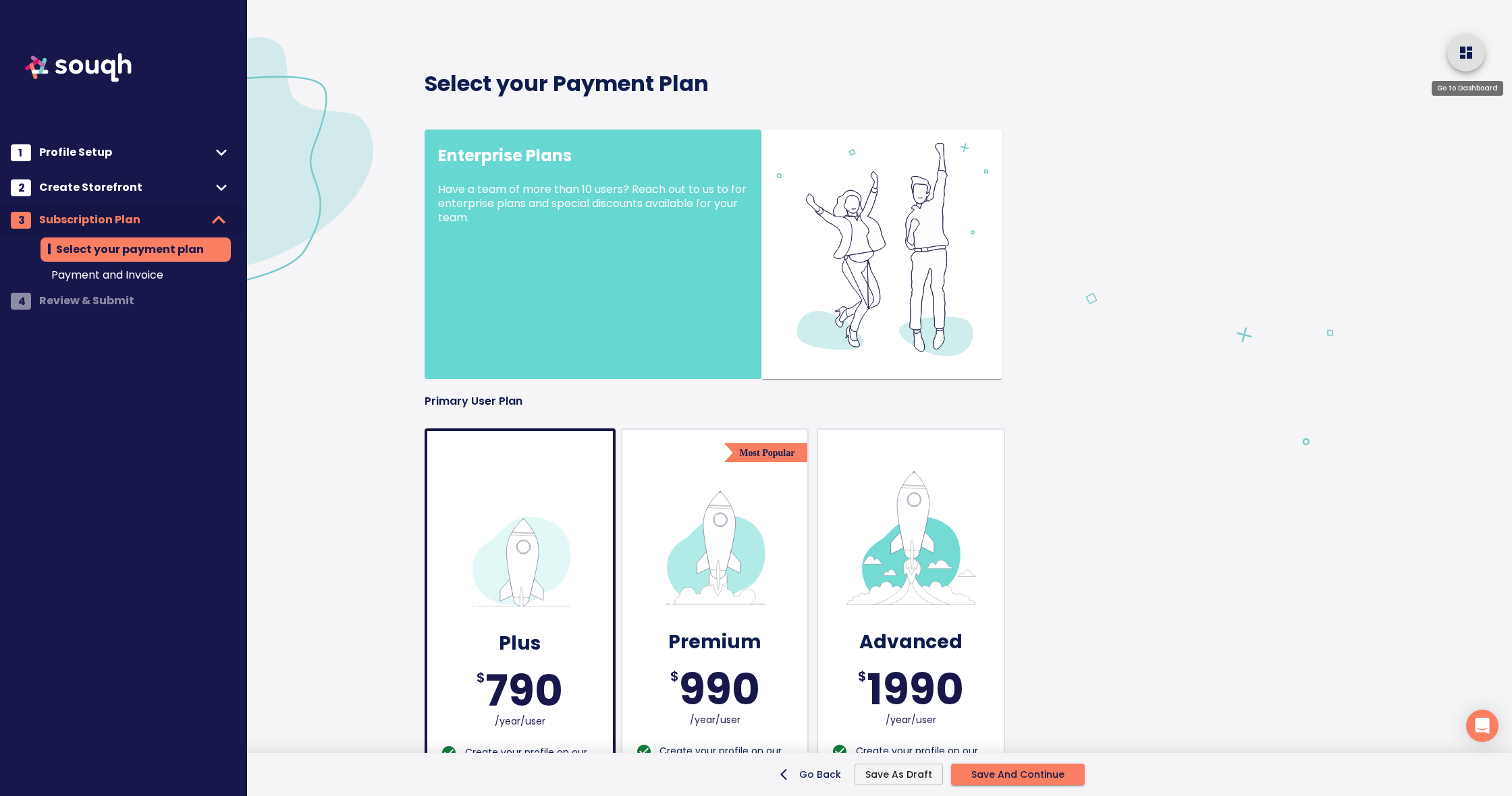
click at [1465, 52] on icon "home" at bounding box center [1465, 52] width 12 height 12
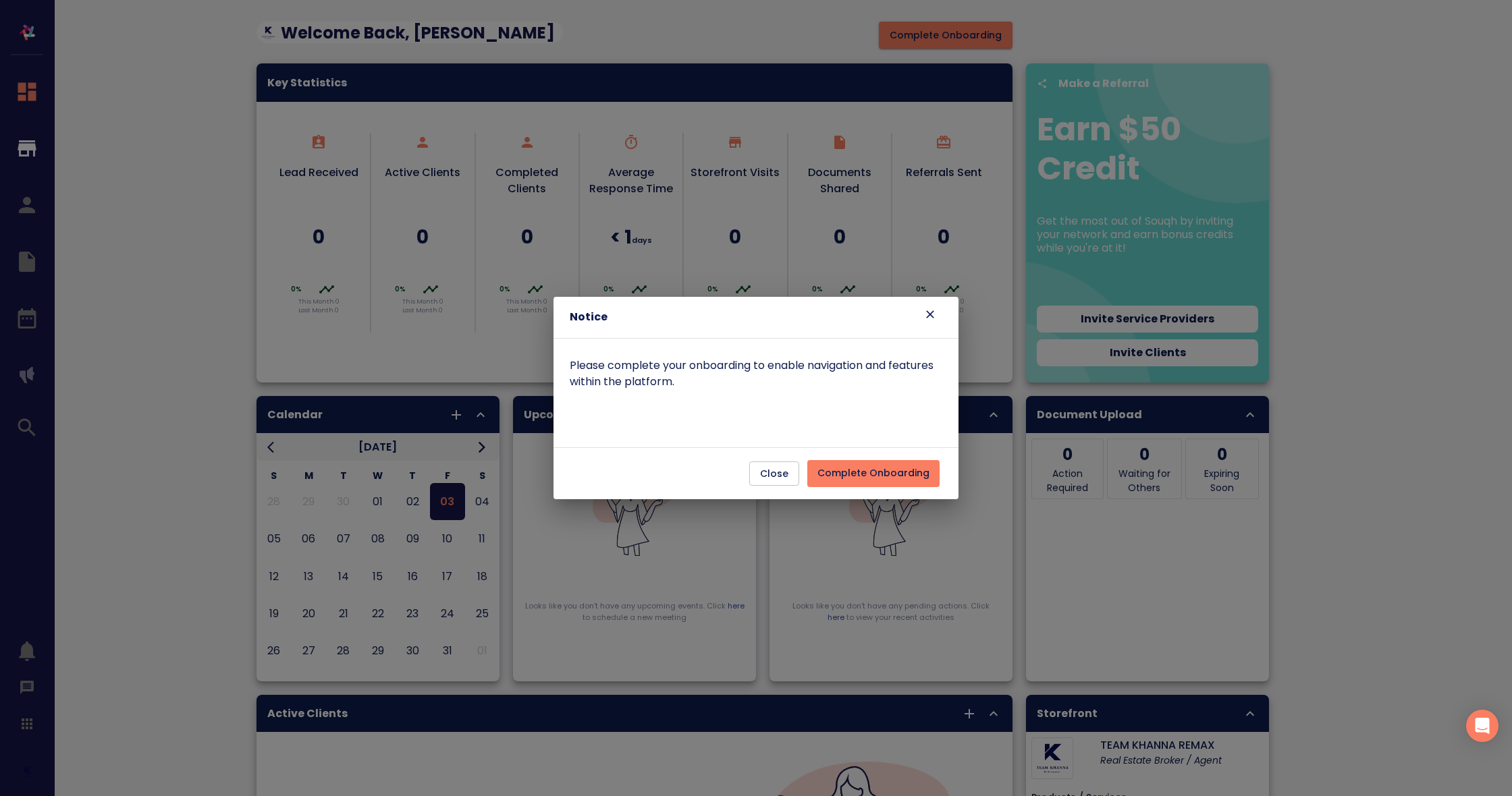
click at [831, 469] on span "Complete Onboarding" at bounding box center [874, 473] width 112 height 17
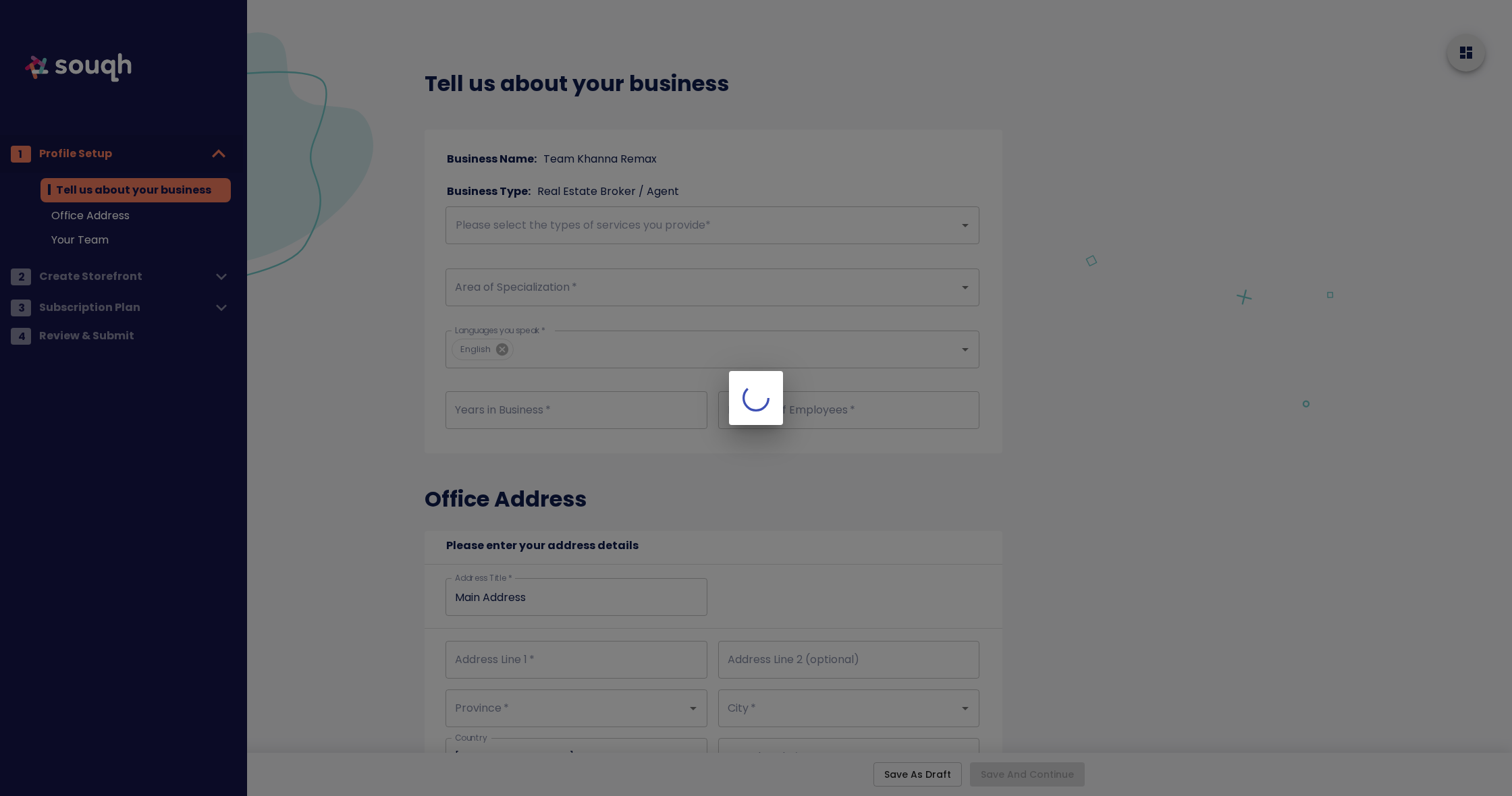
type input "18"
type input "2"
type input "345 Steeles Ave E"
type input "Ontario"
type input "Milton"
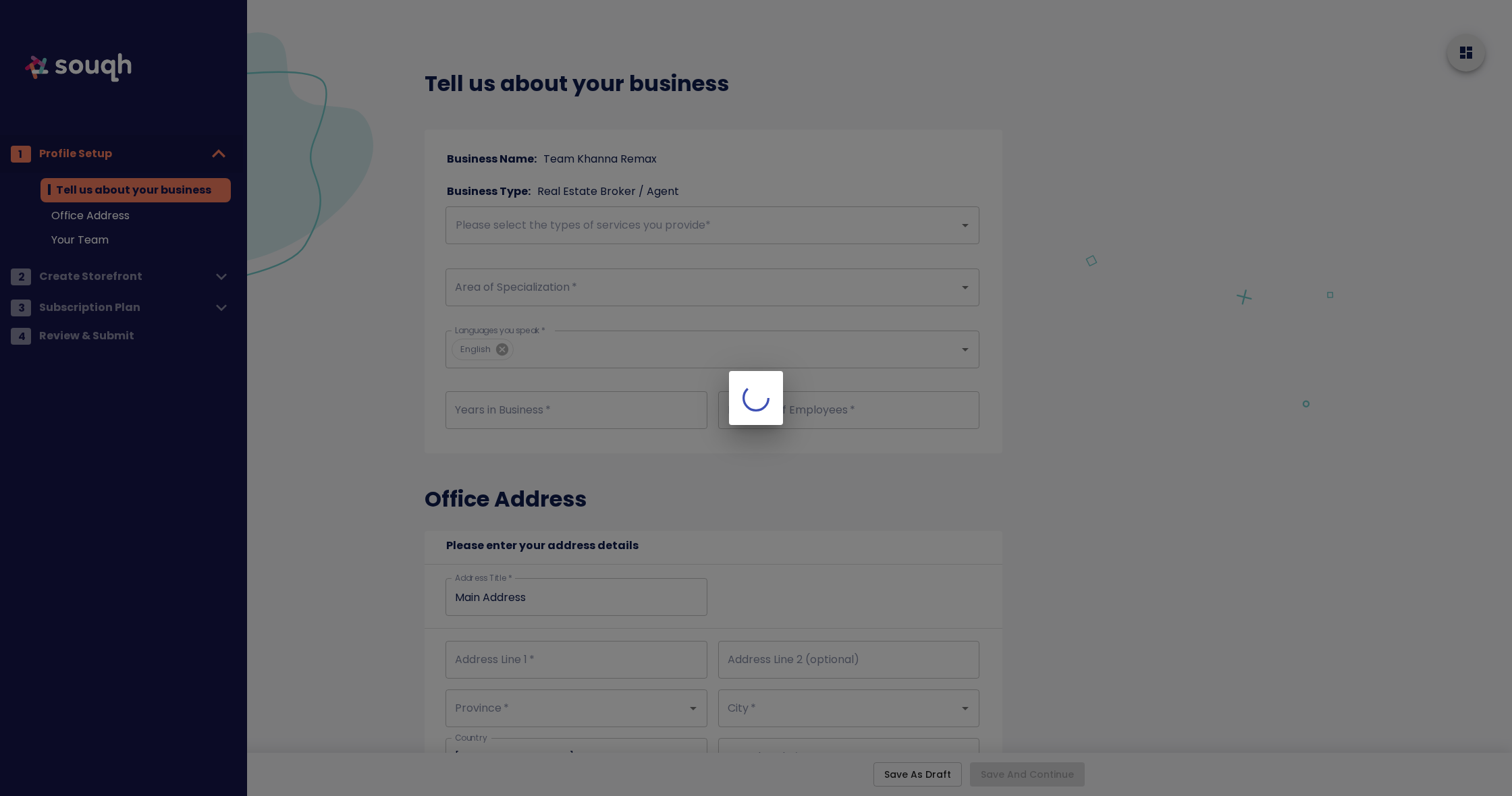
type input "L9T3G6"
type input "345 Steeles Ave E"
type input "Ontario"
type input "Milton"
type input "L9T3G6"
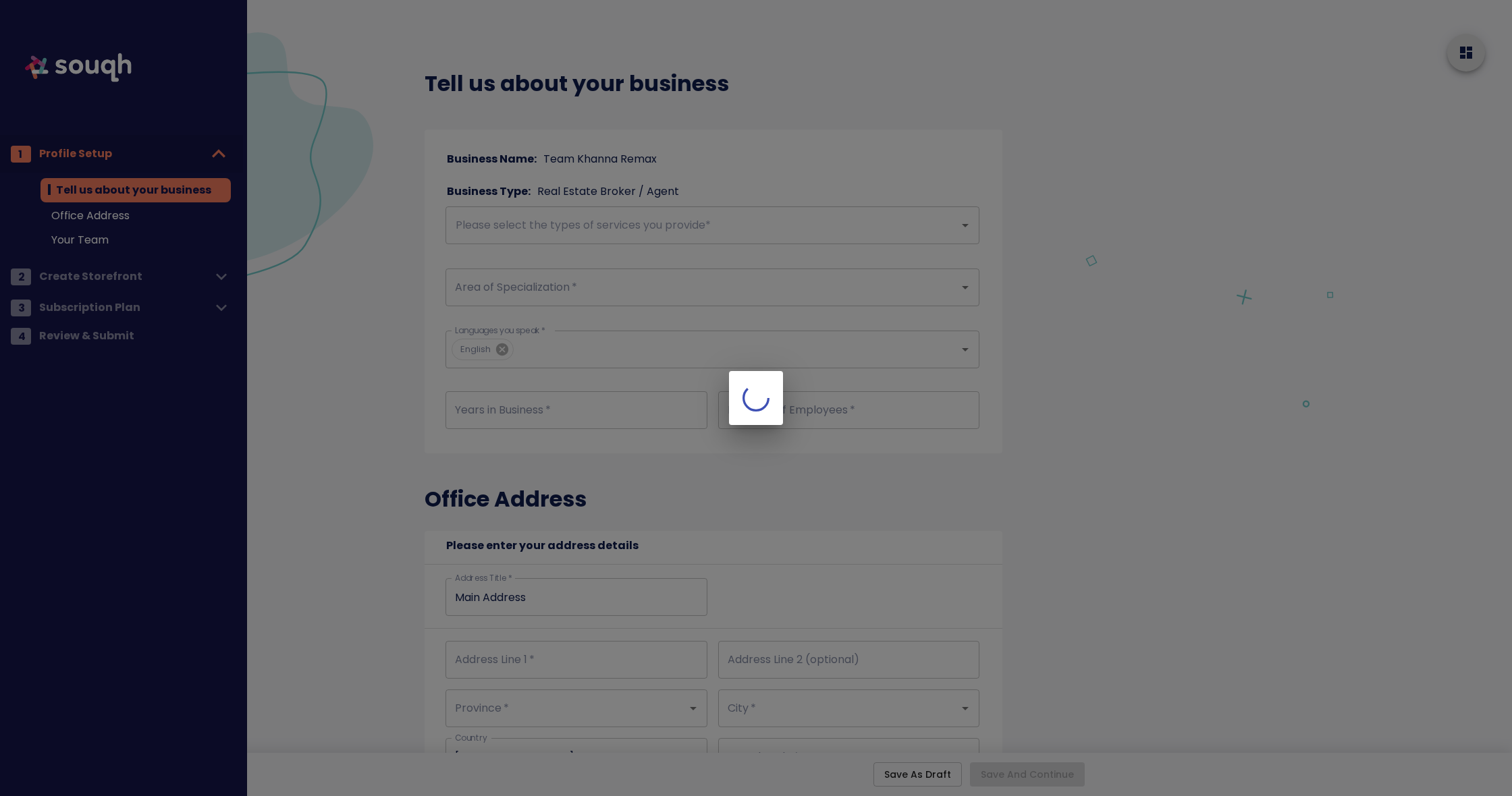
checkbox input "true"
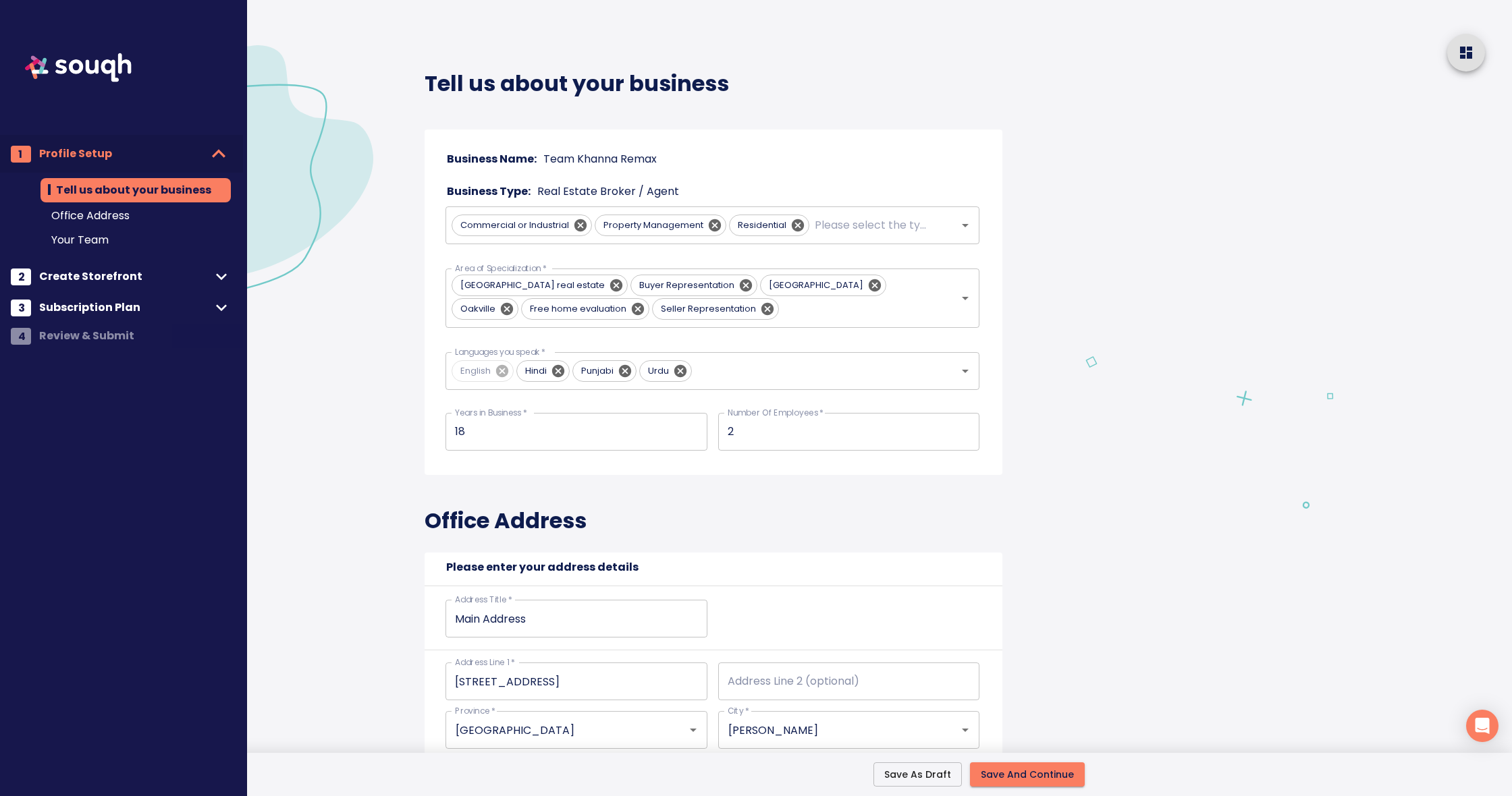
click at [95, 237] on span "Your Team" at bounding box center [136, 240] width 169 height 16
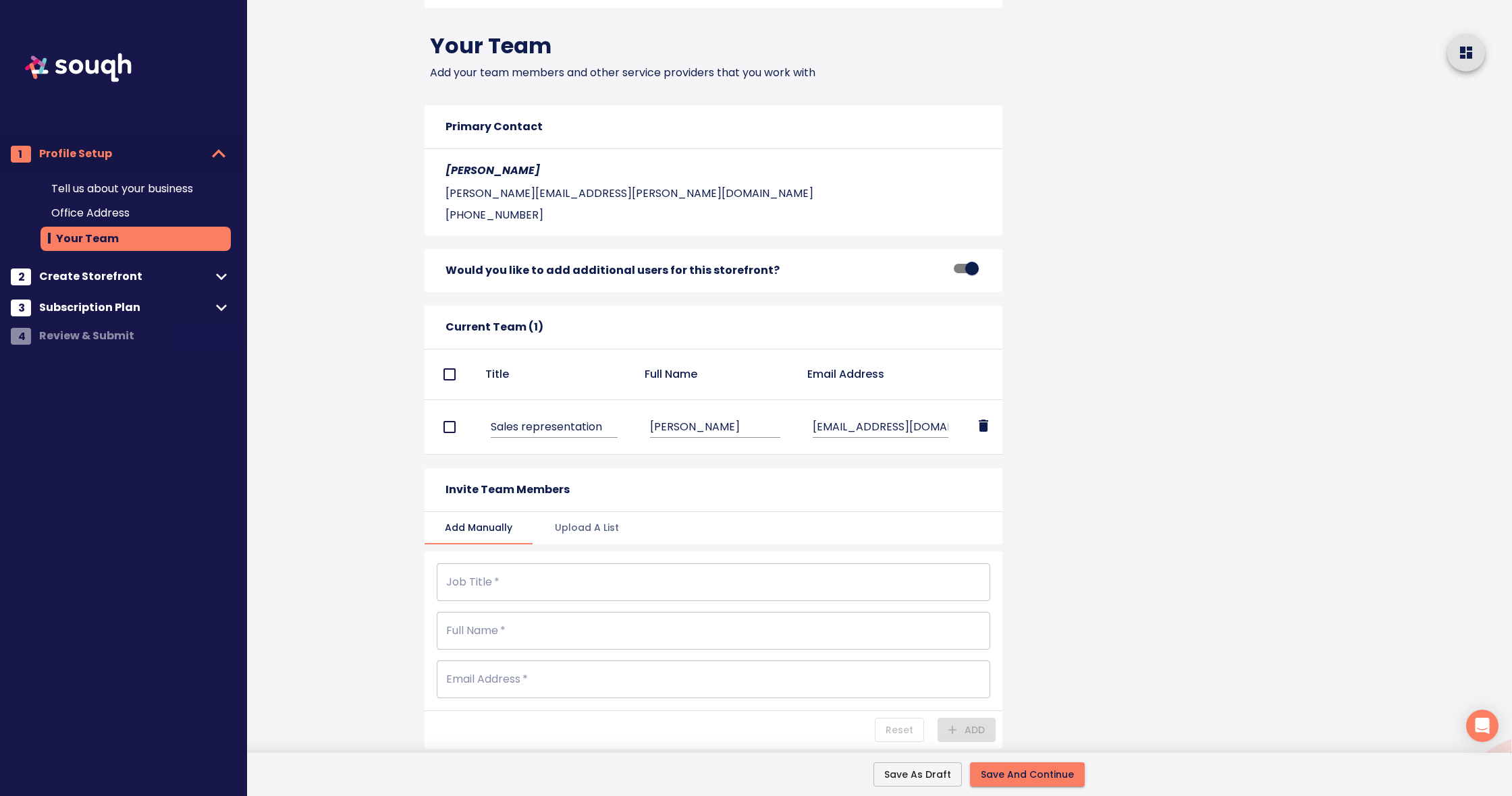
scroll to position [1644, 0]
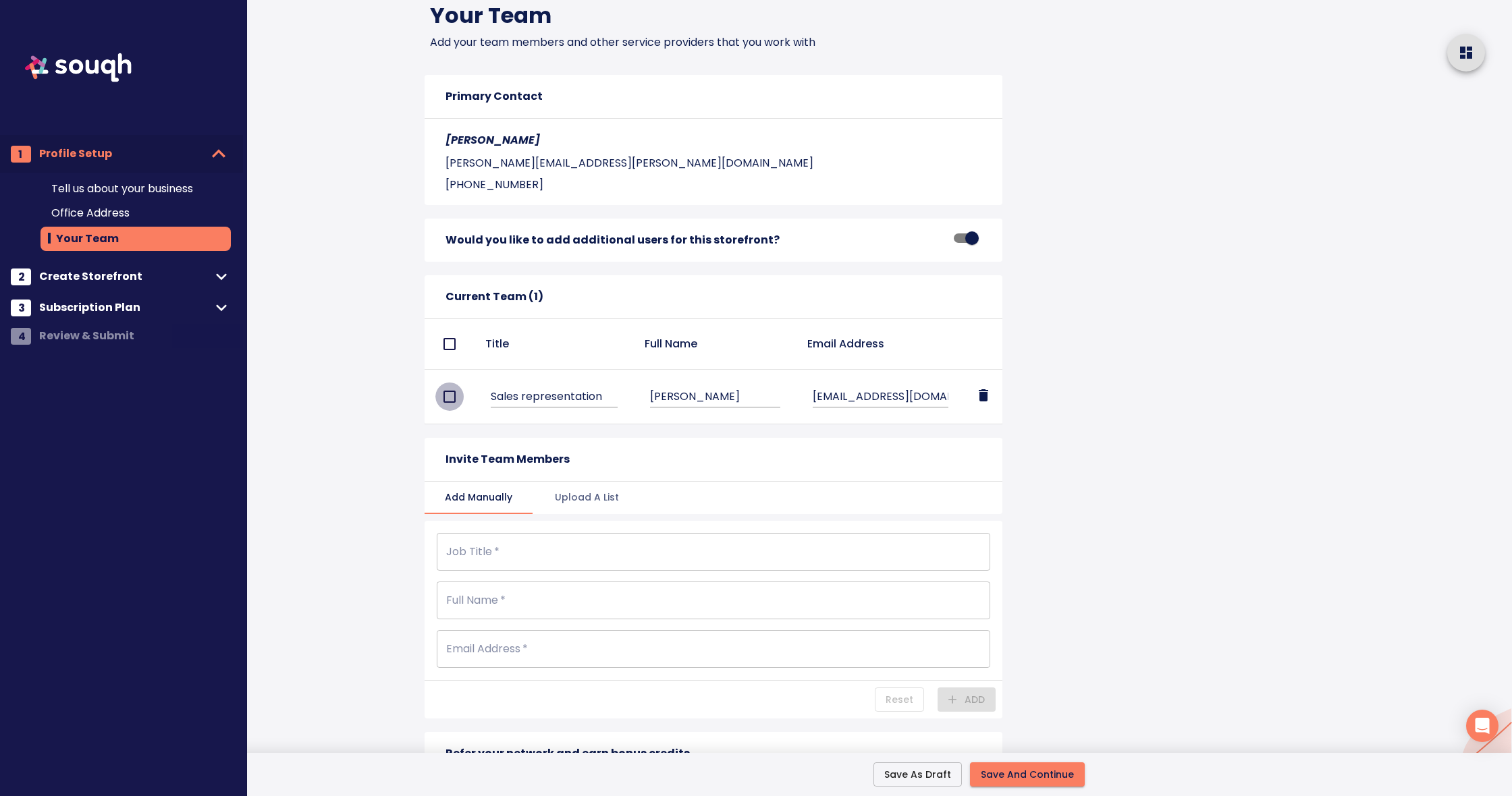
click at [451, 396] on input "simple table" at bounding box center [449, 396] width 28 height 28
checkbox input "true"
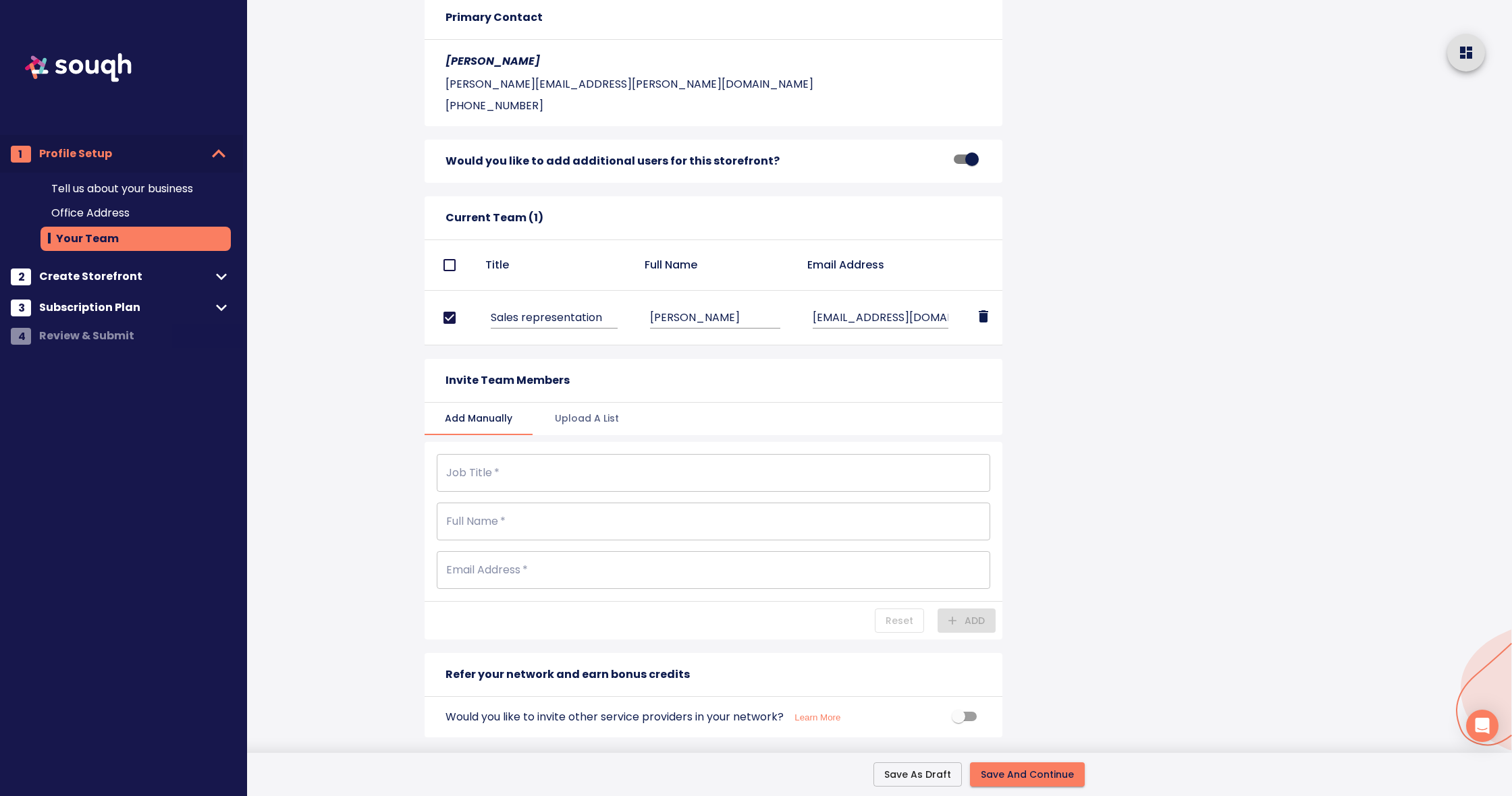
scroll to position [1722, 0]
click at [78, 275] on span "Create Storefront" at bounding box center [124, 277] width 171 height 19
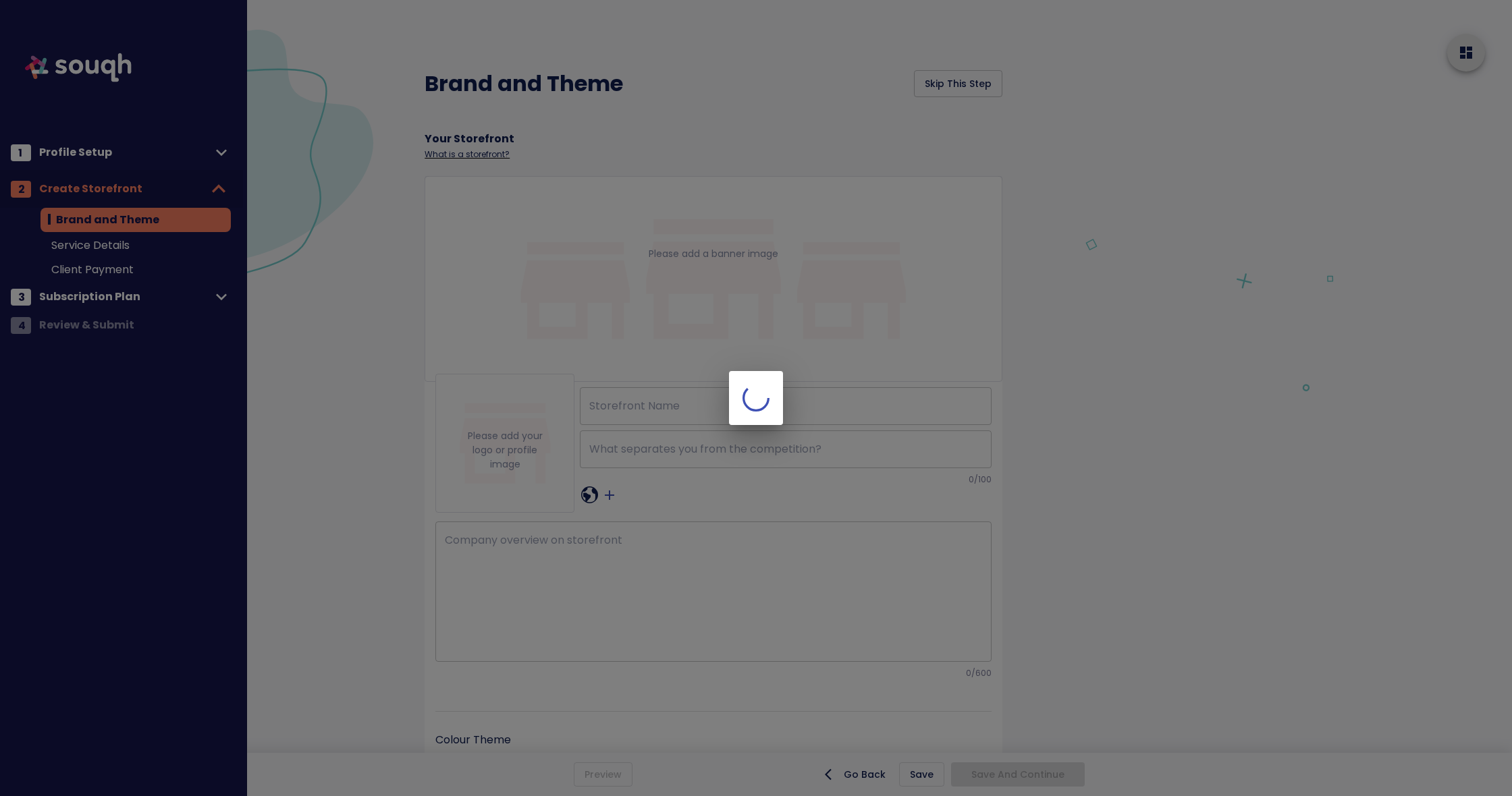
type input "TEAM KHANNA REMAX"
checkbox input "true"
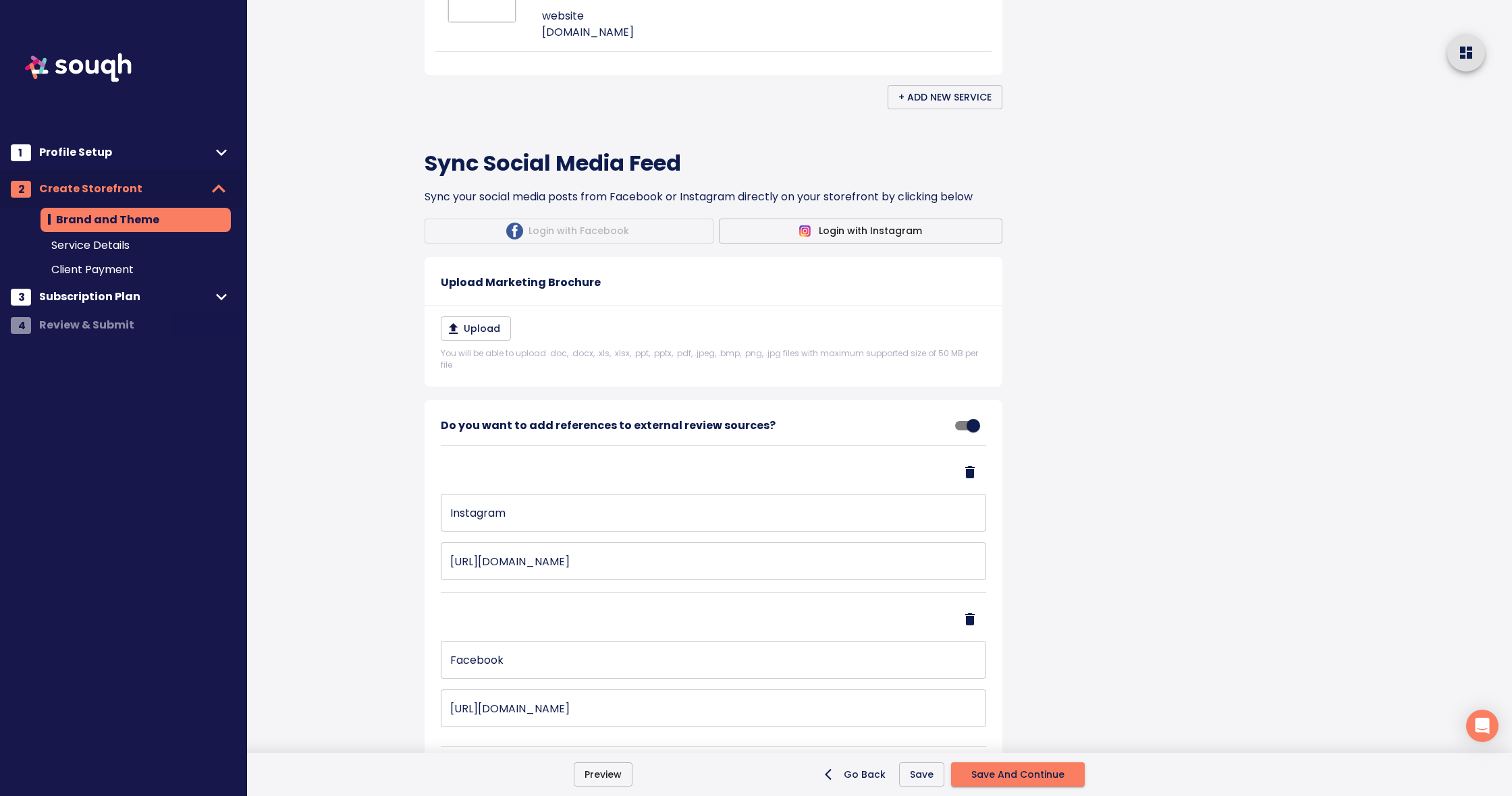
scroll to position [891, 0]
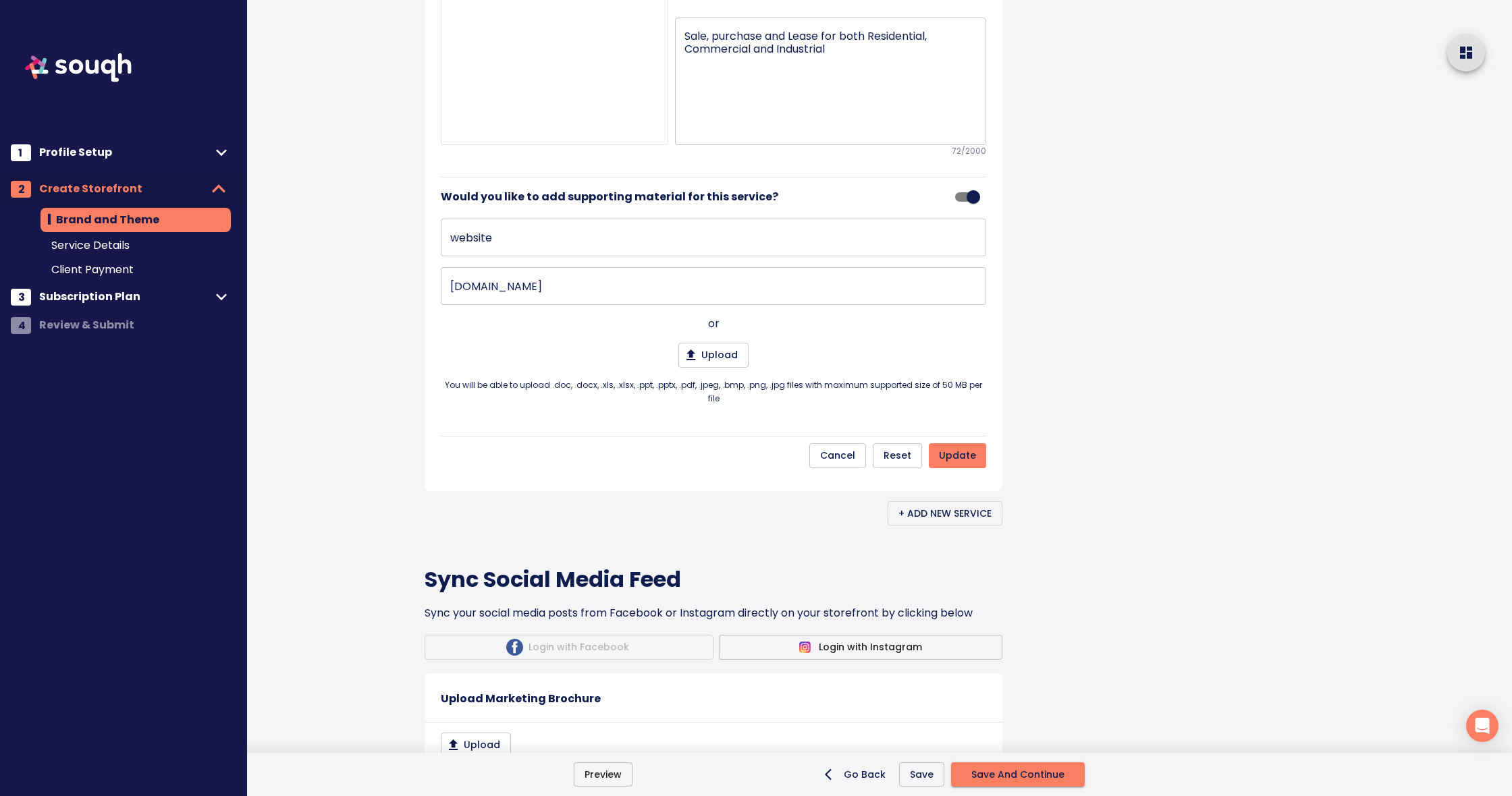
drag, startPoint x: 751, startPoint y: 113, endPoint x: 1038, endPoint y: 114, distance: 287.0
click at [1029, 767] on span "Save And Continue" at bounding box center [1017, 775] width 93 height 17
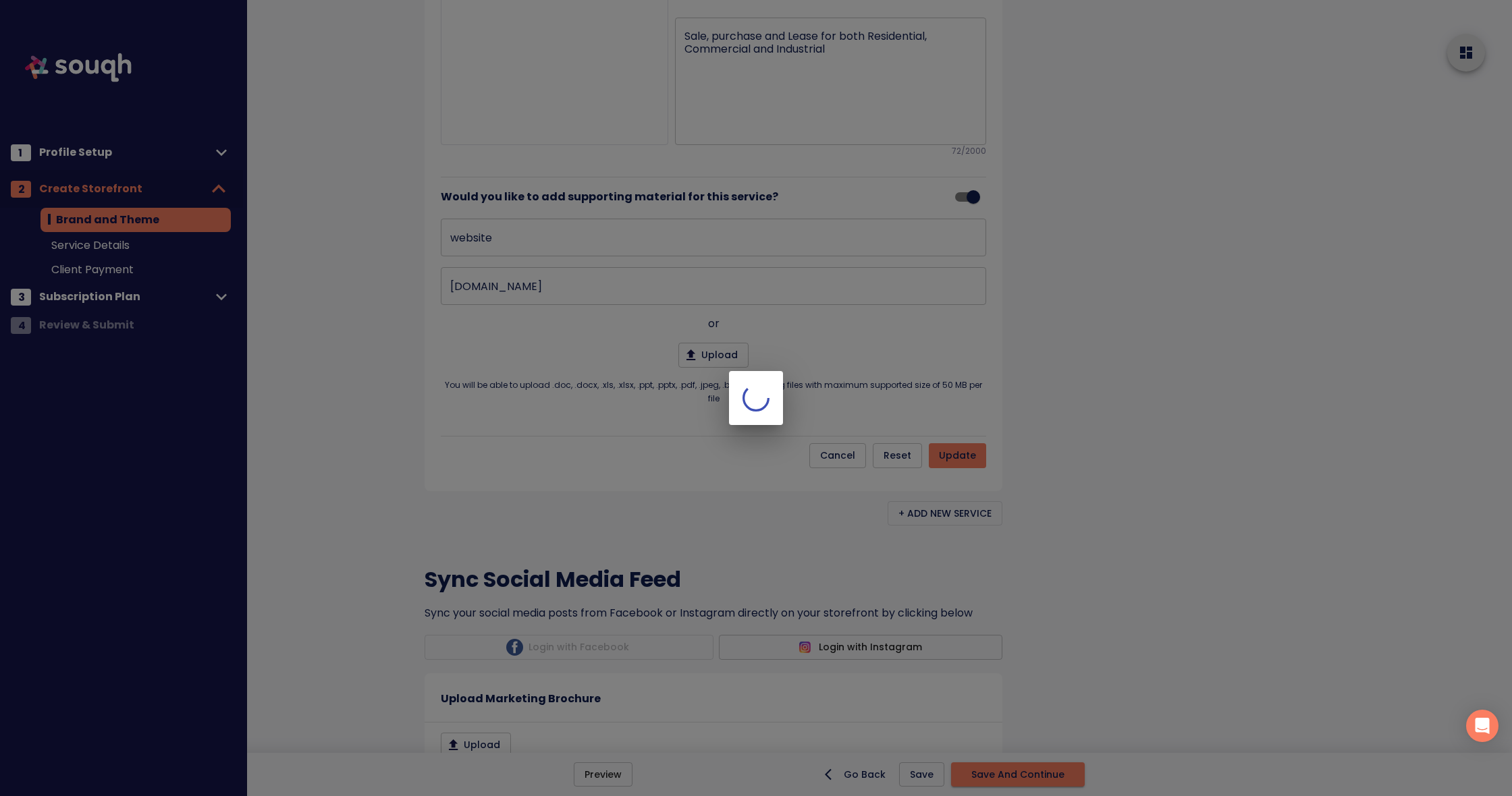
type input "REAL ESTATE sale, purchase and Lease for both Residential, Commercial and Indus…"
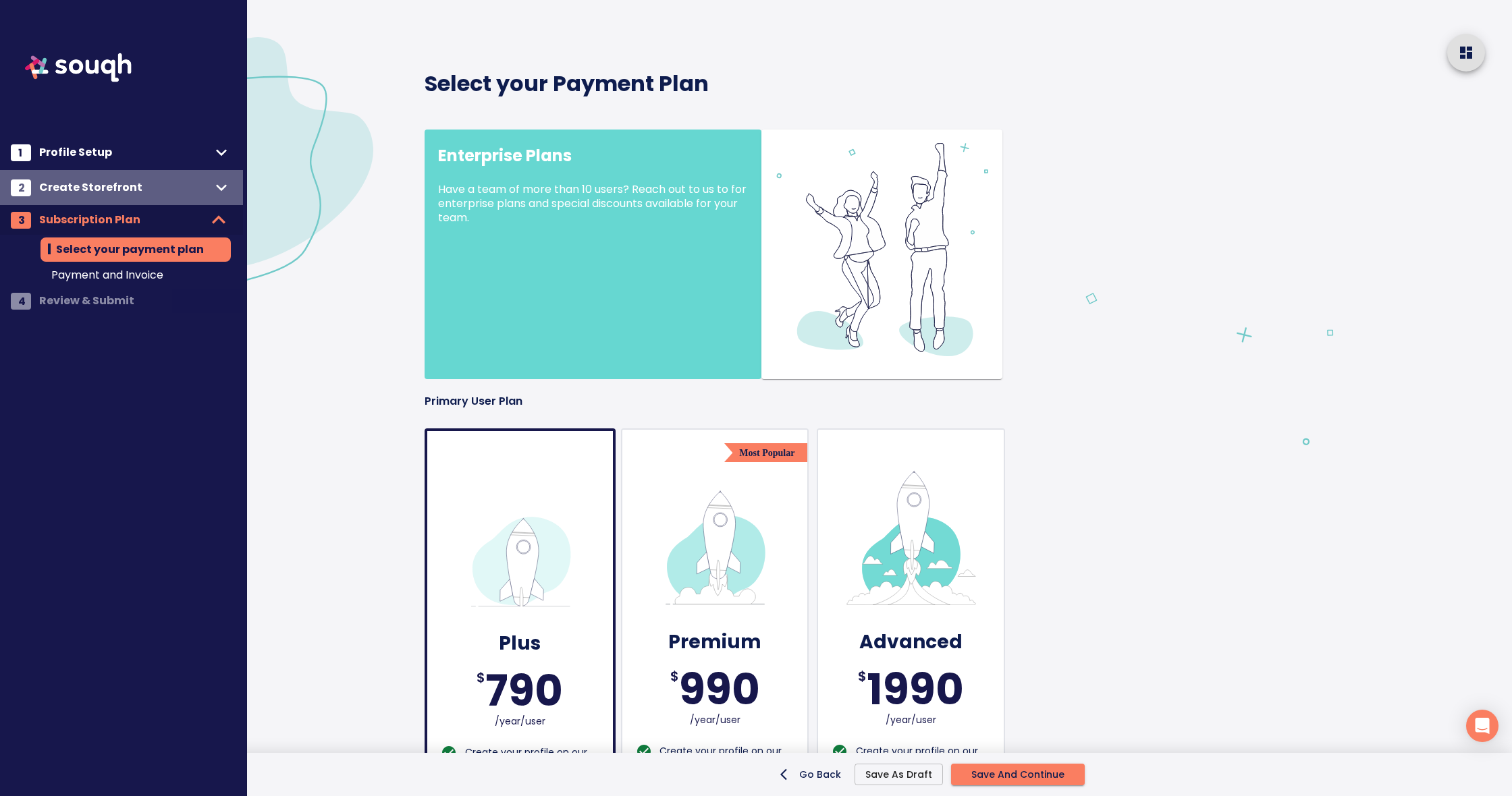
click at [117, 178] on div "2 Create Storefront" at bounding box center [121, 188] width 243 height 35
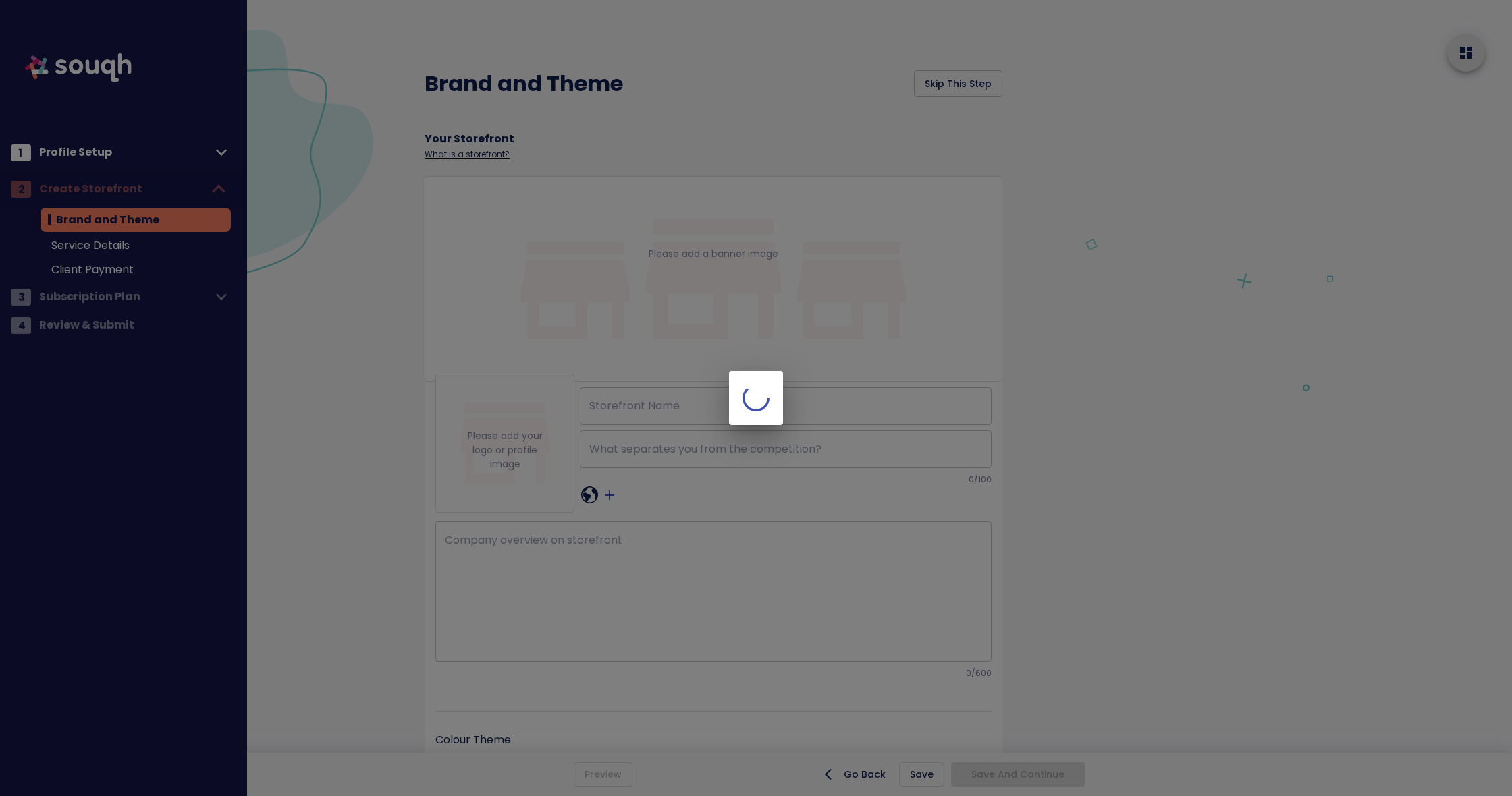
type input "TEAM KHANNA REMAX"
checkbox input "true"
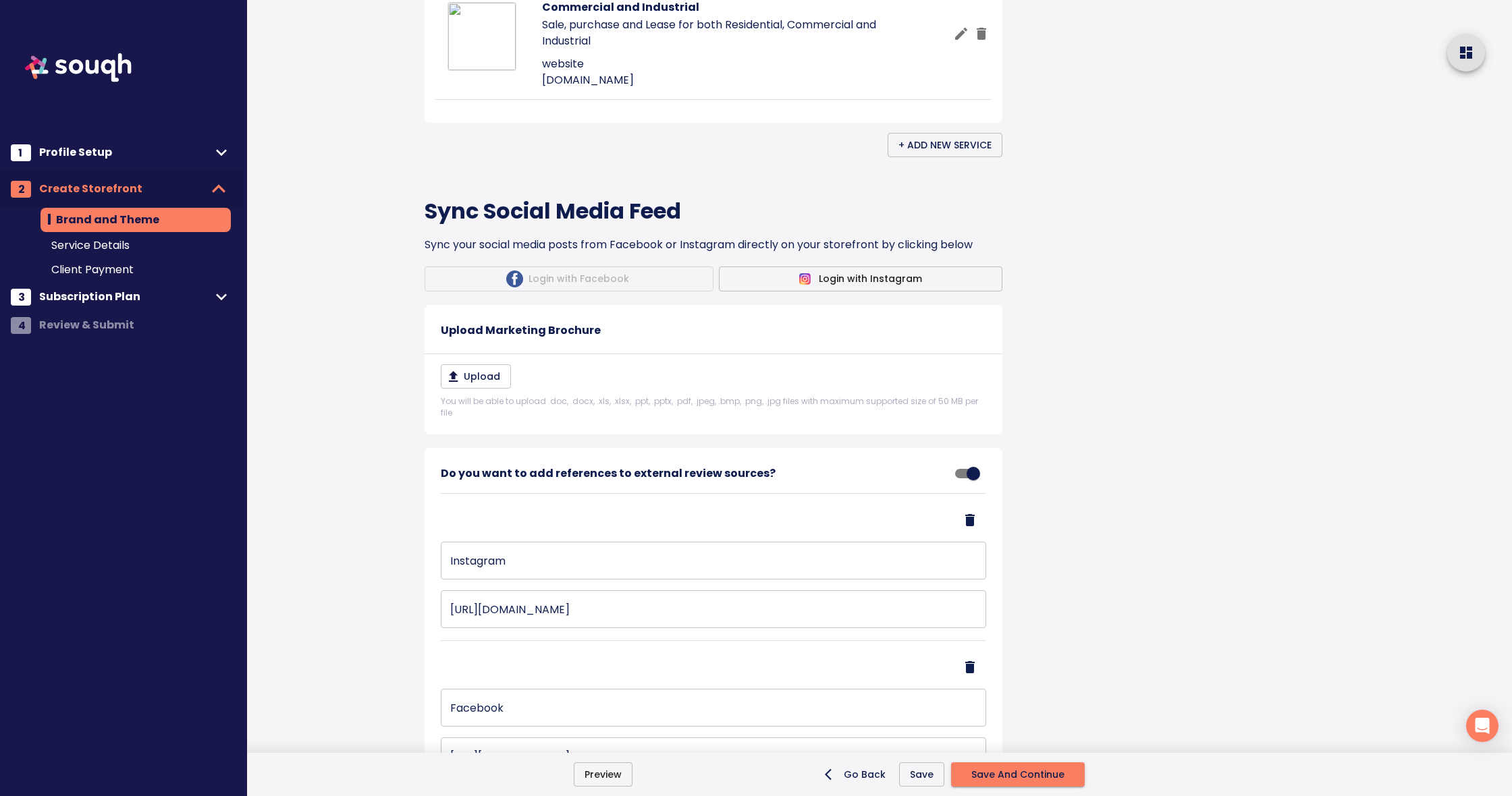
scroll to position [840, 0]
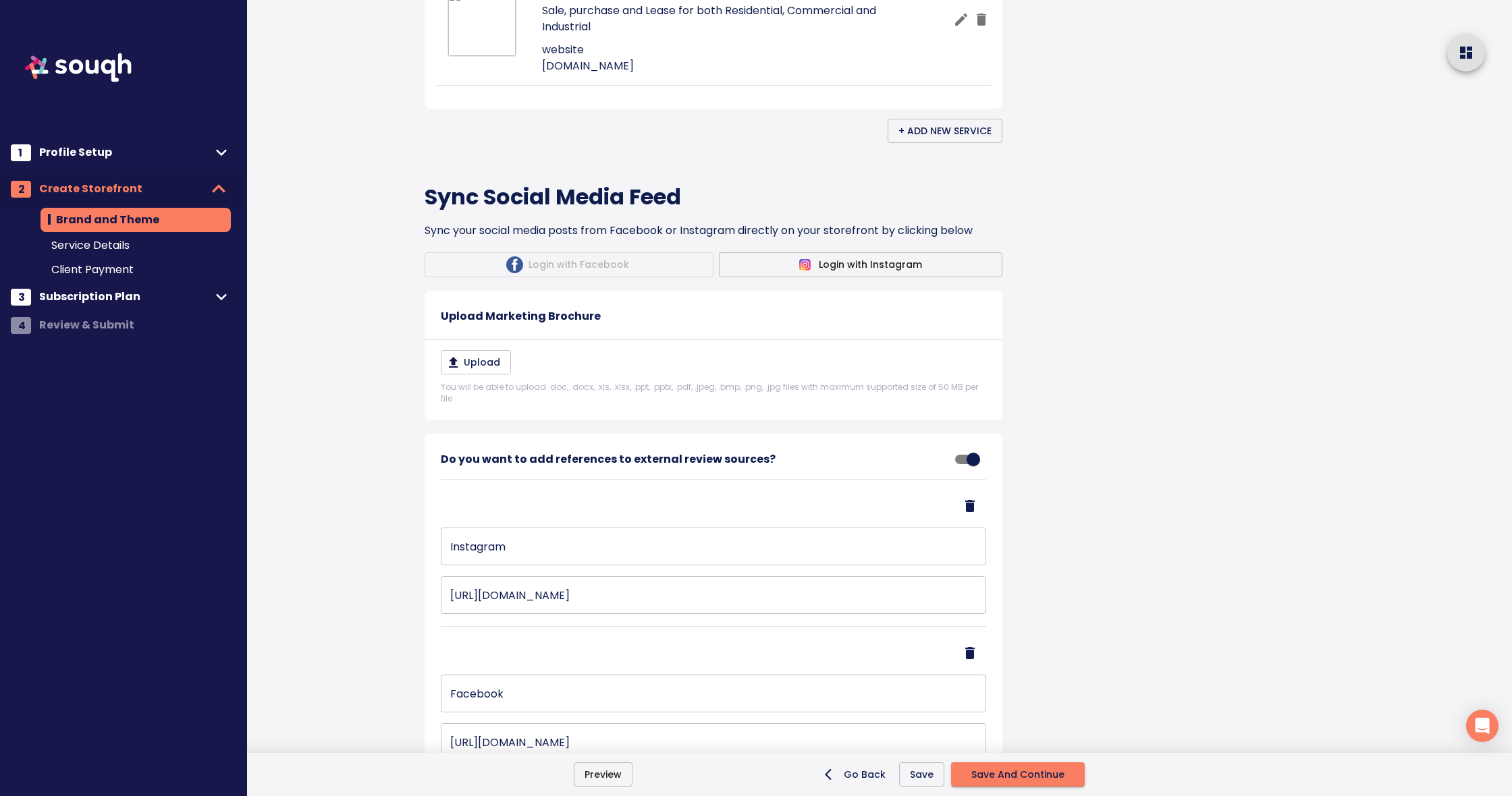
click at [960, 28] on icon "button" at bounding box center [961, 20] width 16 height 16
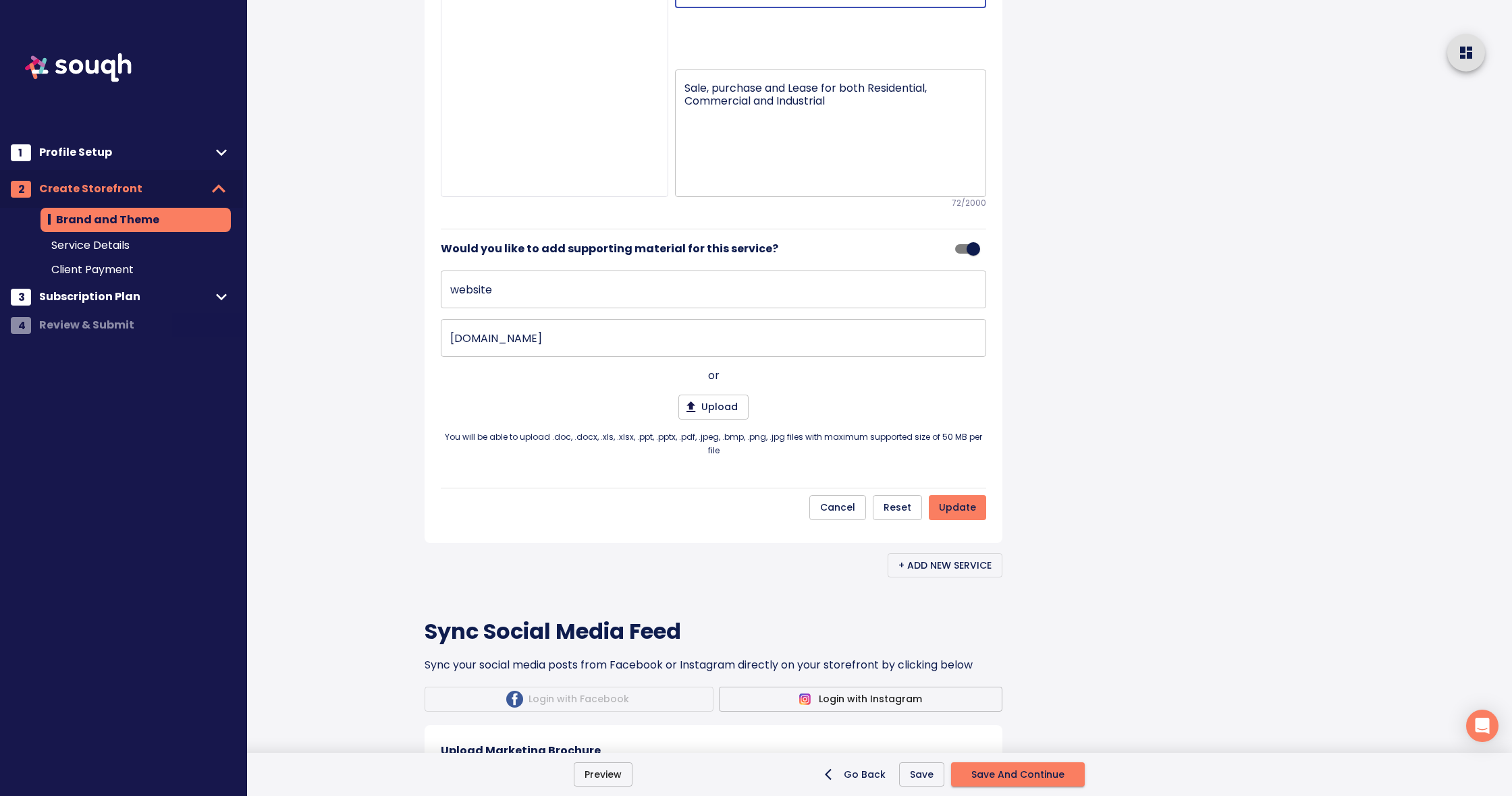
drag, startPoint x: 749, startPoint y: 164, endPoint x: 1052, endPoint y: 172, distance: 303.1
type input "REAL ESTATE"
click at [1112, 393] on div at bounding box center [1300, 382] width 422 height 2442
click at [957, 517] on span "update" at bounding box center [957, 508] width 37 height 17
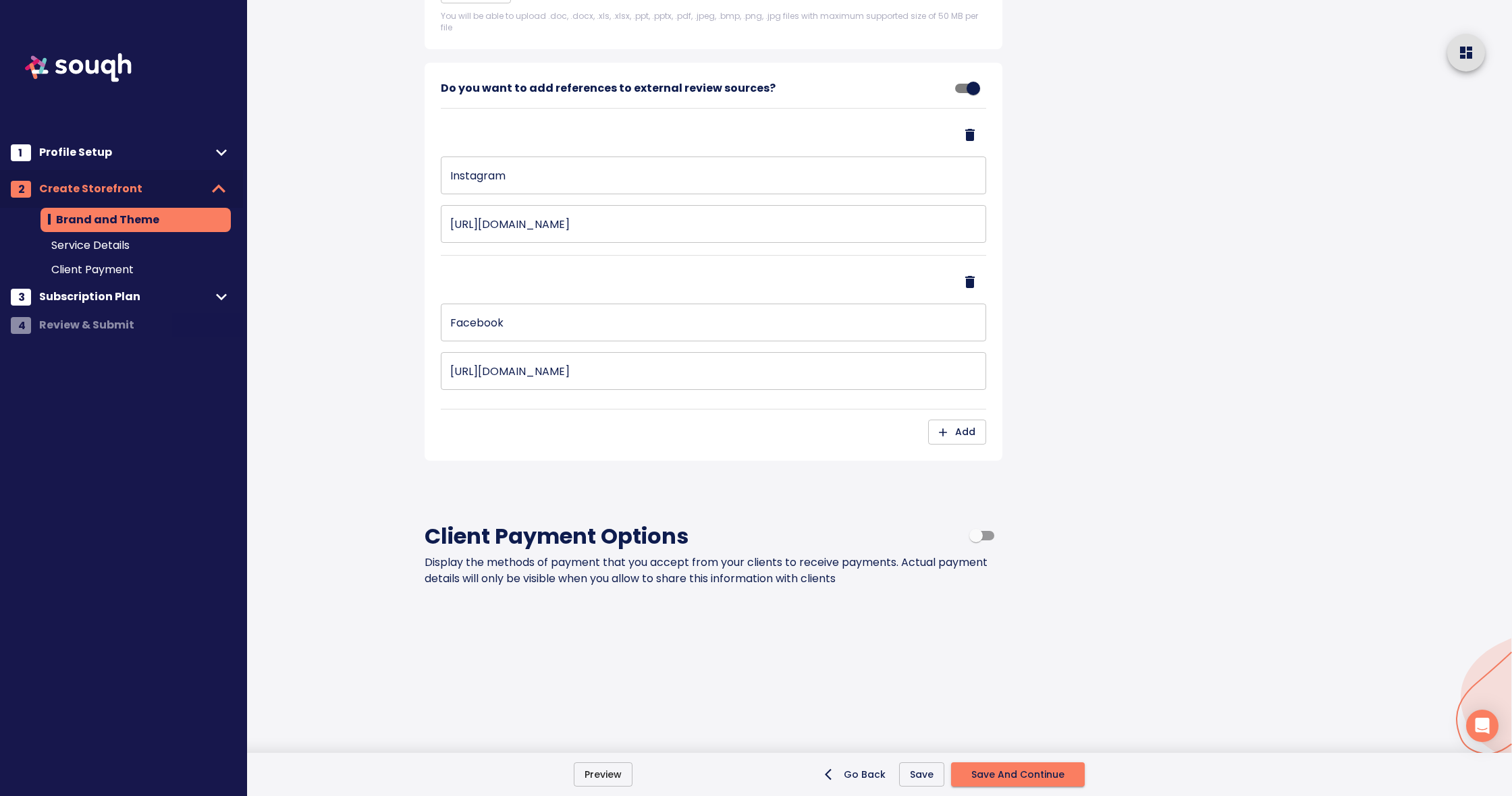
scroll to position [1353, 0]
click at [920, 773] on span "Save" at bounding box center [922, 775] width 24 height 17
